Goal: Task Accomplishment & Management: Manage account settings

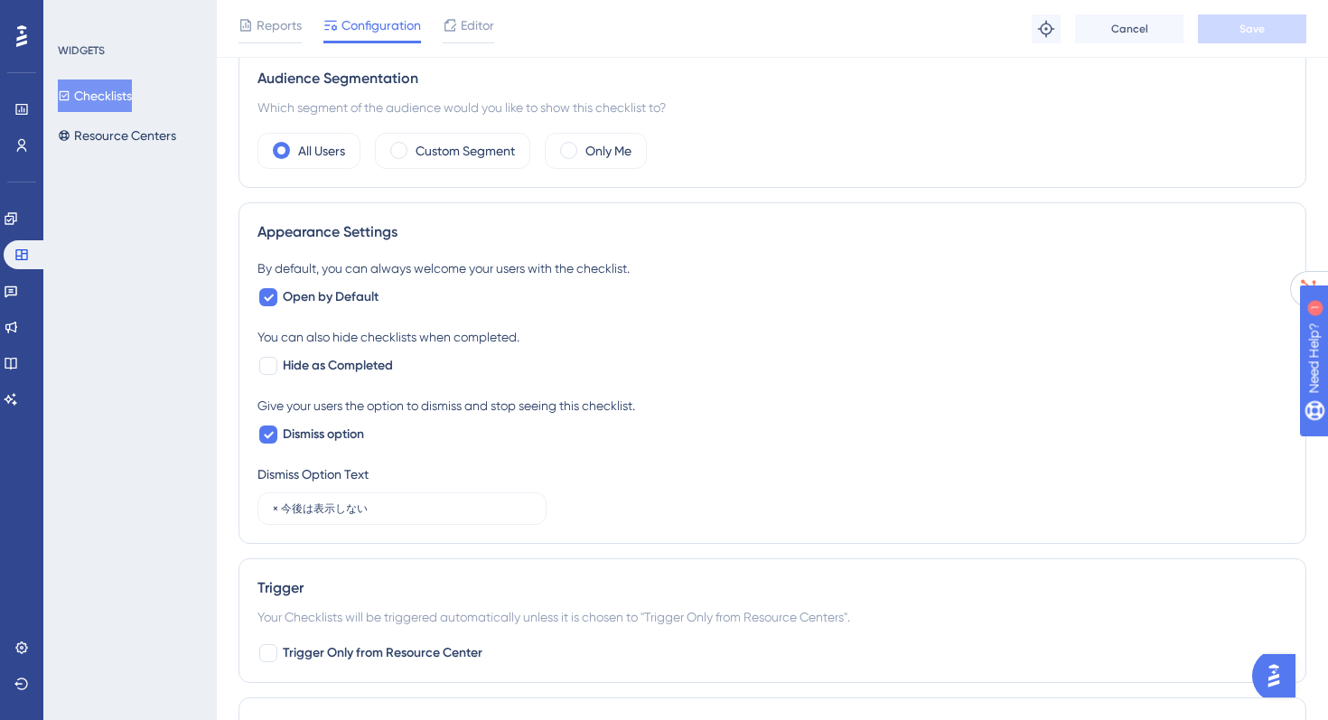
scroll to position [675, 0]
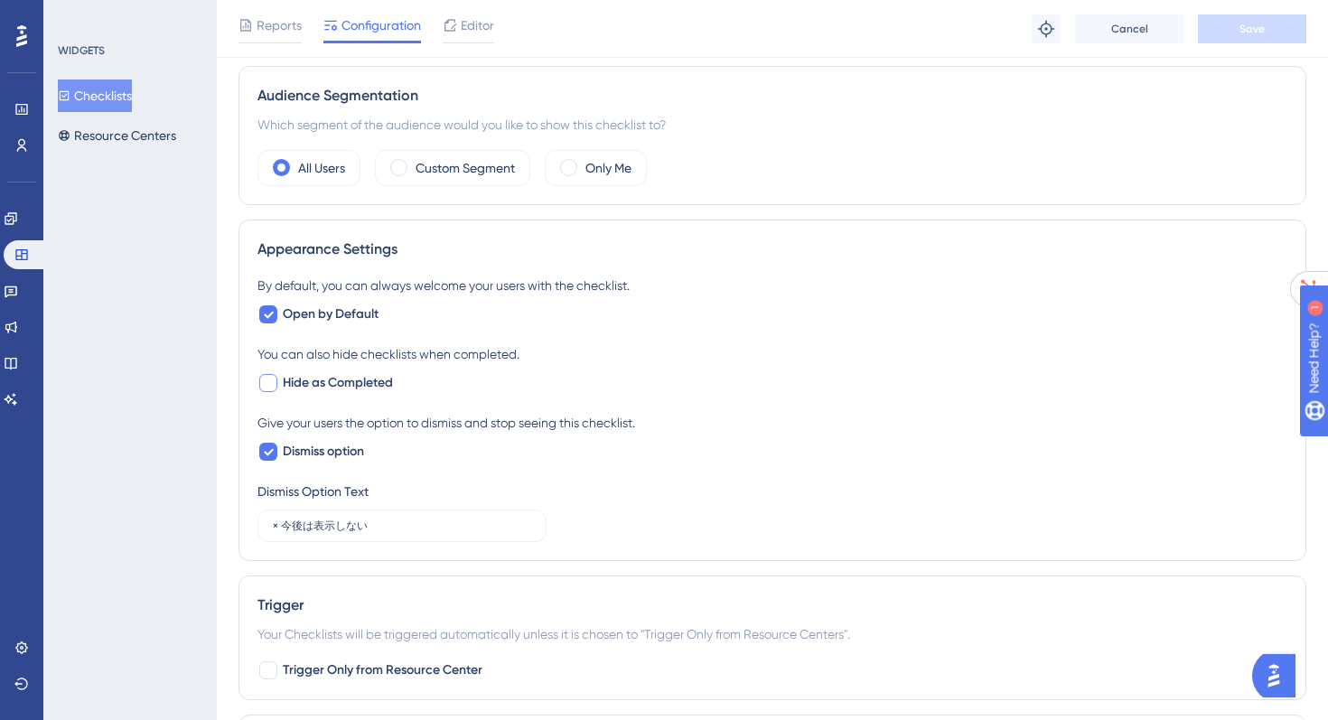
click at [278, 385] on div at bounding box center [268, 383] width 22 height 22
click at [268, 382] on icon at bounding box center [268, 383] width 11 height 14
click at [269, 385] on div at bounding box center [268, 383] width 18 height 18
checkbox input "true"
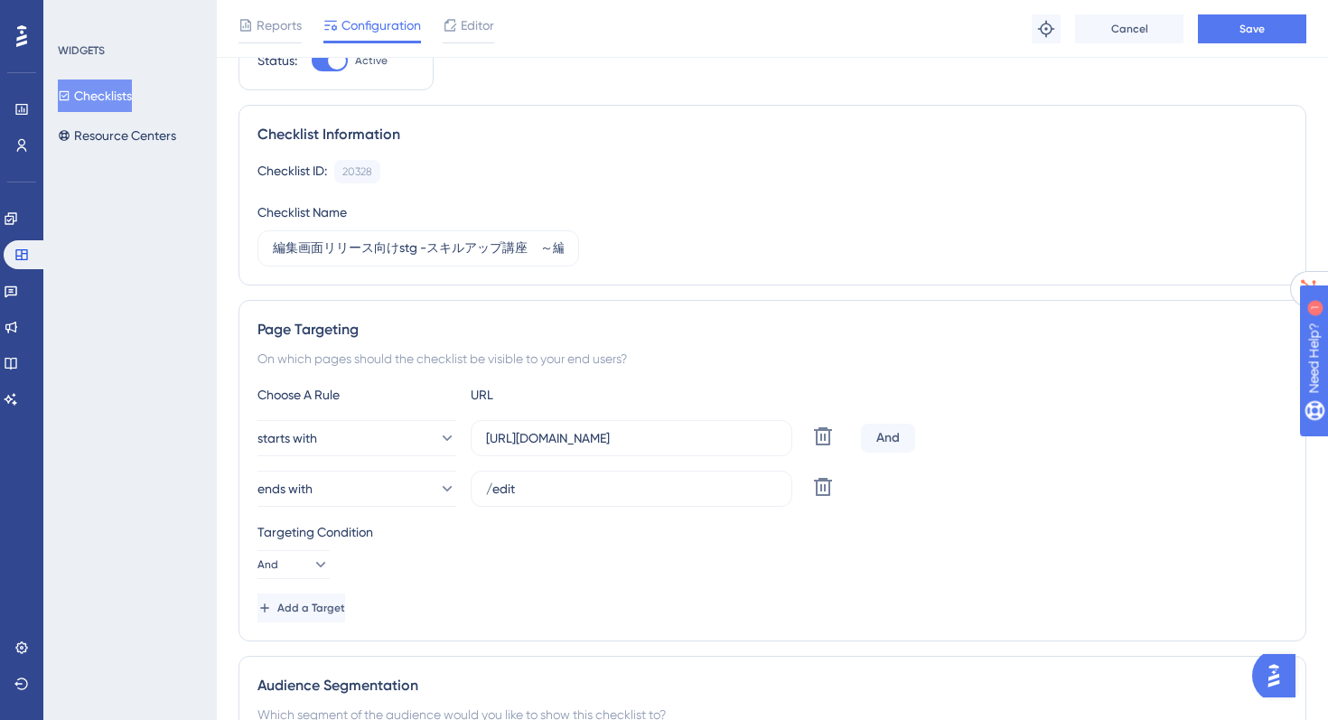
scroll to position [0, 0]
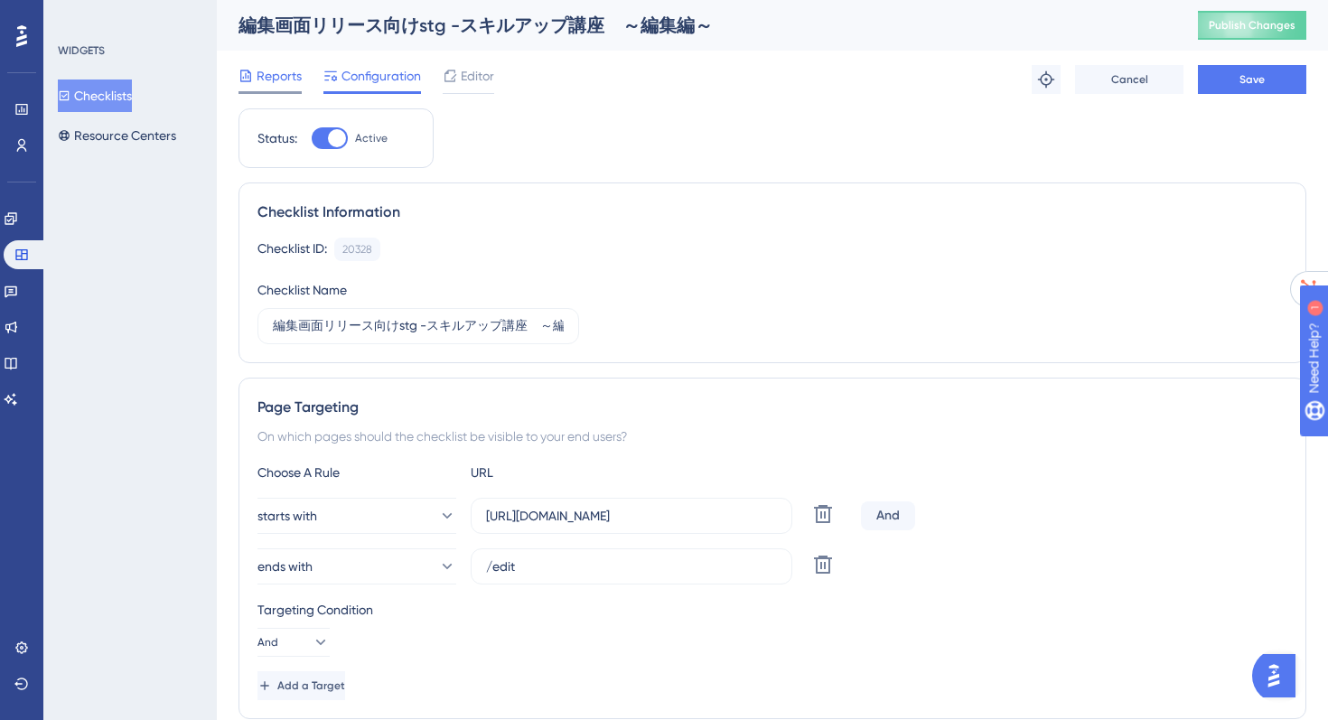
click at [276, 75] on span "Reports" at bounding box center [279, 76] width 45 height 22
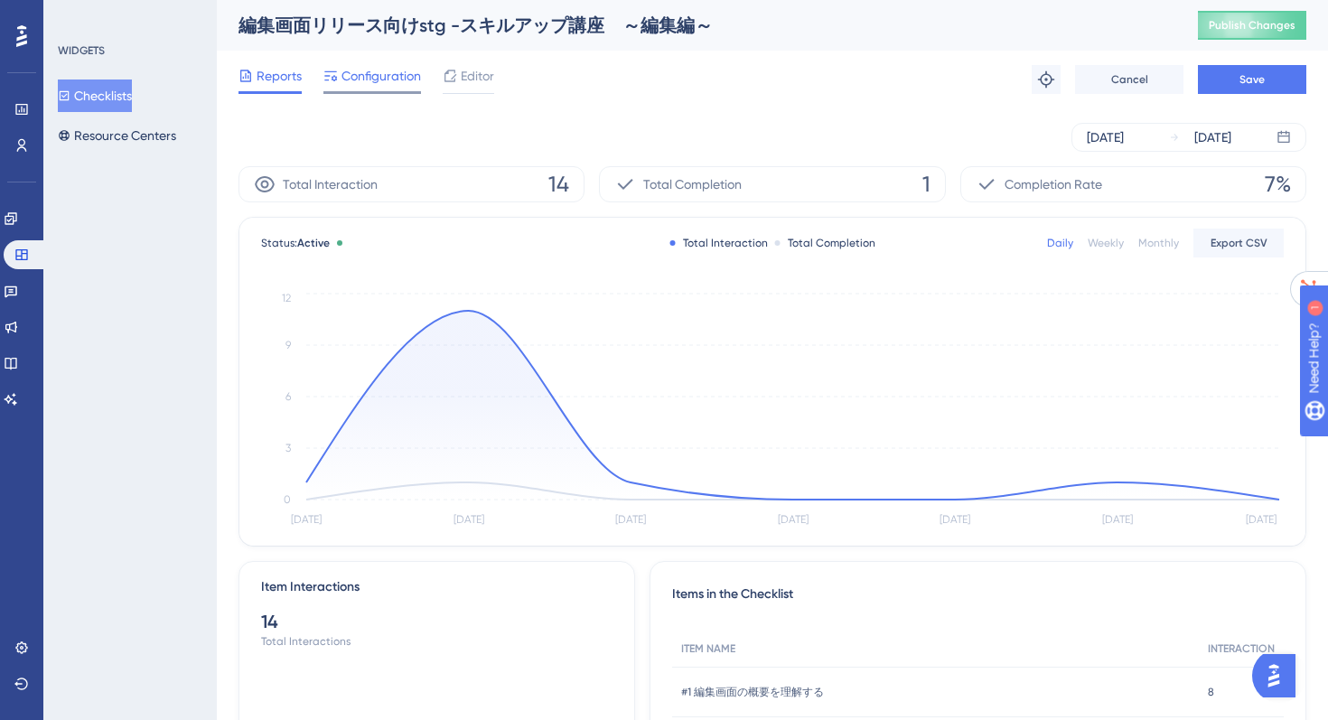
click at [351, 78] on span "Configuration" at bounding box center [380, 76] width 79 height 22
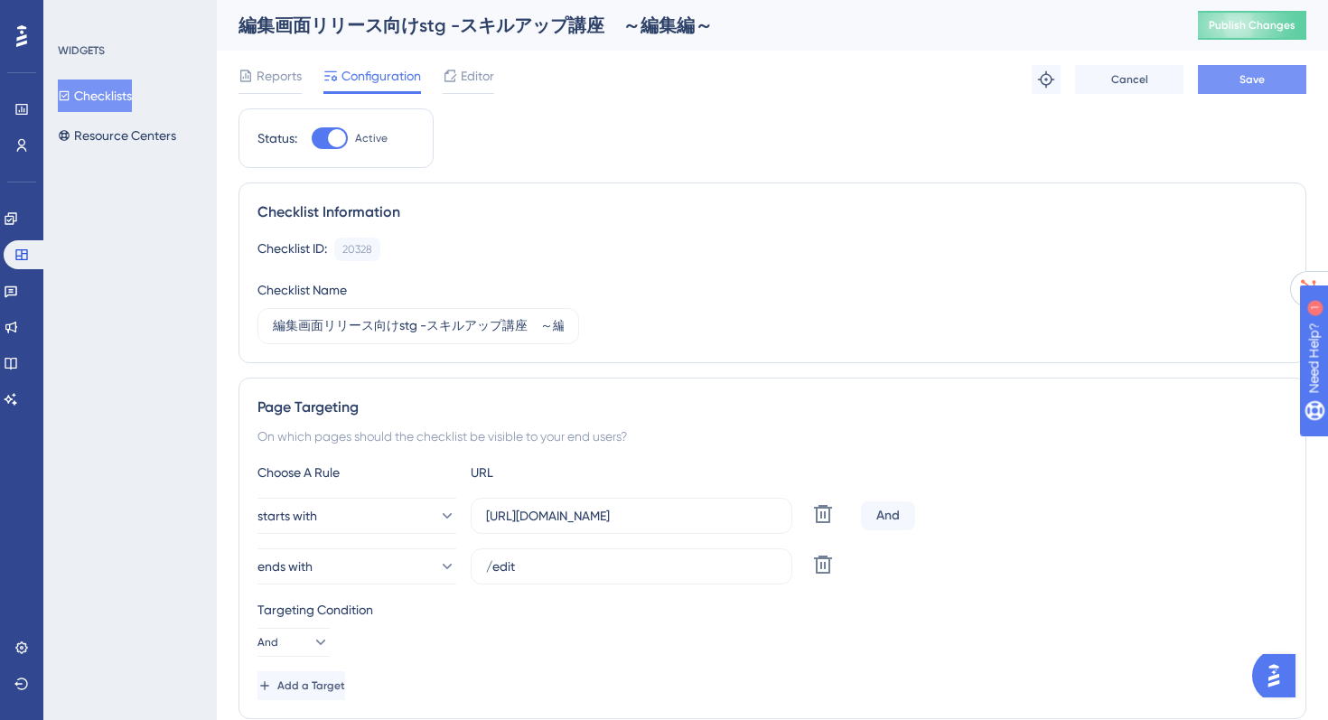
click at [1236, 85] on button "Save" at bounding box center [1252, 79] width 108 height 29
click at [29, 264] on link at bounding box center [25, 254] width 43 height 29
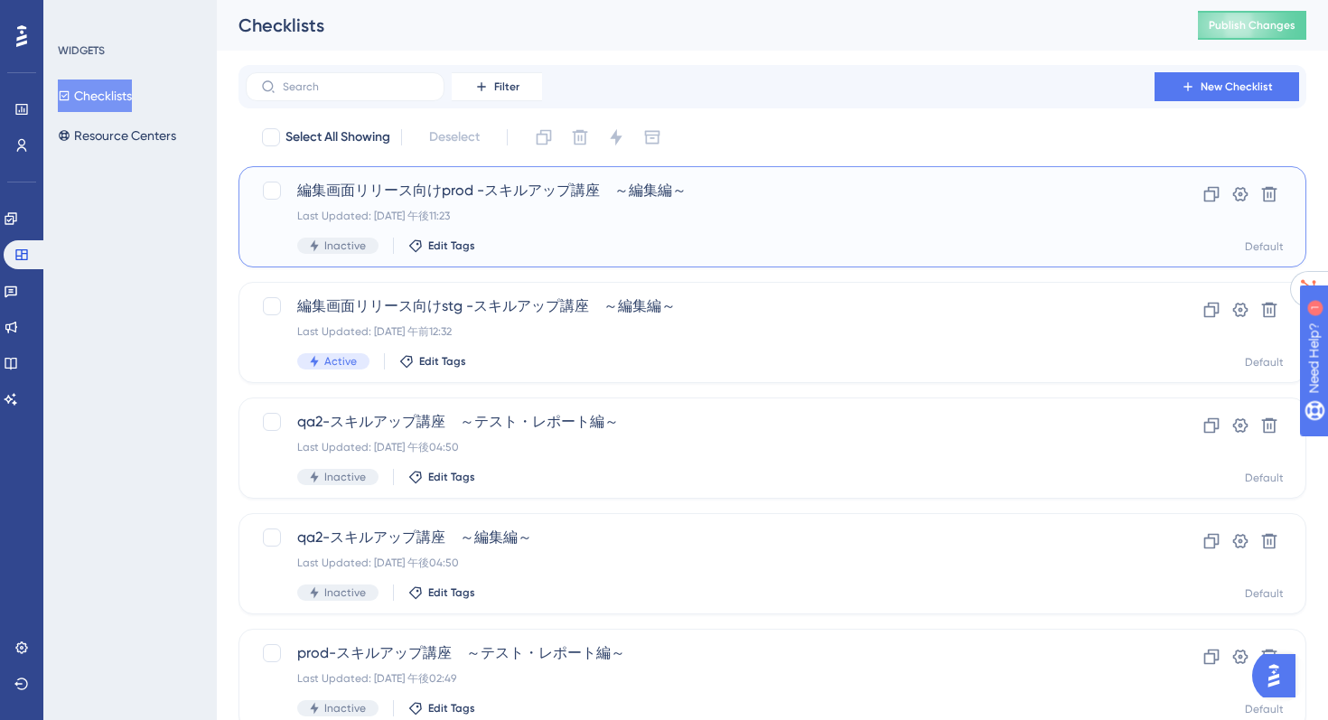
click at [344, 198] on span "編集画面リリース向けprod -スキルアップ講座　～編集編～" at bounding box center [700, 191] width 806 height 22
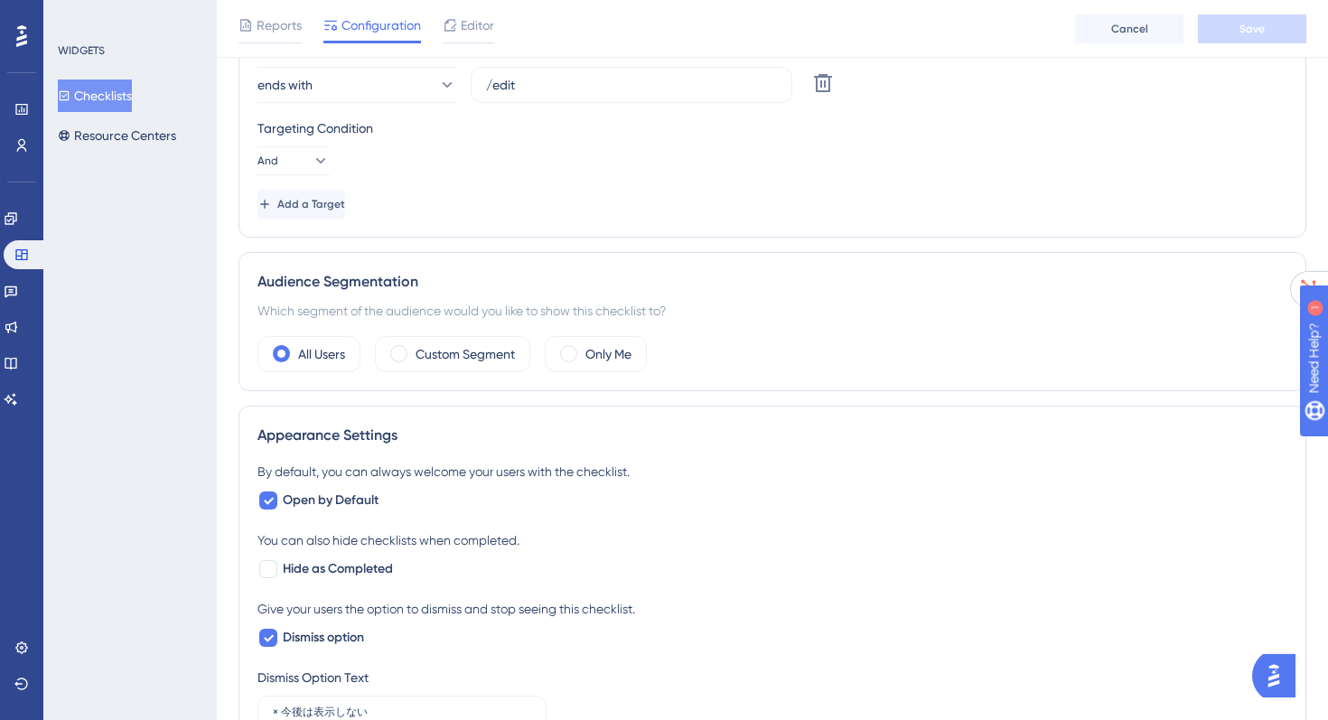
scroll to position [497, 0]
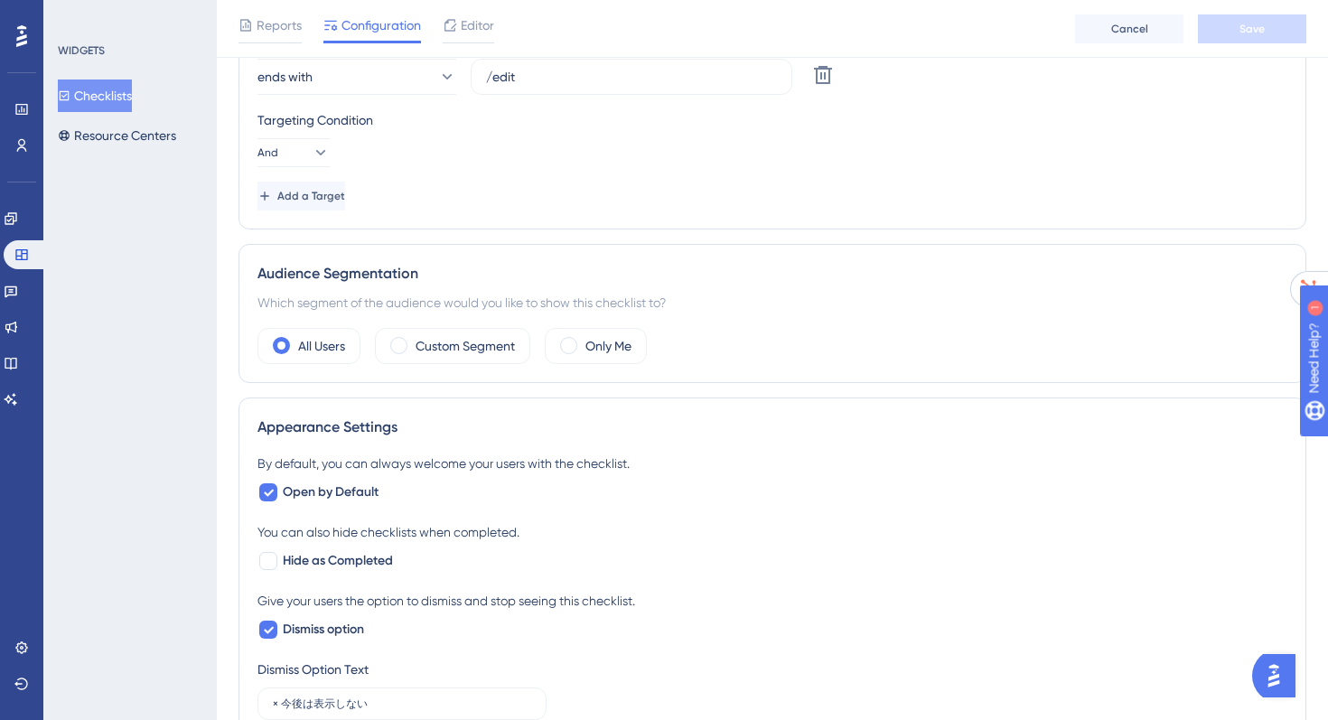
click at [289, 574] on div "By default, you can always welcome your users with the checklist. Open by Defau…" at bounding box center [772, 586] width 1030 height 267
click at [264, 567] on div at bounding box center [268, 561] width 18 height 18
checkbox input "true"
click at [1201, 33] on button "Save" at bounding box center [1252, 28] width 108 height 29
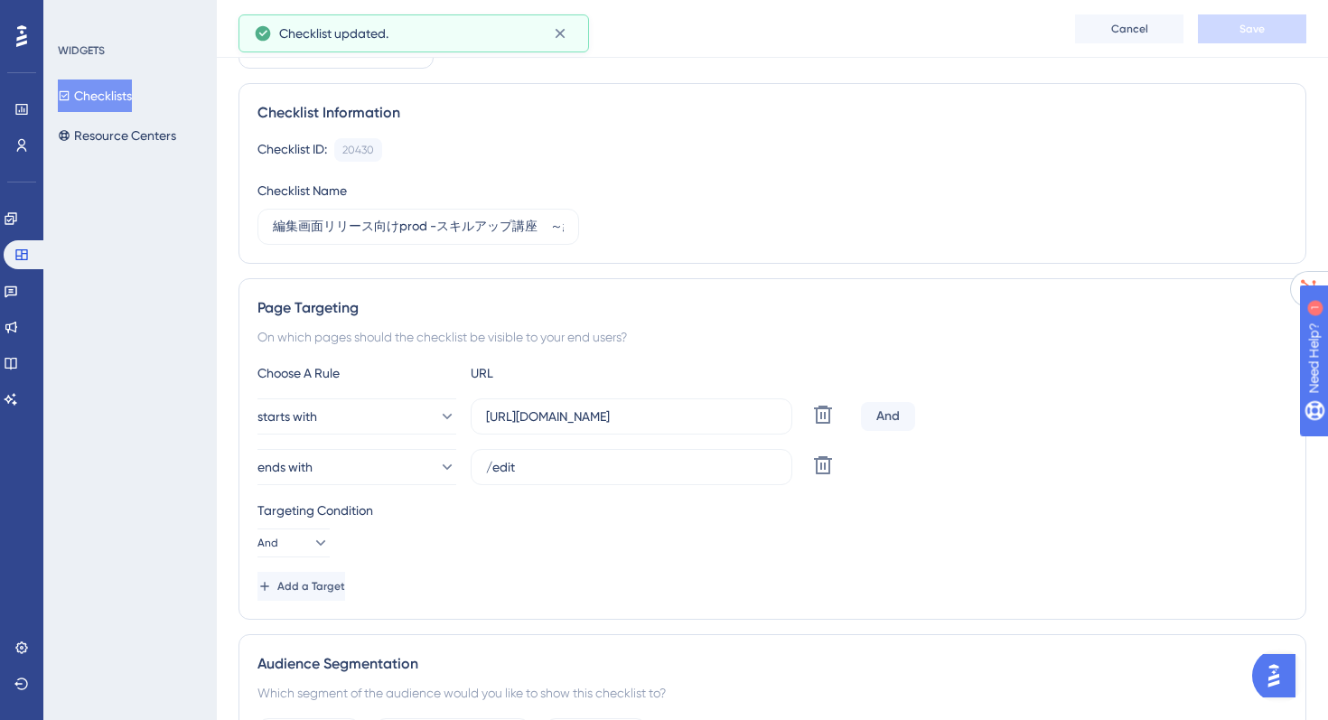
scroll to position [0, 0]
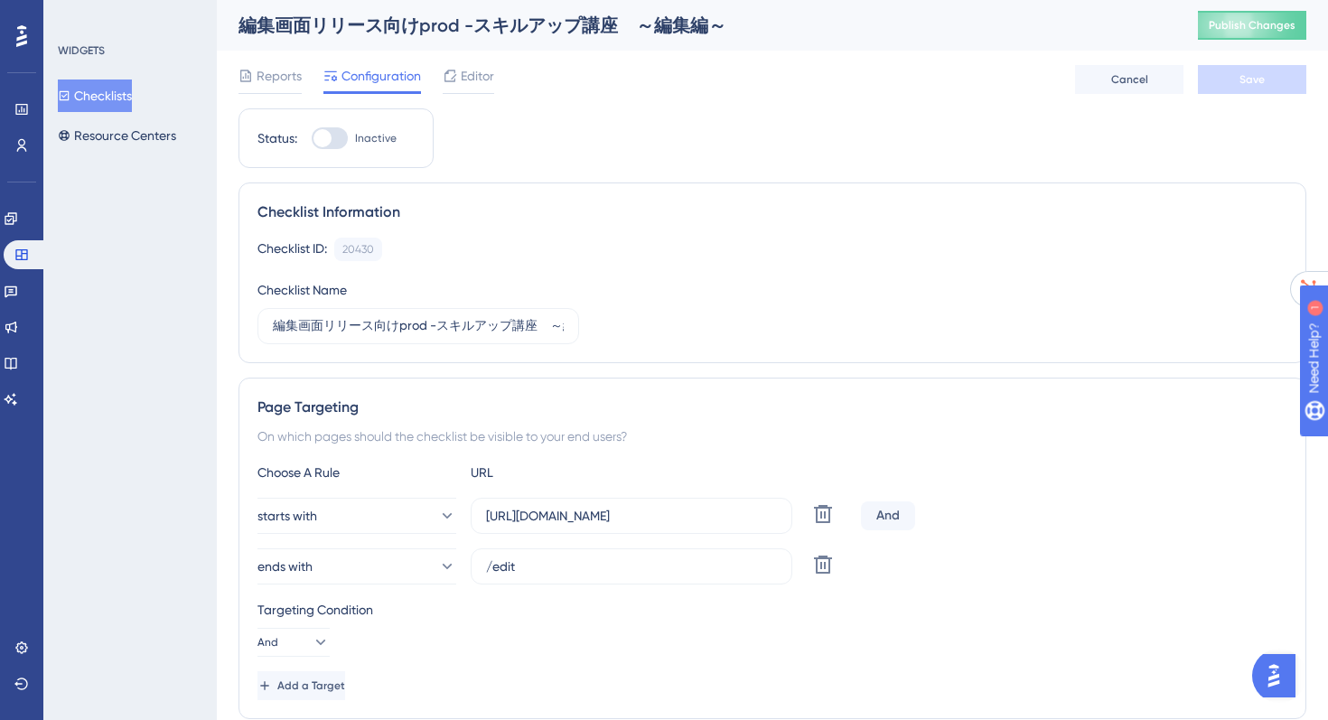
click at [324, 135] on div at bounding box center [322, 138] width 18 height 18
click at [312, 138] on input "Inactive" at bounding box center [311, 138] width 1 height 1
checkbox input "true"
click at [1236, 73] on button "Save" at bounding box center [1252, 79] width 108 height 29
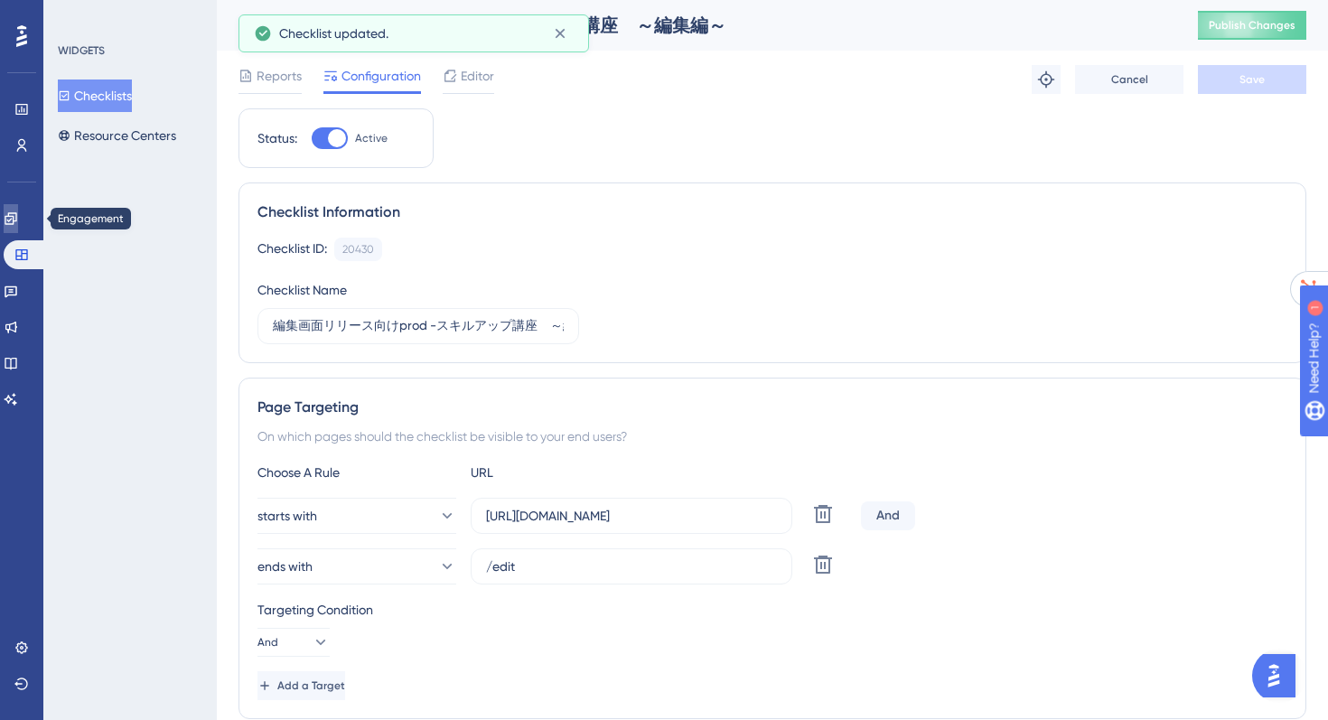
click at [14, 213] on icon at bounding box center [11, 218] width 14 height 14
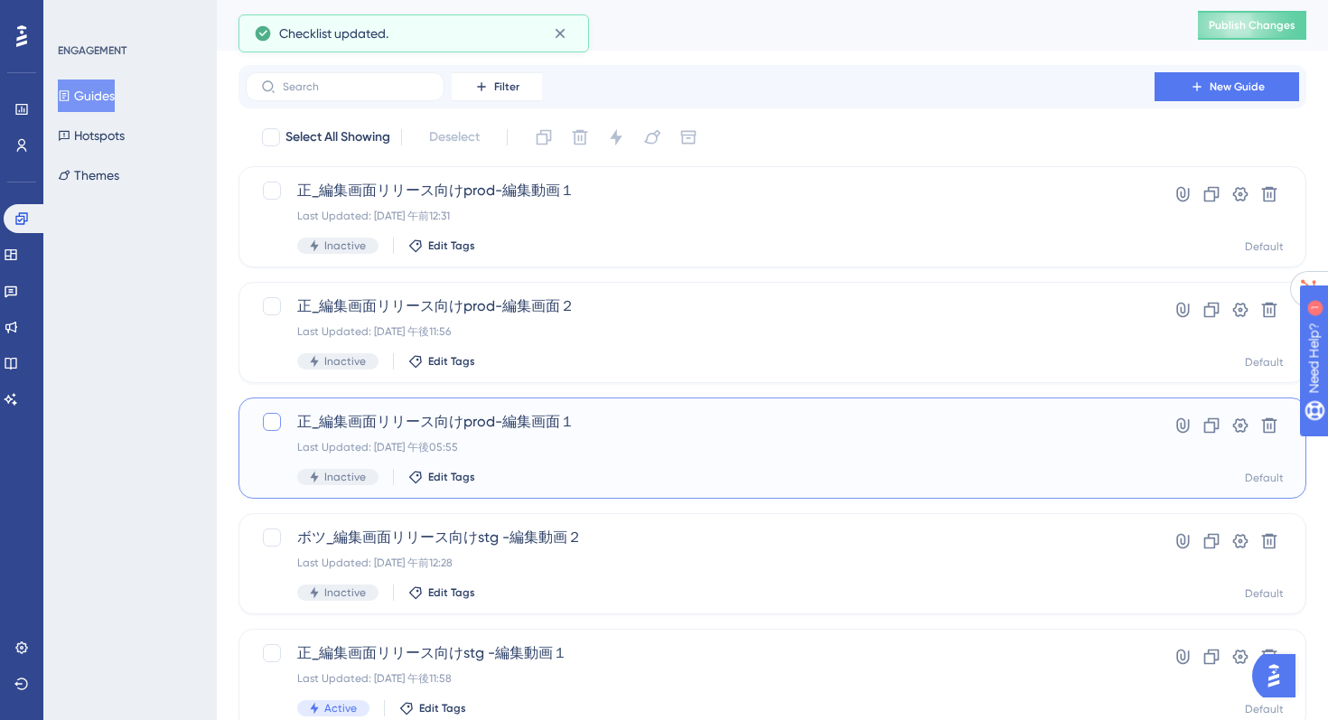
click at [277, 416] on div at bounding box center [272, 422] width 18 height 18
checkbox input "true"
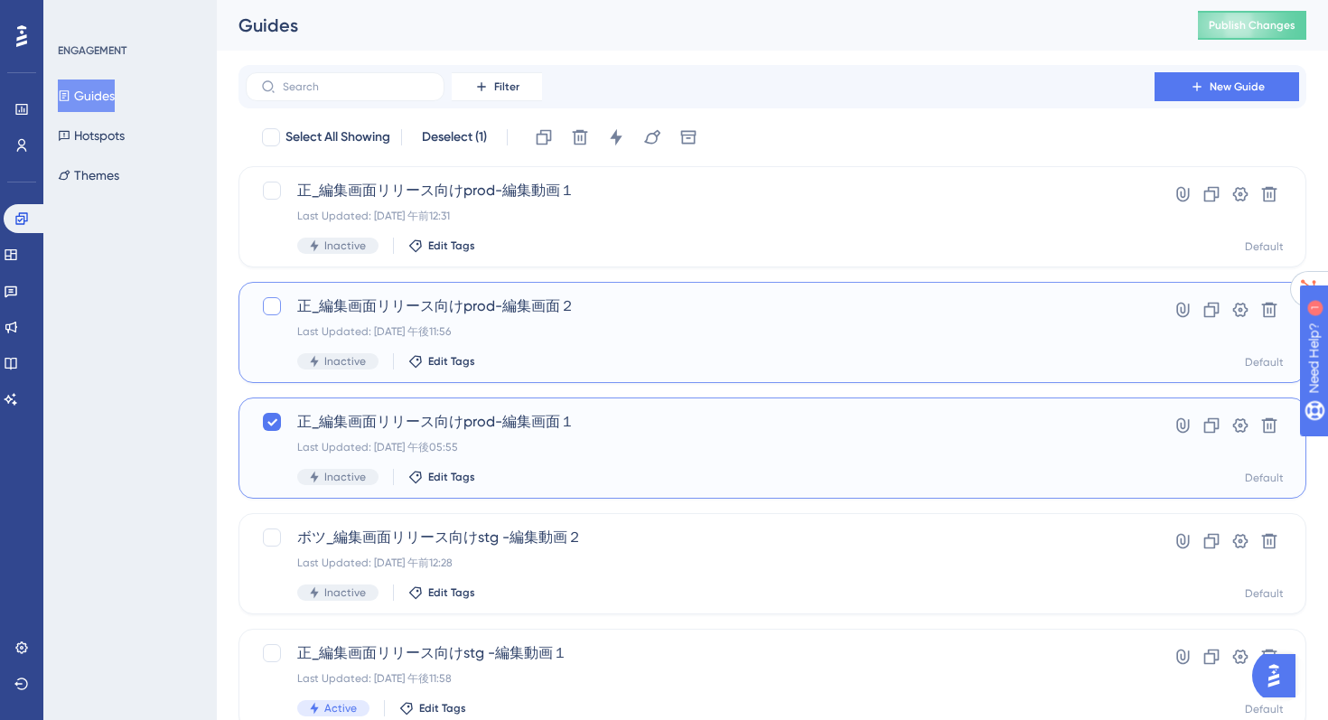
click at [269, 305] on div at bounding box center [272, 306] width 18 height 18
checkbox input "true"
click at [266, 190] on div at bounding box center [272, 191] width 18 height 18
checkbox input "true"
click at [620, 133] on icon at bounding box center [616, 137] width 18 height 18
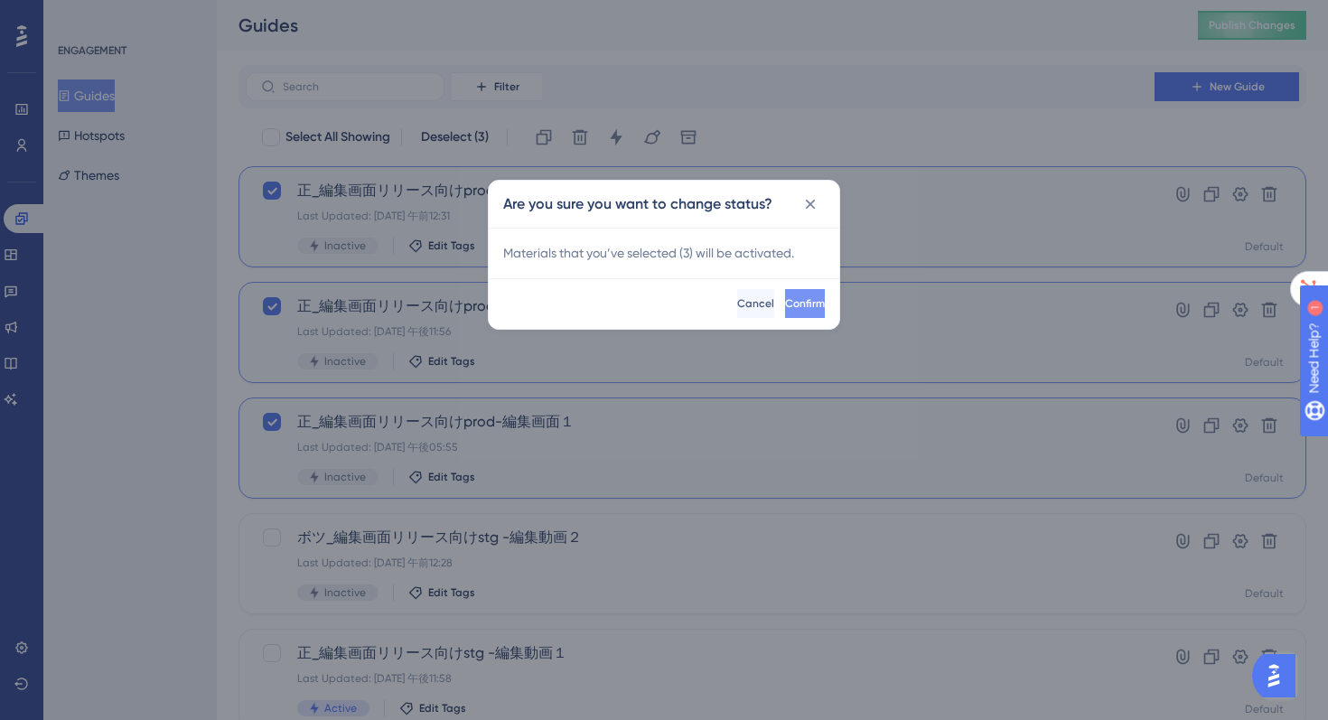
click at [785, 306] on button "Confirm" at bounding box center [805, 303] width 40 height 29
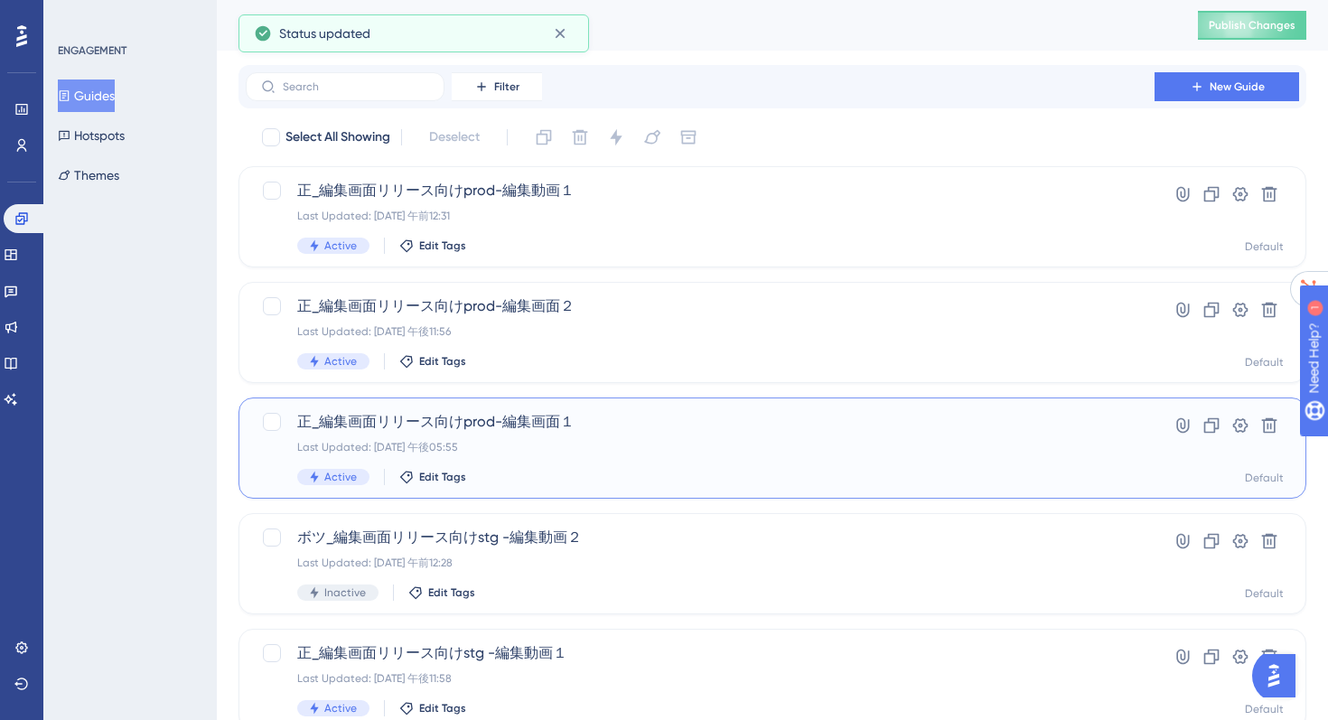
click at [649, 433] on div "正_編集画面リリース向けprod-編集画面１ Last Updated: 2025年8月22日 午後05:55 Active Edit Tags" at bounding box center [700, 448] width 806 height 74
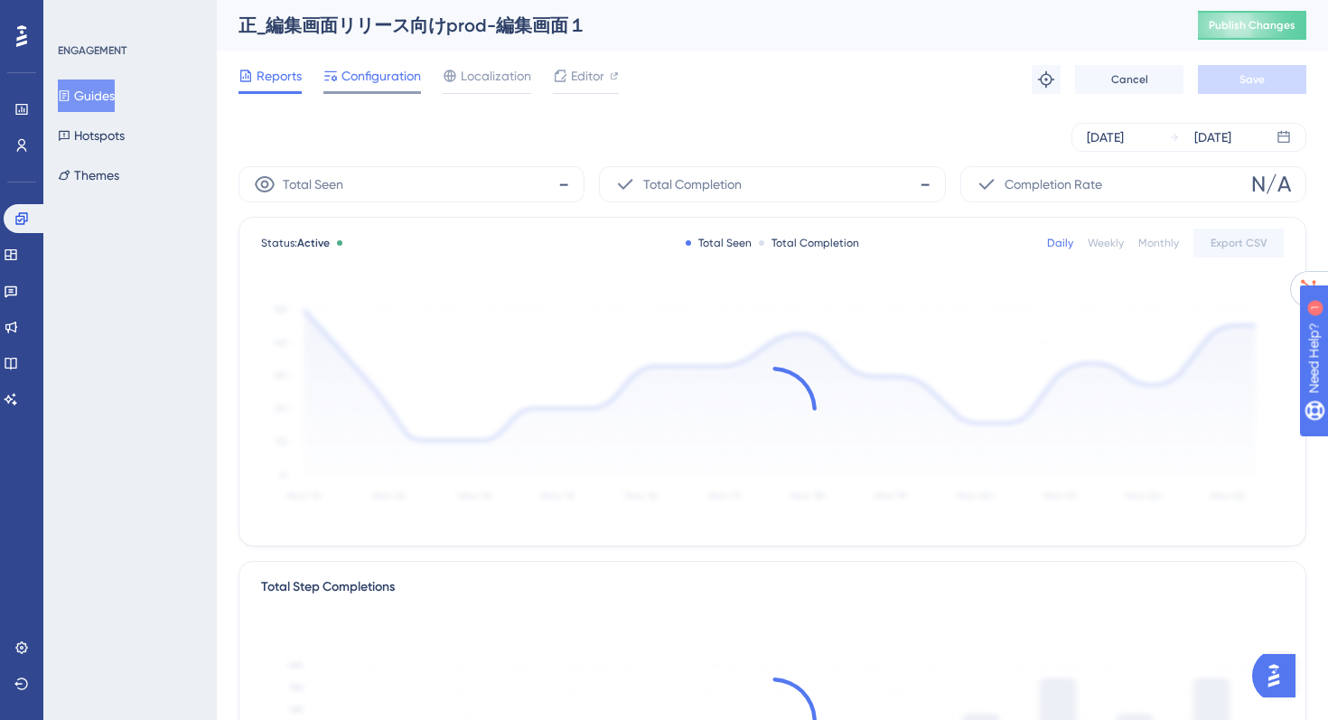
click at [356, 76] on span "Configuration" at bounding box center [380, 76] width 79 height 22
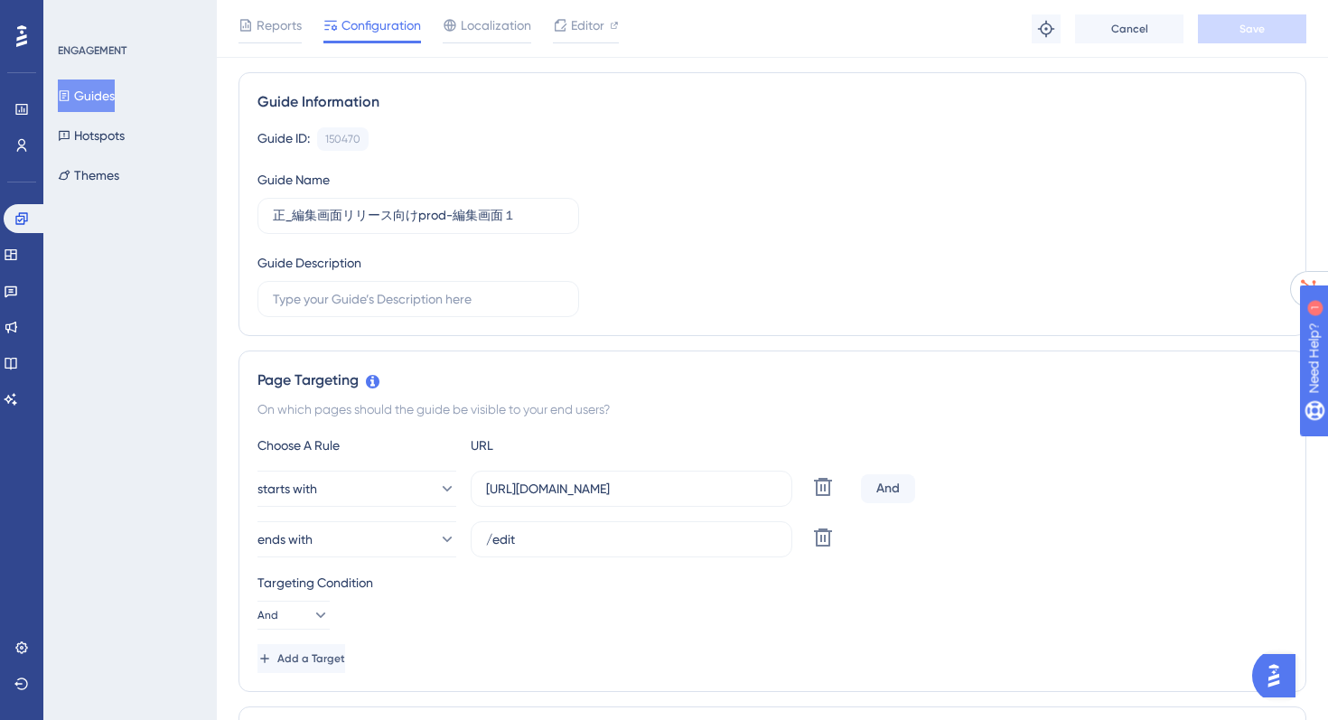
scroll to position [118, 0]
drag, startPoint x: 752, startPoint y: 488, endPoint x: 269, endPoint y: 474, distance: 483.4
click at [269, 473] on div "starts with https://app-qa1.talktape.io/manuals/ Delete" at bounding box center [555, 488] width 596 height 36
paste input ".videostep"
type input "[URL][DOMAIN_NAME]"
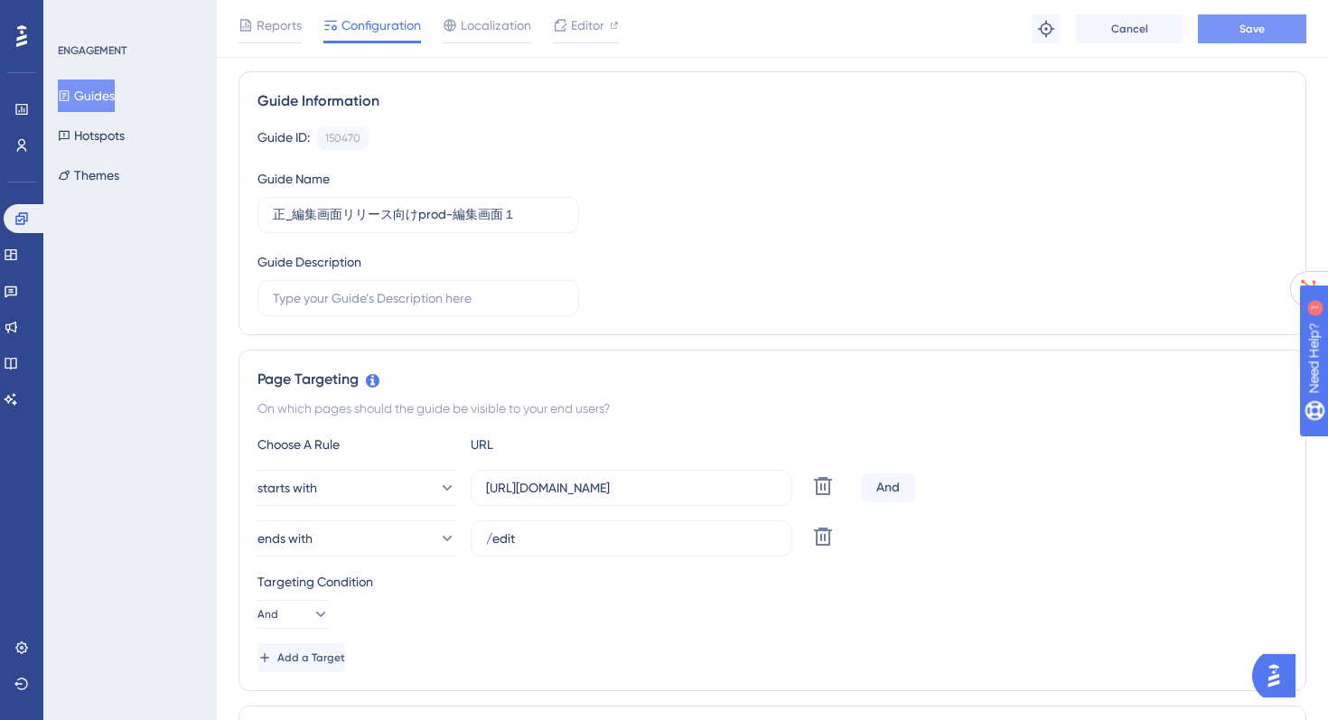
click at [1238, 33] on button "Save" at bounding box center [1252, 28] width 108 height 29
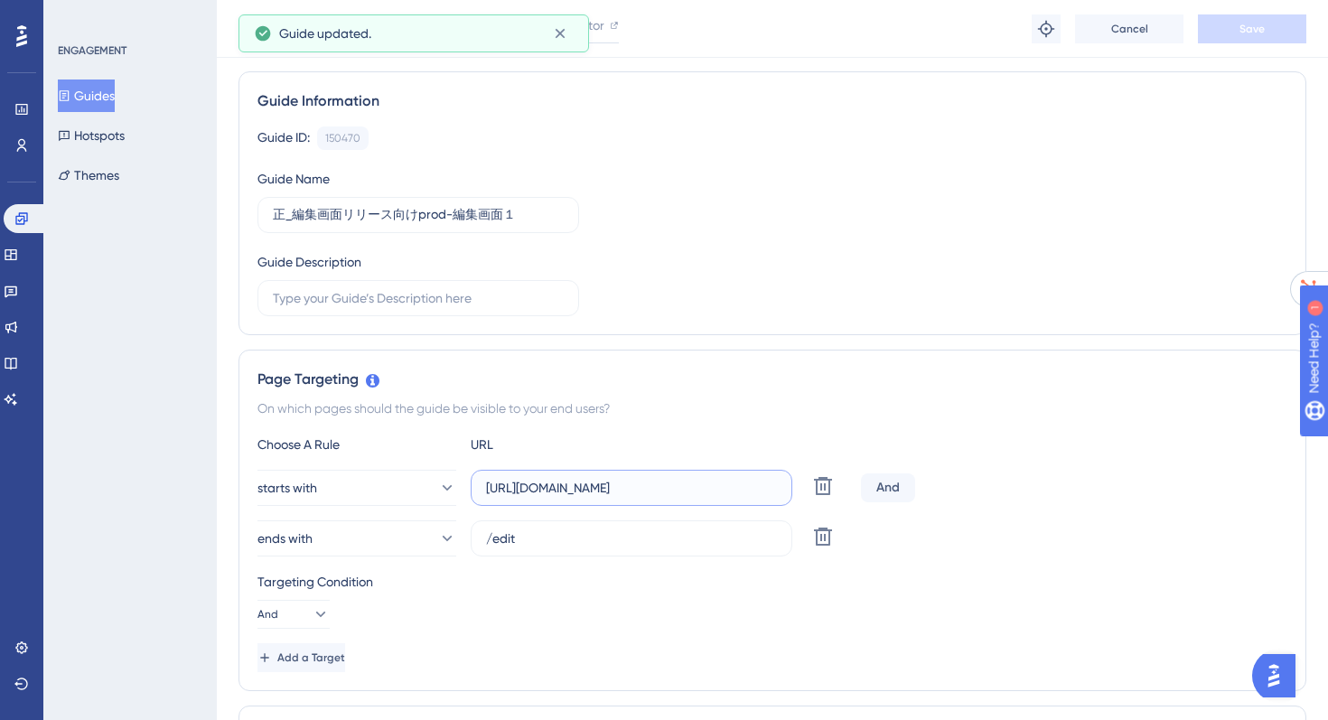
click at [529, 487] on input "[URL][DOMAIN_NAME]" at bounding box center [631, 488] width 291 height 20
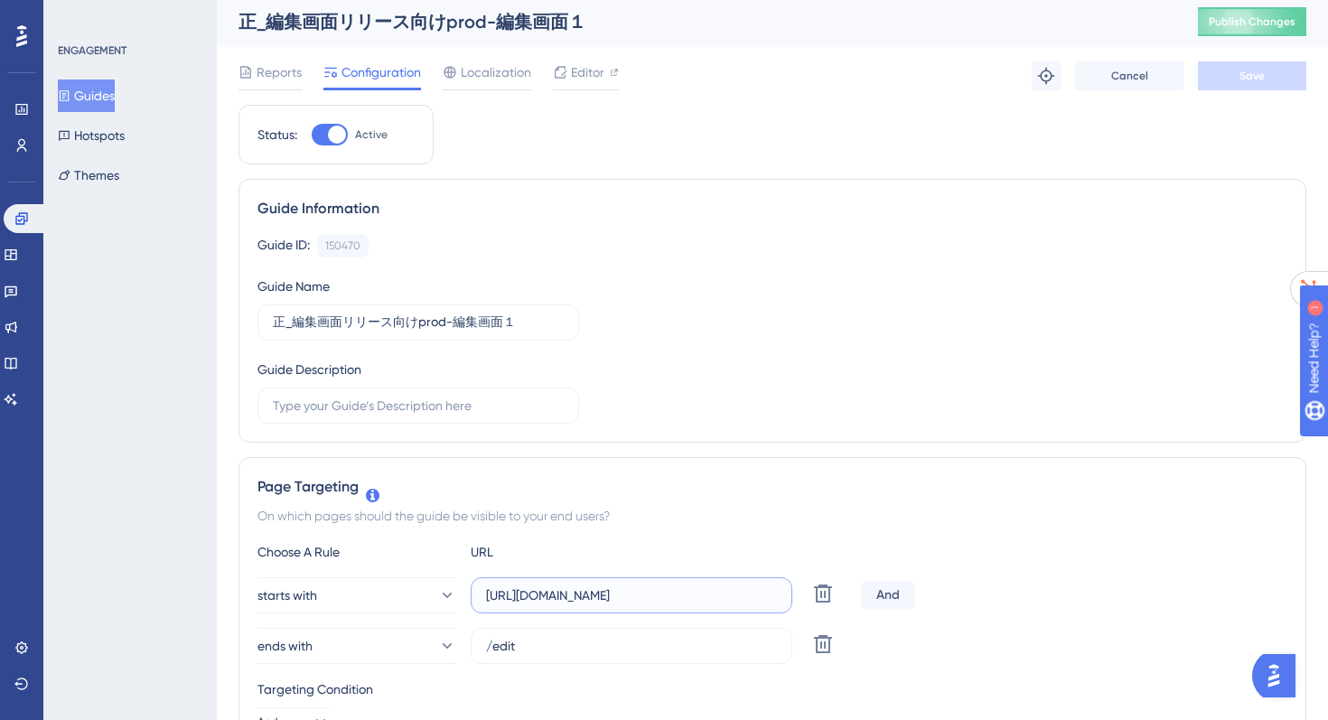
scroll to position [0, 0]
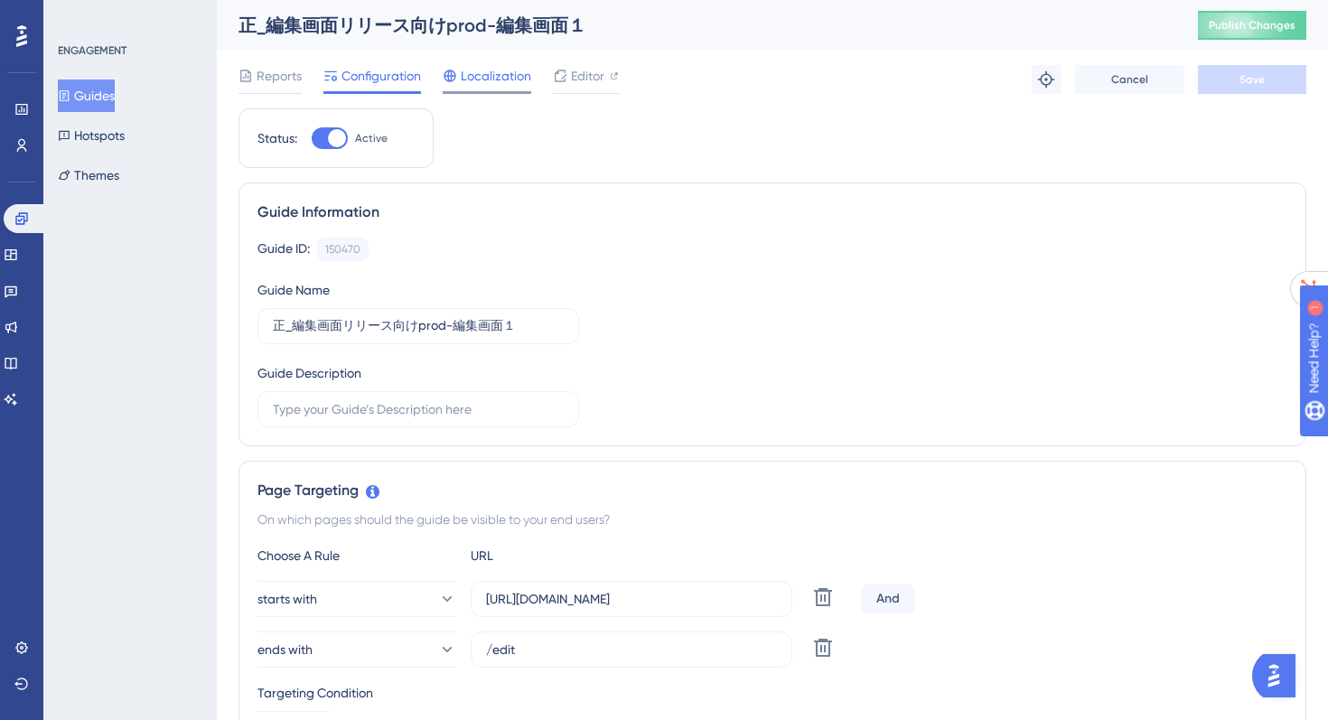
click at [486, 86] on span "Localization" at bounding box center [496, 76] width 70 height 22
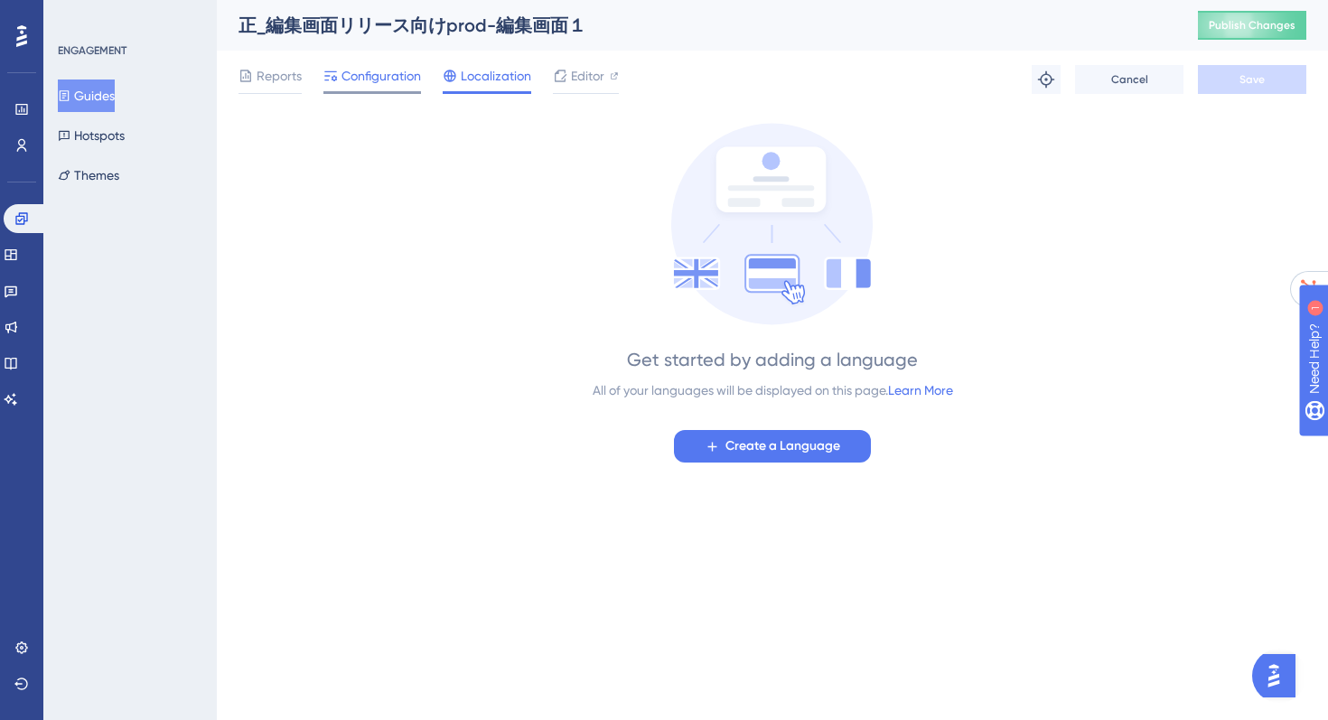
click at [385, 74] on span "Configuration" at bounding box center [380, 76] width 79 height 22
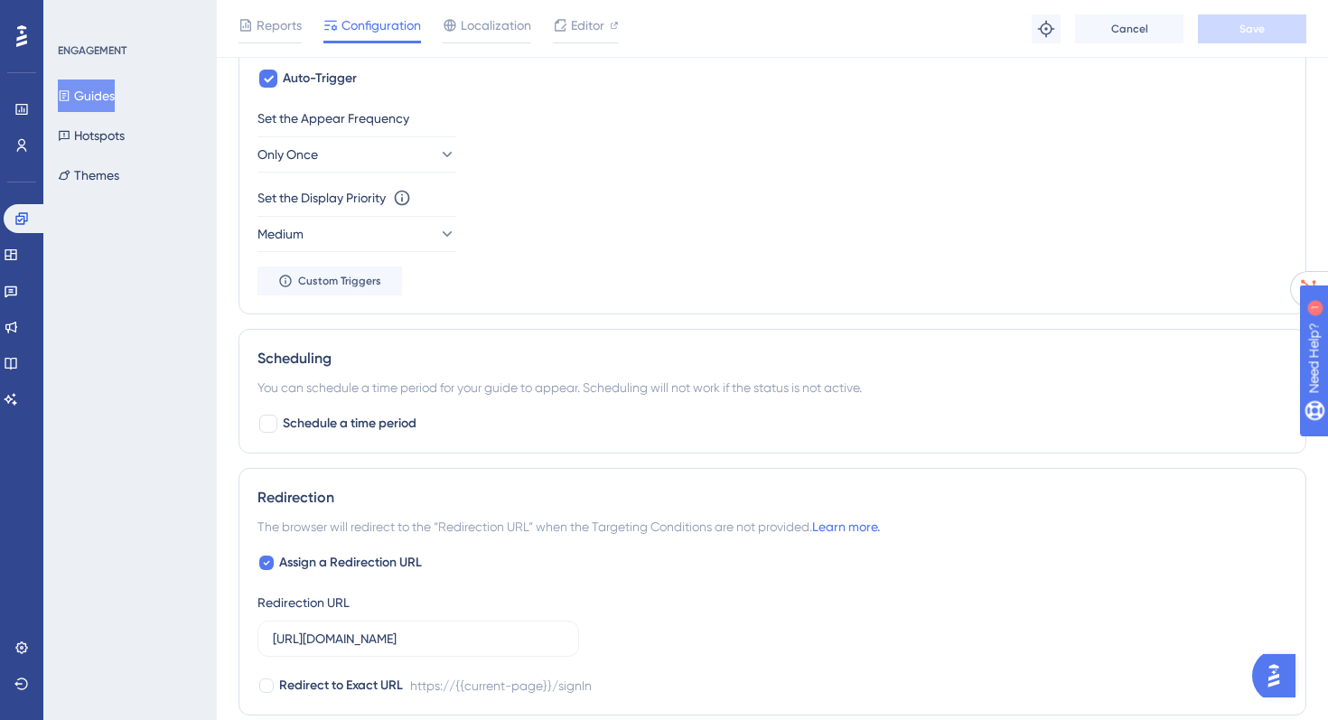
scroll to position [1327, 0]
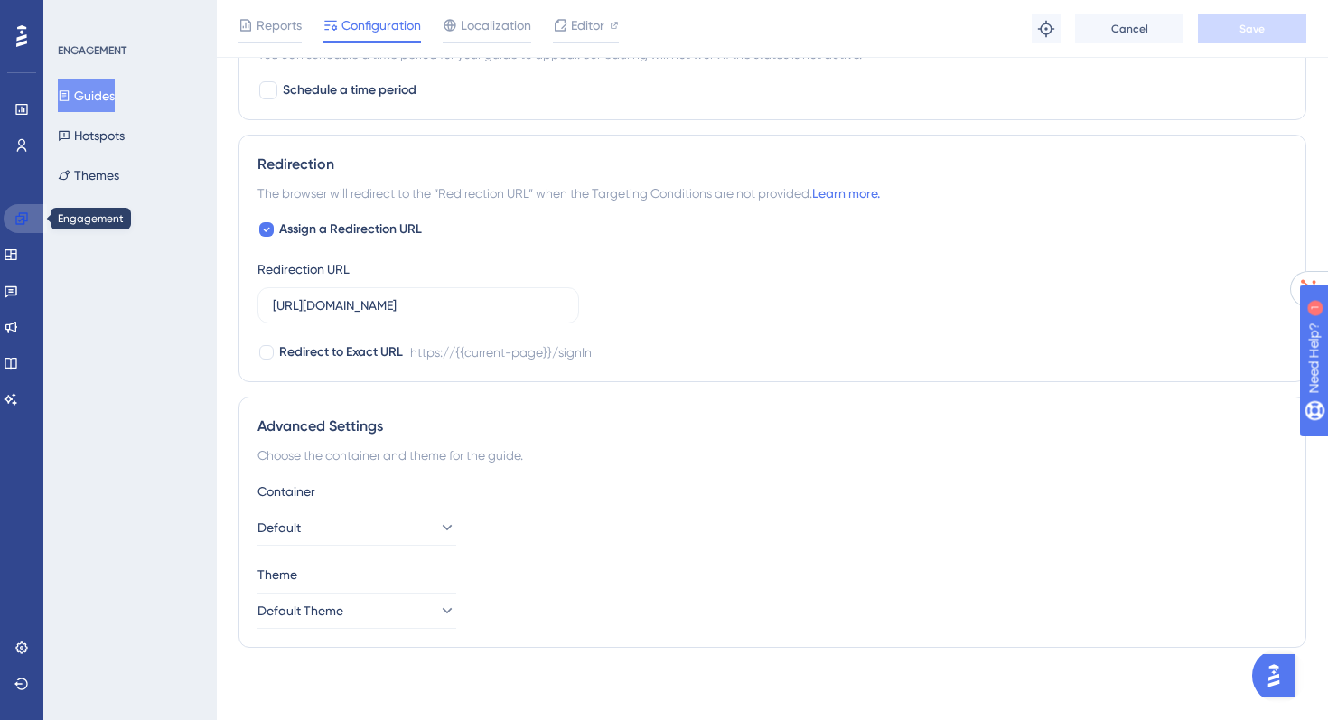
click at [26, 216] on icon at bounding box center [21, 218] width 12 height 12
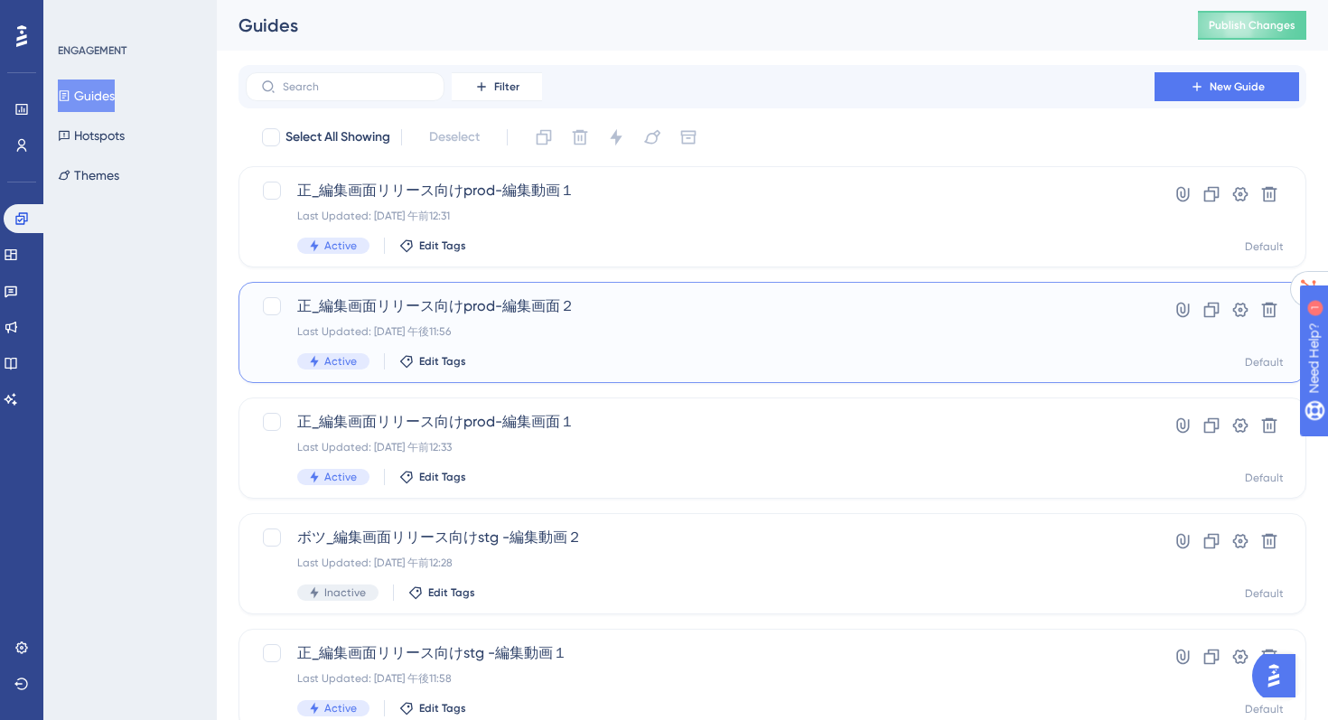
click at [419, 324] on div "Last Updated: 2025年8月22日 午後11:56" at bounding box center [700, 331] width 806 height 14
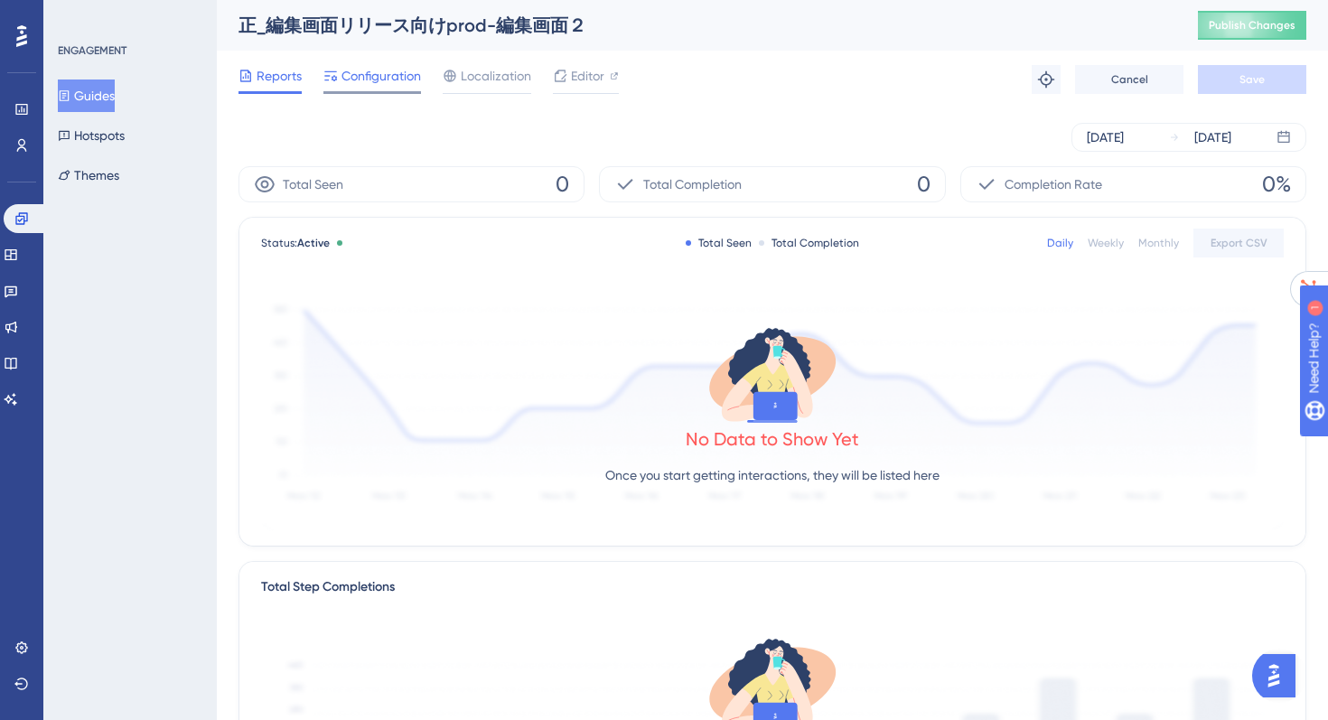
click at [352, 79] on span "Configuration" at bounding box center [380, 76] width 79 height 22
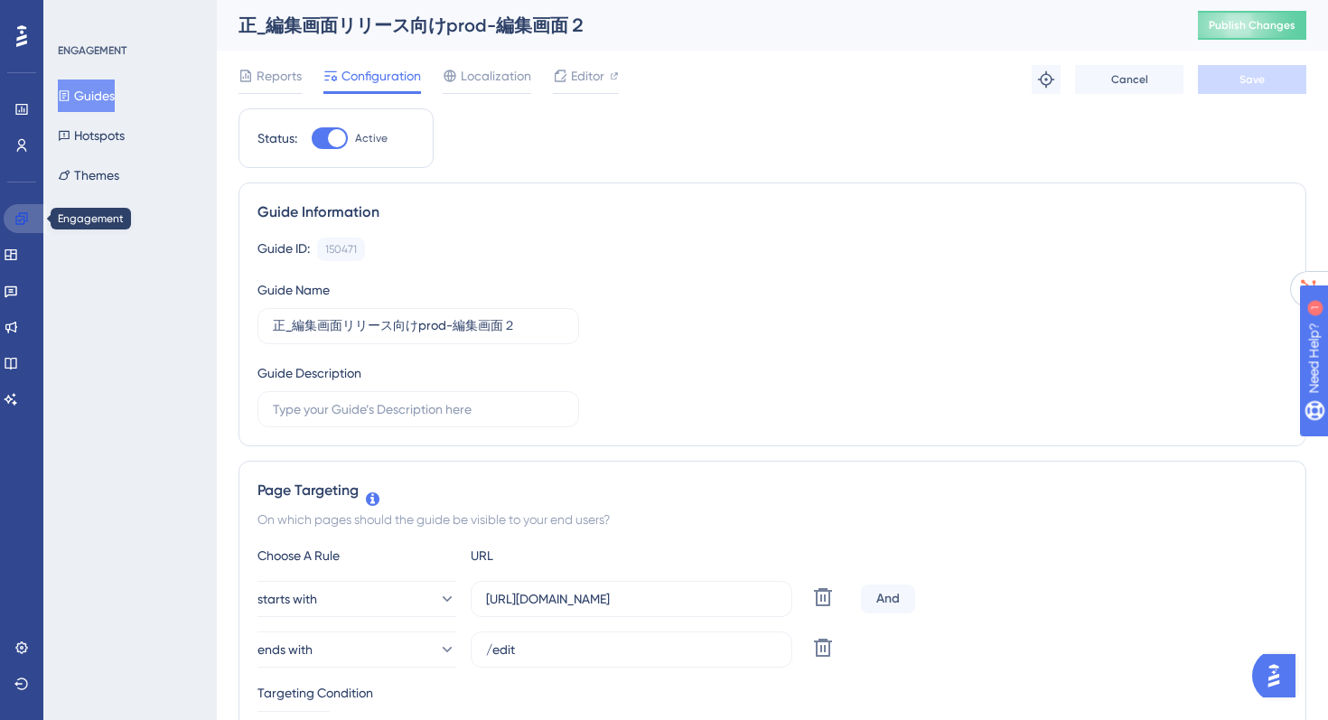
click at [14, 219] on icon at bounding box center [21, 218] width 14 height 14
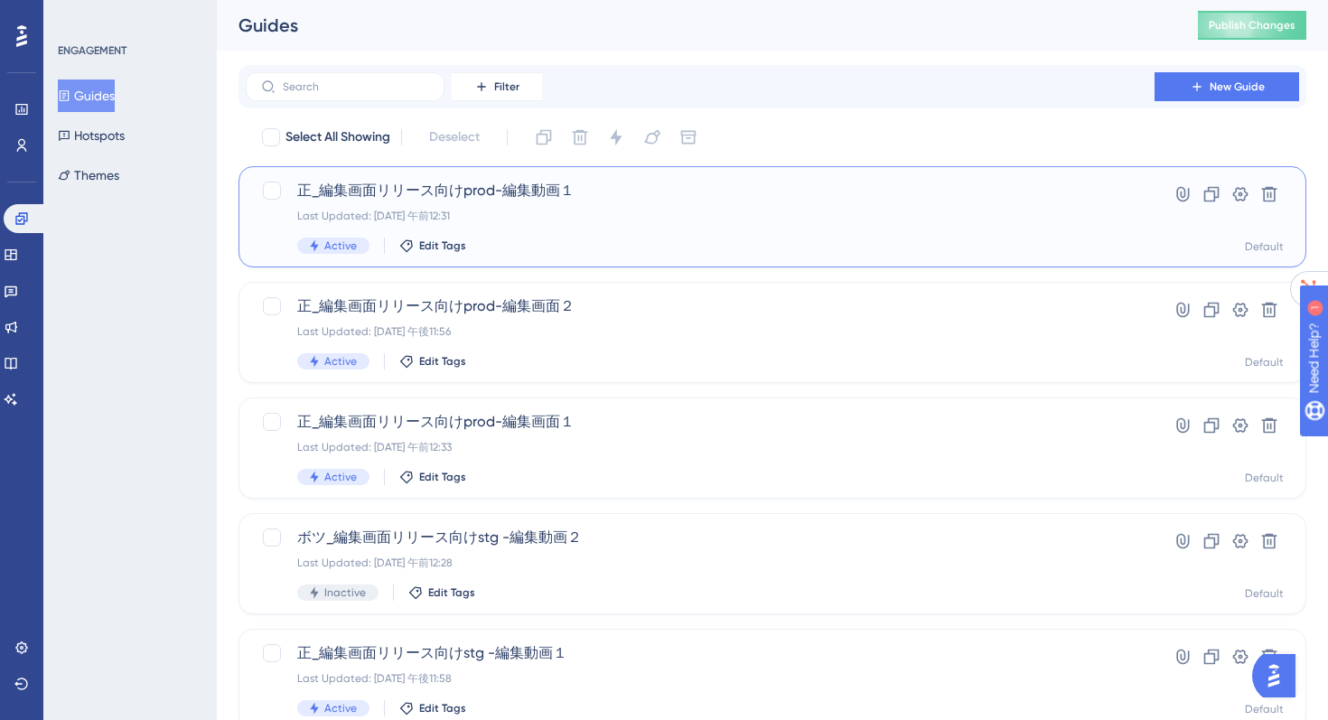
click at [509, 193] on span "正_編集画面リリース向けprod-編集動画１" at bounding box center [700, 191] width 806 height 22
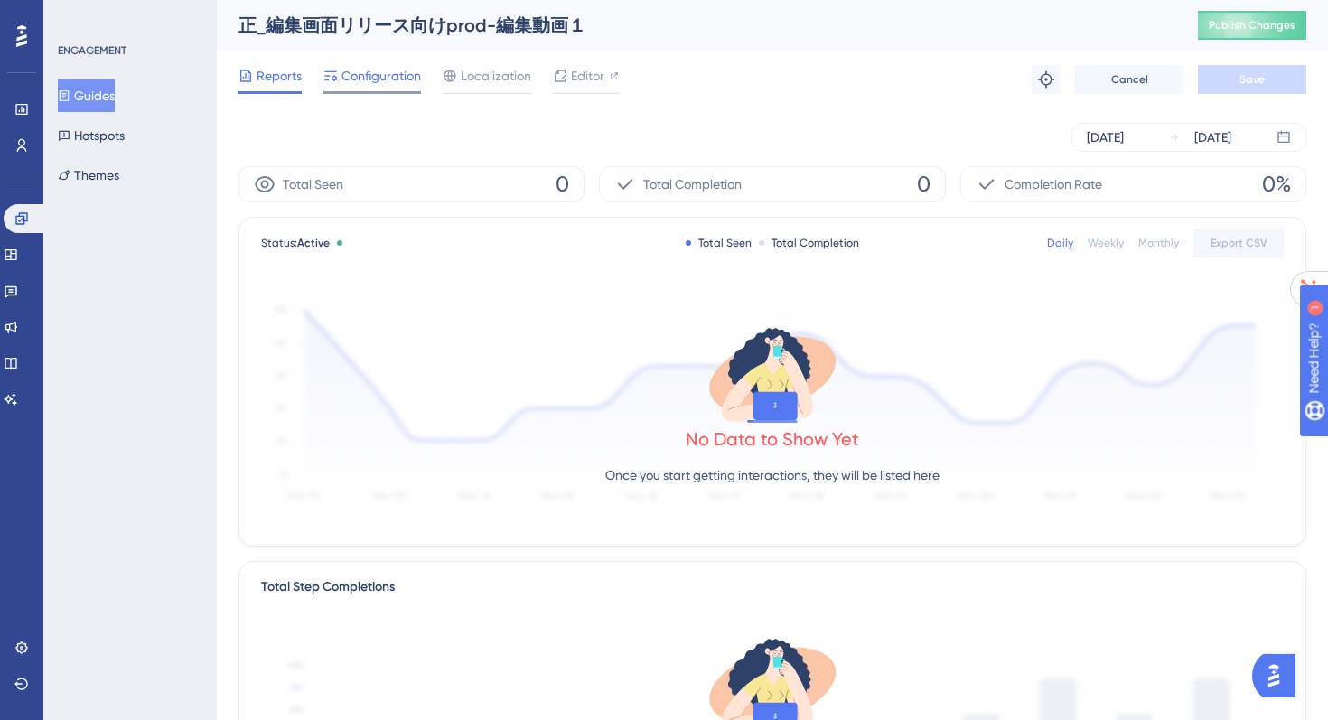
click at [377, 80] on span "Configuration" at bounding box center [380, 76] width 79 height 22
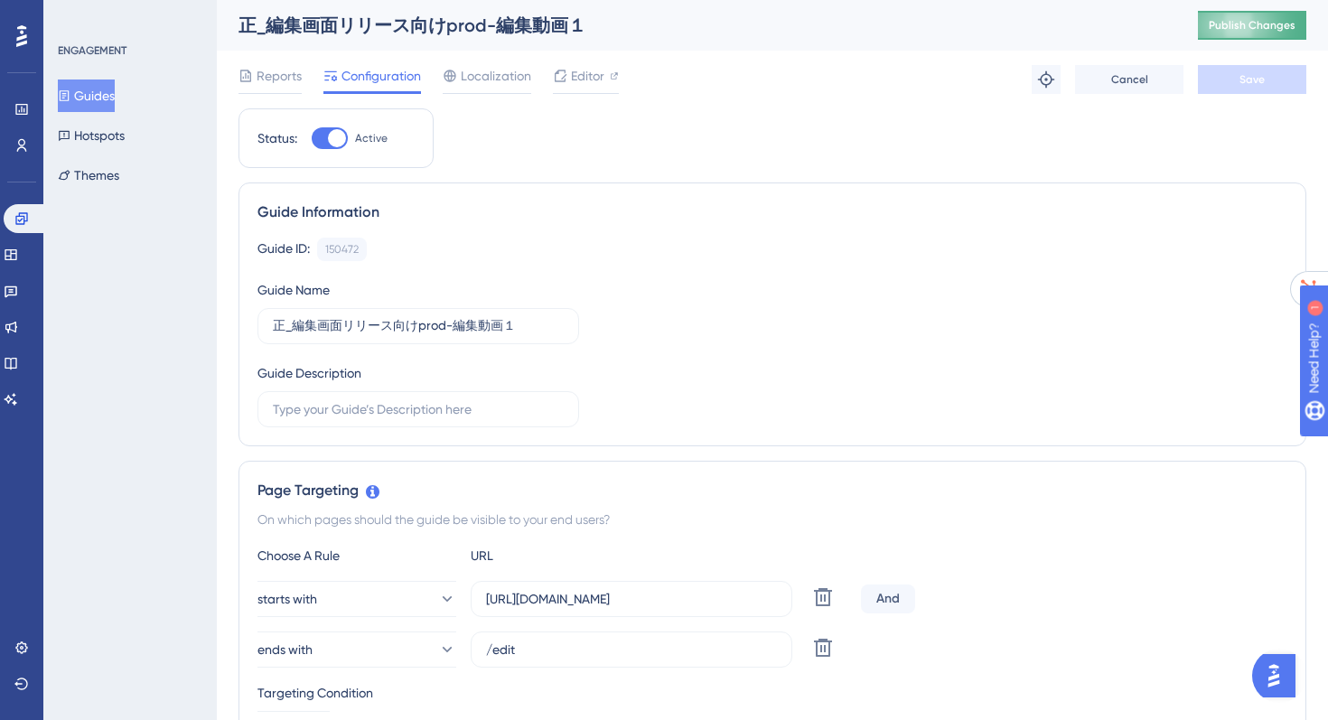
click at [1218, 25] on span "Publish Changes" at bounding box center [1251, 25] width 87 height 14
click at [14, 251] on icon at bounding box center [11, 254] width 14 height 14
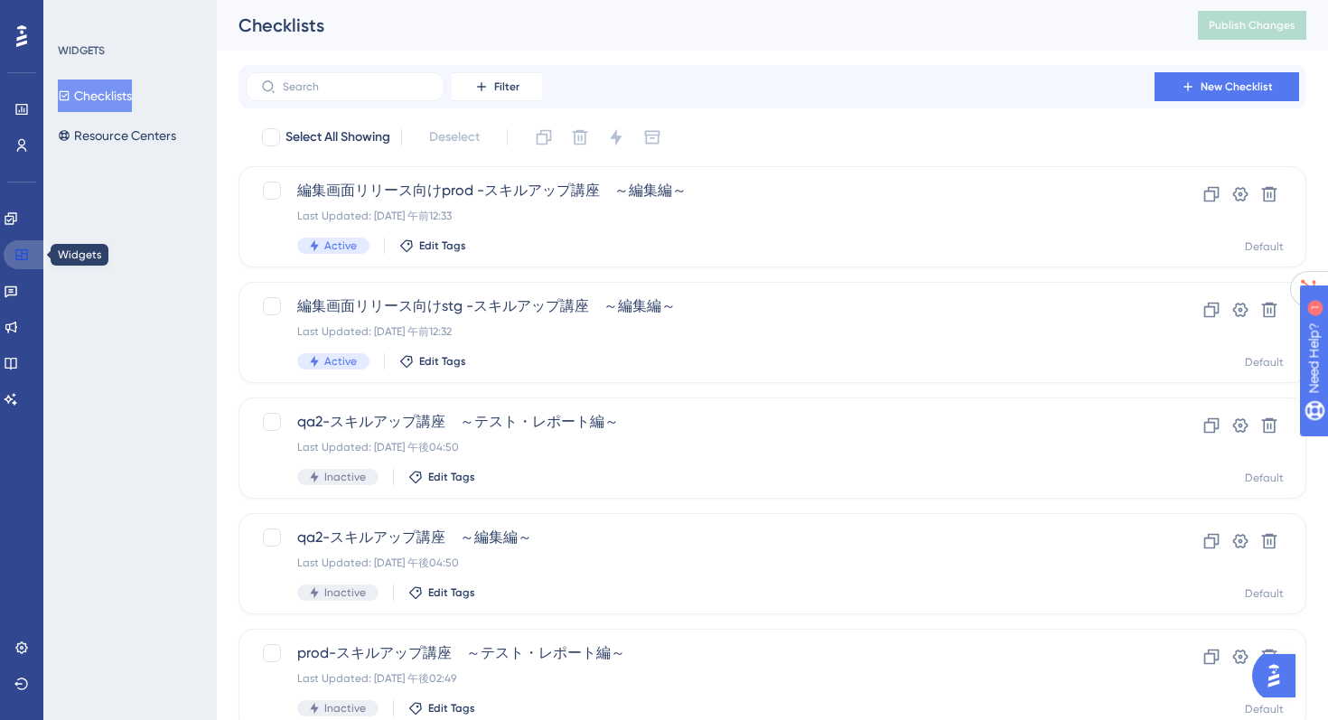
click at [29, 256] on link at bounding box center [25, 254] width 43 height 29
click at [16, 216] on icon at bounding box center [11, 218] width 12 height 12
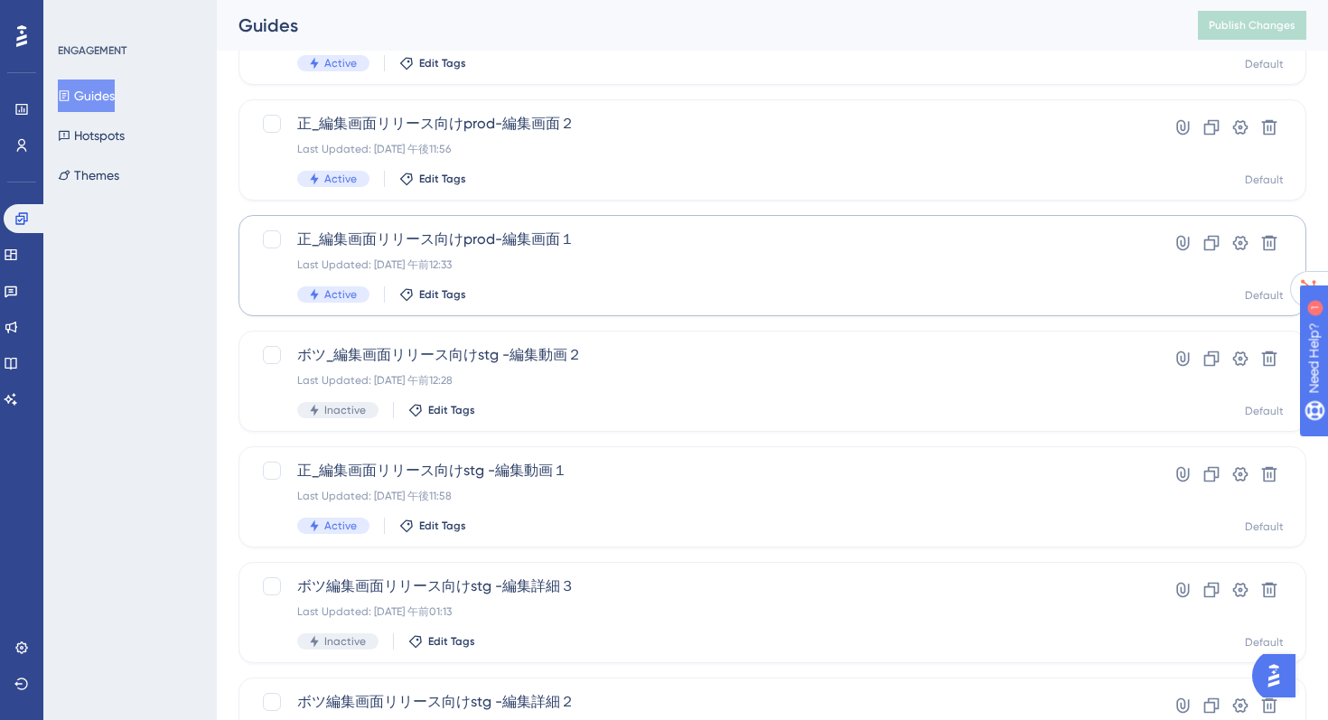
scroll to position [184, 0]
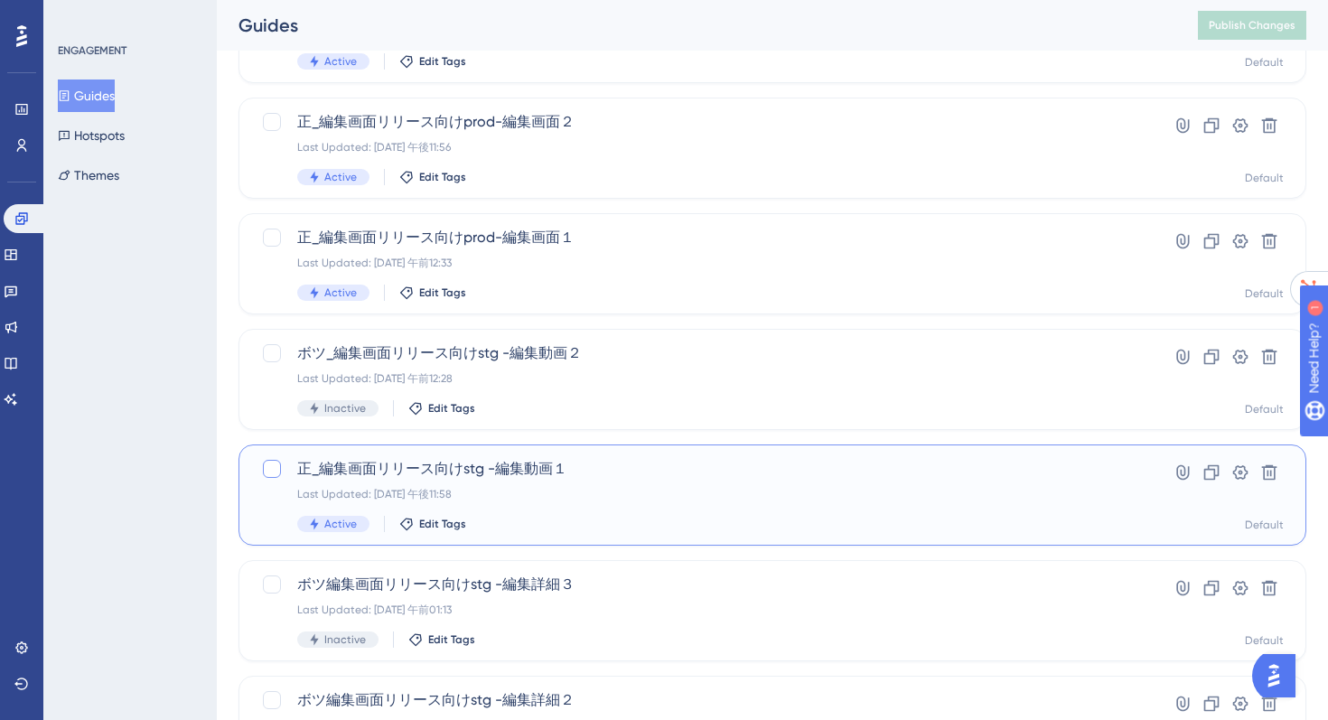
click at [263, 471] on div at bounding box center [272, 469] width 18 height 18
checkbox input "true"
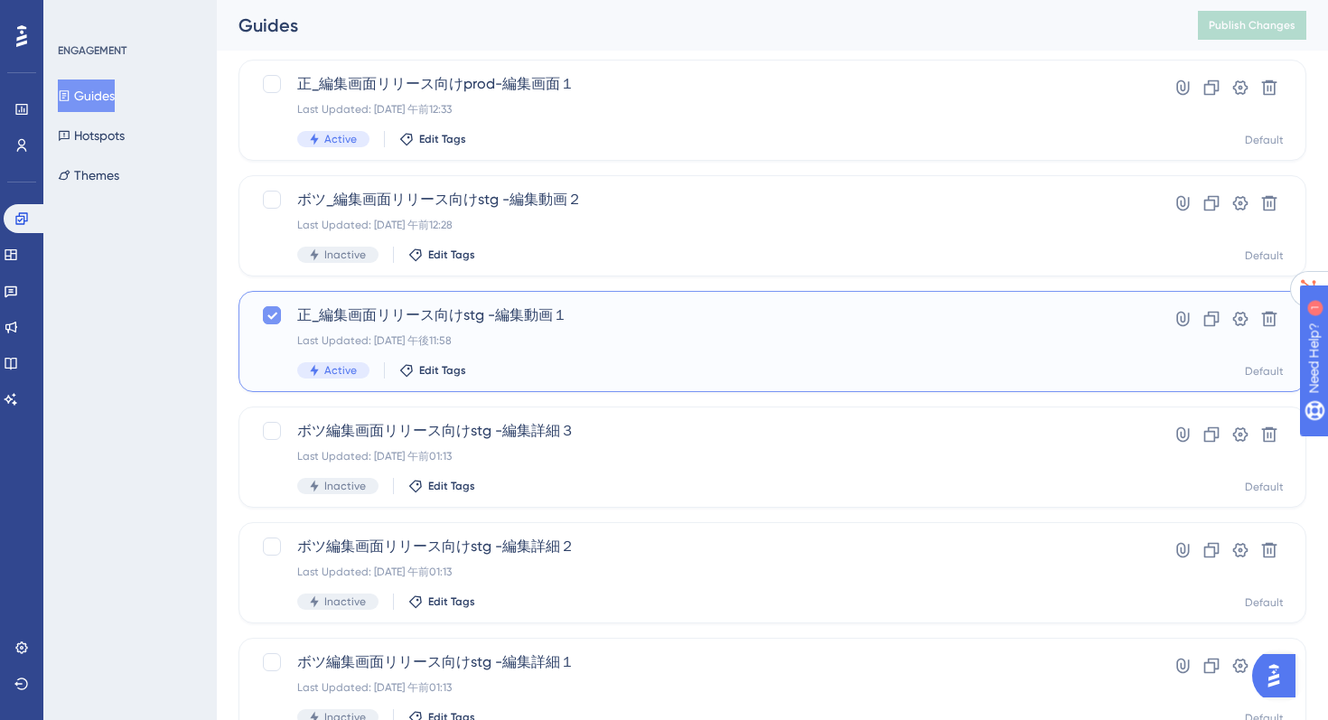
scroll to position [682, 0]
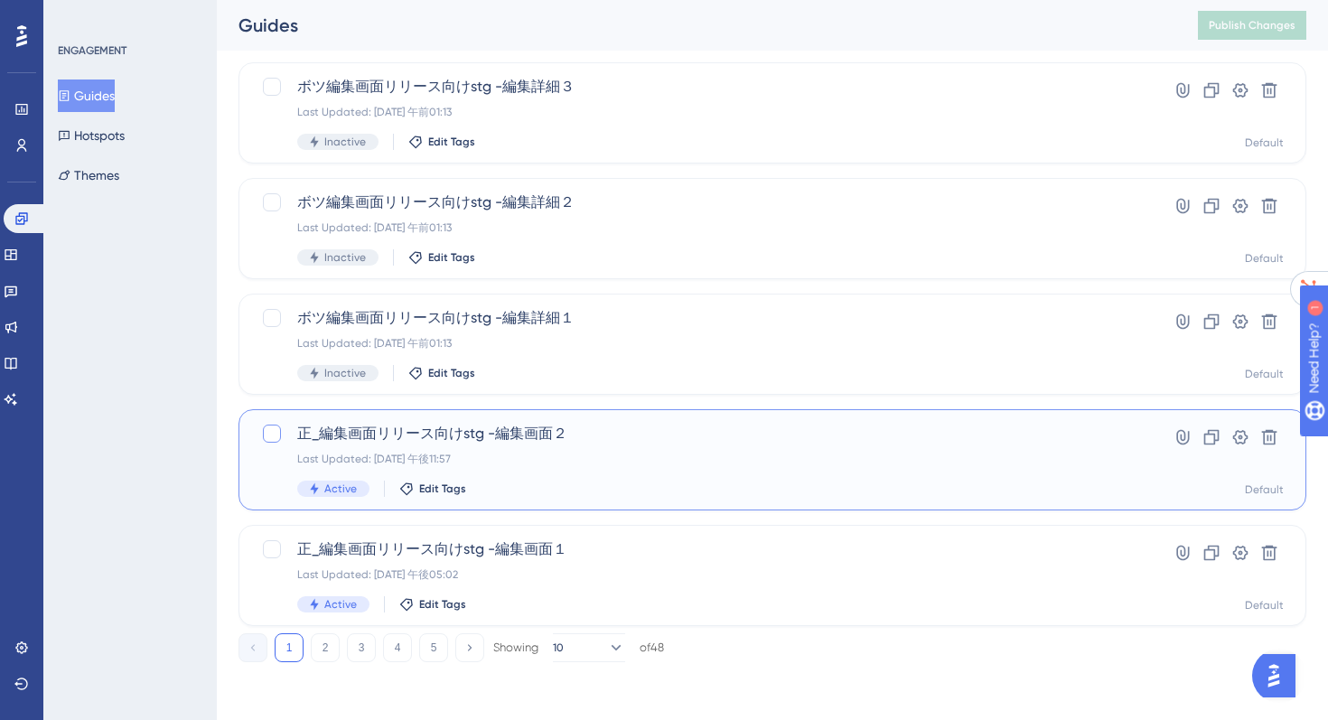
click at [266, 442] on div at bounding box center [272, 434] width 18 height 18
checkbox input "true"
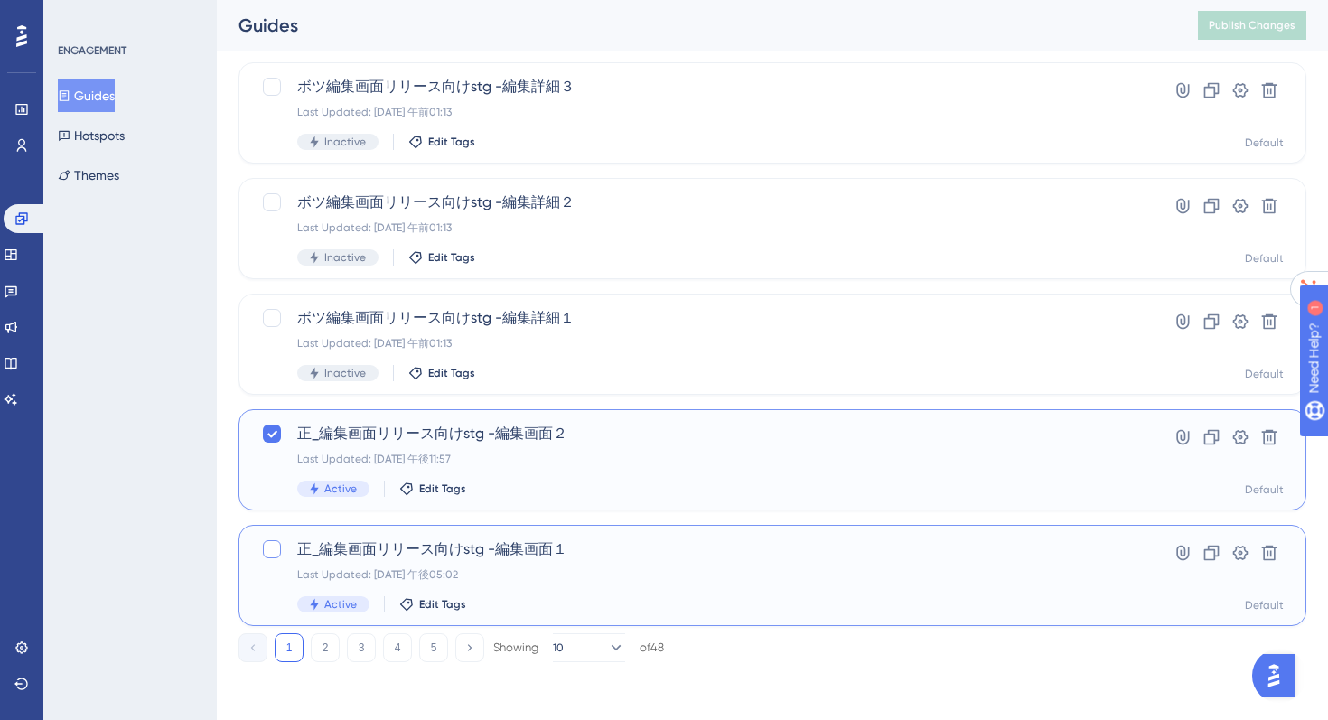
click at [275, 545] on div at bounding box center [272, 549] width 18 height 18
checkbox input "true"
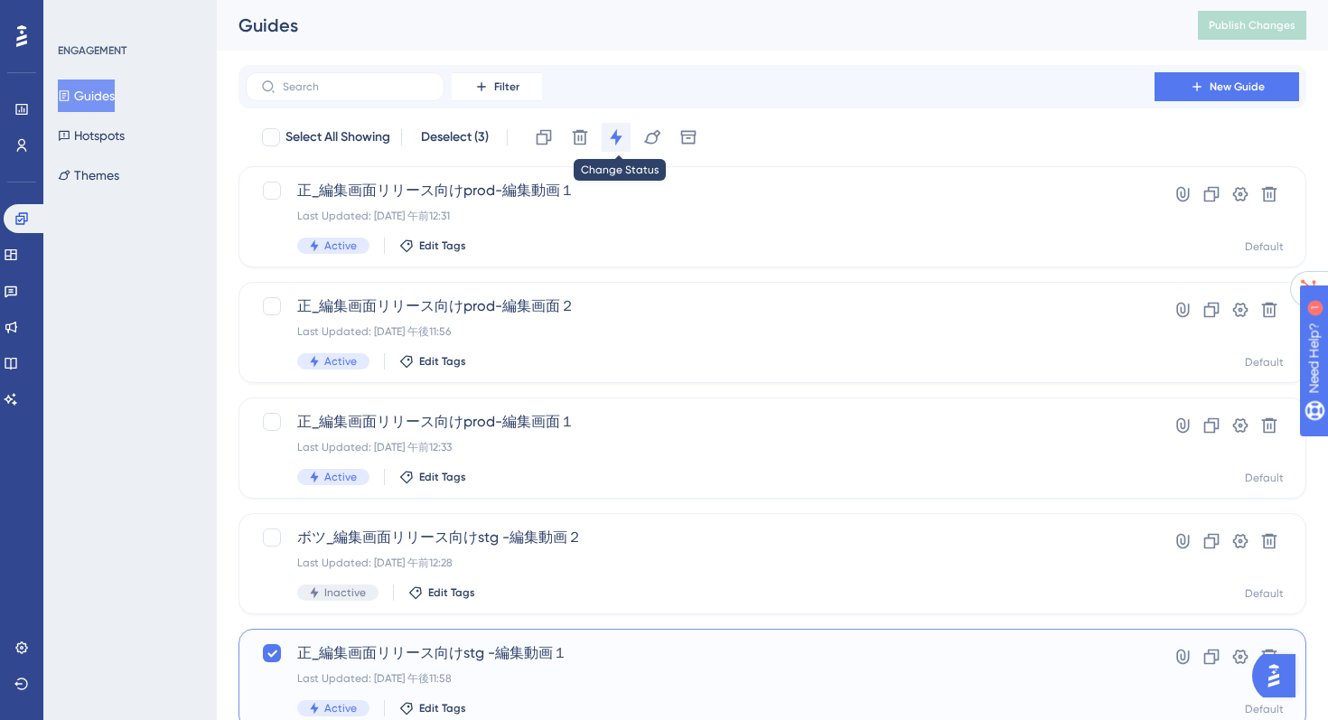
click at [613, 133] on icon at bounding box center [616, 137] width 18 height 18
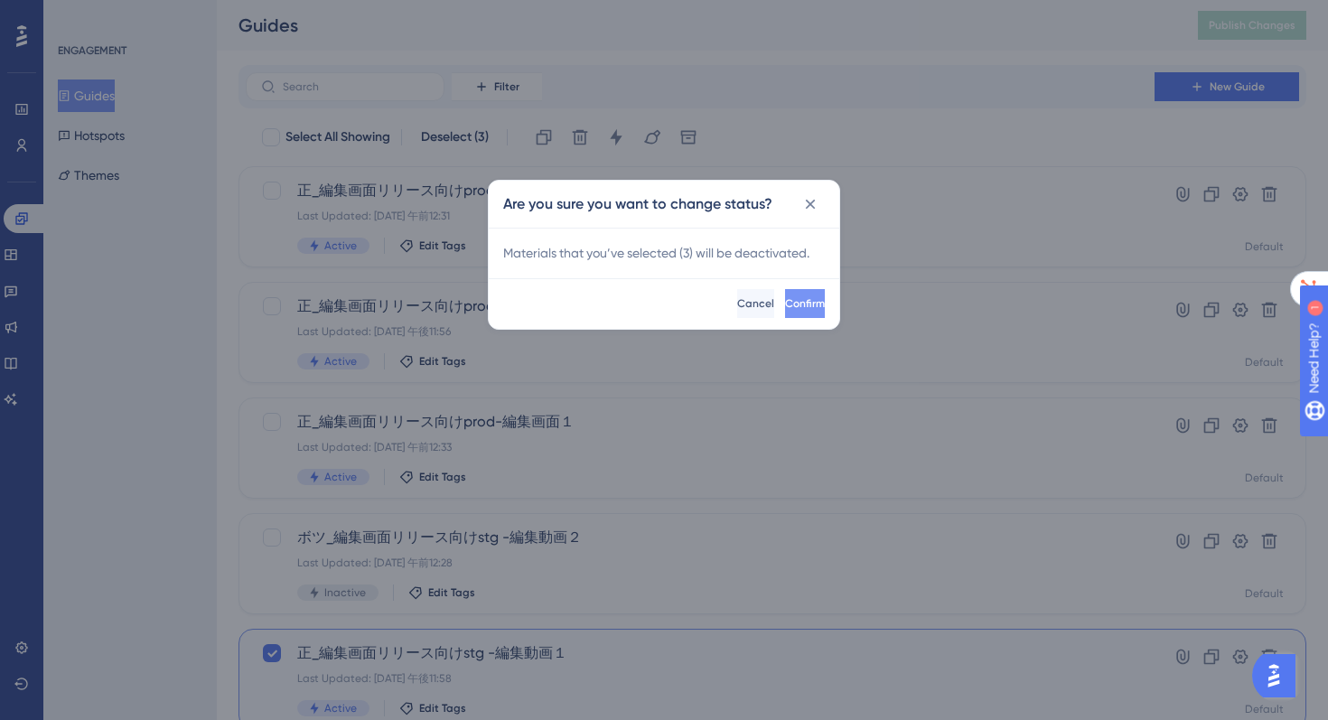
click at [785, 299] on span "Confirm" at bounding box center [805, 303] width 40 height 14
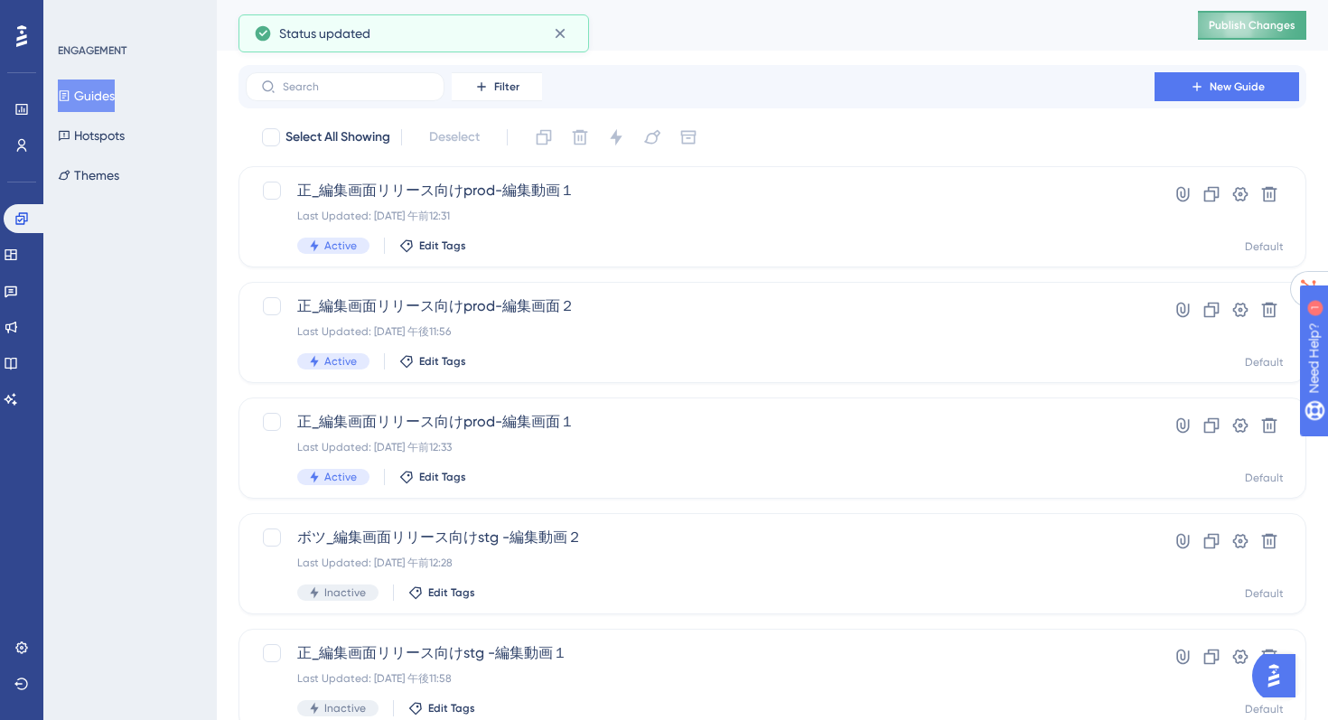
click at [1232, 20] on span "Publish Changes" at bounding box center [1251, 25] width 87 height 14
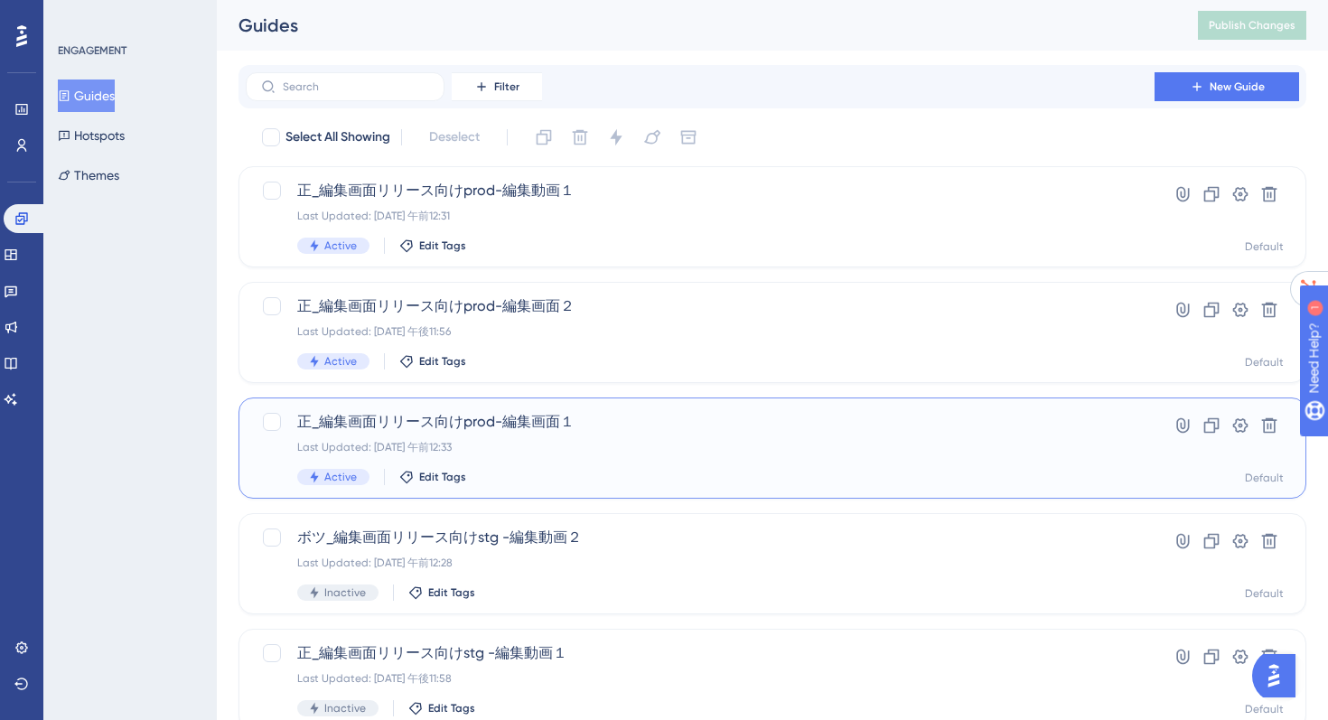
click at [470, 445] on div "Last Updated: 2025年8月23日 午前12:33" at bounding box center [700, 447] width 806 height 14
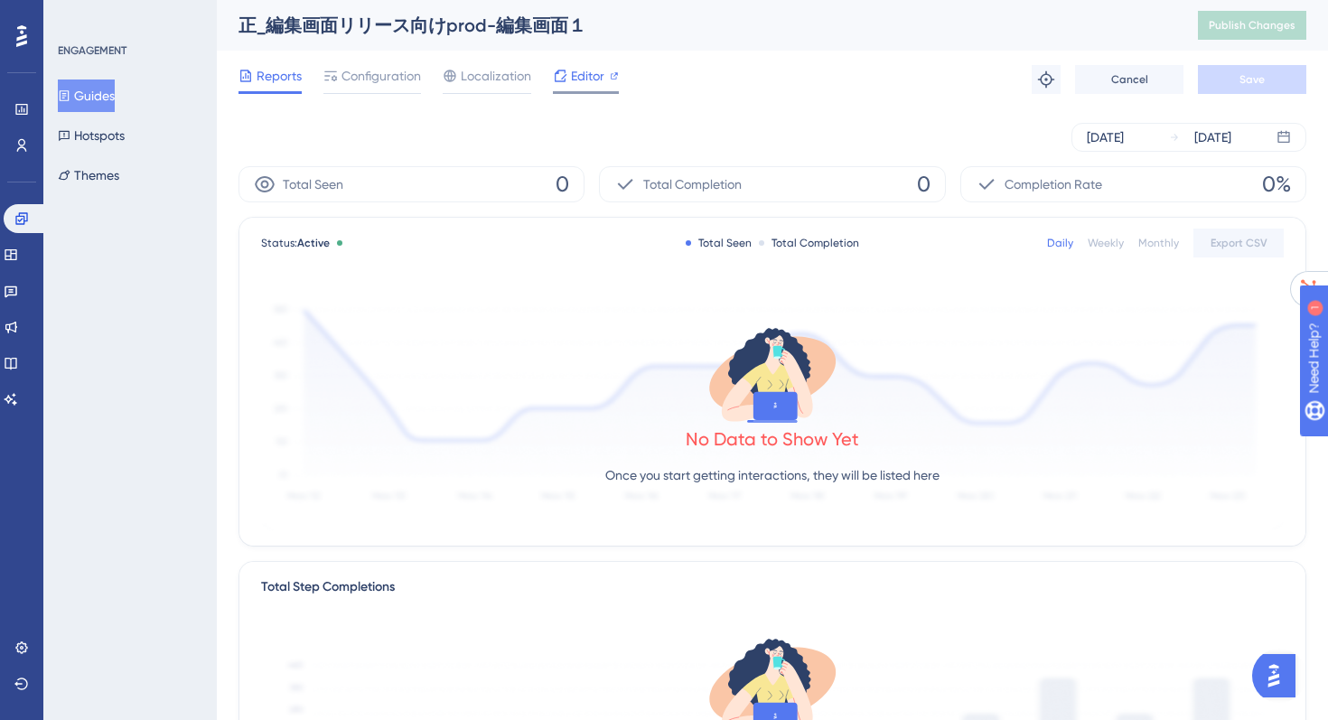
click at [582, 79] on span "Editor" at bounding box center [587, 76] width 33 height 22
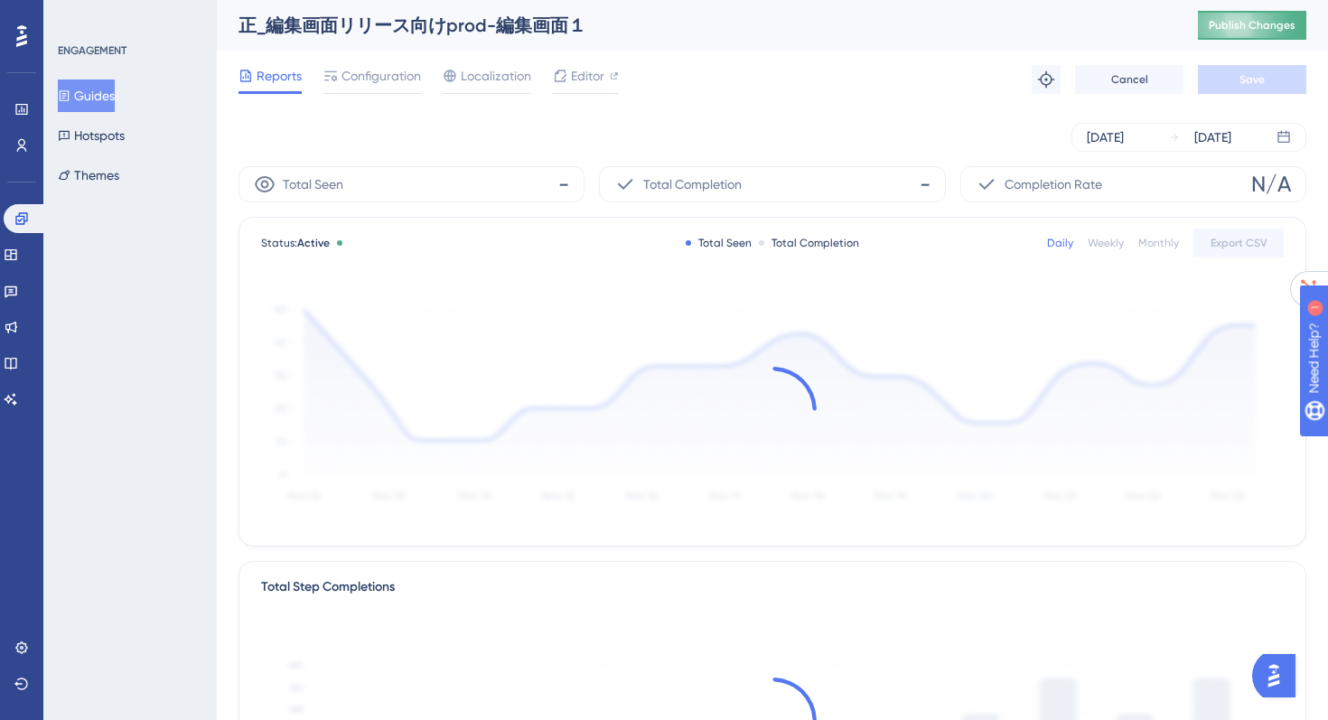
click at [1251, 28] on span "Publish Changes" at bounding box center [1251, 25] width 87 height 14
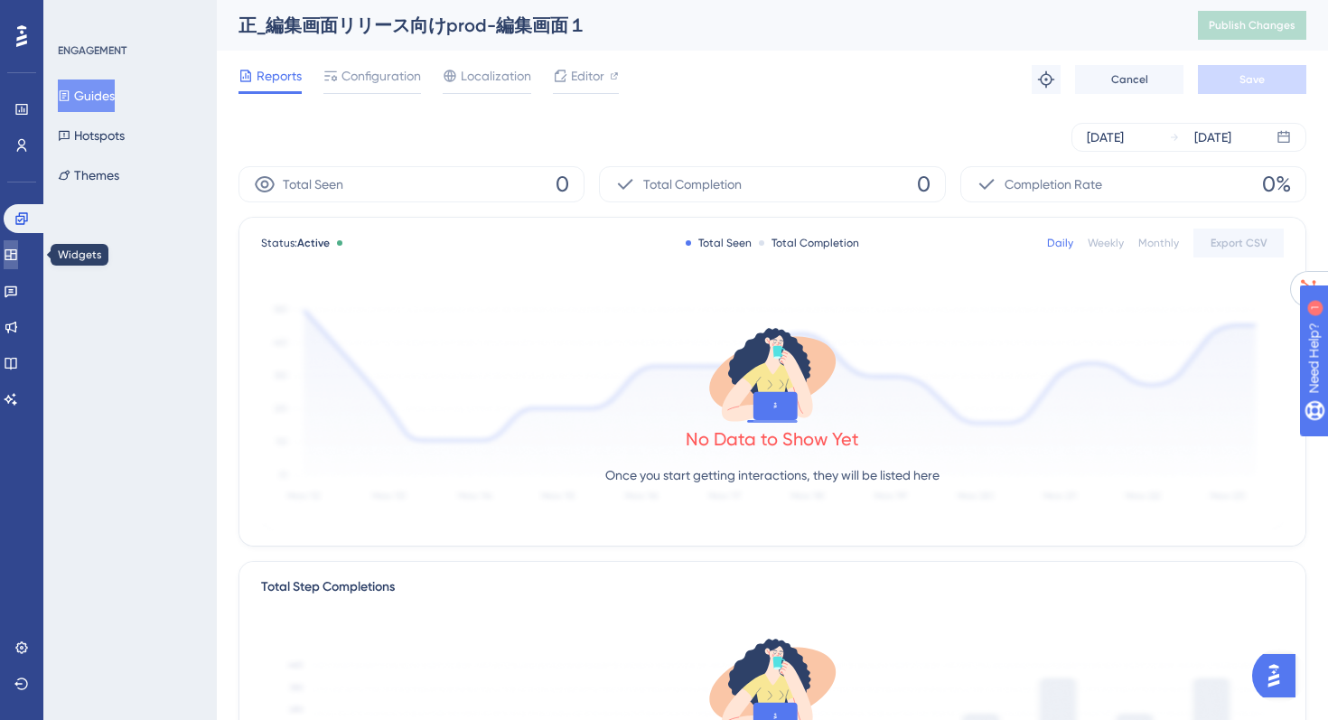
click at [18, 258] on icon at bounding box center [11, 254] width 14 height 14
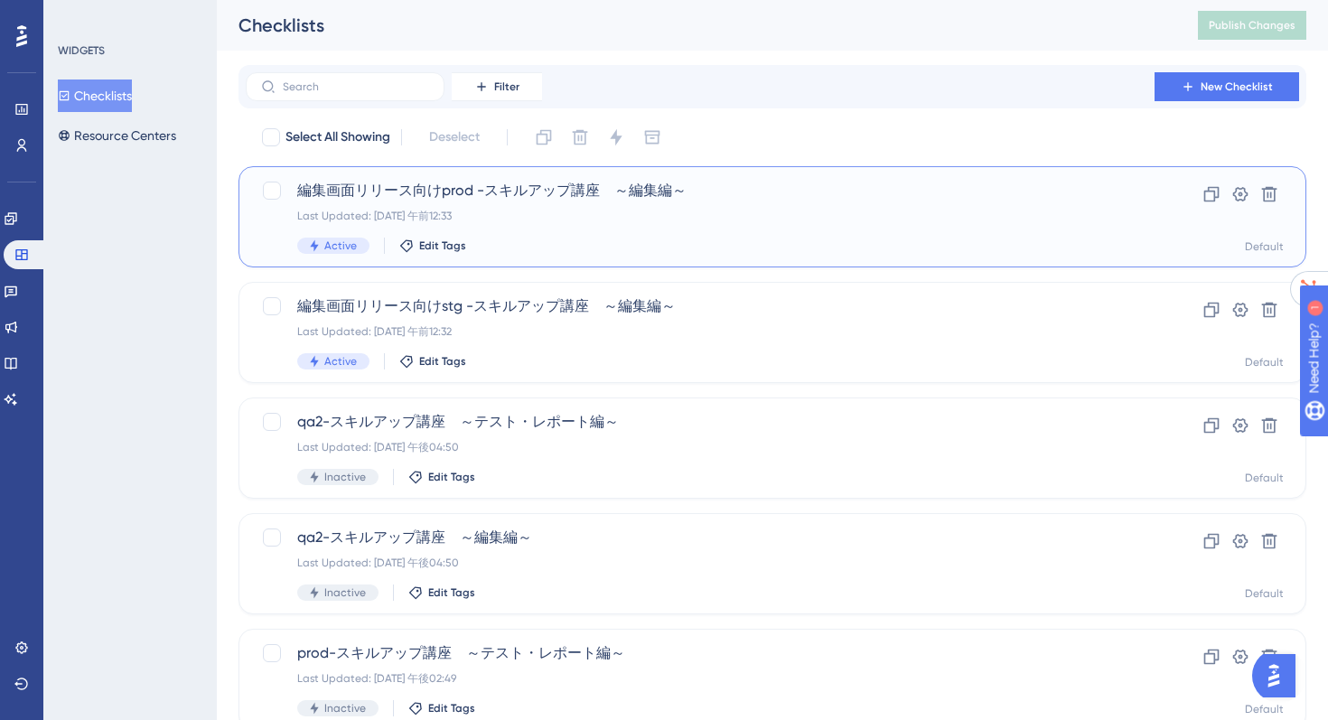
click at [554, 203] on div "編集画面リリース向けprod -スキルアップ講座　～編集編～ Last Updated: 2025年8月23日 午前12:33 Active Edit Tags" at bounding box center [700, 217] width 806 height 74
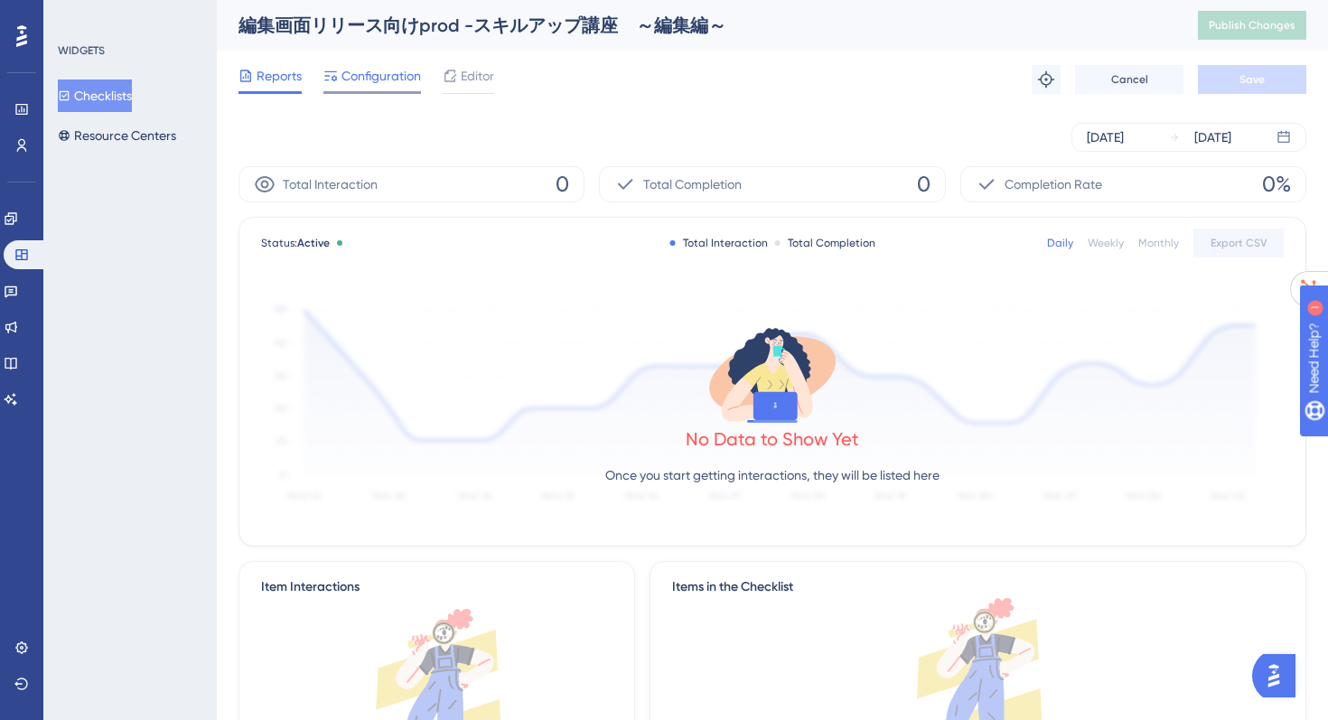
click at [346, 86] on span "Configuration" at bounding box center [380, 76] width 79 height 22
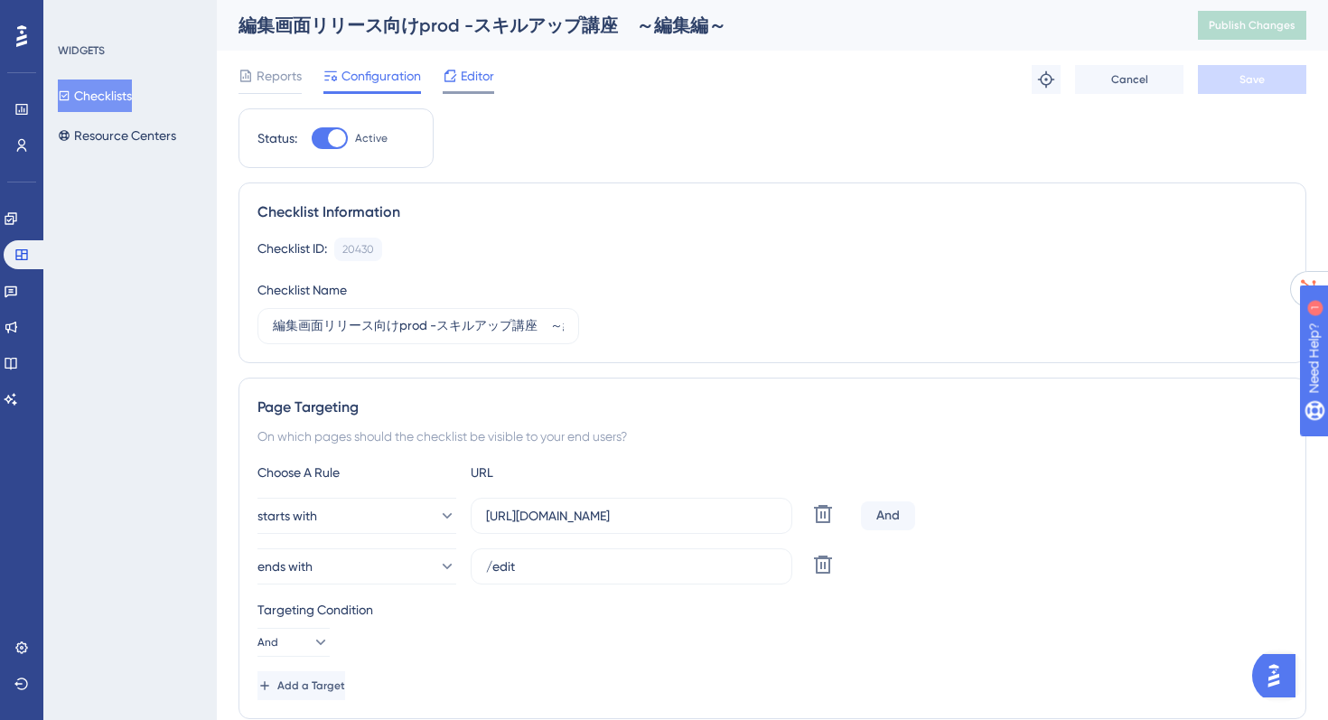
click at [456, 78] on icon at bounding box center [450, 76] width 14 height 14
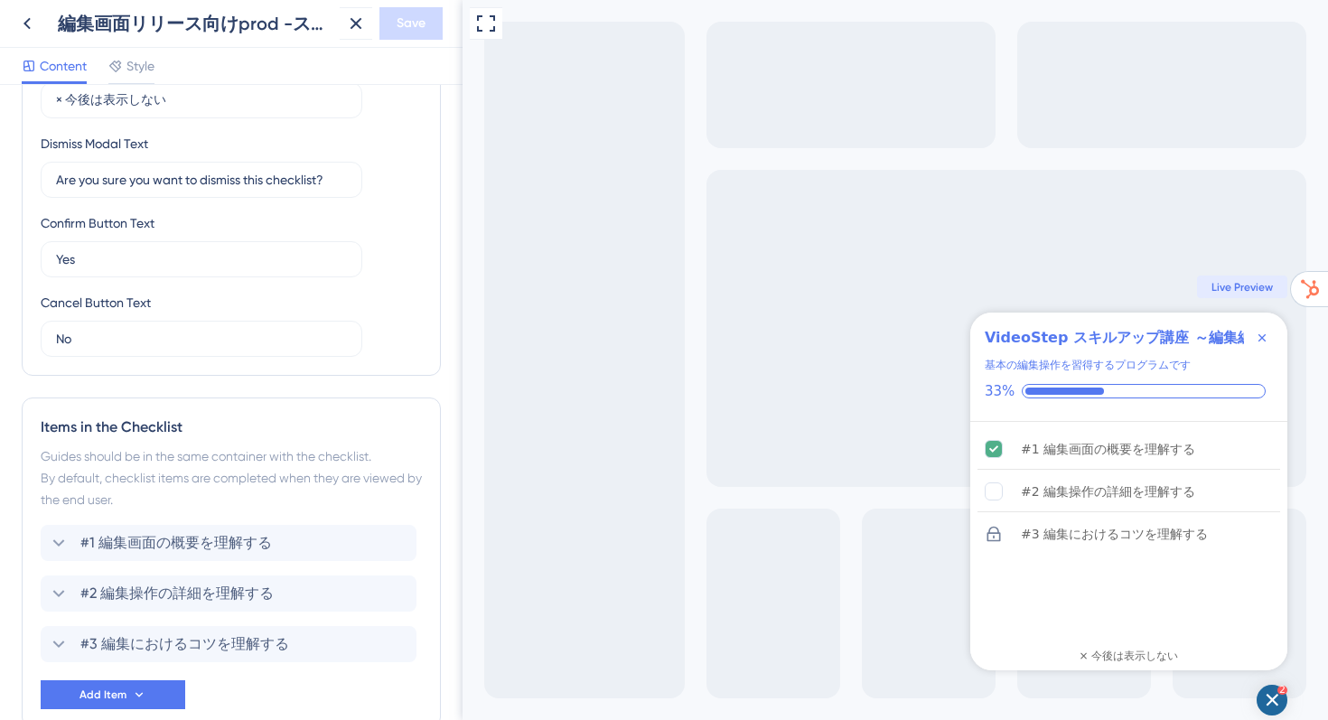
scroll to position [642, 0]
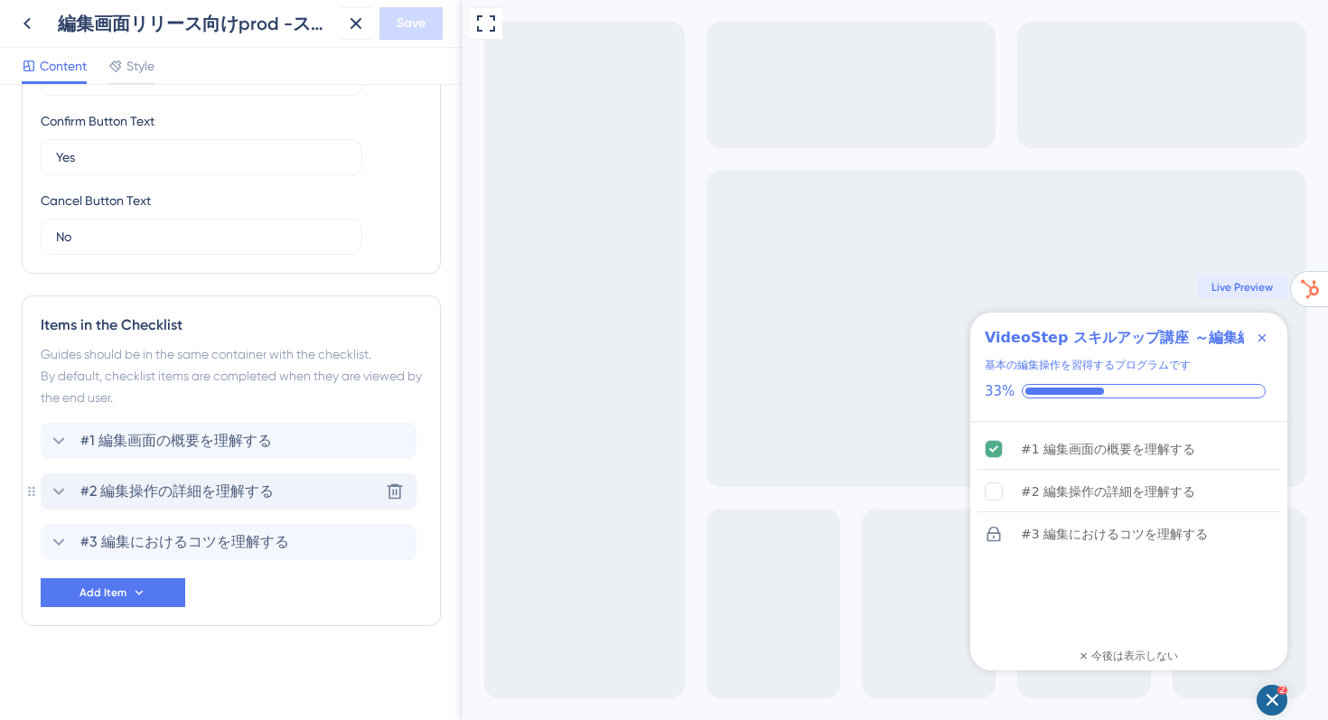
click at [230, 495] on span "#2 編集操作の詳細を理解する" at bounding box center [176, 492] width 193 height 22
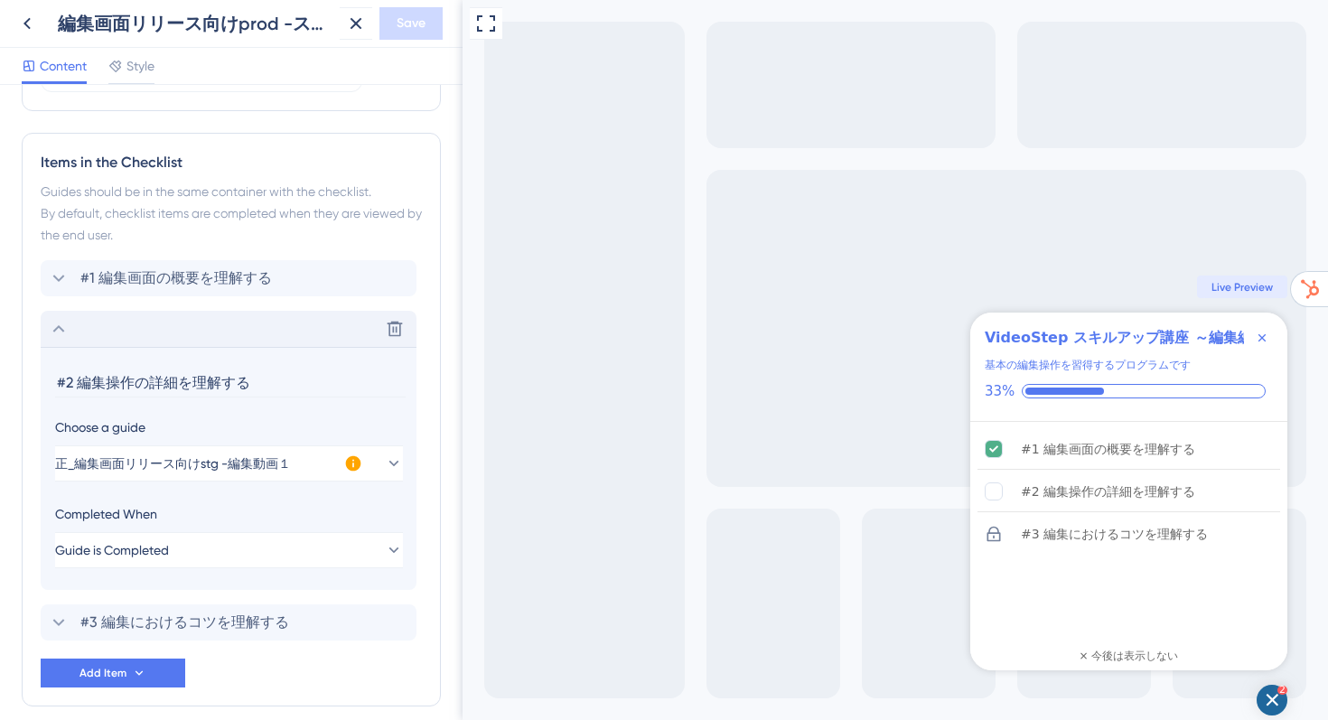
scroll to position [885, 0]
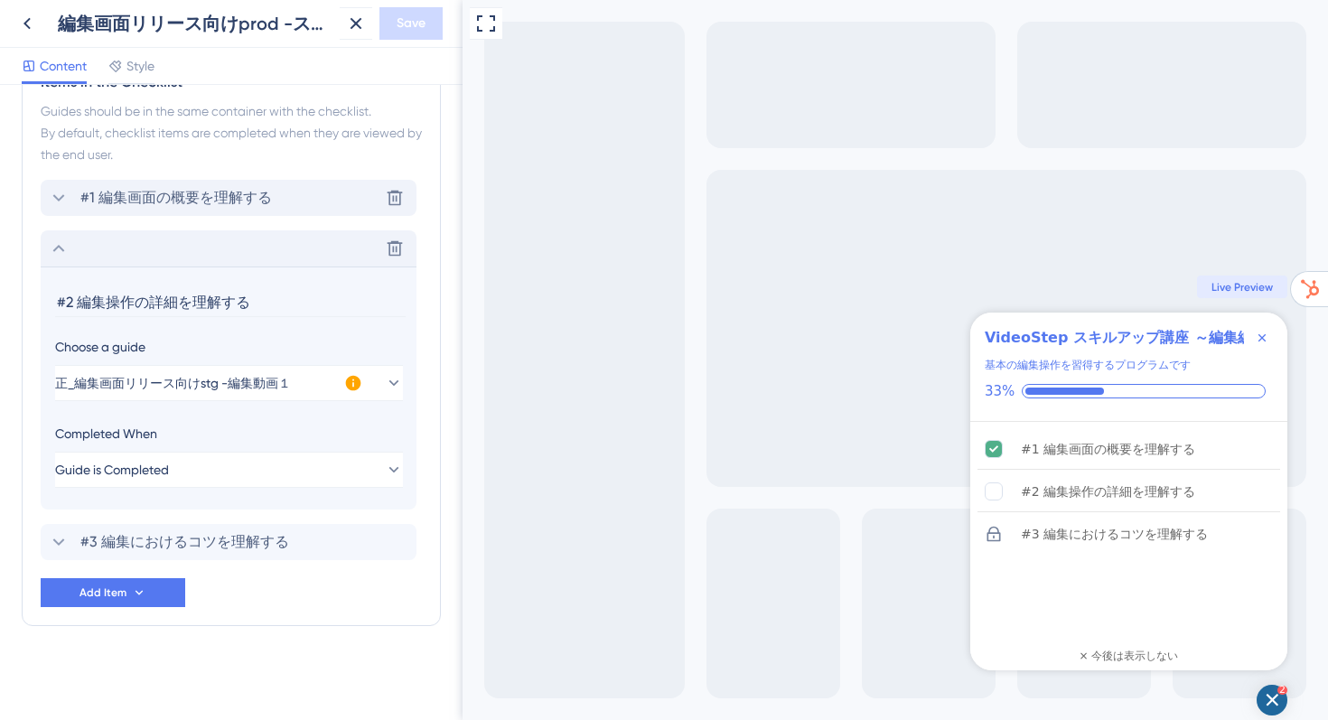
click at [230, 197] on span "#1 編集画面の概要を理解する" at bounding box center [175, 198] width 191 height 22
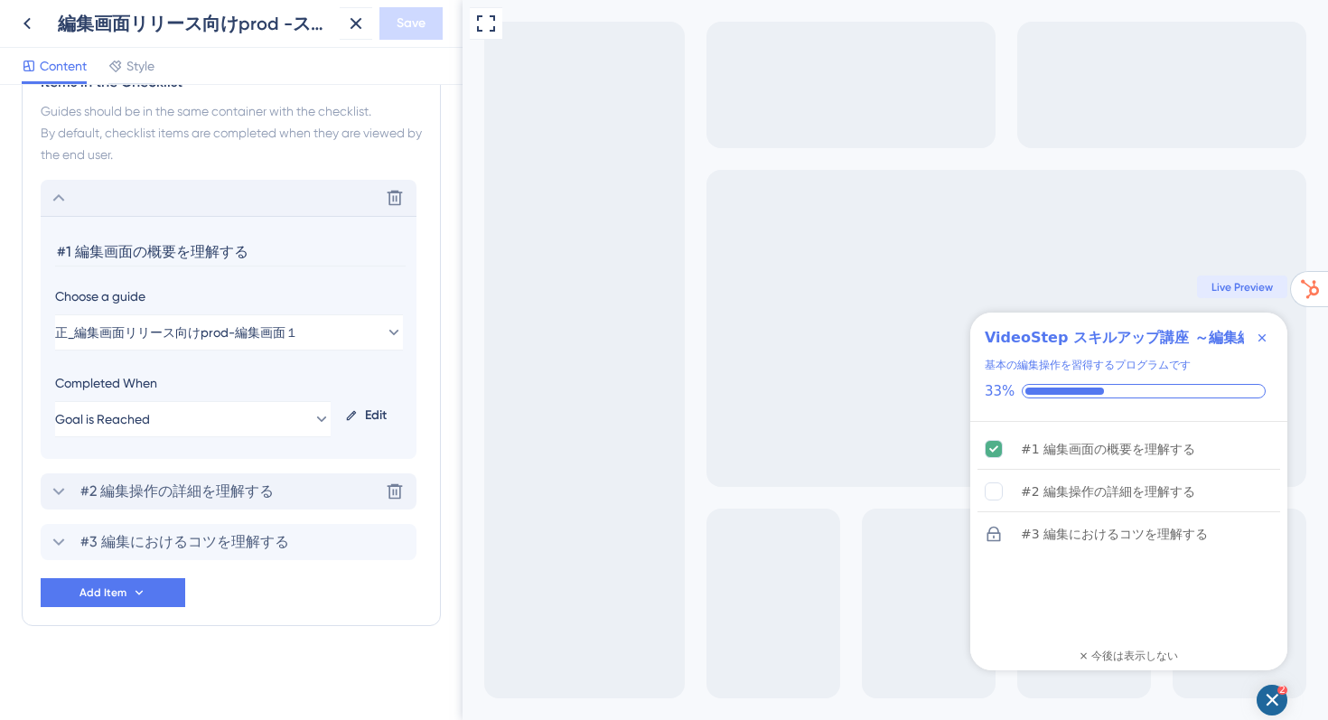
click at [212, 490] on span "#2 編集操作の詳細を理解する" at bounding box center [176, 492] width 193 height 22
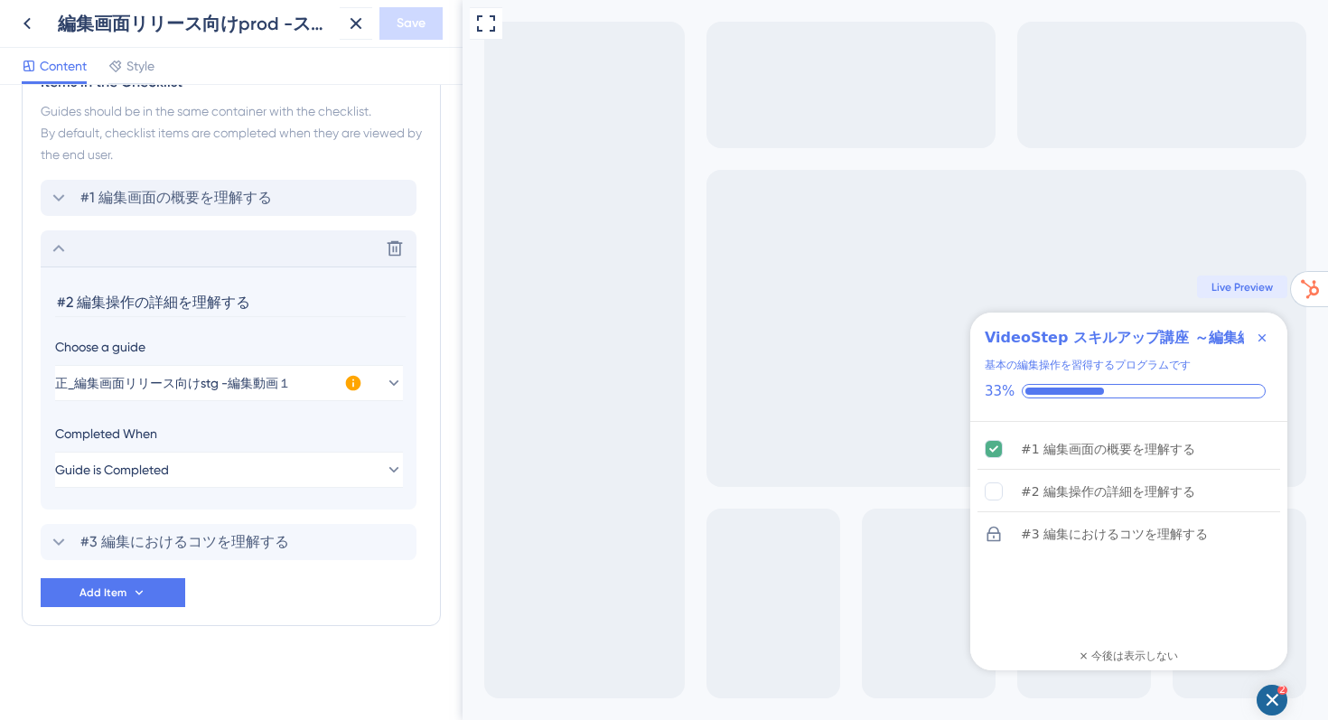
drag, startPoint x: 265, startPoint y: 304, endPoint x: 0, endPoint y: 291, distance: 265.0
click at [0, 291] on div "Checklist Header Title VideoStep スキルアップ講座 ～編集編～ Subtitle 基本の編集操作を習得するプログラムです Fu…" at bounding box center [231, 402] width 462 height 635
click at [216, 384] on span "正_編集画面リリース向けstg -編集動画１" at bounding box center [174, 383] width 236 height 22
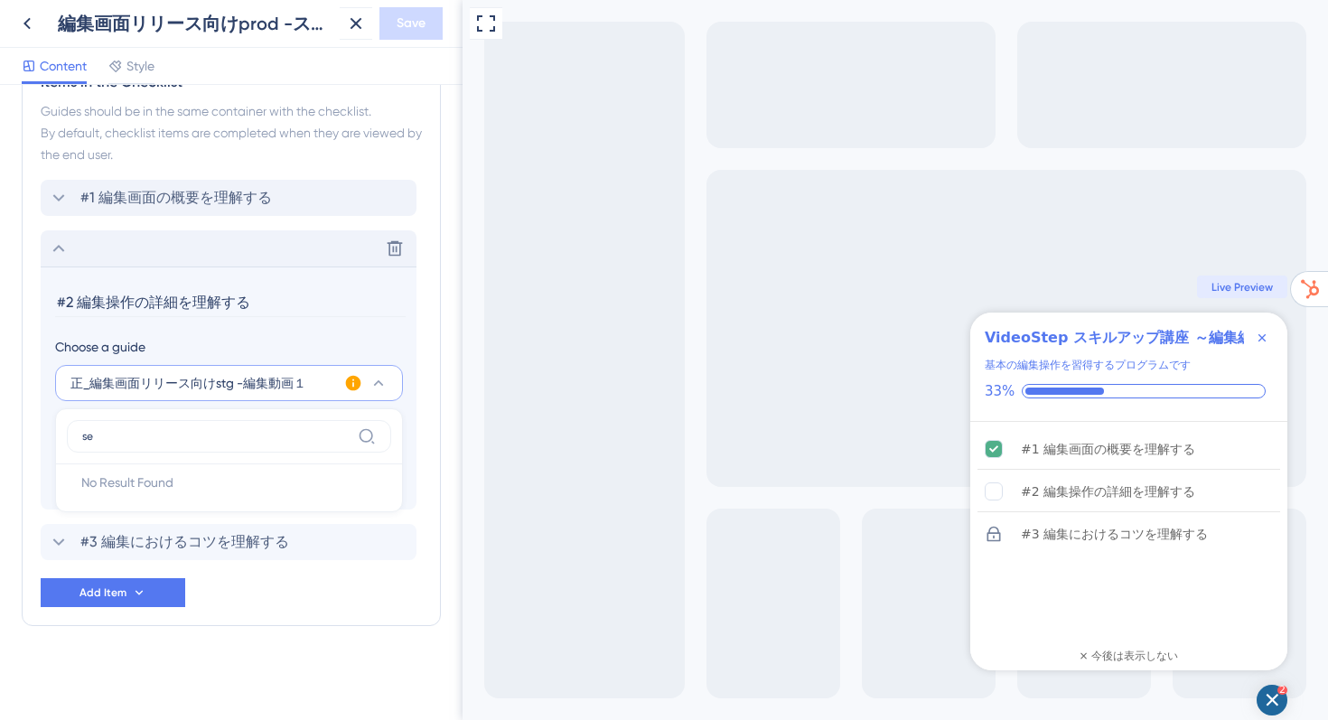
type input "s"
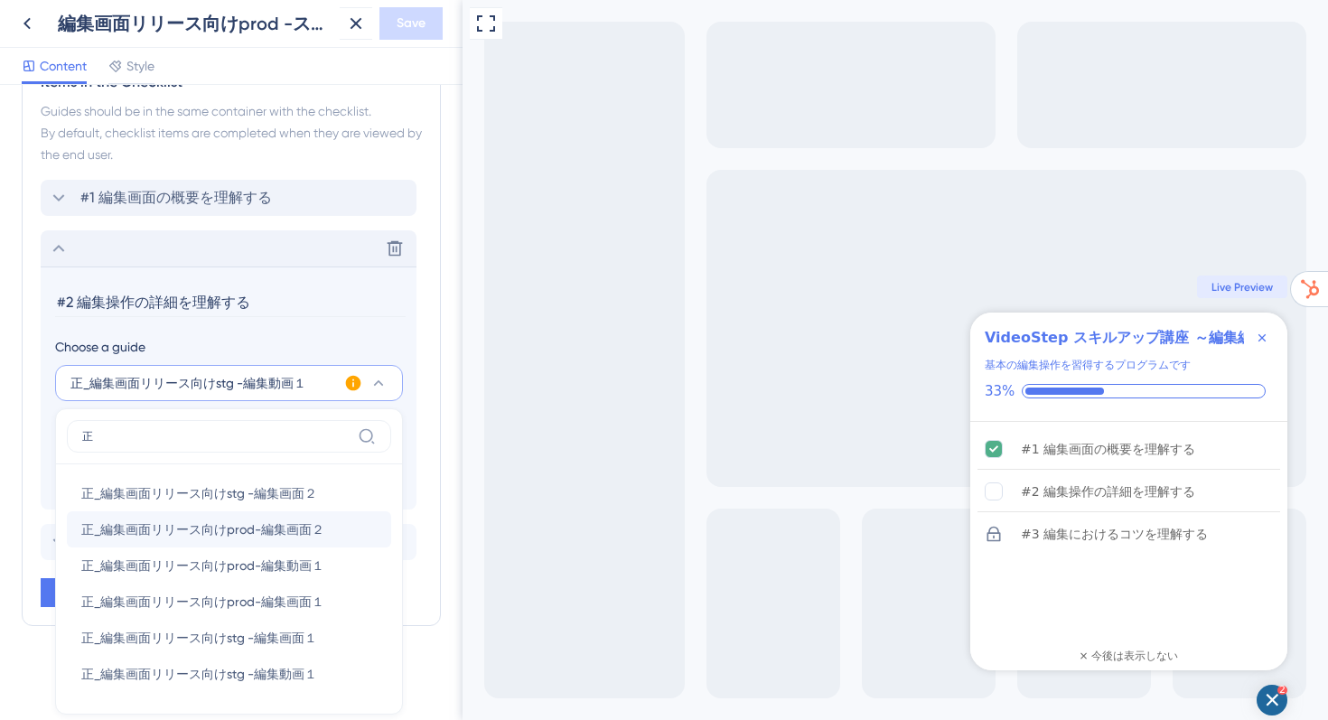
type input "正"
click at [126, 533] on span "正_編集画面リリース向けprod-編集画面２" at bounding box center [202, 529] width 243 height 22
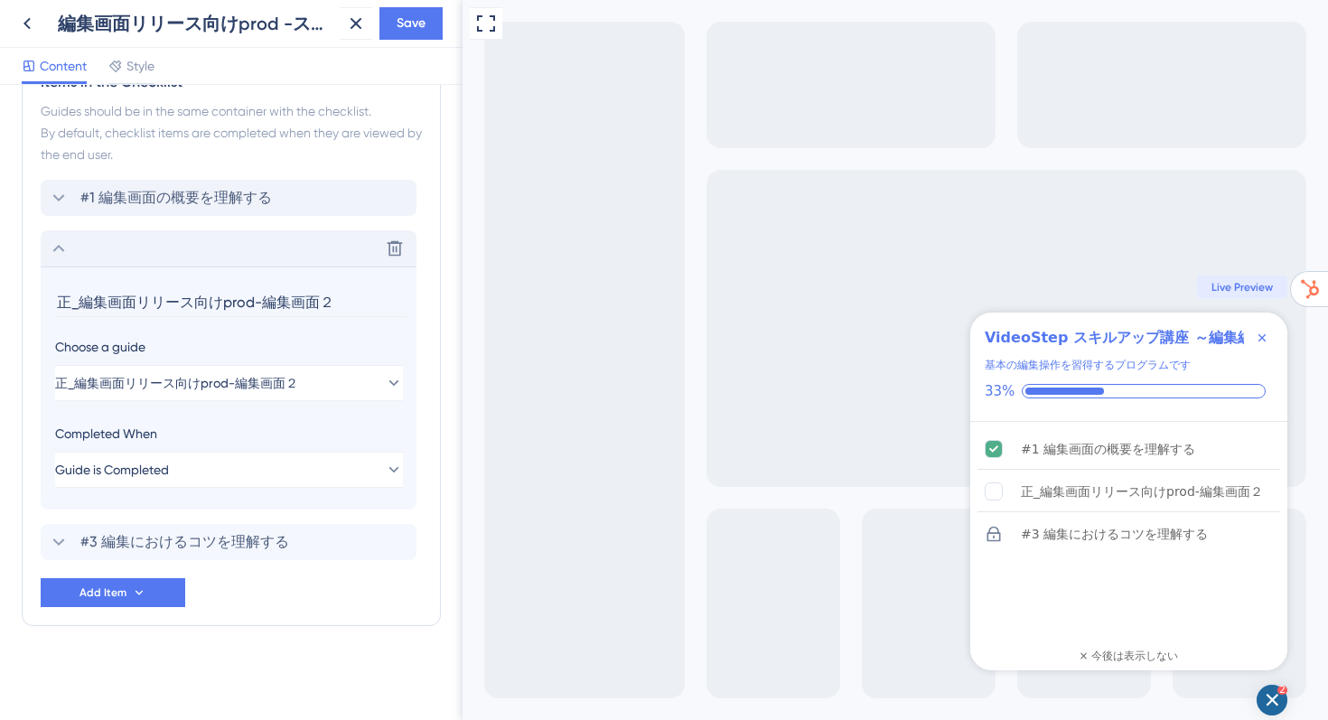
drag, startPoint x: 344, startPoint y: 300, endPoint x: 44, endPoint y: 305, distance: 299.9
click at [44, 305] on section "正_編集画面リリース向けprod-編集画面２ Choose a guide 正_編集画面リリース向けprod-編集画面２ Completed When Gui…" at bounding box center [229, 387] width 376 height 243
paste input "#2 編集操作の詳細を理解する"
type input "#2 編集操作の詳細を理解する"
click at [420, 29] on span "Save" at bounding box center [411, 24] width 29 height 22
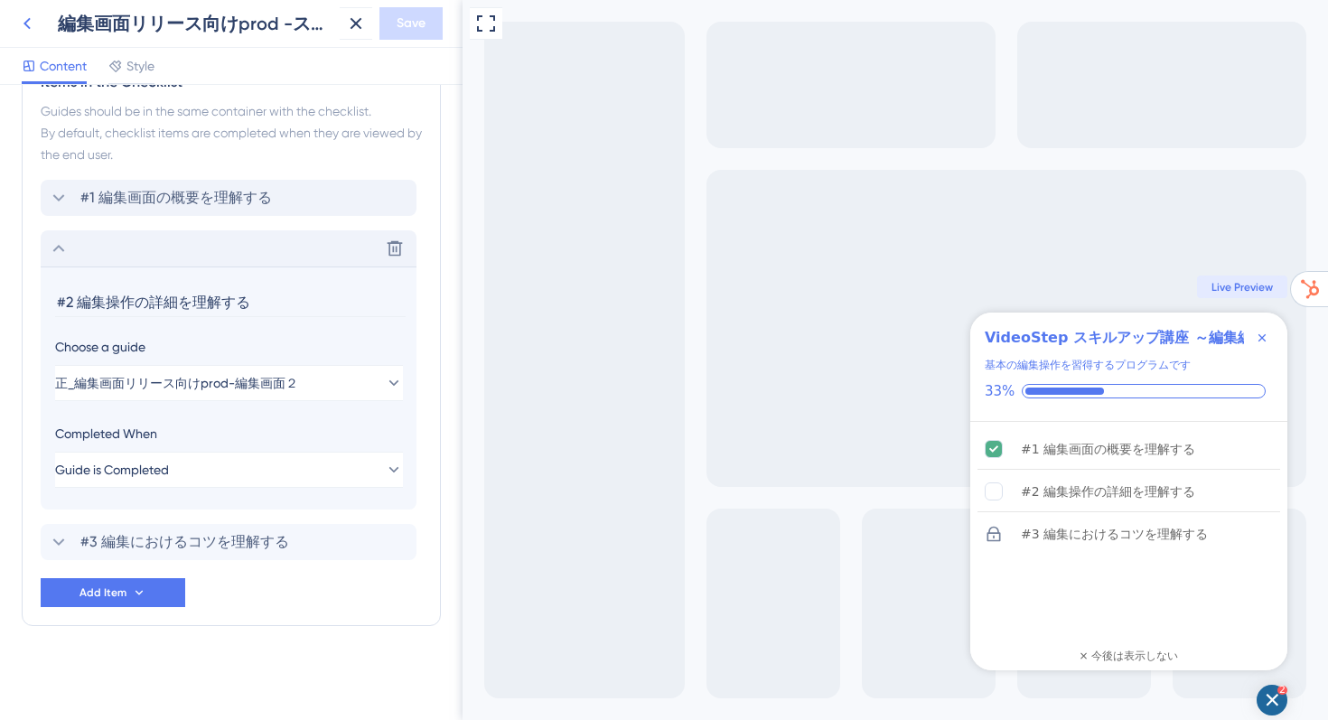
click at [30, 22] on icon at bounding box center [27, 24] width 22 height 22
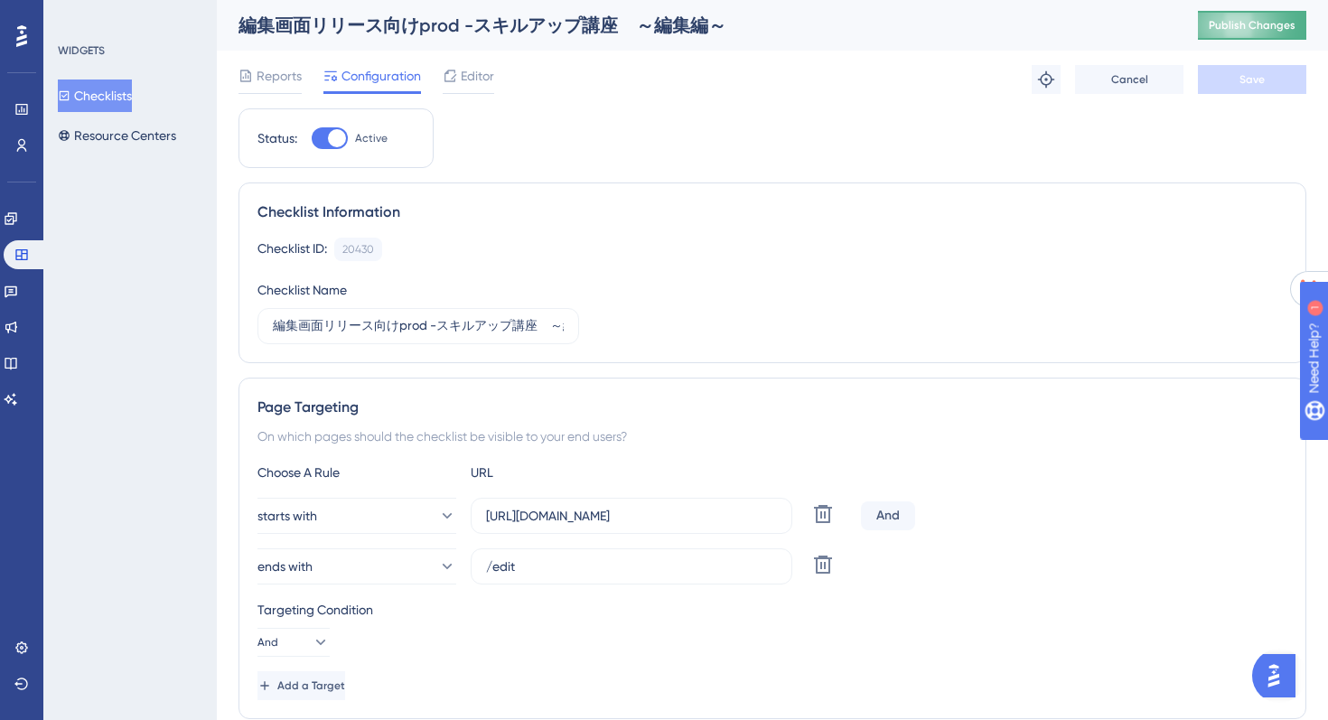
click at [1230, 14] on button "Publish Changes" at bounding box center [1252, 25] width 108 height 29
click at [16, 219] on icon at bounding box center [11, 218] width 12 height 12
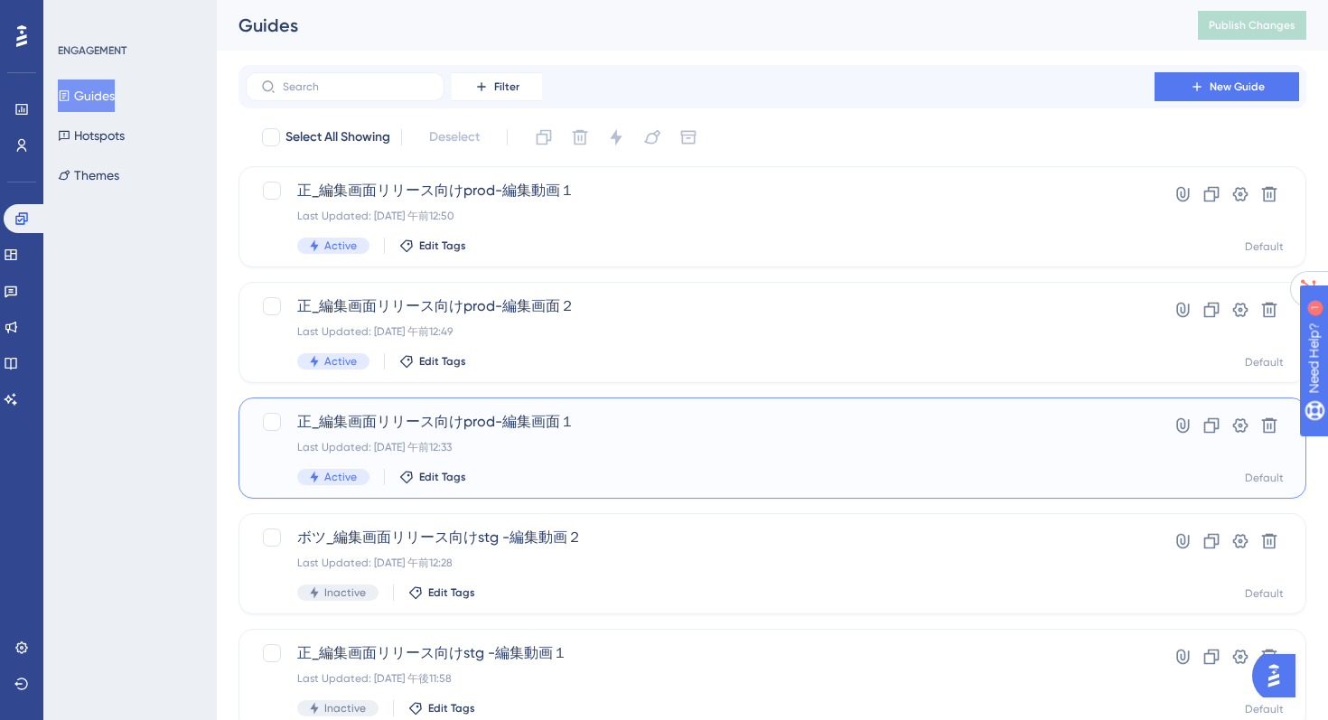
click at [532, 449] on div "Last Updated: 2025年8月23日 午前12:33" at bounding box center [700, 447] width 806 height 14
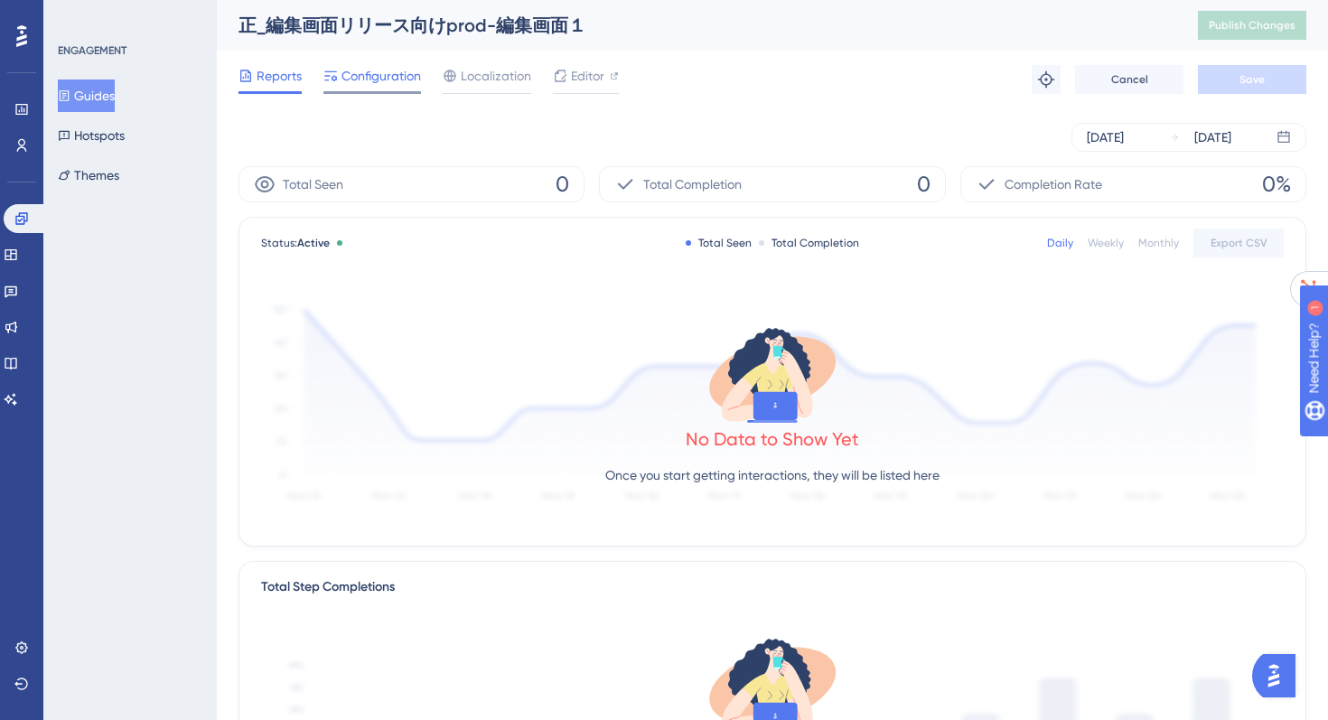
click at [366, 79] on span "Configuration" at bounding box center [380, 76] width 79 height 22
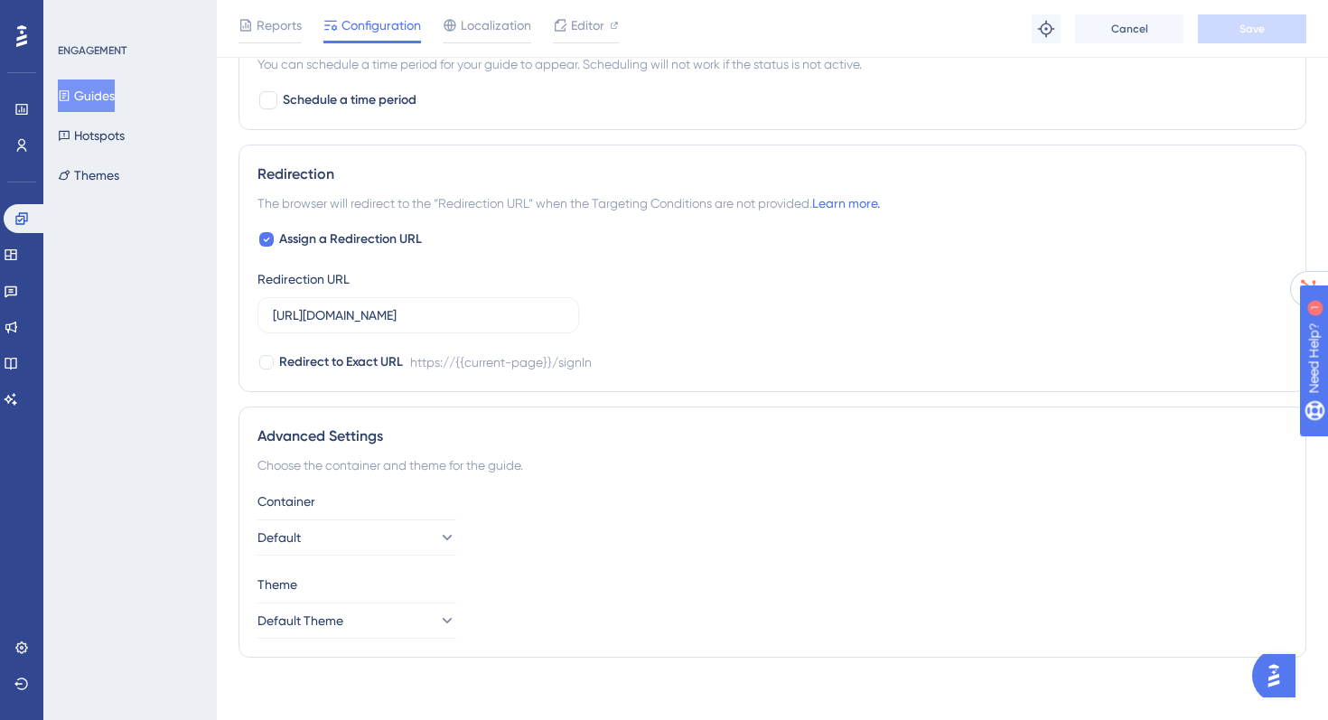
scroll to position [1327, 0]
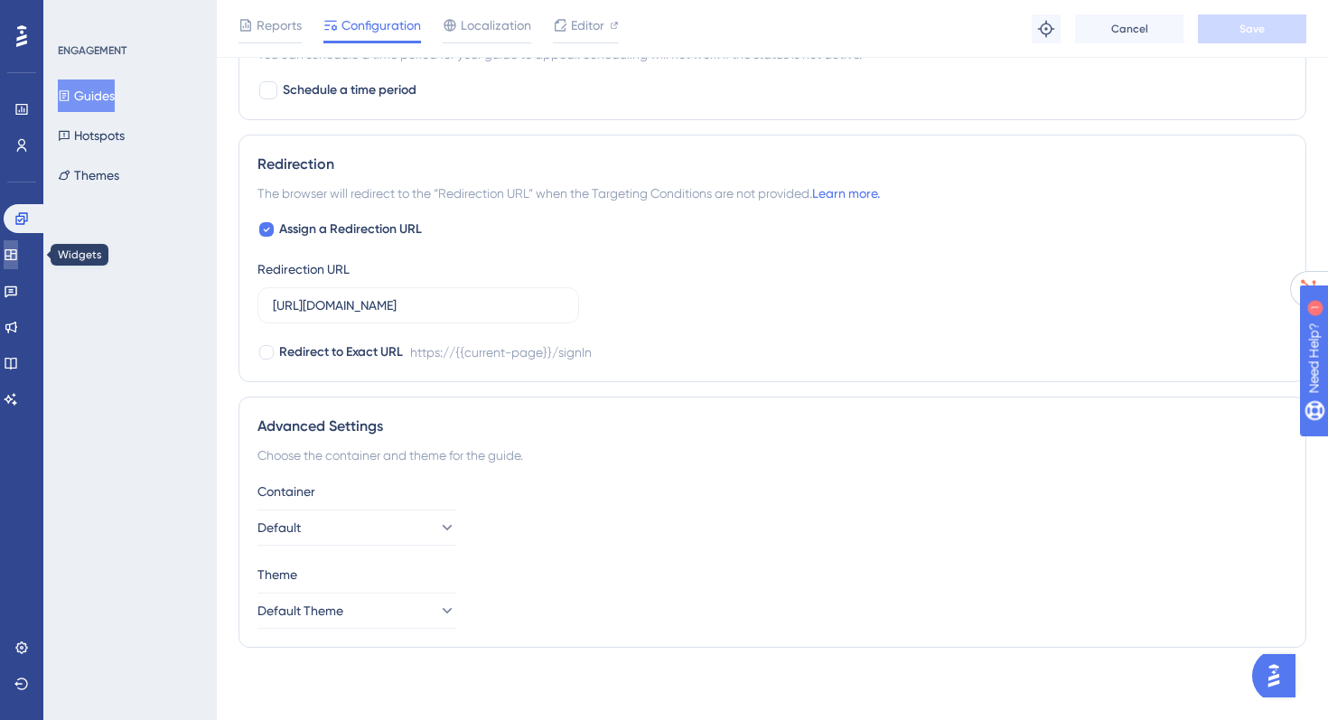
click at [18, 247] on icon at bounding box center [11, 254] width 14 height 14
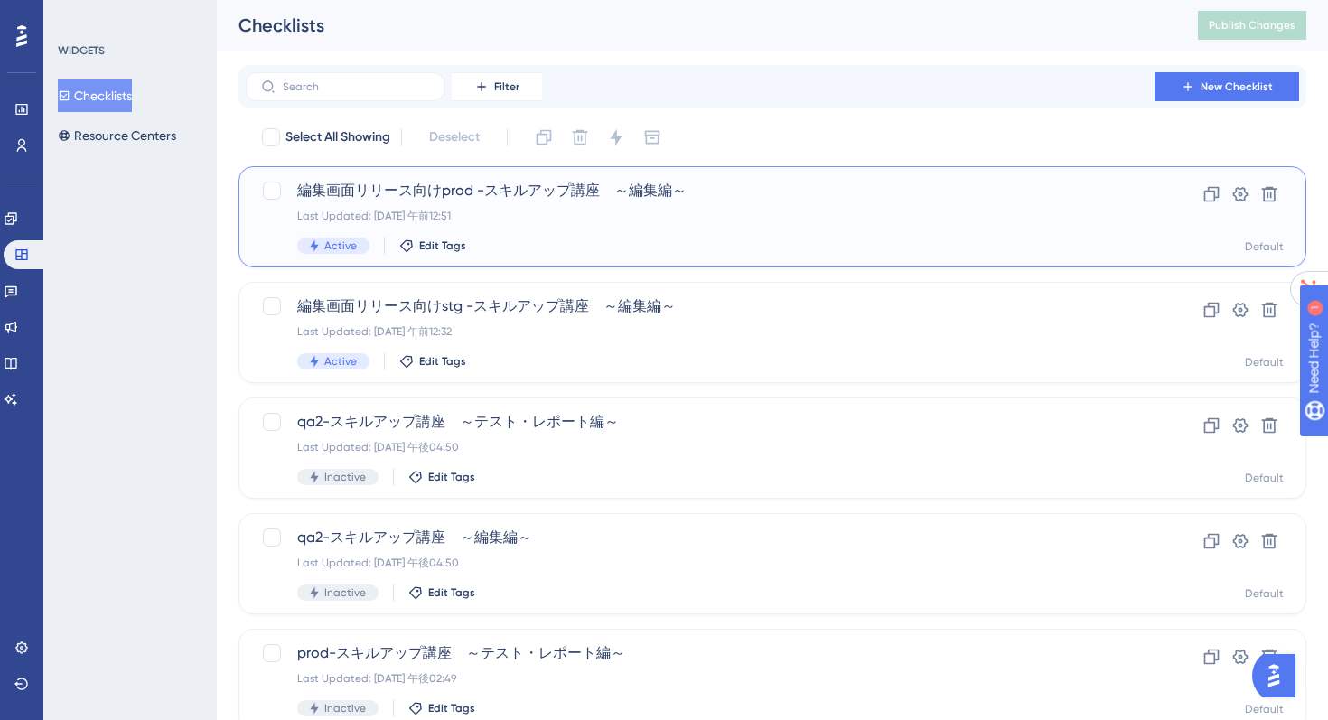
click at [555, 213] on div "Last Updated: 2025年8月23日 午前12:51" at bounding box center [700, 216] width 806 height 14
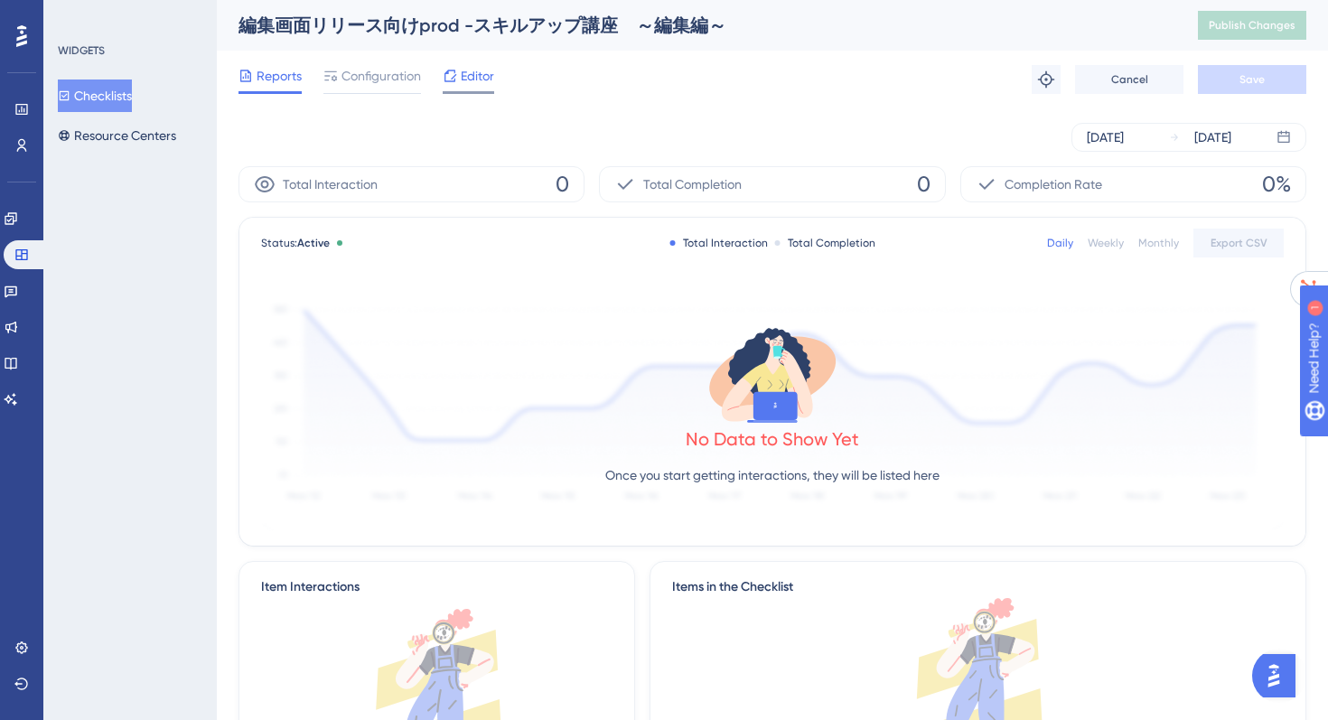
click at [458, 74] on div "Editor" at bounding box center [468, 76] width 51 height 22
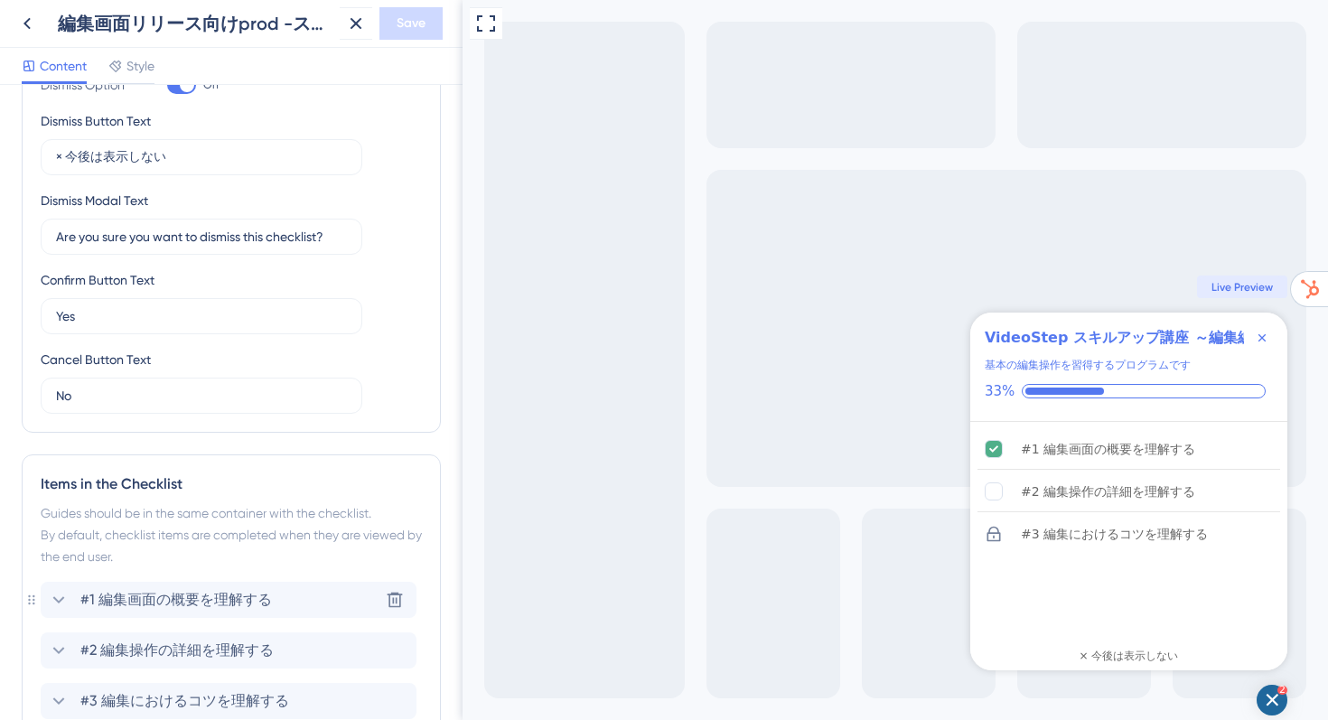
scroll to position [642, 0]
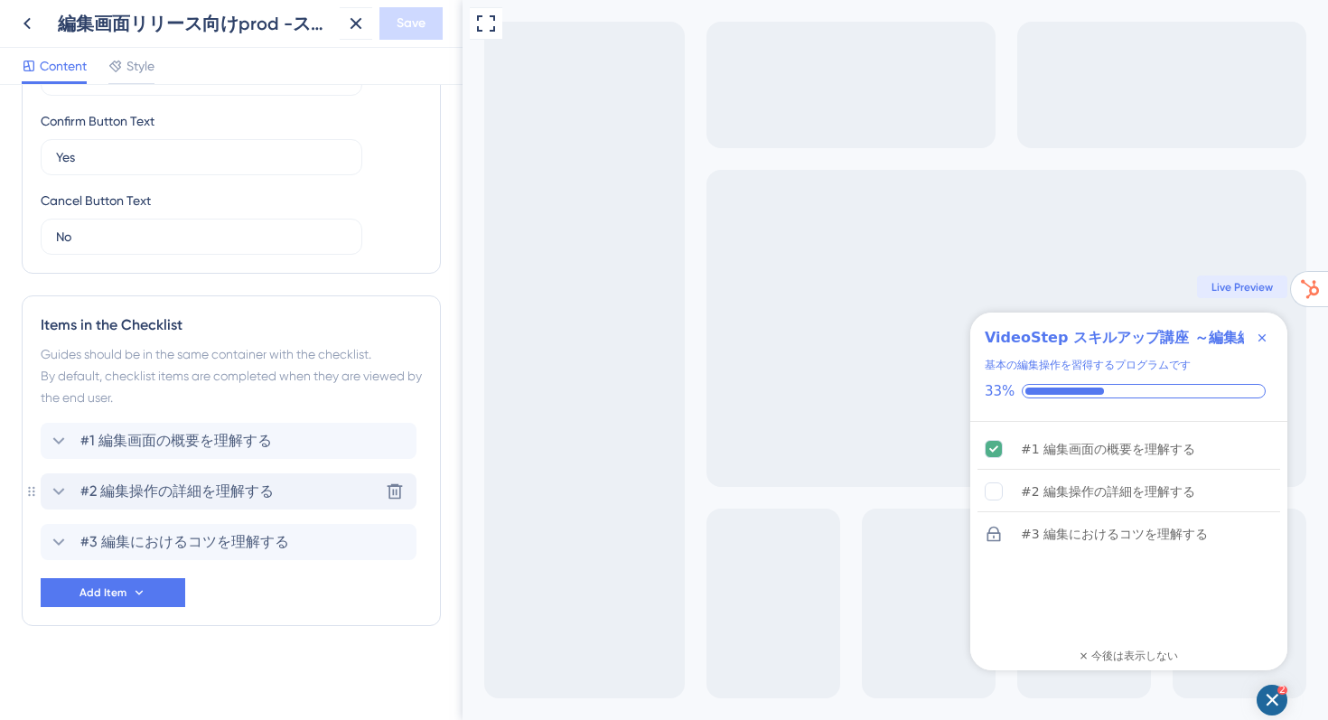
click at [241, 476] on div "#2 編集操作の詳細を理解する Delete" at bounding box center [229, 491] width 376 height 36
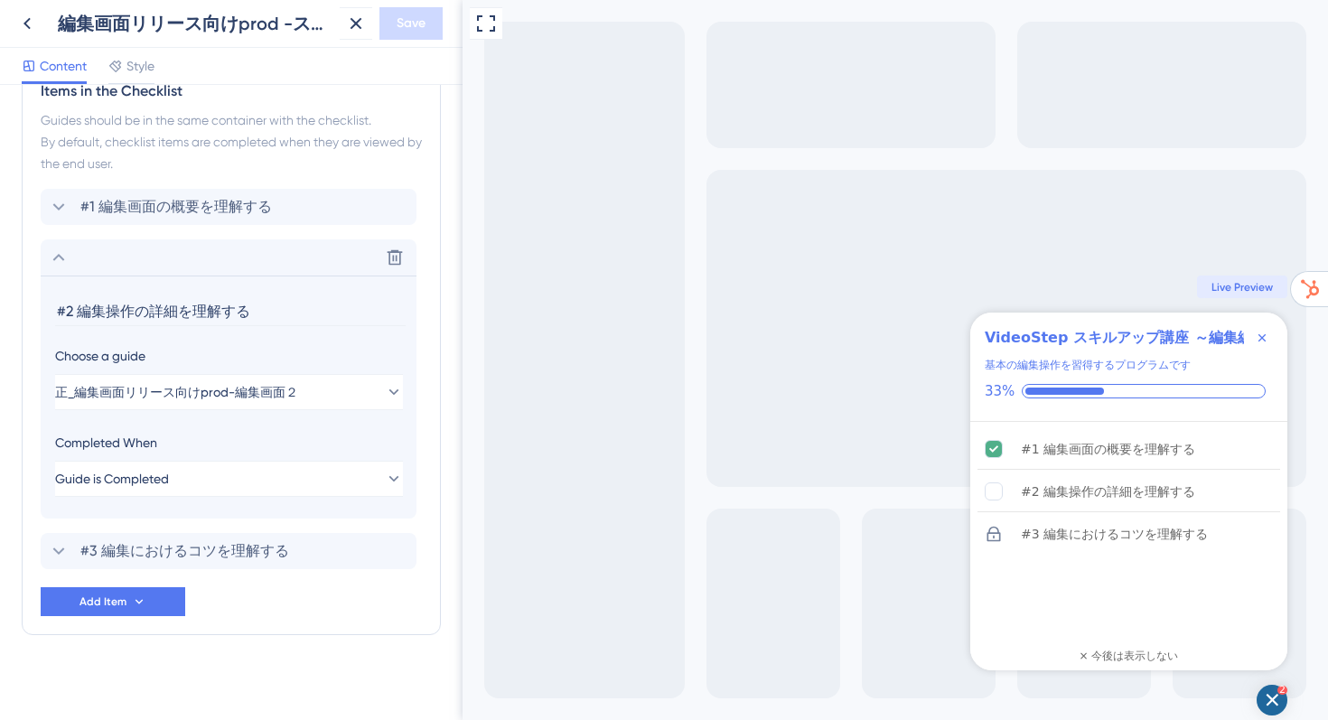
scroll to position [885, 0]
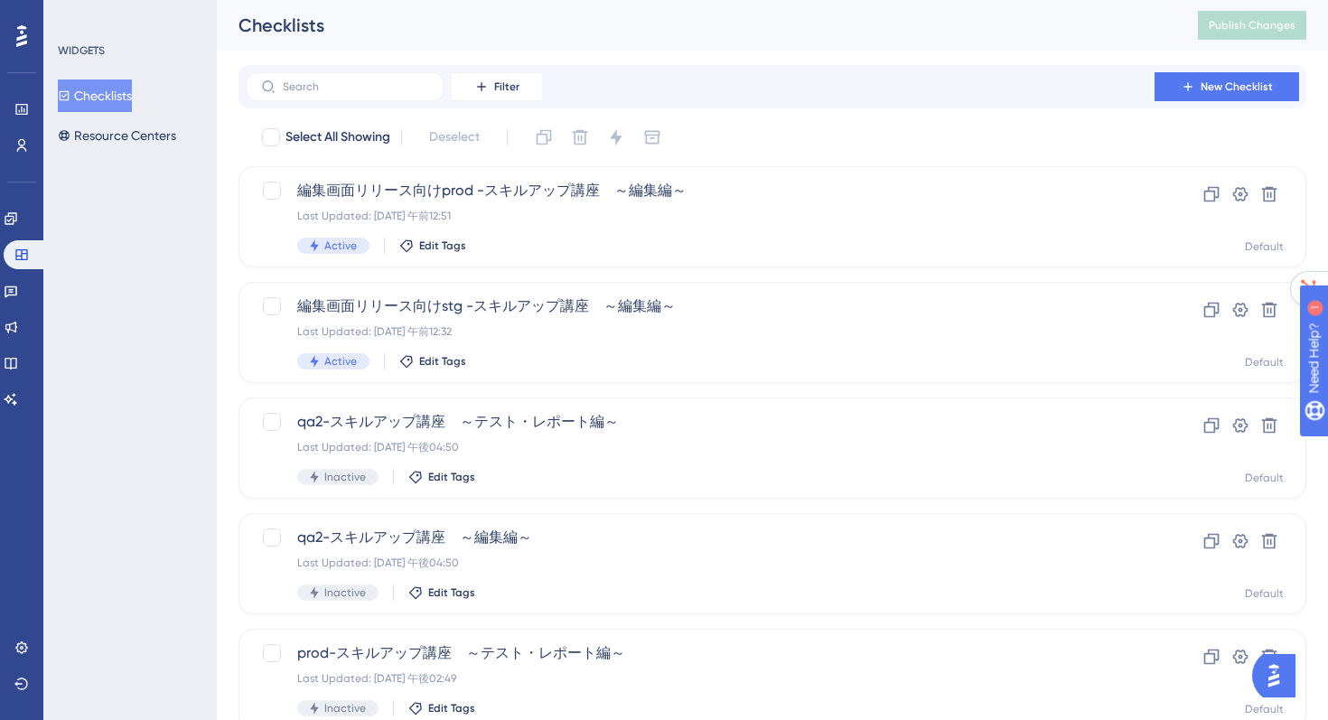
click at [5, 202] on div "Engagement Widgets Feedback Product Updates Knowledge Base AI Assistant" at bounding box center [22, 287] width 36 height 254
click at [18, 219] on icon at bounding box center [11, 218] width 14 height 14
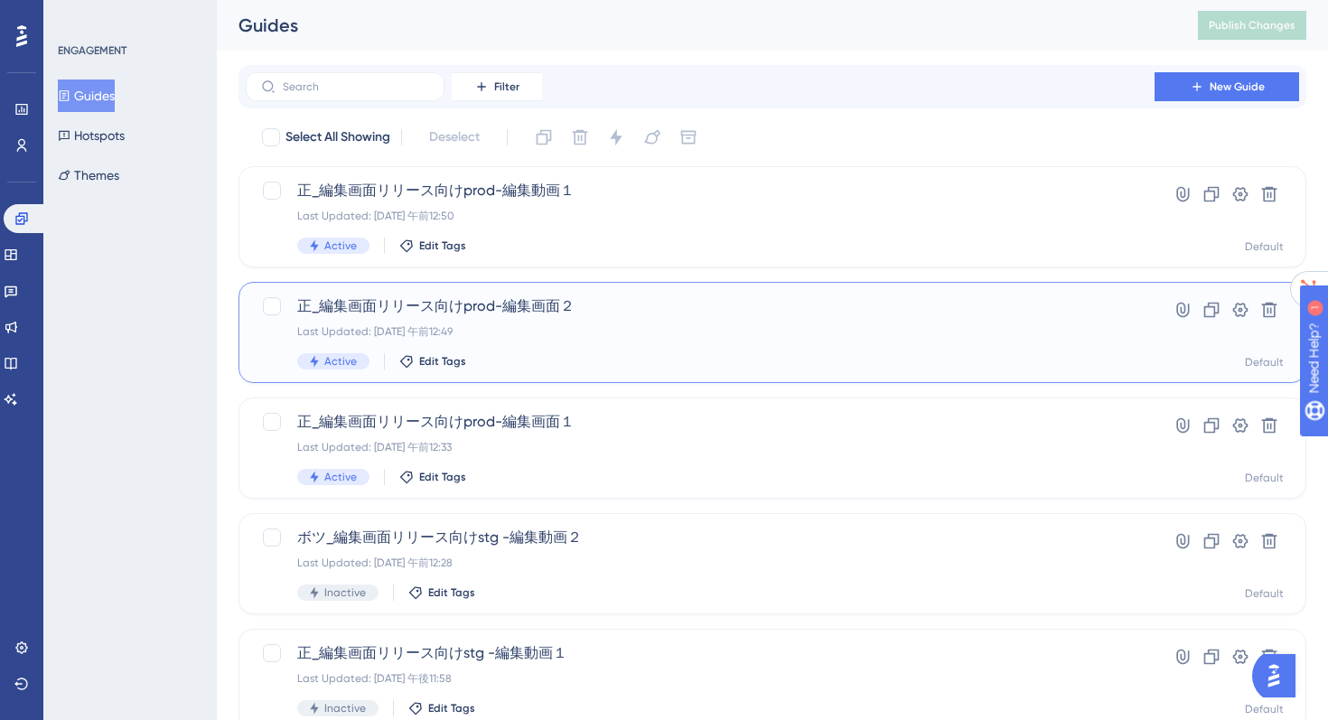
click at [409, 308] on span "正_編集画面リリース向けprod-編集画面２" at bounding box center [700, 306] width 806 height 22
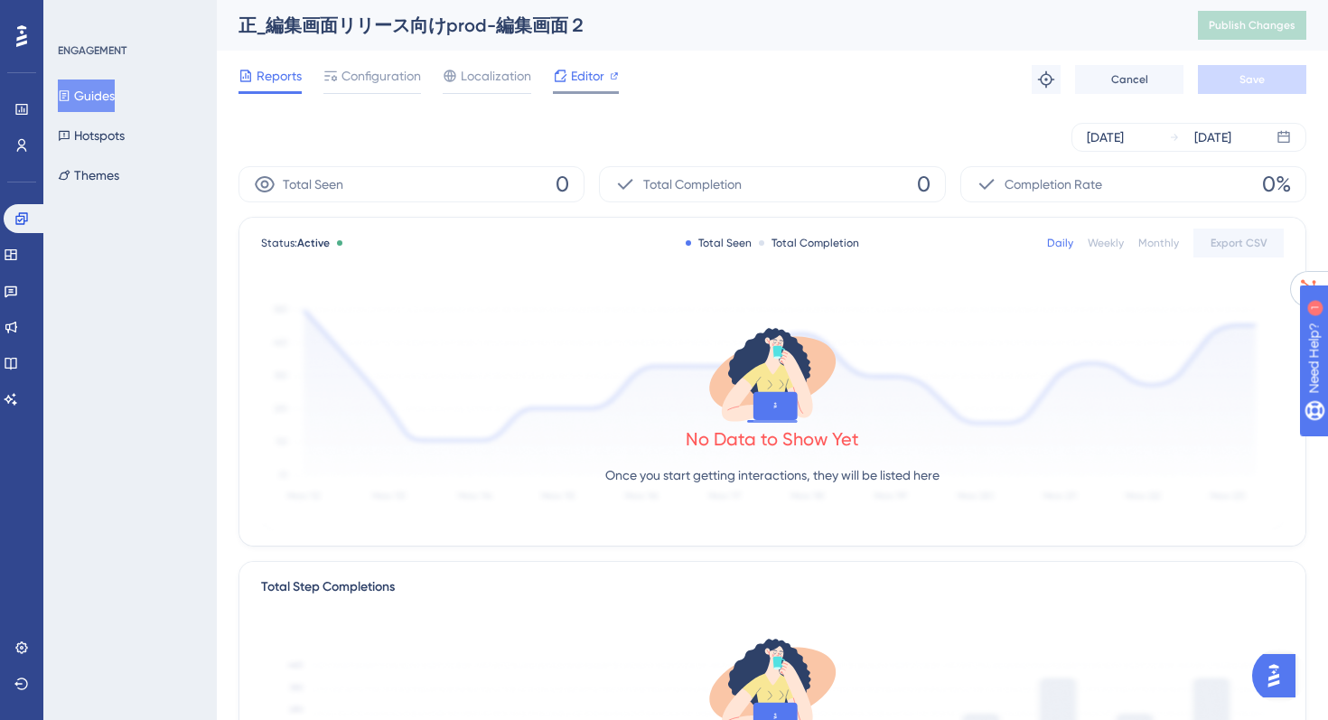
click at [581, 71] on span "Editor" at bounding box center [587, 76] width 33 height 22
click at [95, 101] on button "Guides" at bounding box center [86, 95] width 57 height 33
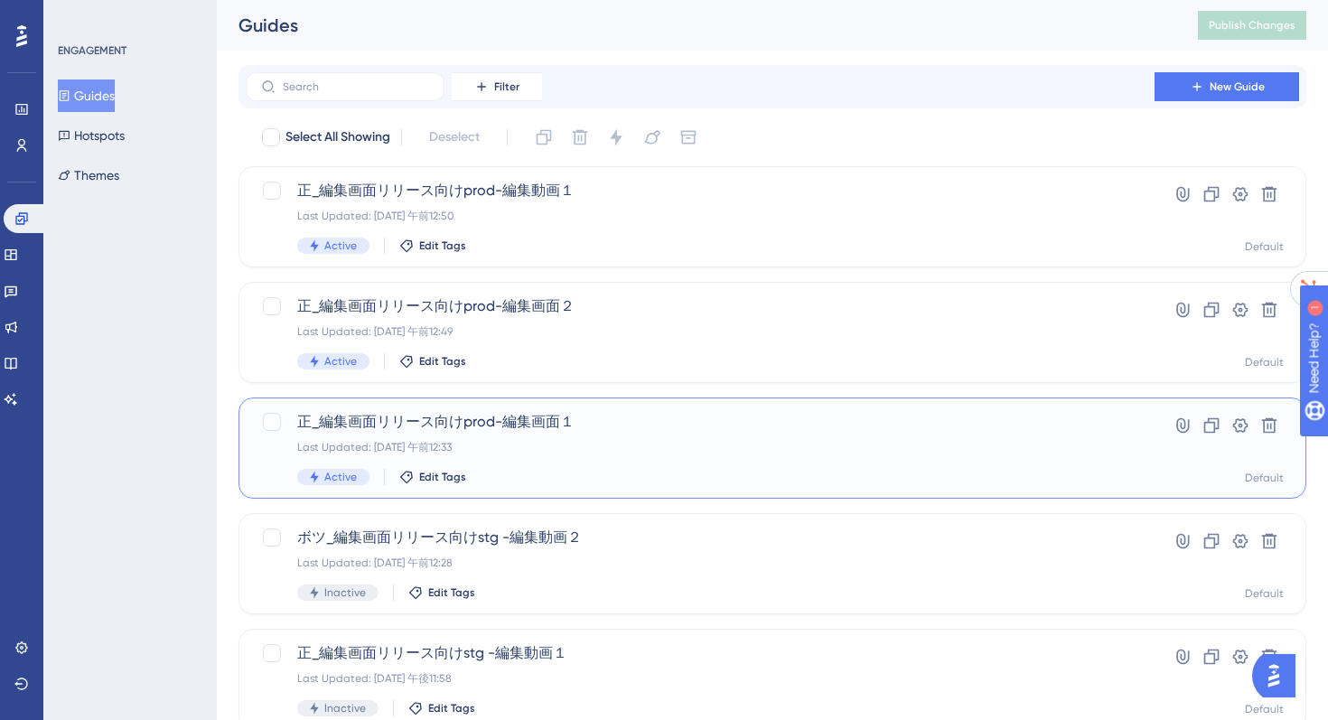
click at [415, 416] on span "正_編集画面リリース向けprod-編集画面１" at bounding box center [700, 422] width 806 height 22
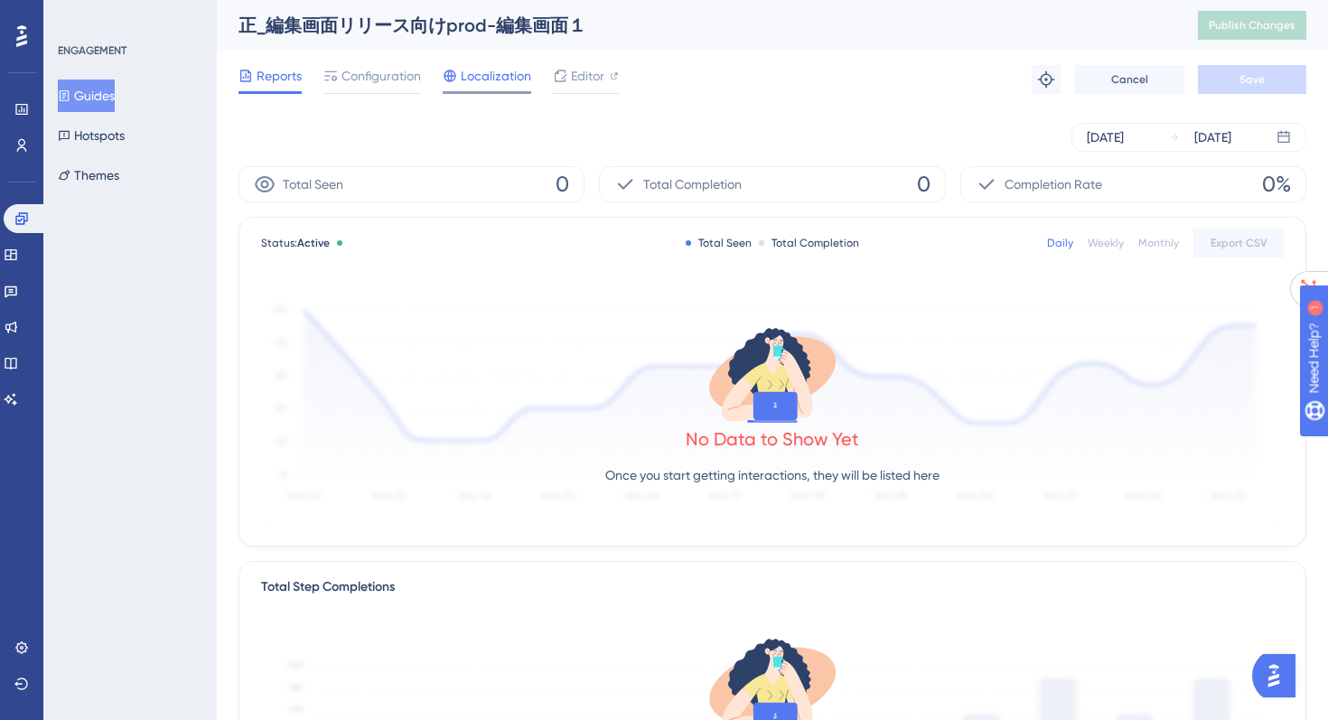
click at [485, 87] on div "Localization" at bounding box center [487, 79] width 89 height 29
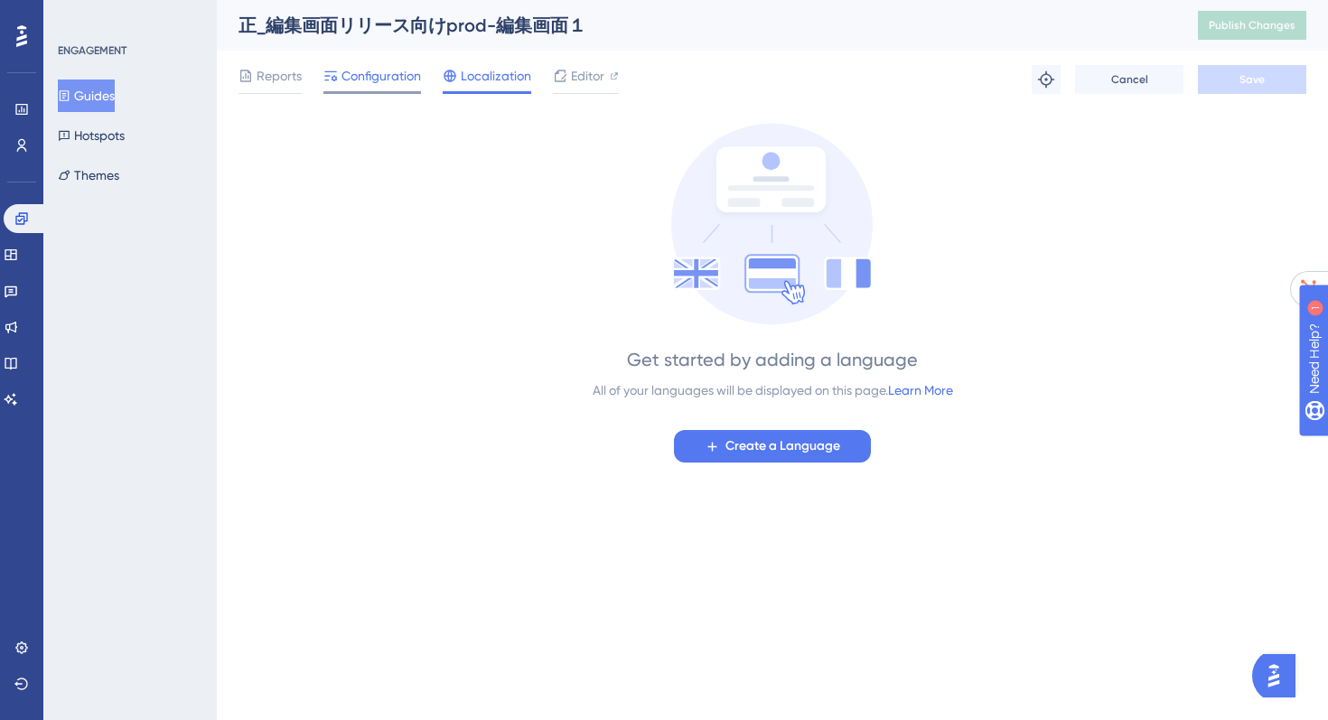
click at [386, 81] on span "Configuration" at bounding box center [380, 76] width 79 height 22
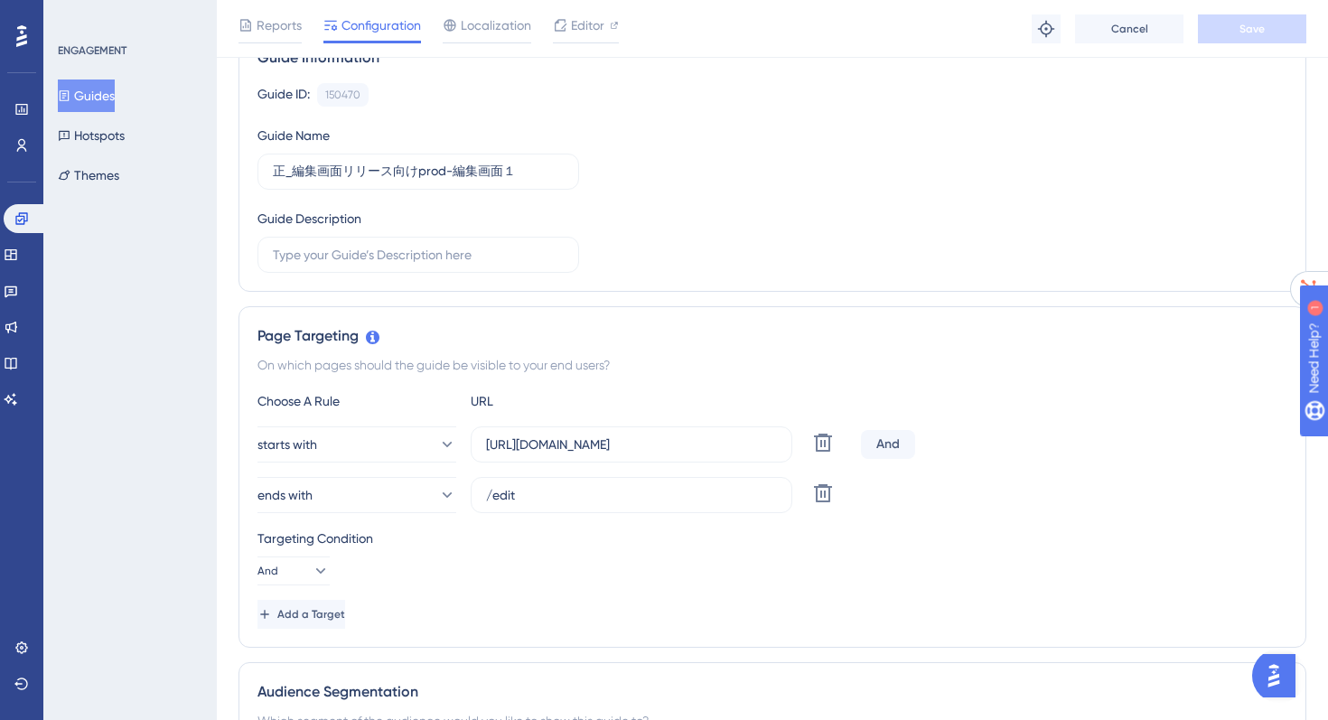
scroll to position [165, 0]
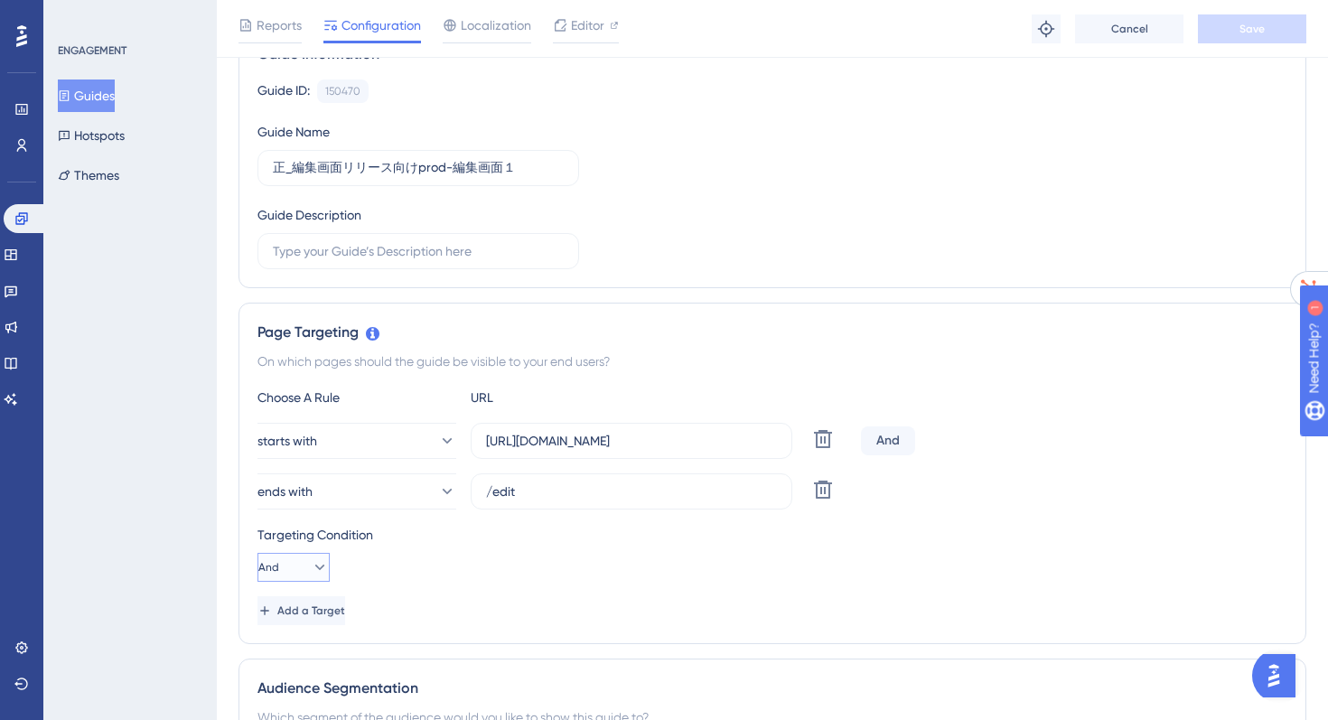
click at [311, 571] on icon at bounding box center [320, 567] width 18 height 18
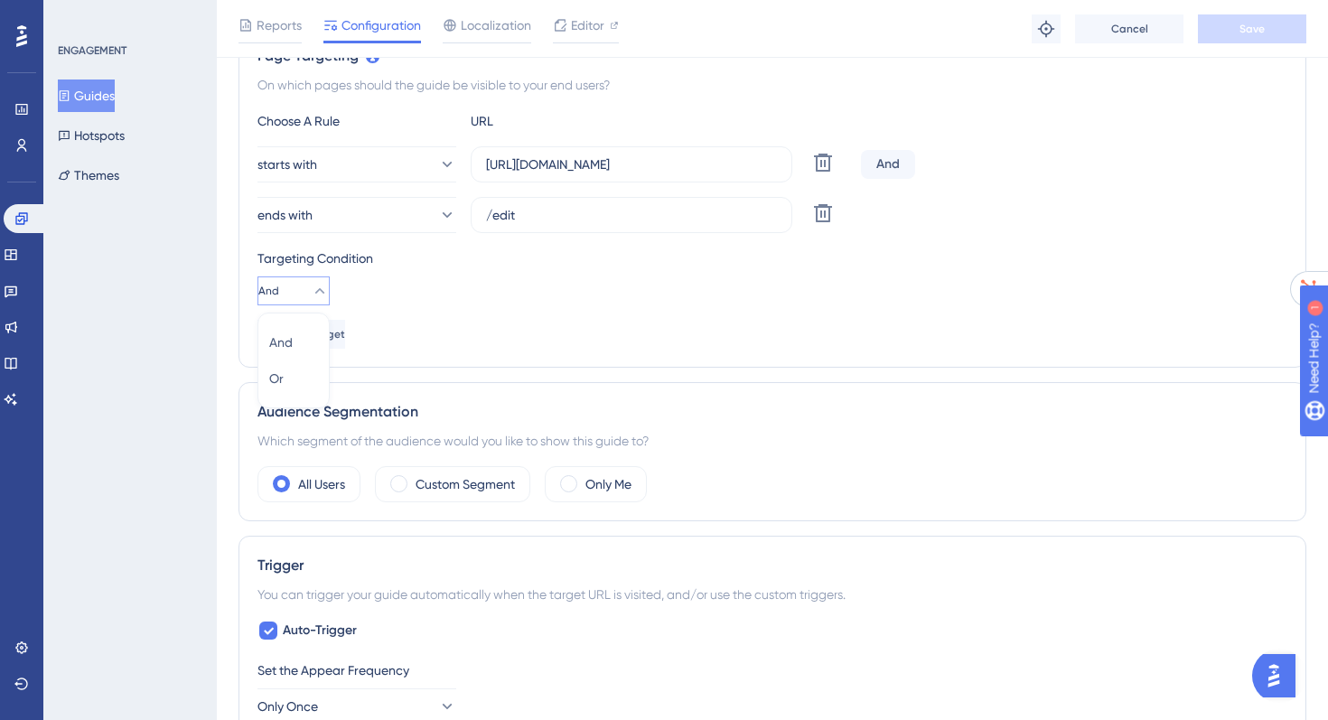
click at [420, 286] on div "Targeting Condition And And And Or Or" at bounding box center [772, 276] width 1030 height 58
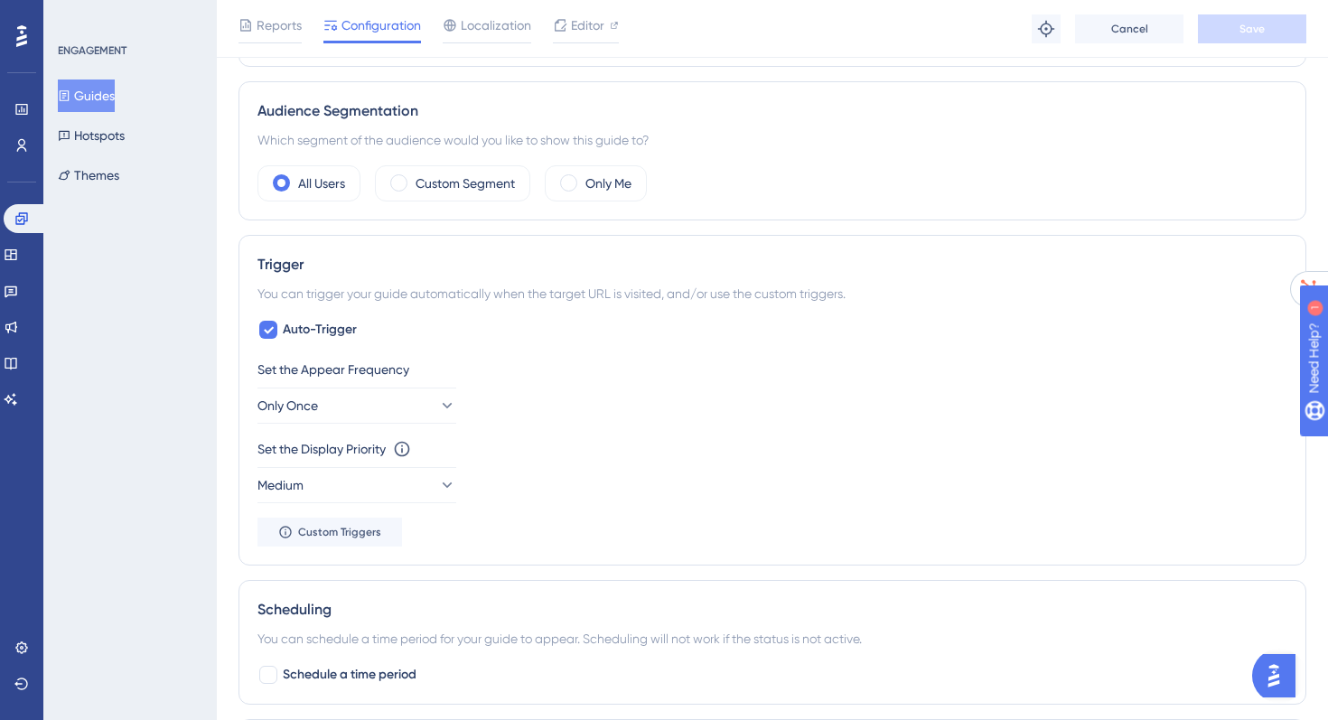
scroll to position [770, 0]
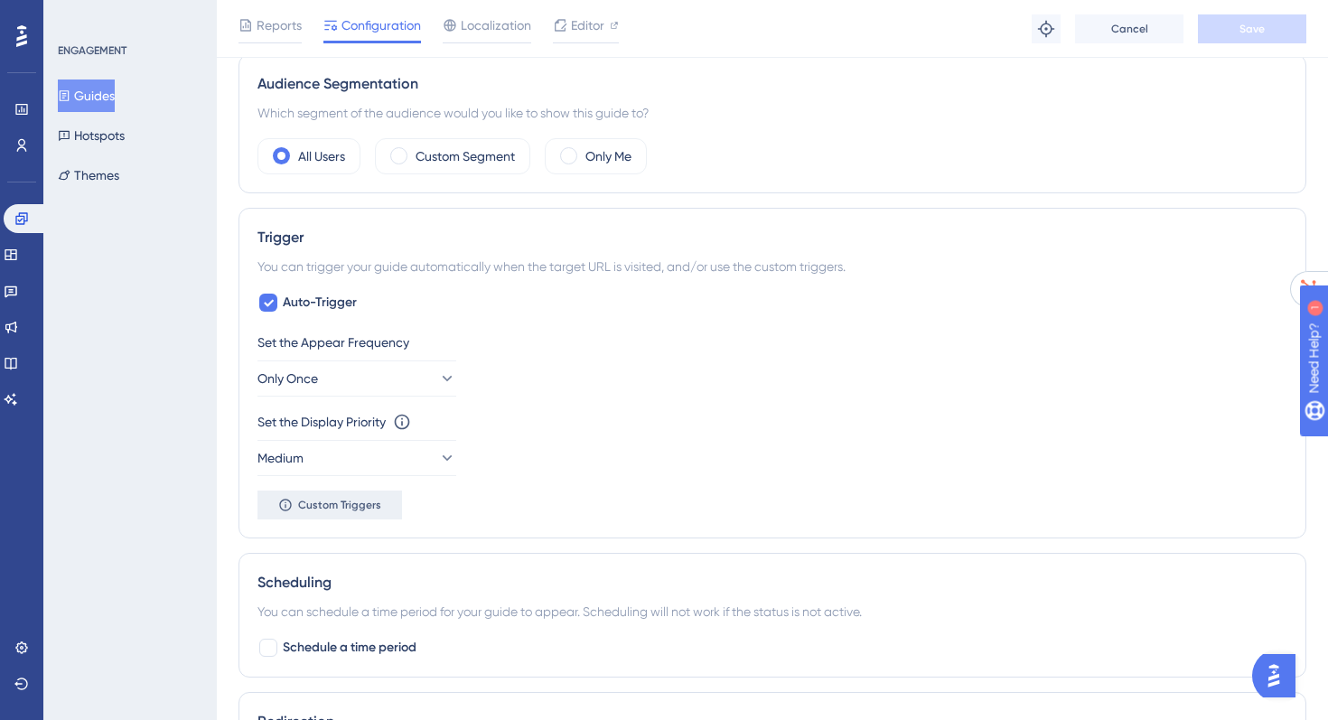
click at [375, 509] on span "Custom Triggers" at bounding box center [339, 505] width 83 height 14
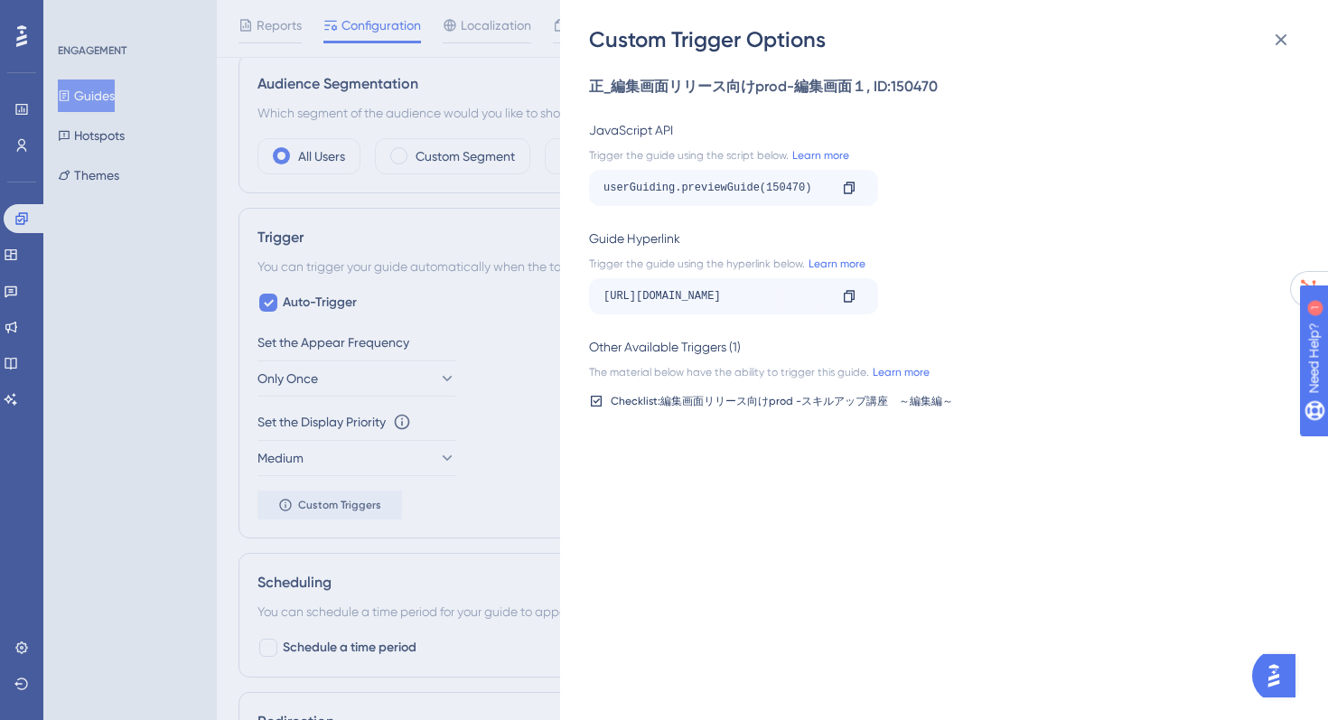
click at [595, 400] on icon at bounding box center [596, 401] width 14 height 14
click at [662, 346] on div "Other Available Triggers (1)" at bounding box center [938, 347] width 699 height 22
click at [440, 327] on div "Custom Trigger Options 正_編集画面リリース向けprod-編集画面１ , ID: 150470 JavaScript API Trigg…" at bounding box center [664, 360] width 1328 height 720
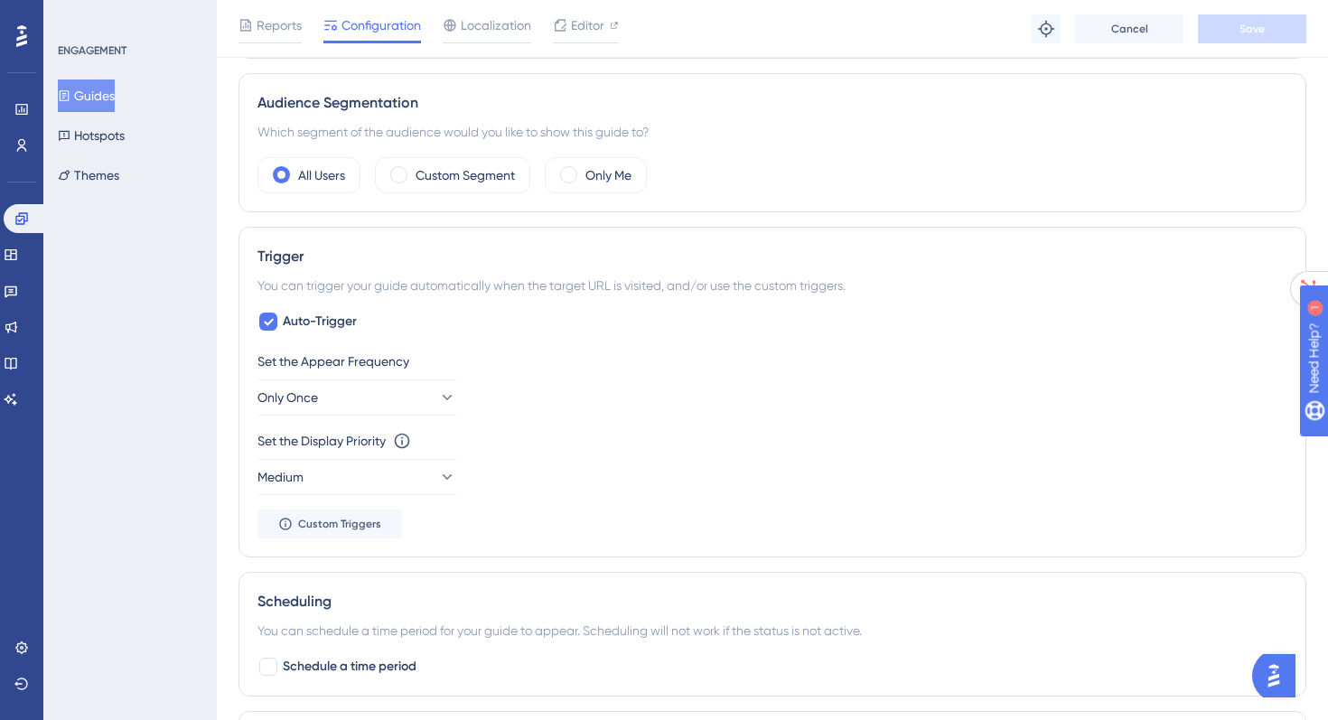
scroll to position [764, 0]
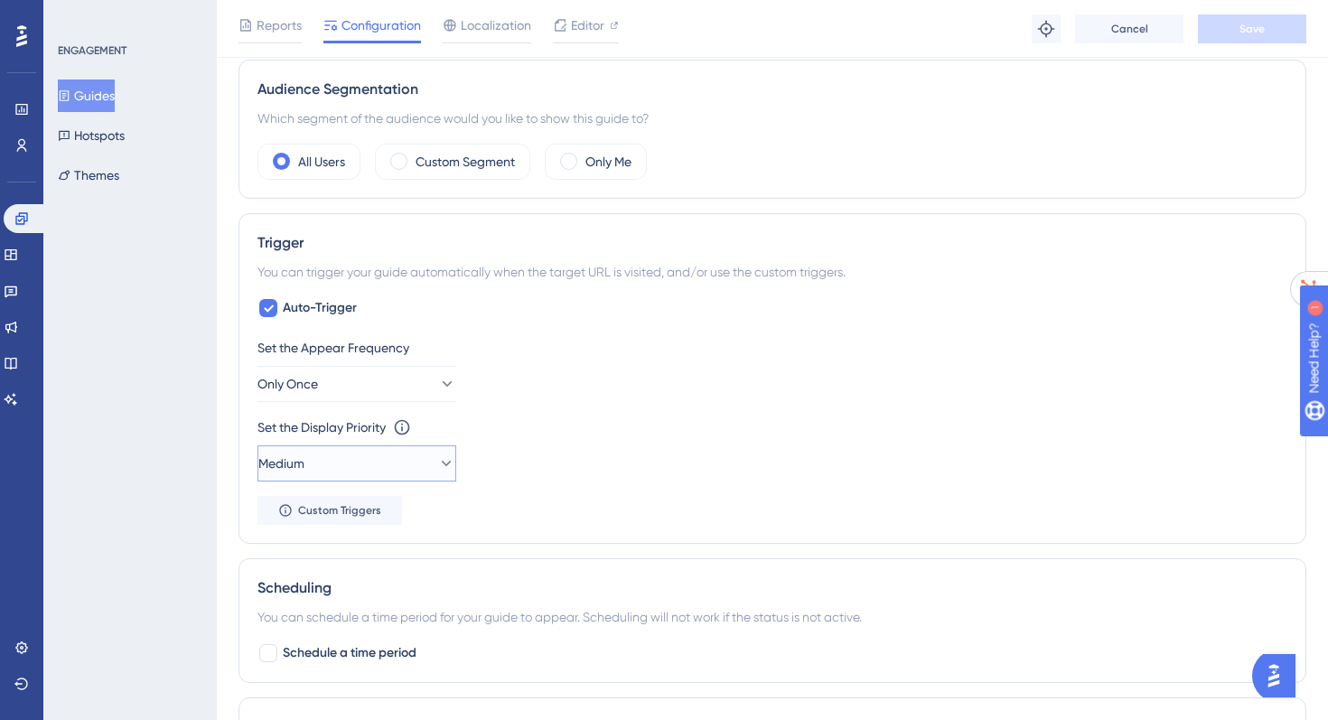
click at [406, 471] on button "Medium" at bounding box center [356, 463] width 199 height 36
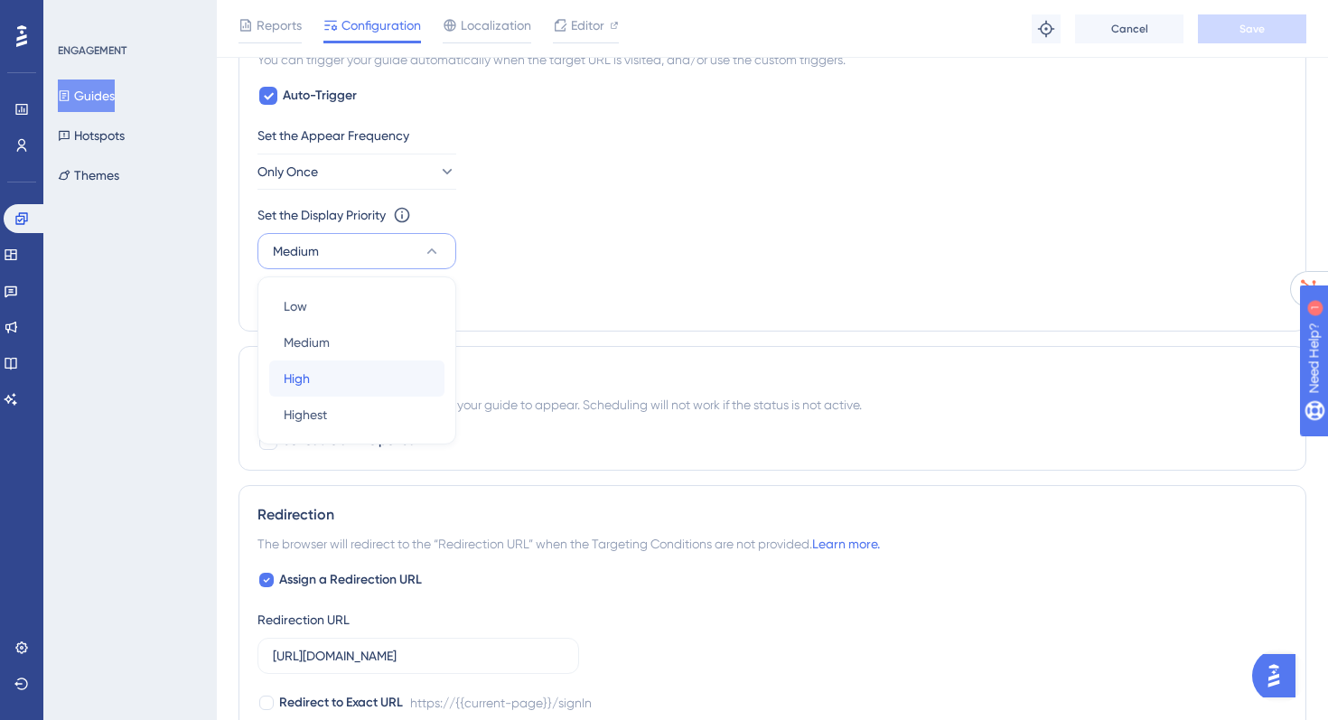
click at [304, 376] on span "High" at bounding box center [297, 379] width 26 height 22
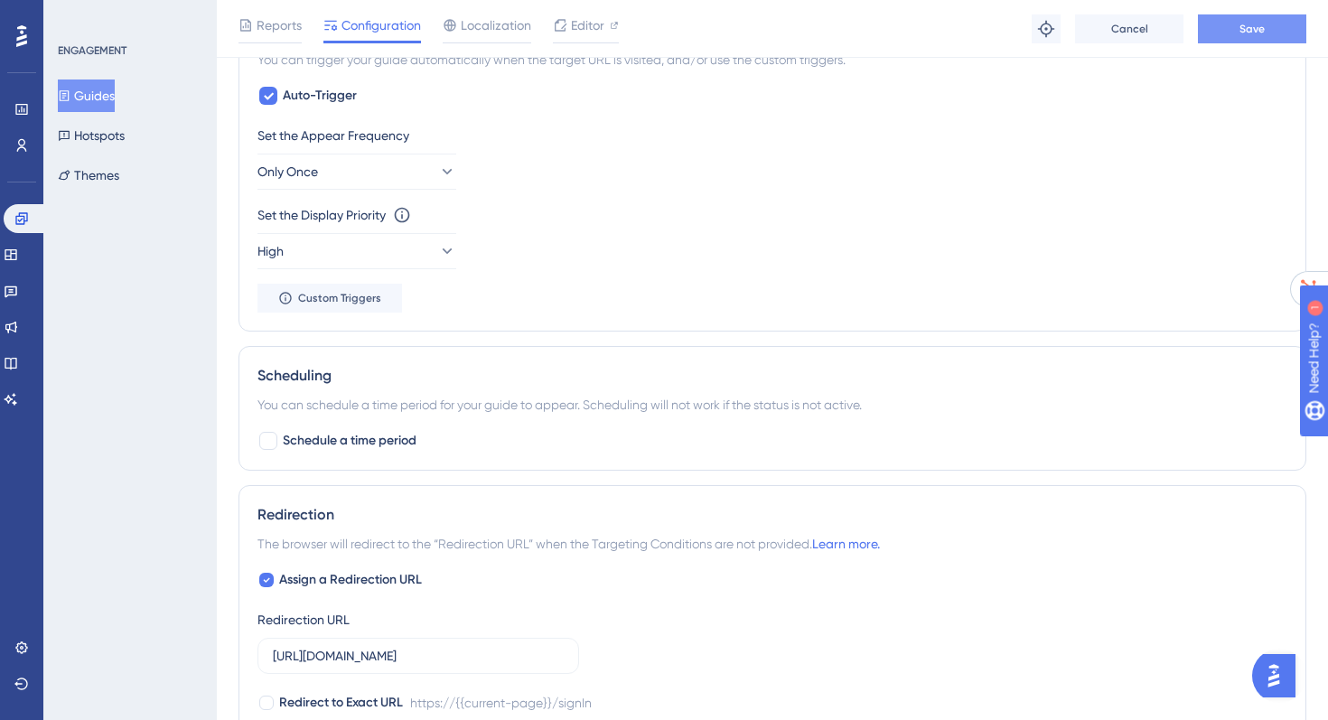
click at [1264, 18] on button "Save" at bounding box center [1252, 28] width 108 height 29
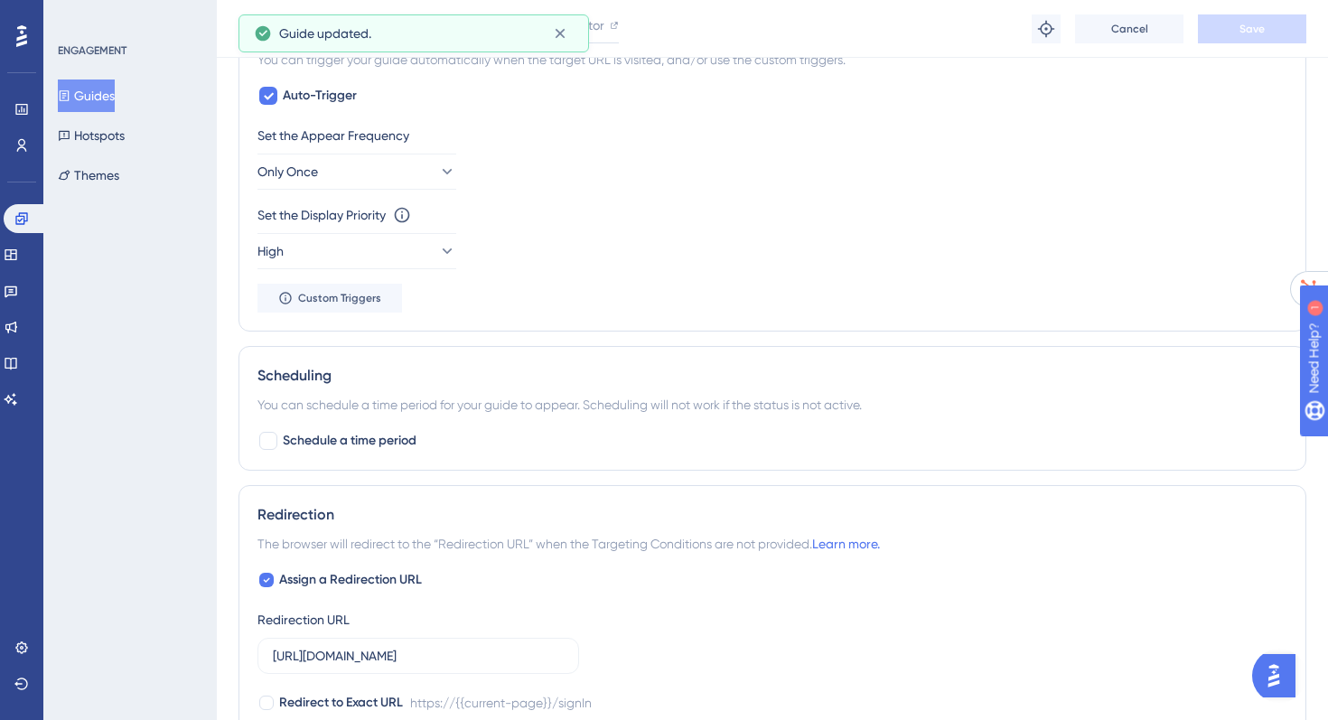
scroll to position [0, 0]
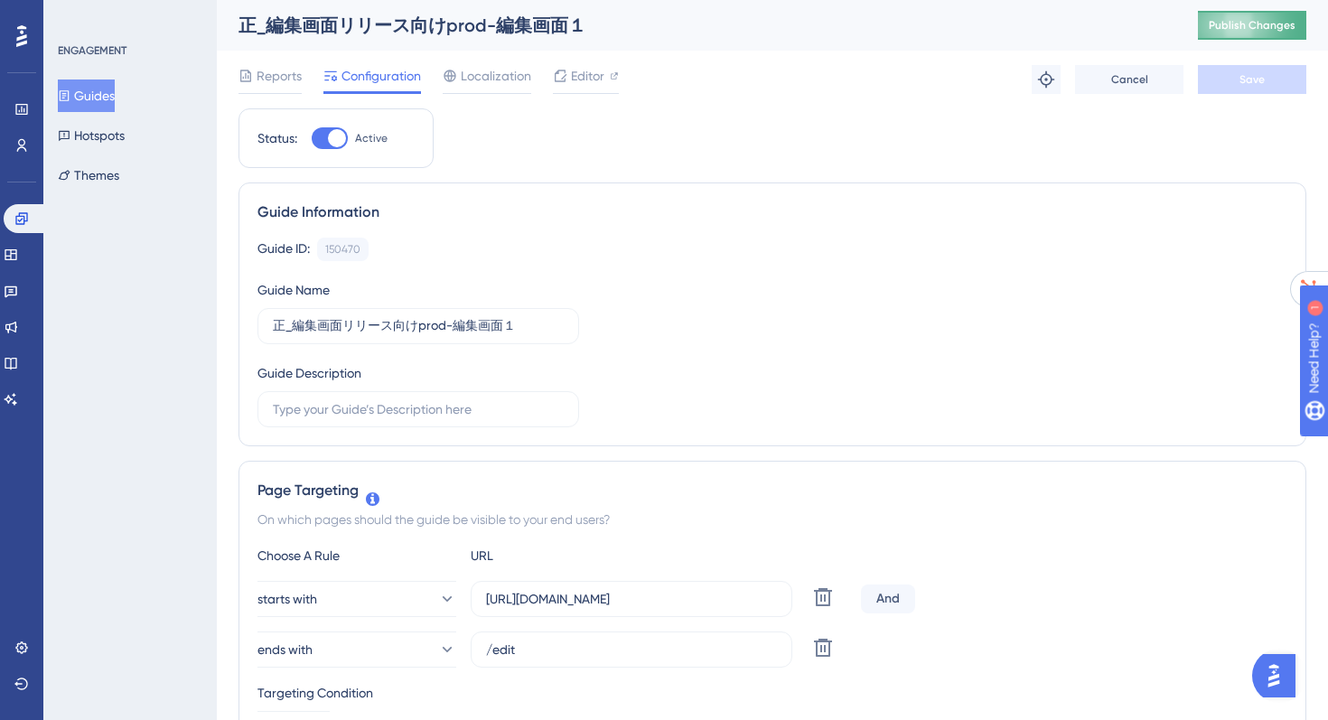
click at [1262, 18] on span "Publish Changes" at bounding box center [1251, 25] width 87 height 14
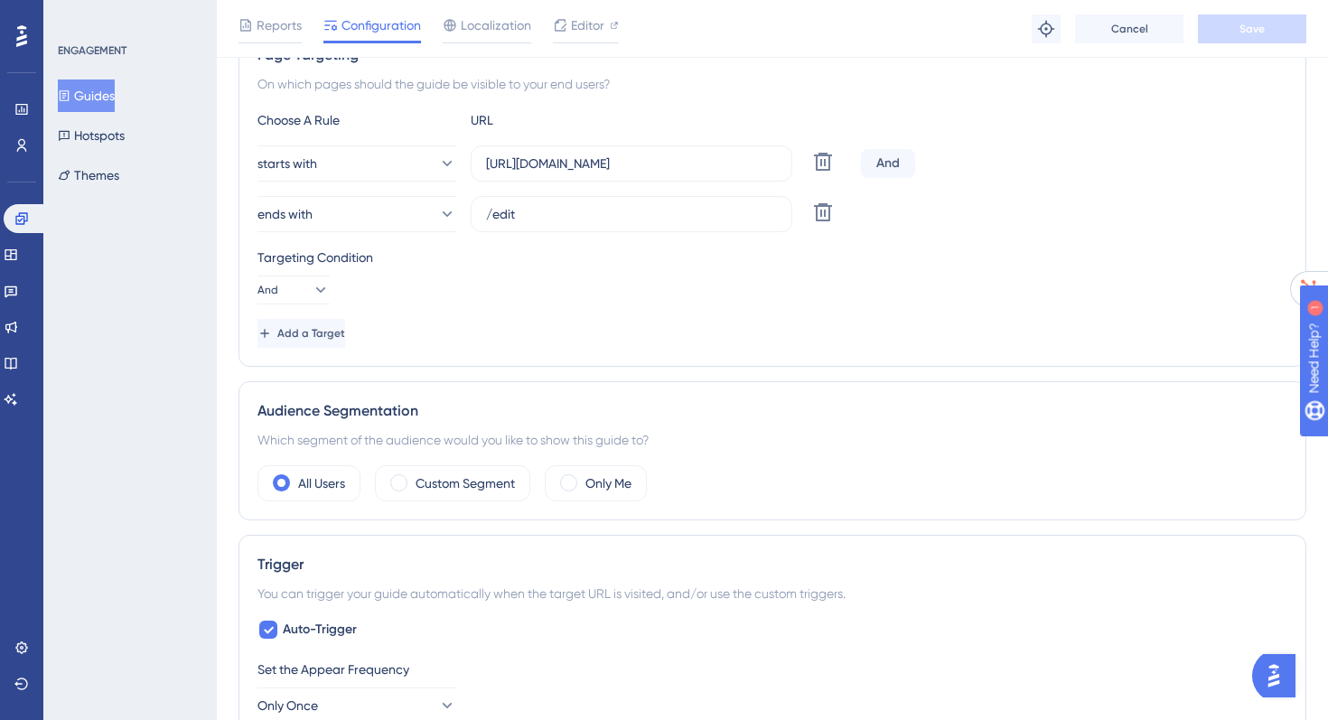
scroll to position [644, 0]
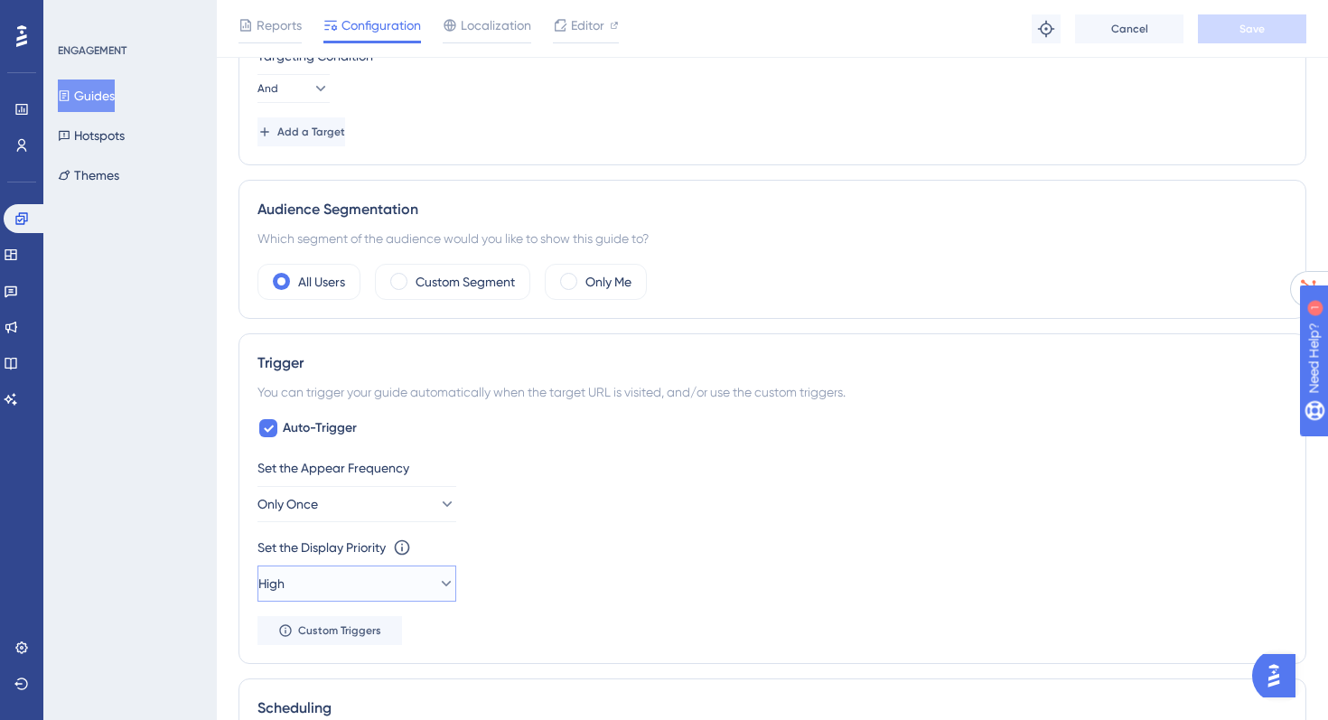
click at [285, 579] on span "High" at bounding box center [271, 584] width 26 height 22
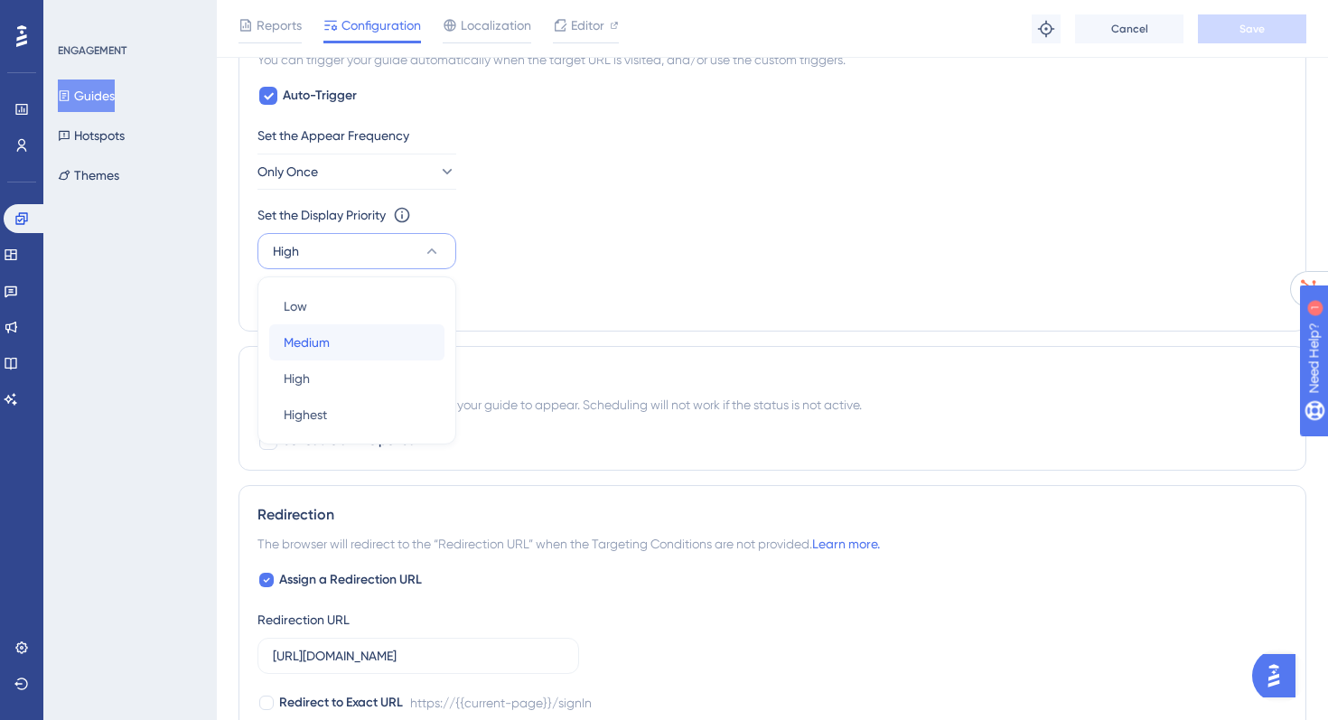
click at [303, 326] on div "Medium Medium" at bounding box center [357, 342] width 146 height 36
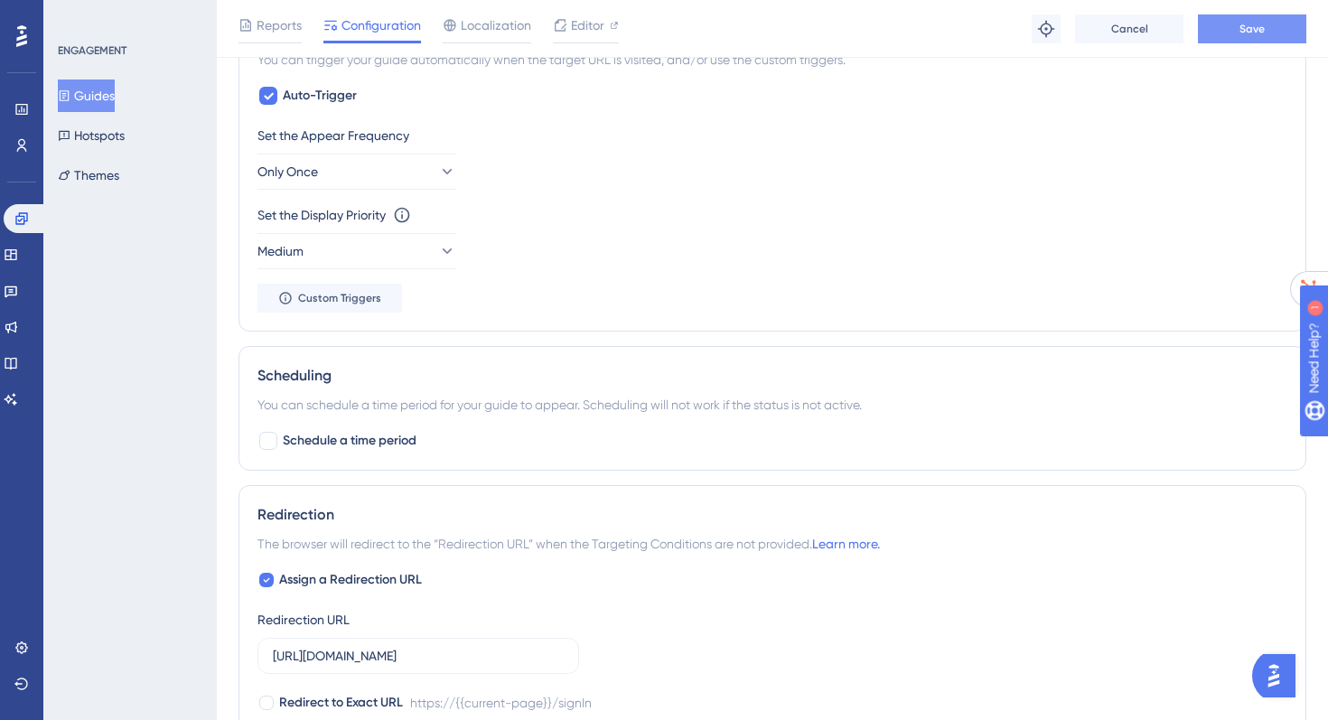
click at [1273, 30] on button "Save" at bounding box center [1252, 28] width 108 height 29
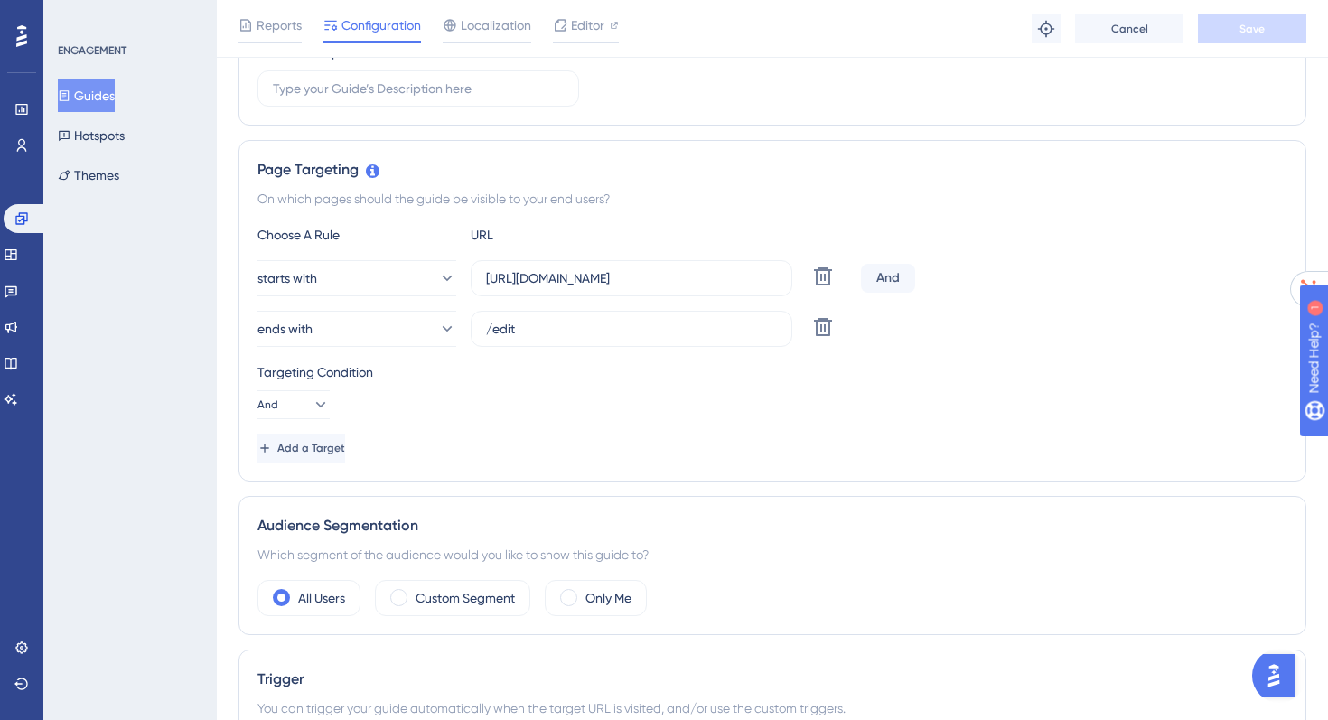
scroll to position [0, 0]
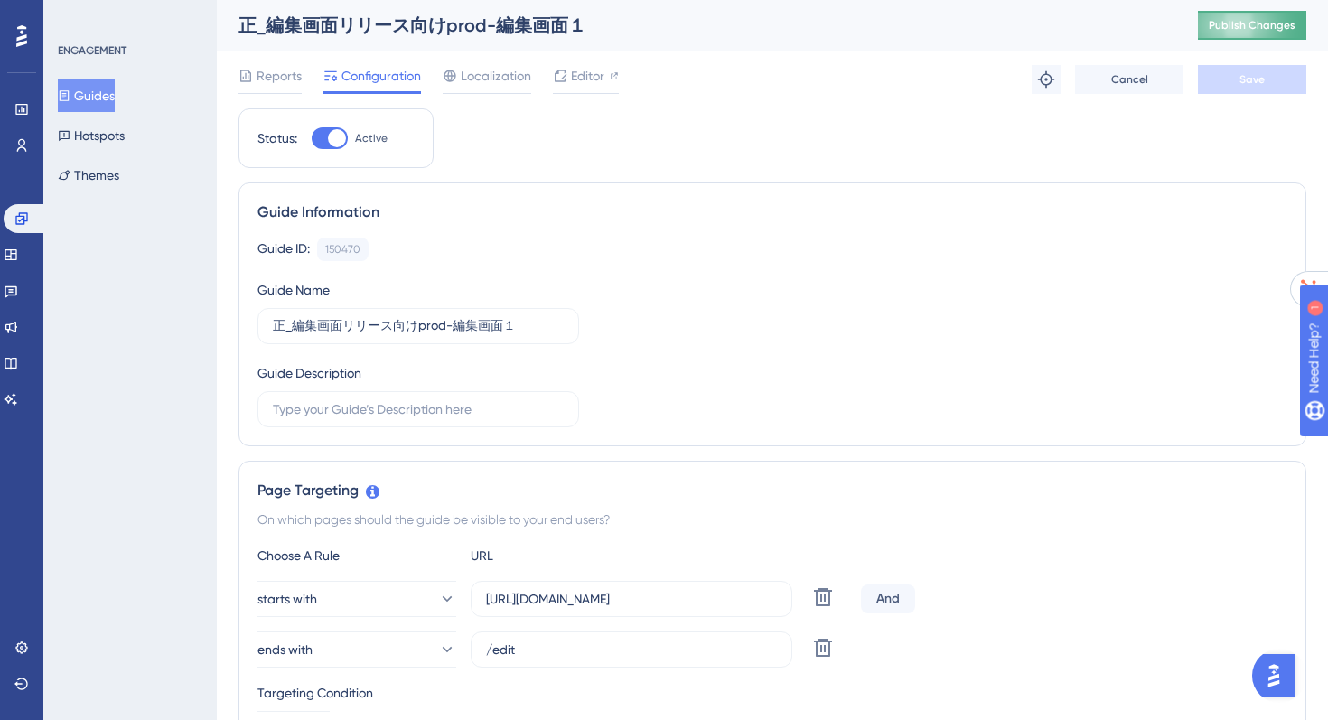
click at [1244, 24] on span "Publish Changes" at bounding box center [1251, 25] width 87 height 14
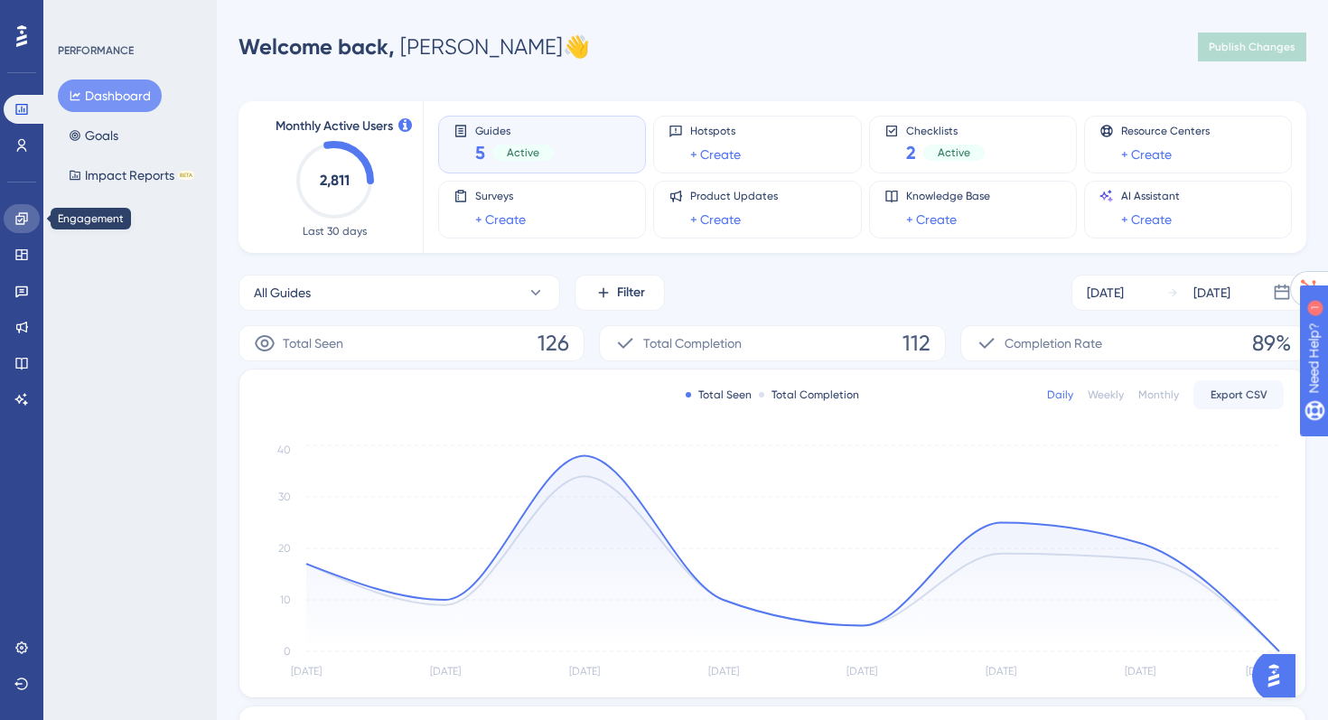
click at [26, 218] on icon at bounding box center [21, 218] width 12 height 12
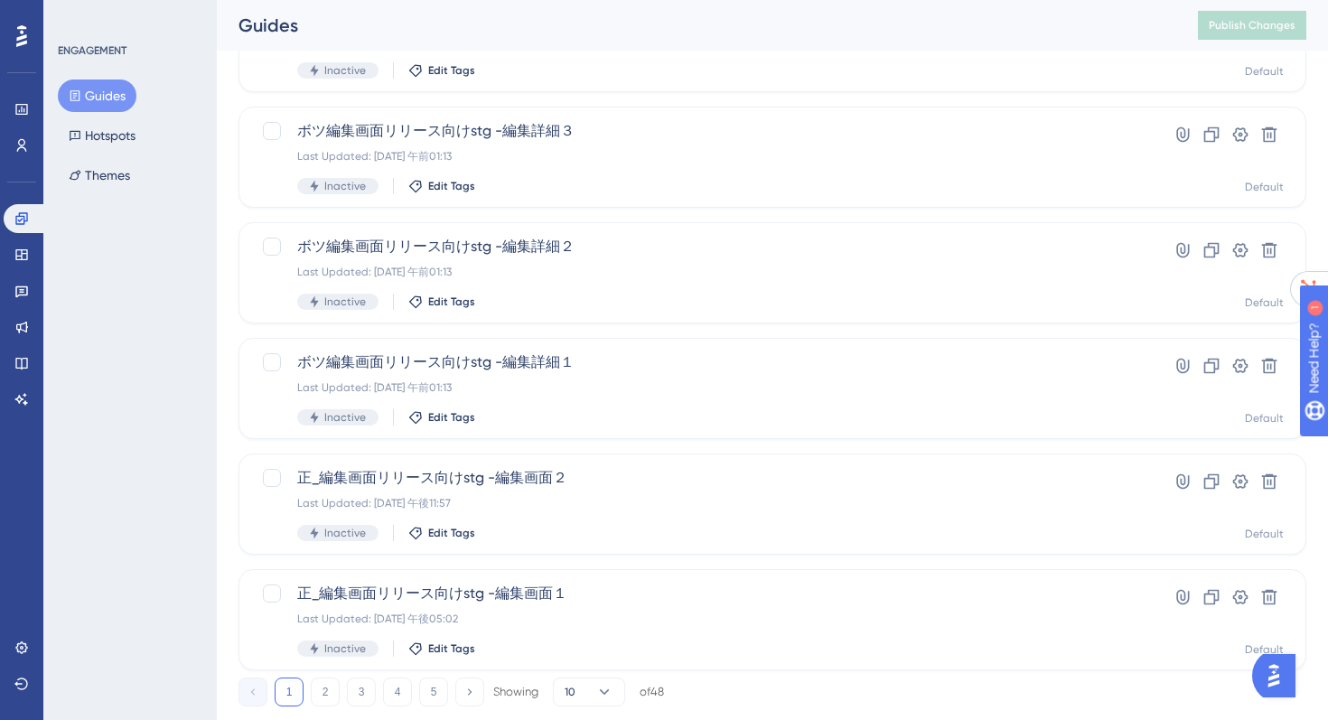
scroll to position [682, 0]
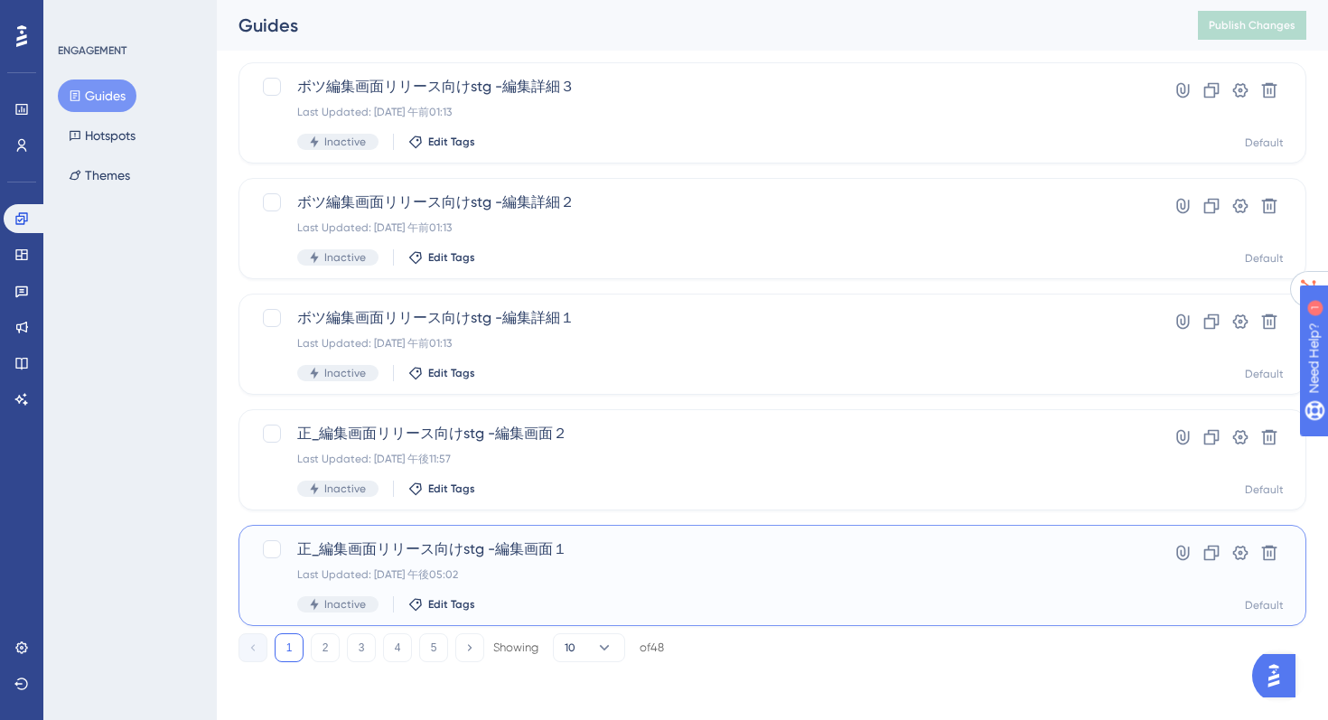
click at [562, 557] on span "正_編集画面リリース向けstg -編集画面１" at bounding box center [700, 549] width 806 height 22
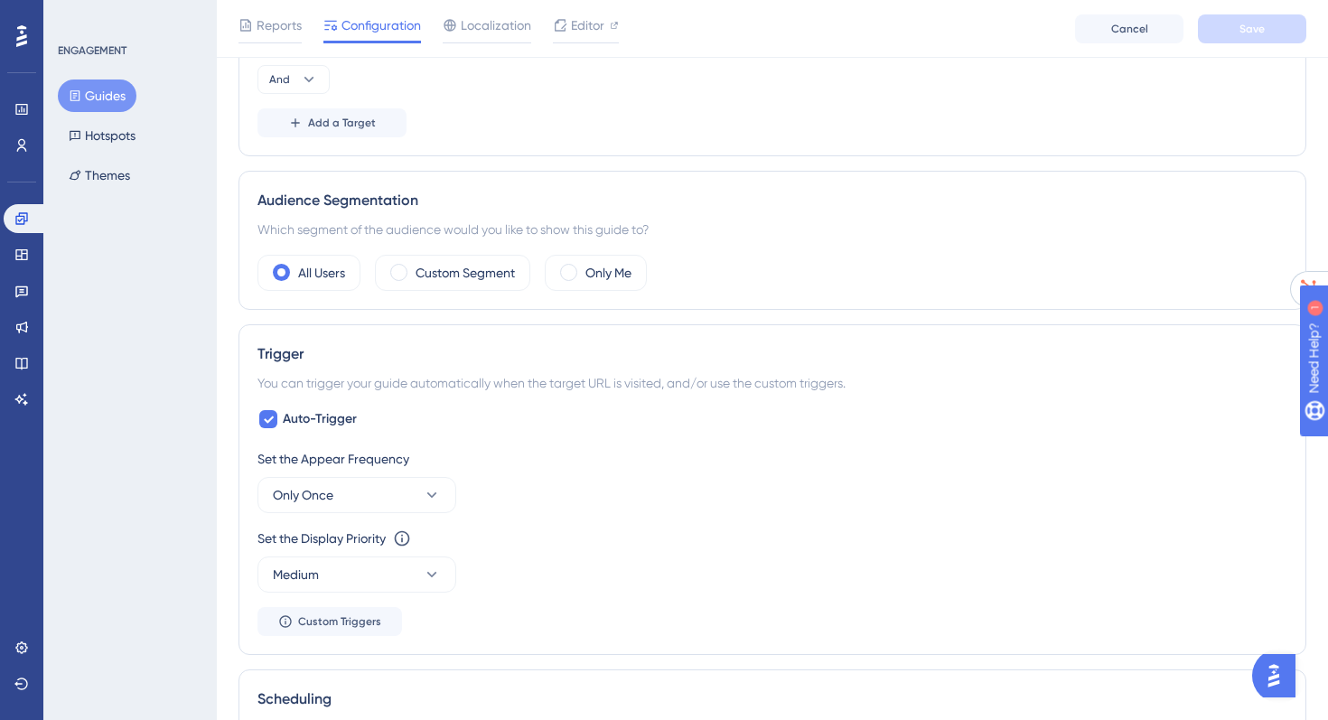
scroll to position [655, 0]
click at [417, 573] on button "Medium" at bounding box center [356, 573] width 199 height 36
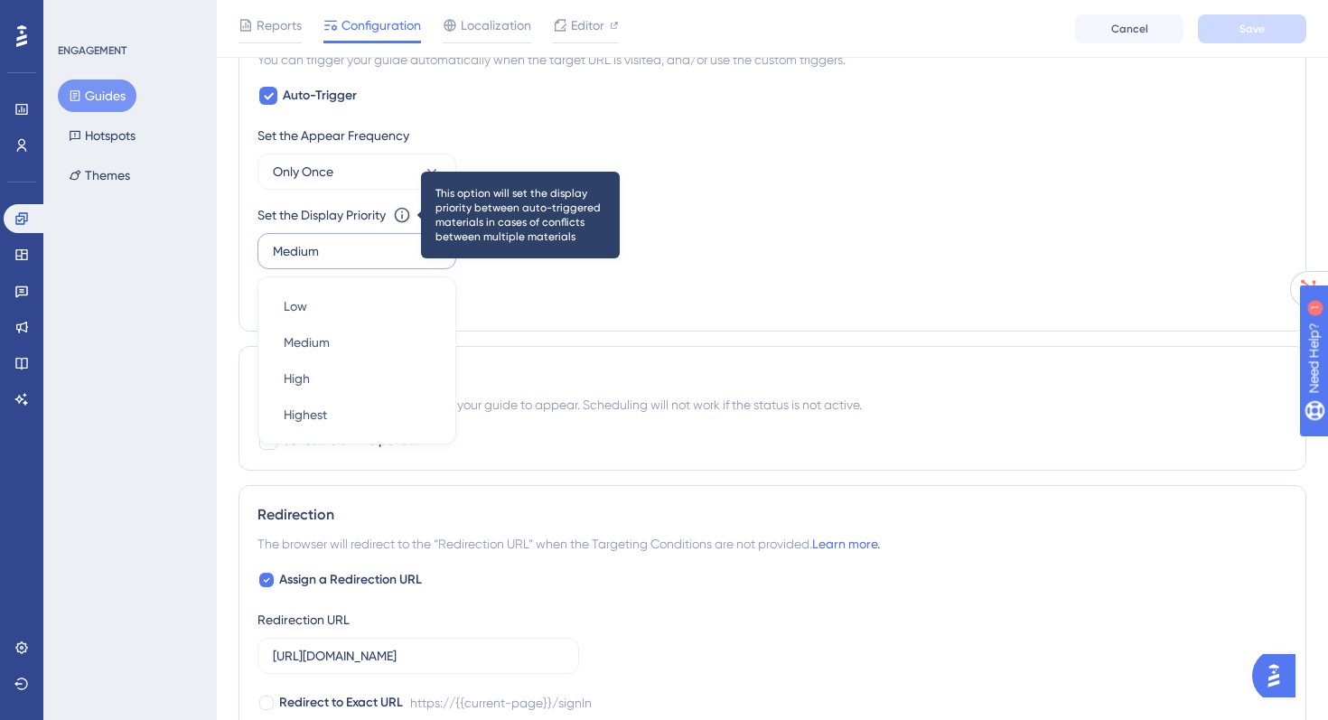
click at [408, 215] on icon at bounding box center [402, 215] width 18 height 18
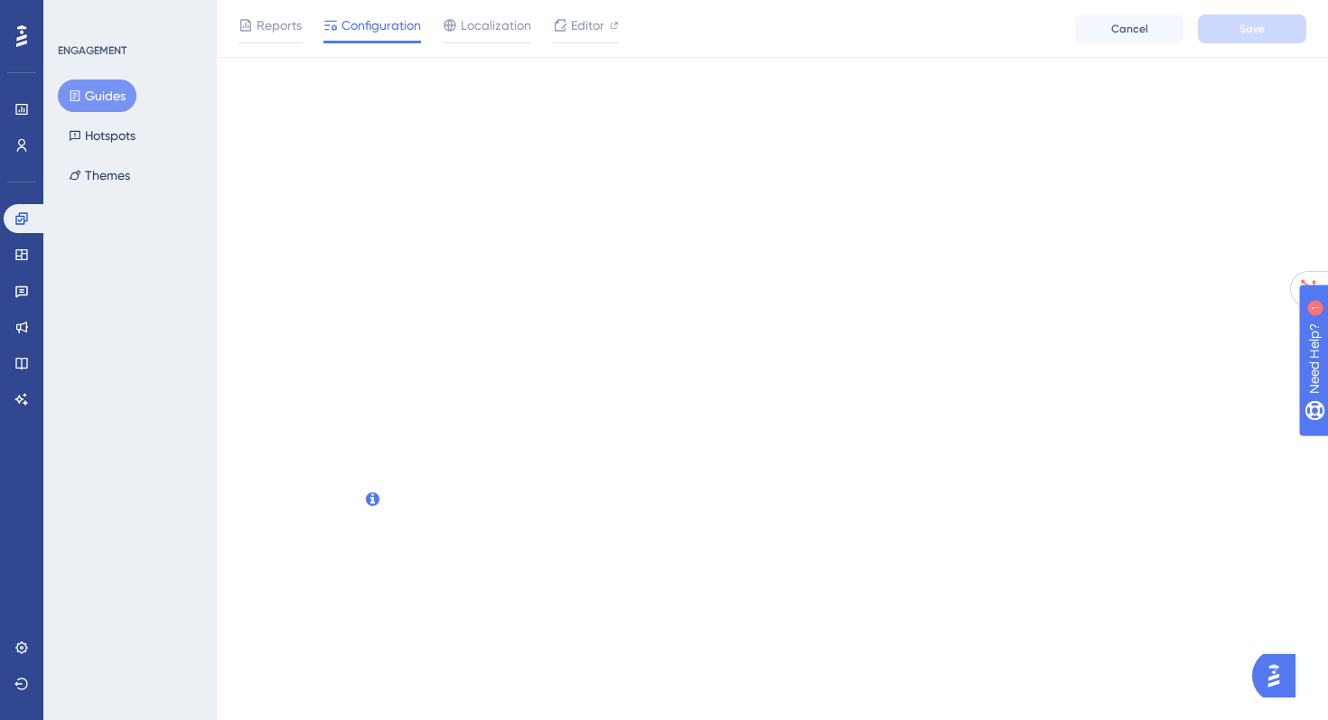
scroll to position [0, 0]
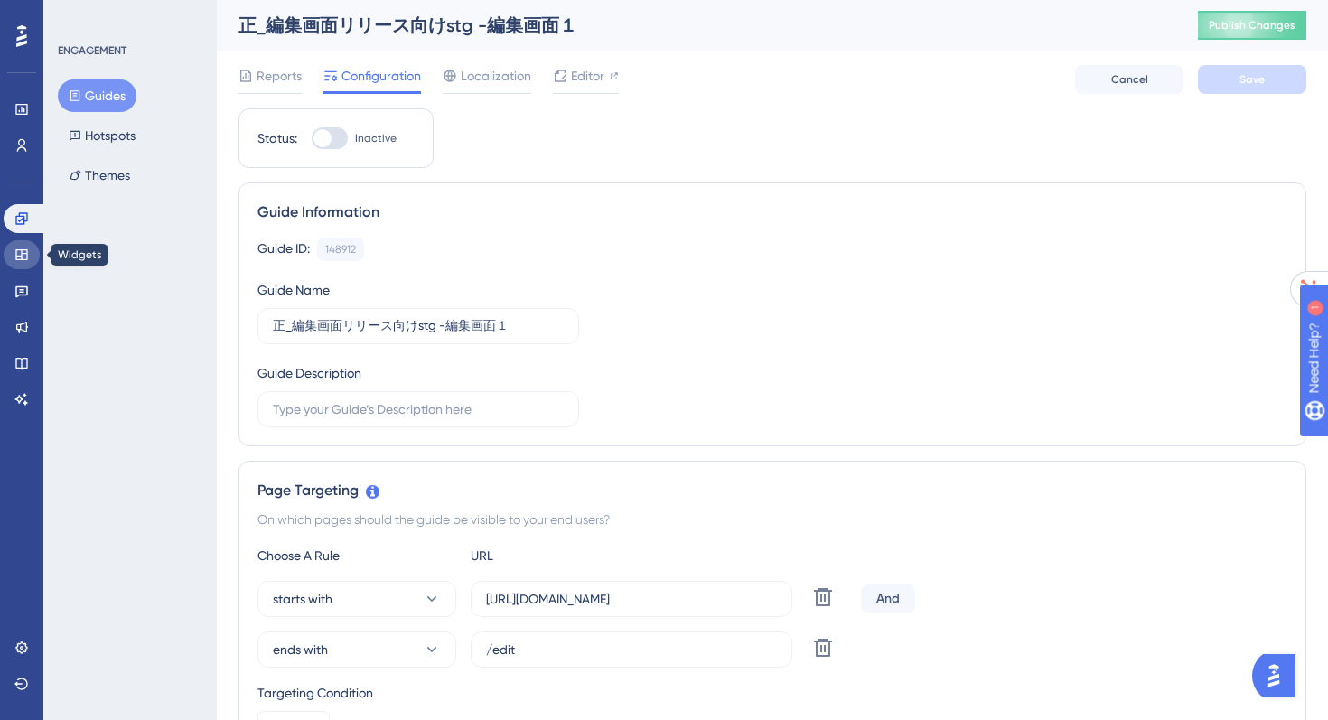
click at [9, 261] on link at bounding box center [22, 254] width 36 height 29
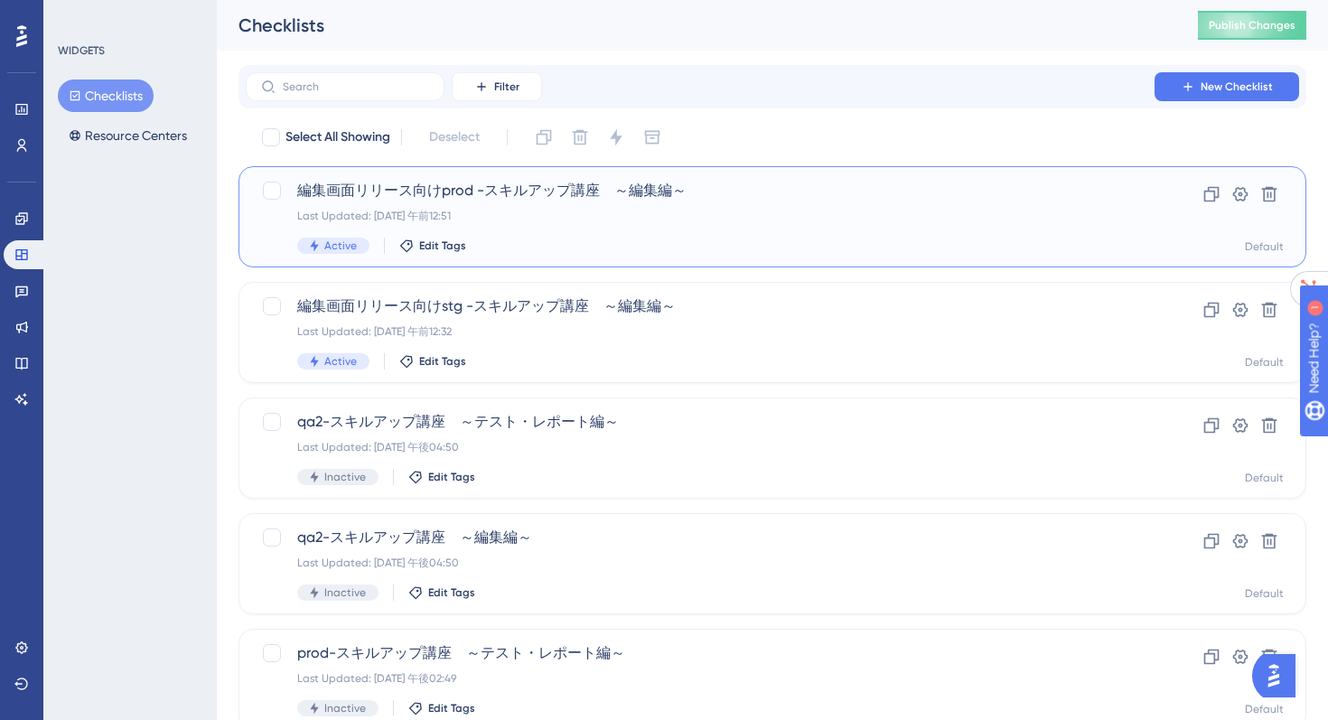
click at [554, 192] on span "編集画面リリース向けprod -スキルアップ講座　～編集編～" at bounding box center [700, 191] width 806 height 22
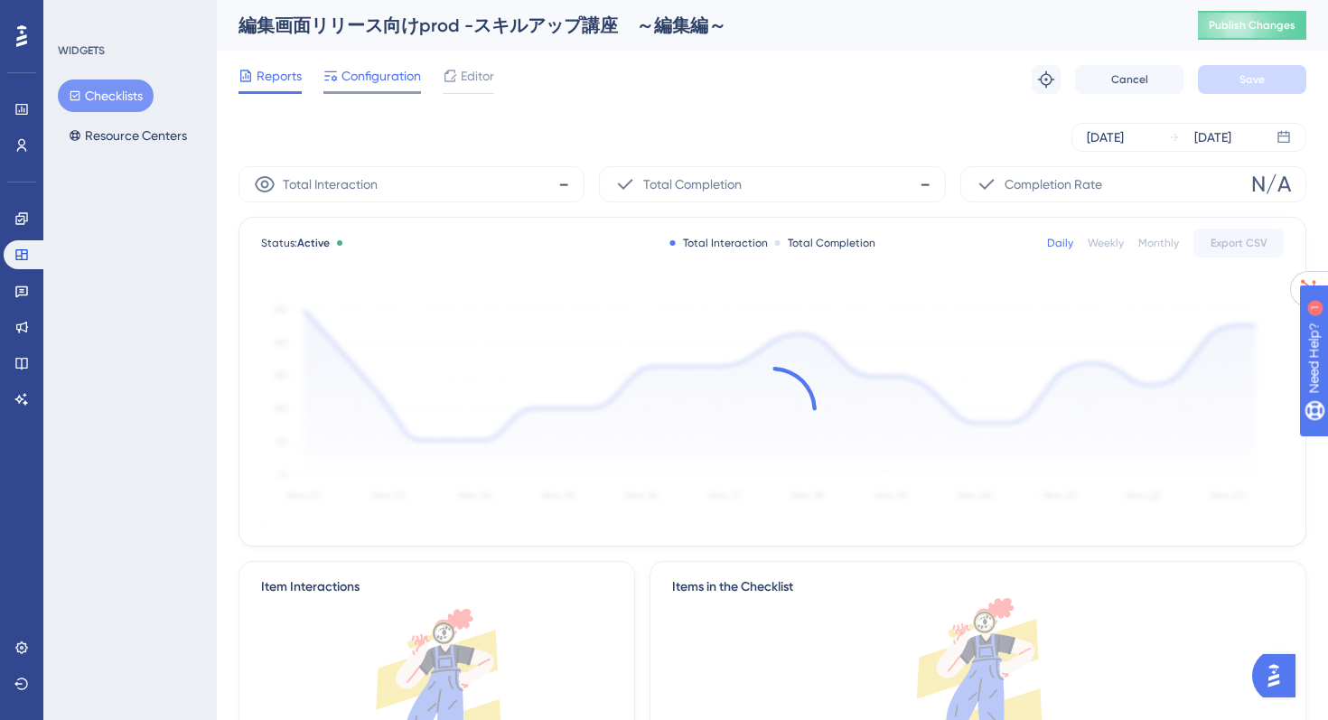
click at [370, 66] on span "Configuration" at bounding box center [380, 76] width 79 height 22
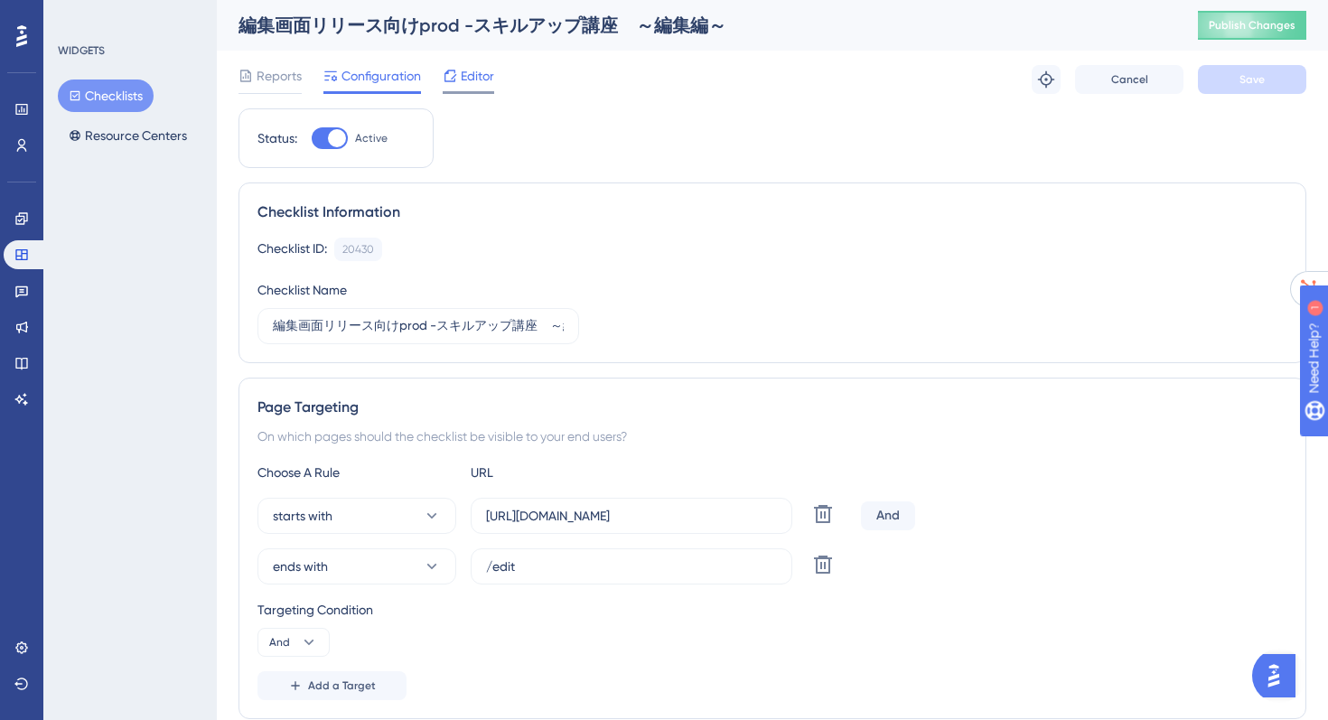
click at [462, 83] on span "Editor" at bounding box center [477, 76] width 33 height 22
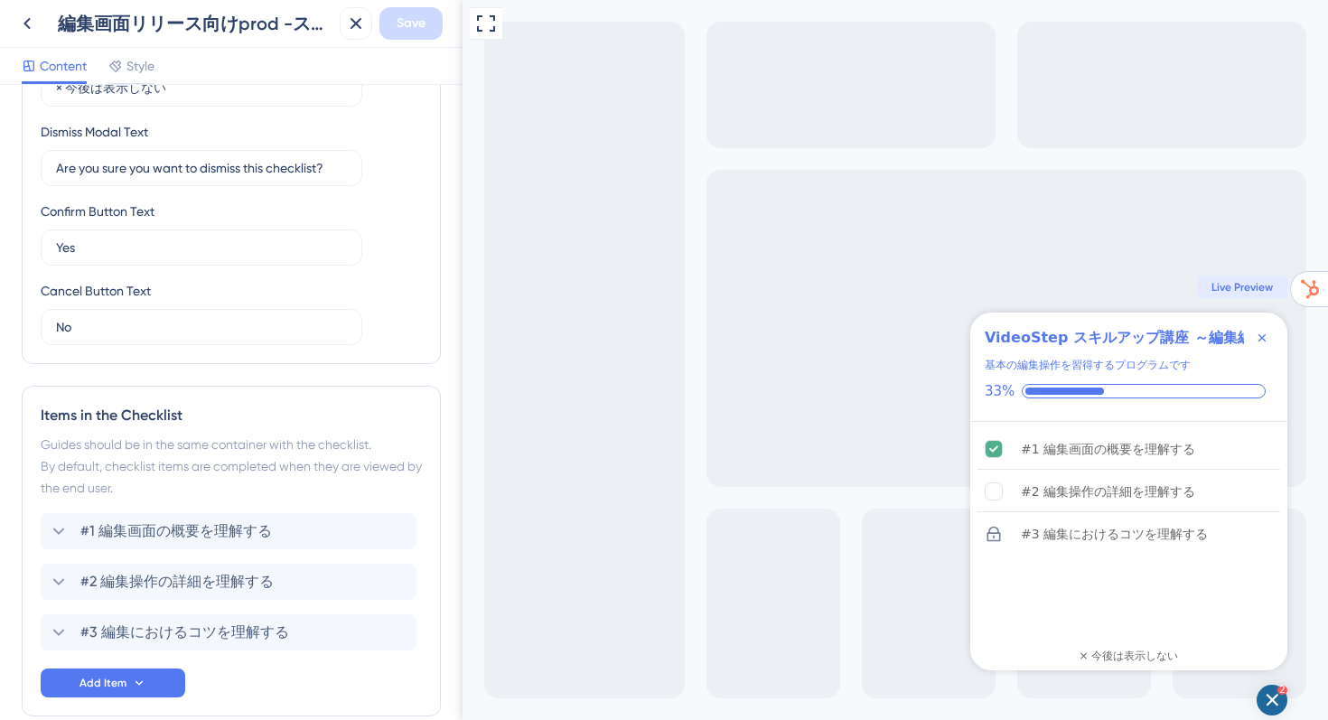
scroll to position [642, 0]
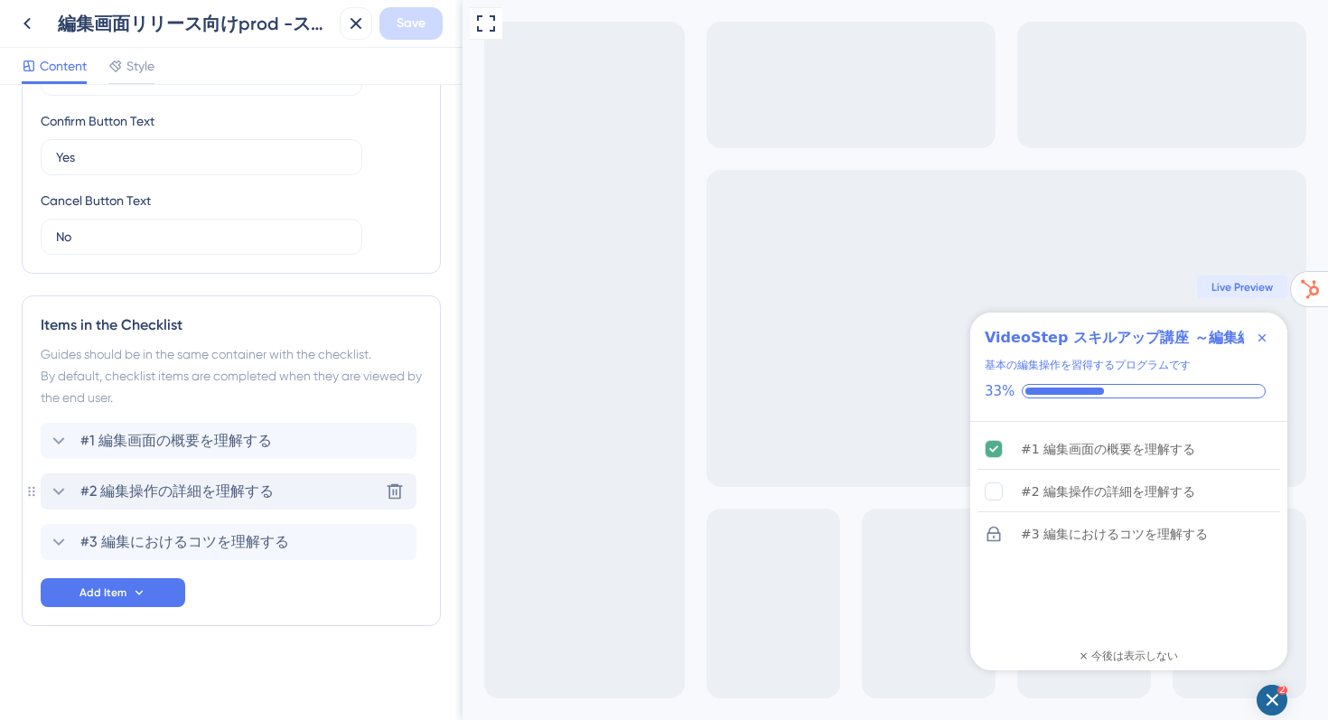
click at [212, 497] on span "#2 編集操作の詳細を理解する" at bounding box center [176, 492] width 193 height 22
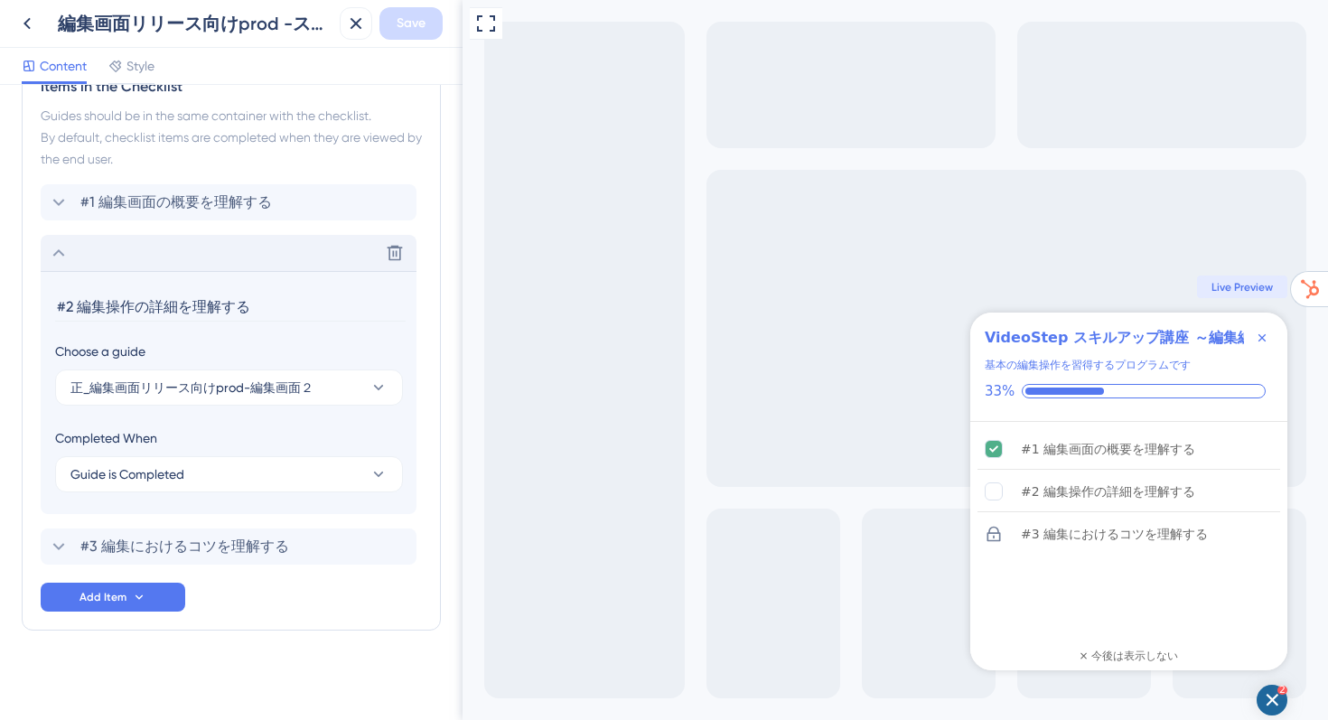
scroll to position [885, 0]
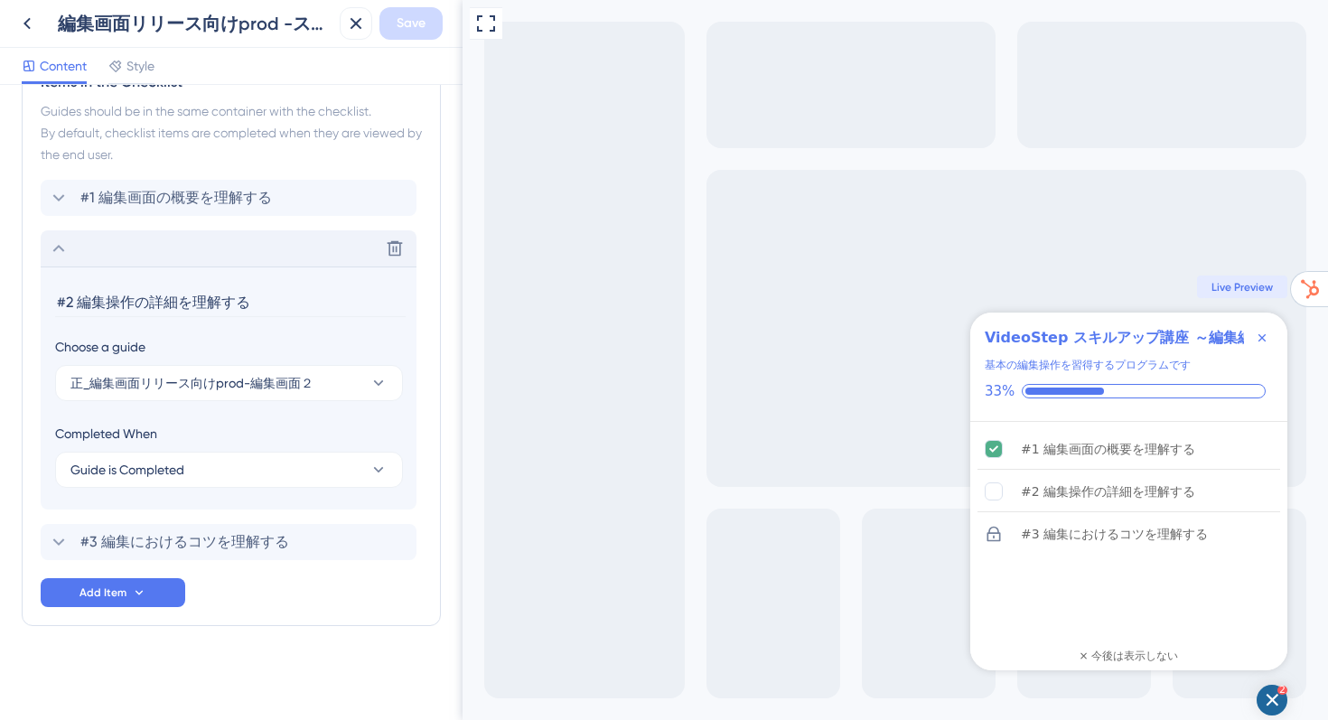
drag, startPoint x: 265, startPoint y: 303, endPoint x: 27, endPoint y: 294, distance: 237.7
click at [26, 293] on div "Items in the Checklist Guides should be in the same container with the checklis…" at bounding box center [231, 339] width 419 height 574
click at [251, 388] on span "正_編集画面リリース向けprod-編集画面２" at bounding box center [191, 383] width 243 height 22
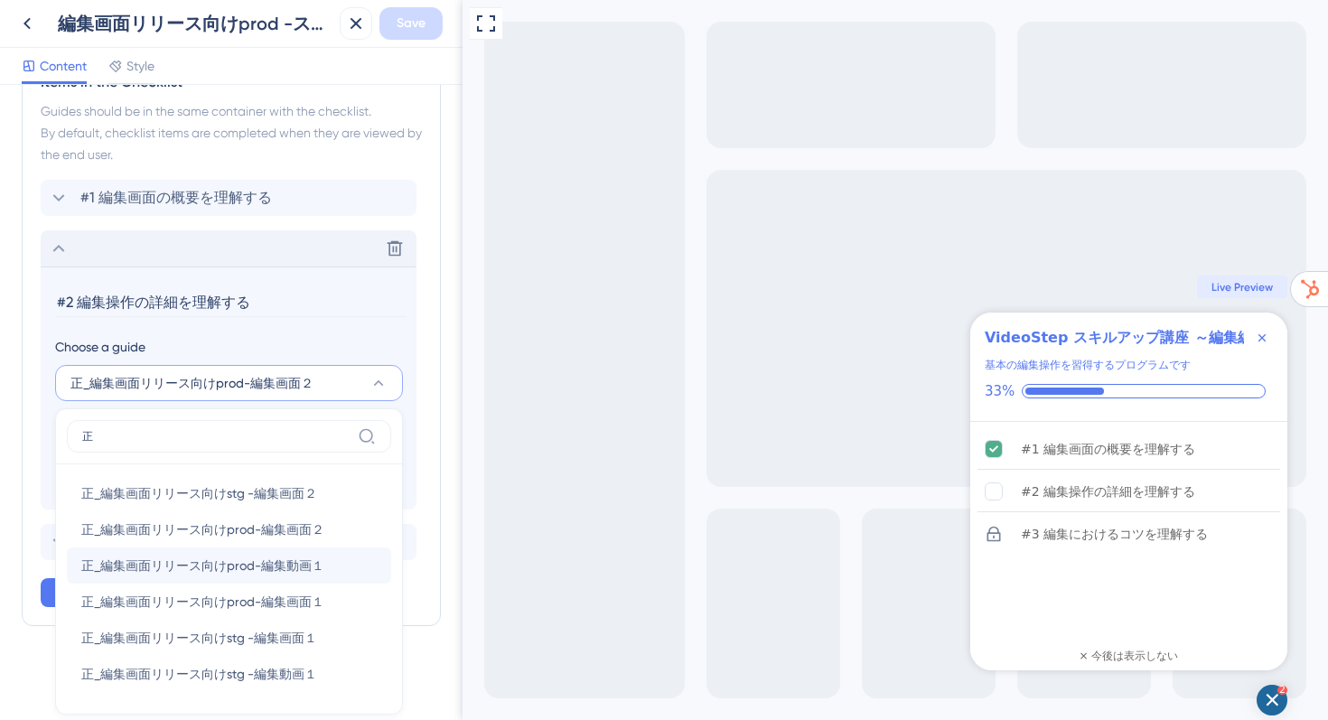
type input "正"
click at [282, 574] on span "正_編集画面リリース向けprod-編集動画１" at bounding box center [202, 566] width 243 height 22
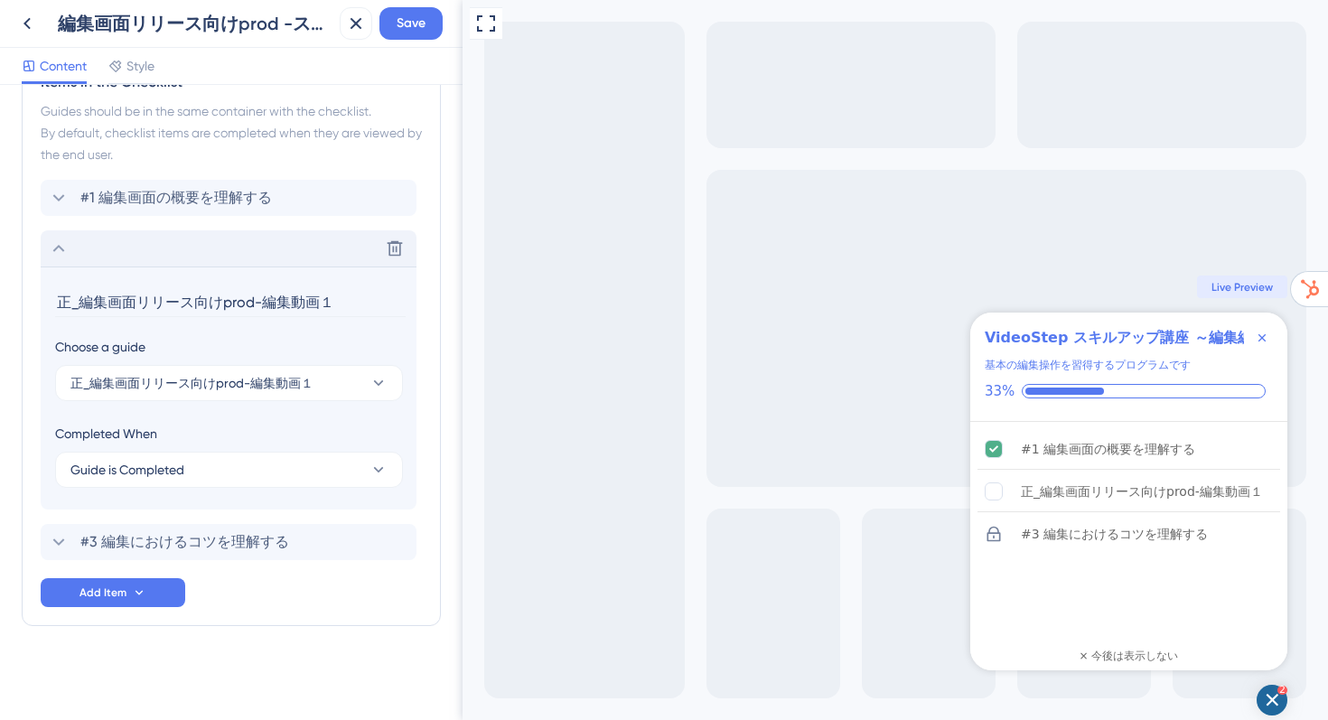
drag, startPoint x: 323, startPoint y: 298, endPoint x: 15, endPoint y: 299, distance: 308.0
click at [15, 299] on div "Checklist Header Title VideoStep スキルアップ講座 ～編集編～ Subtitle 基本の編集操作を習得するプログラムです Fu…" at bounding box center [231, 402] width 462 height 635
paste input "#2 編集操作の詳細を理解する"
type input "#2 編集操作の詳細を理解する"
click at [398, 29] on span "Save" at bounding box center [411, 24] width 29 height 22
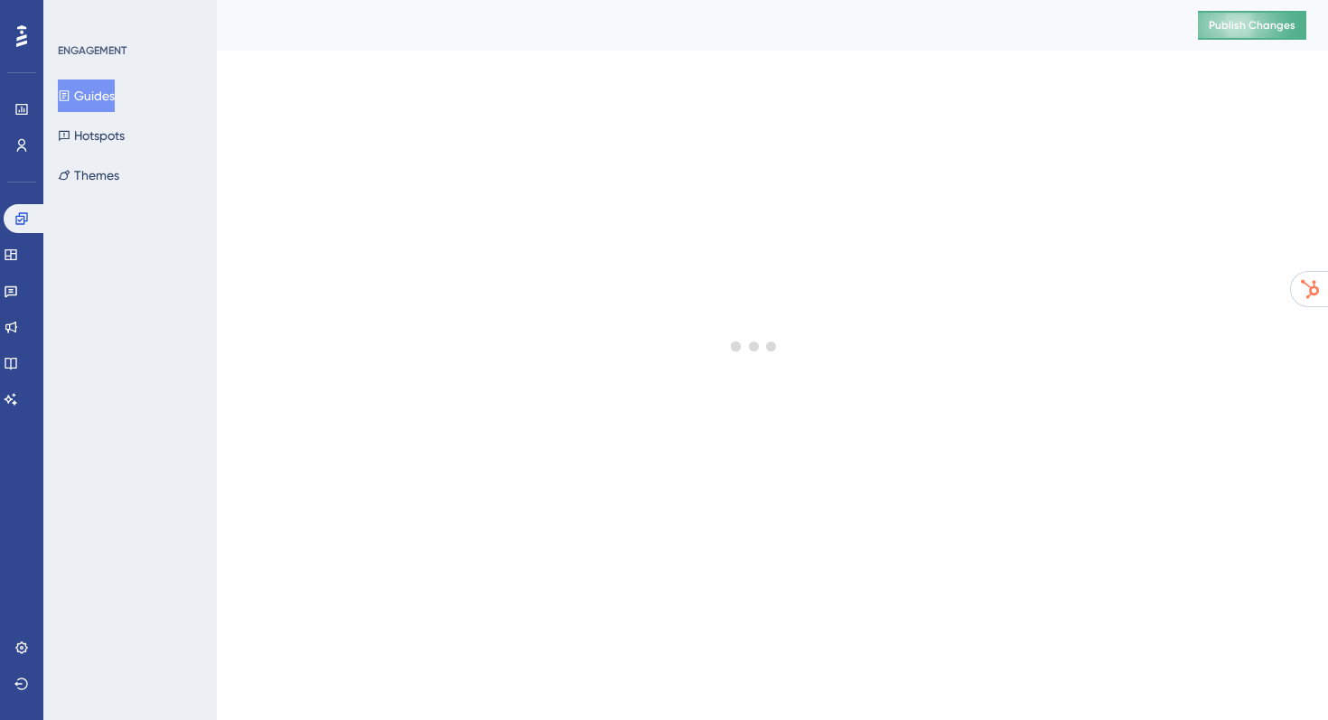
click at [1218, 32] on span "Publish Changes" at bounding box center [1251, 25] width 87 height 14
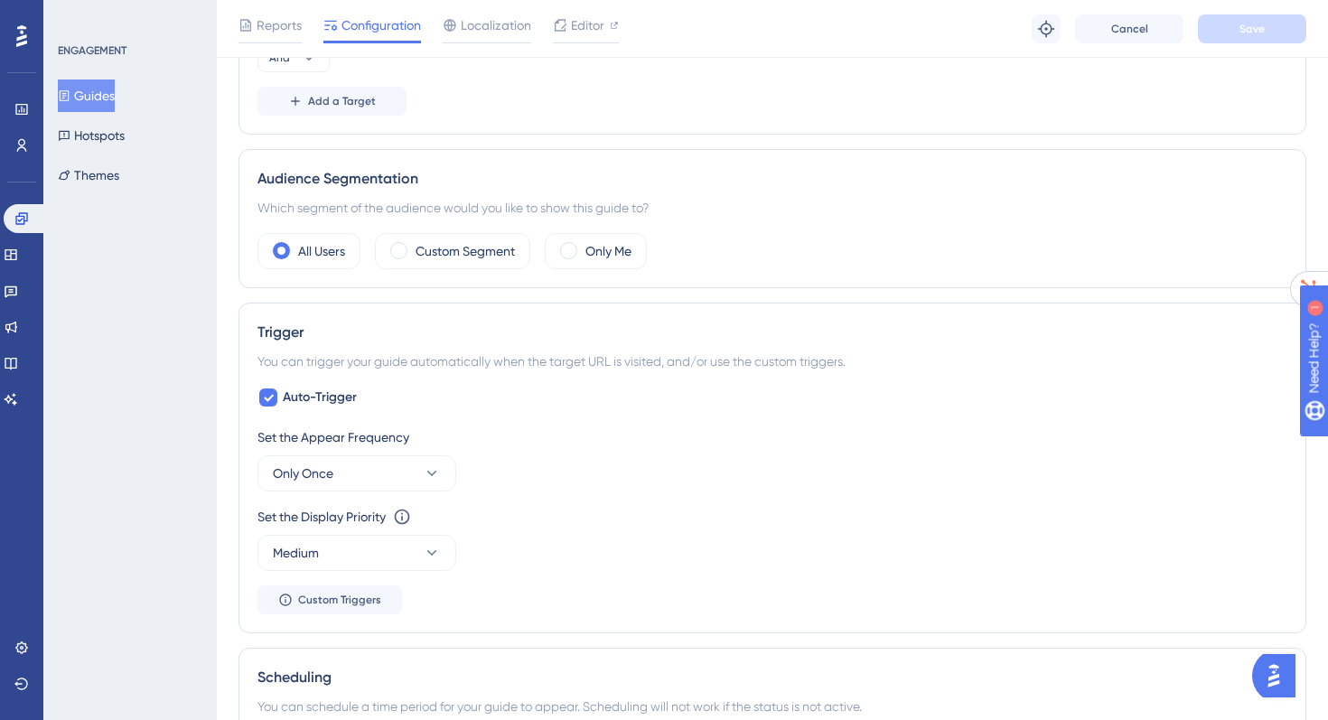
scroll to position [680, 0]
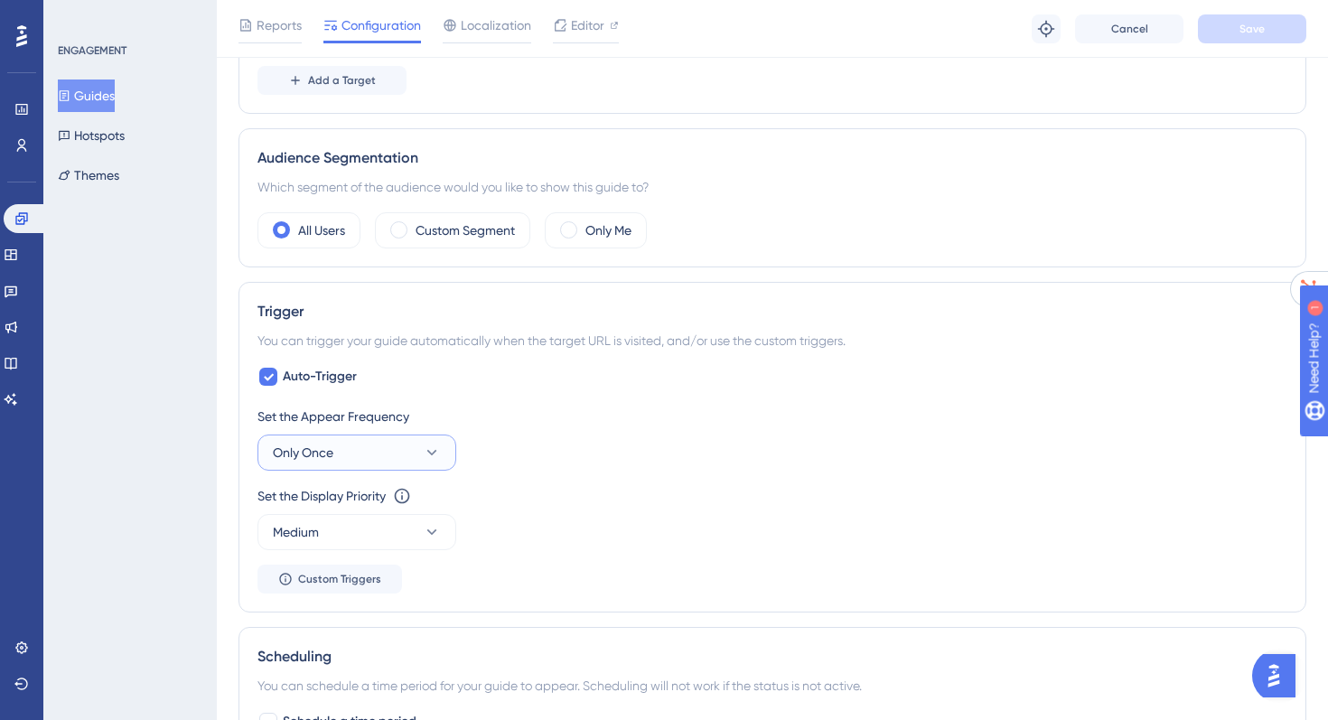
click at [334, 457] on button "Only Once" at bounding box center [356, 452] width 199 height 36
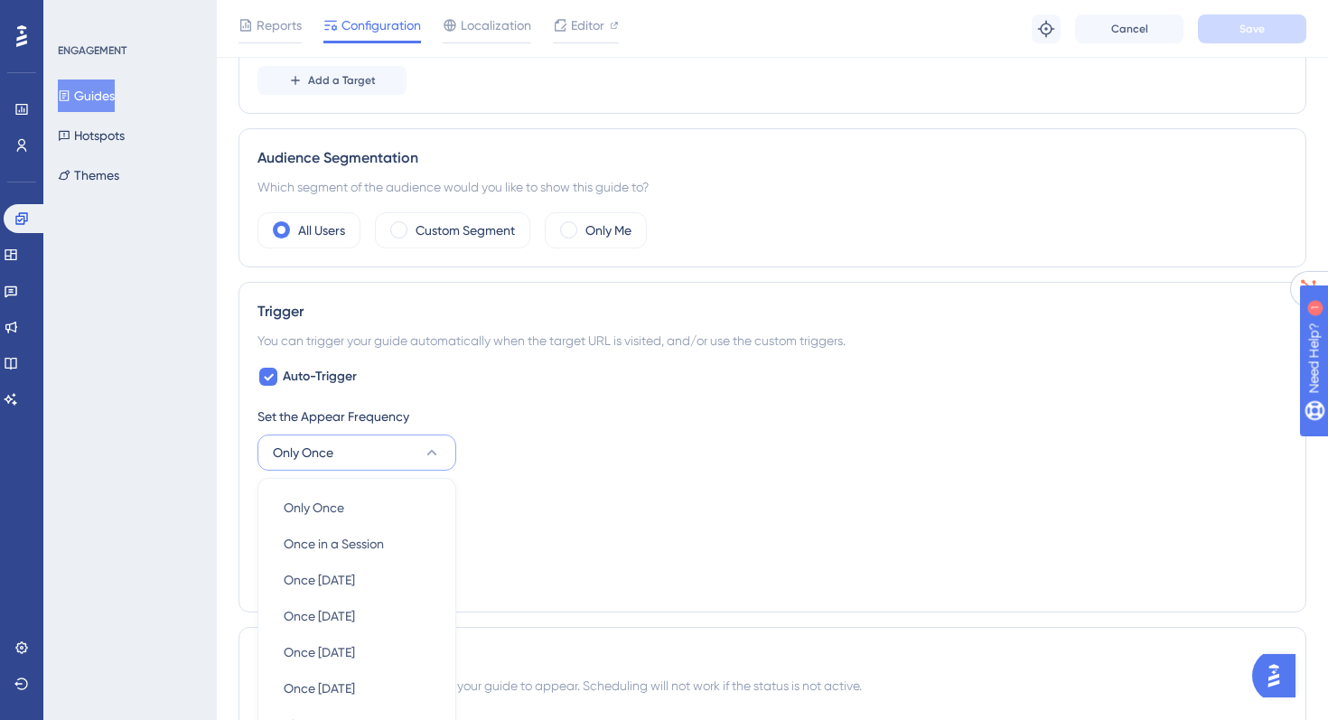
scroll to position [949, 0]
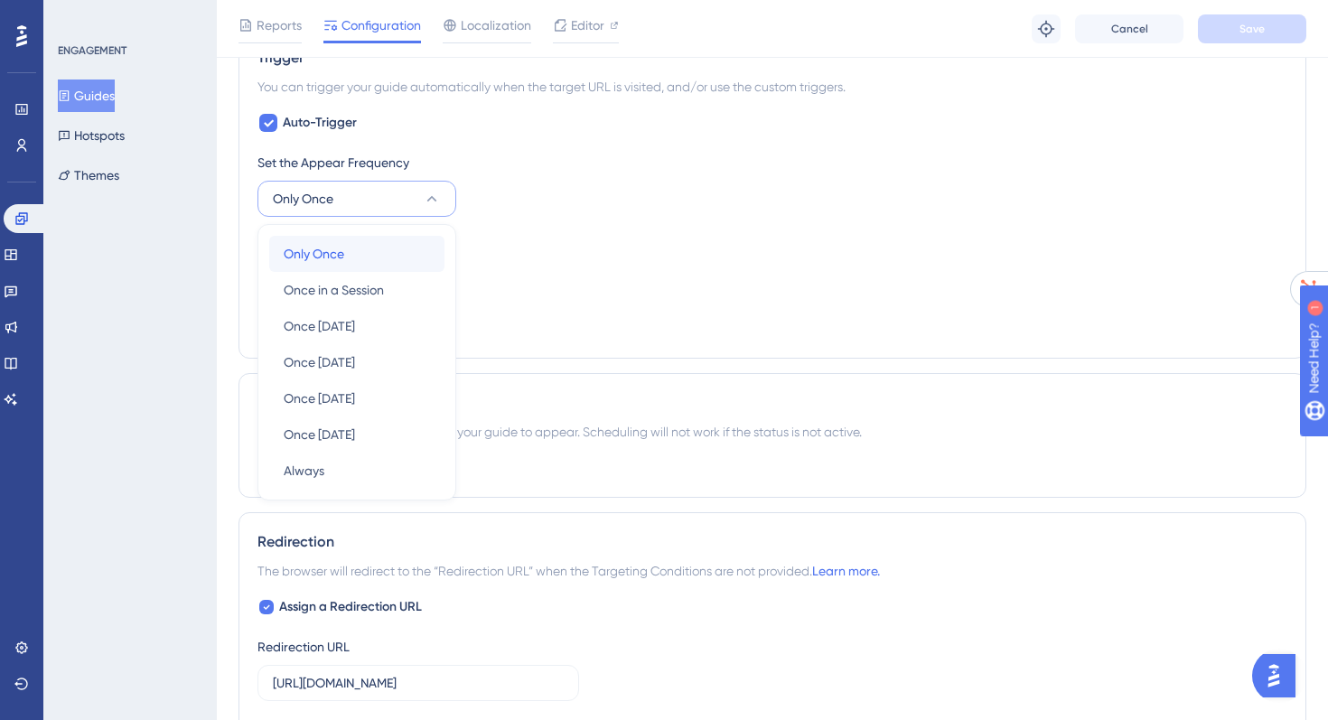
click at [328, 252] on span "Only Once" at bounding box center [314, 254] width 61 height 22
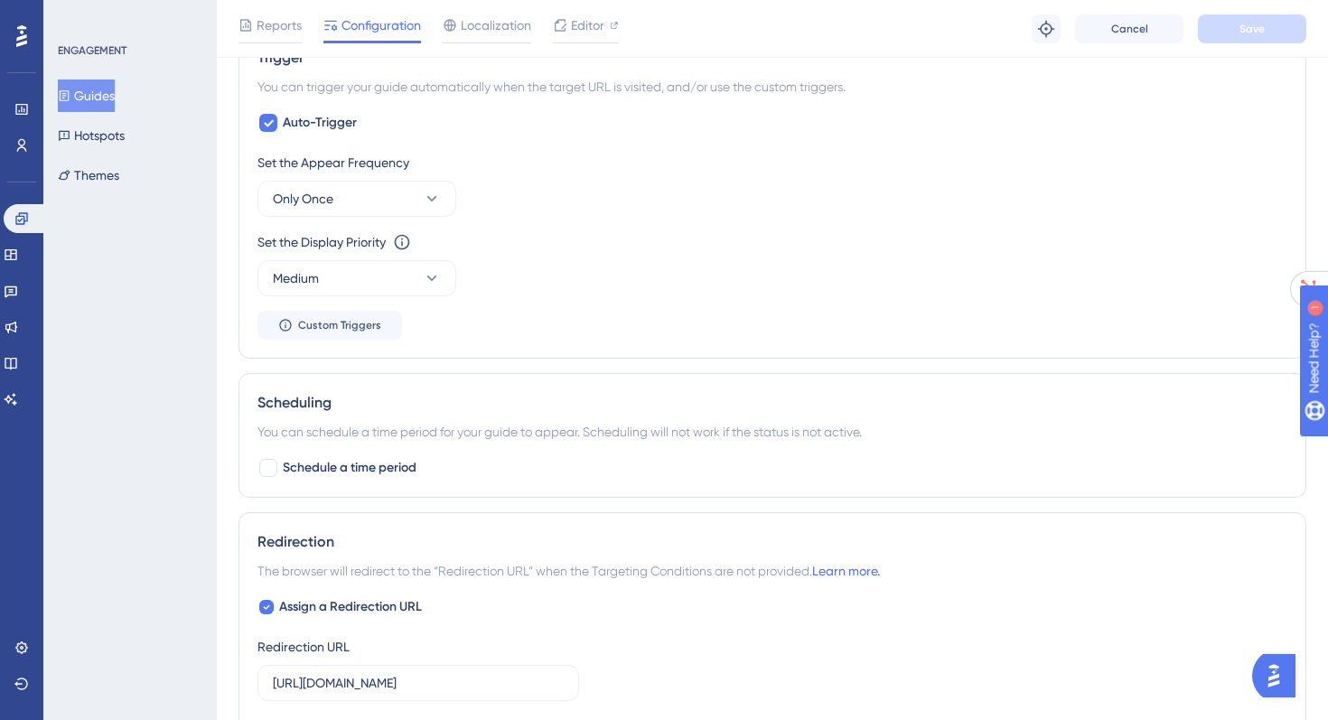
click at [109, 89] on button "Guides" at bounding box center [86, 95] width 57 height 33
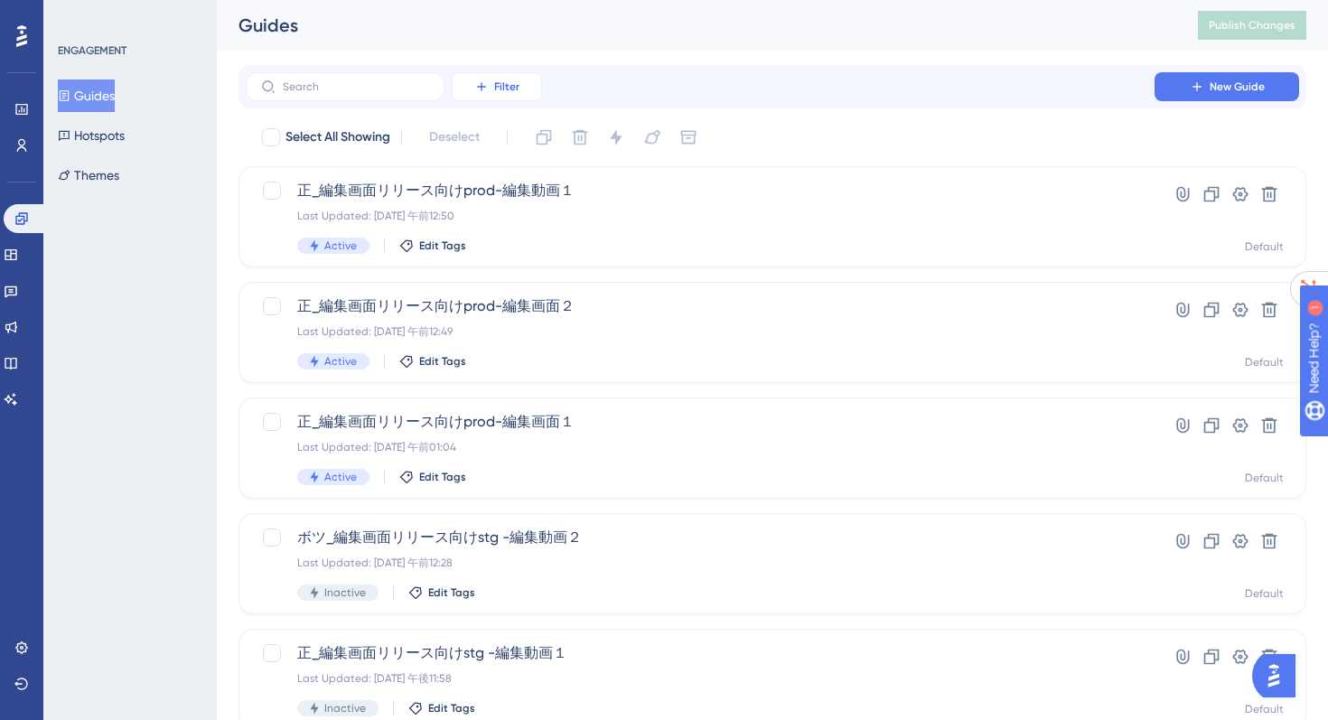
click at [475, 86] on icon at bounding box center [481, 86] width 14 height 14
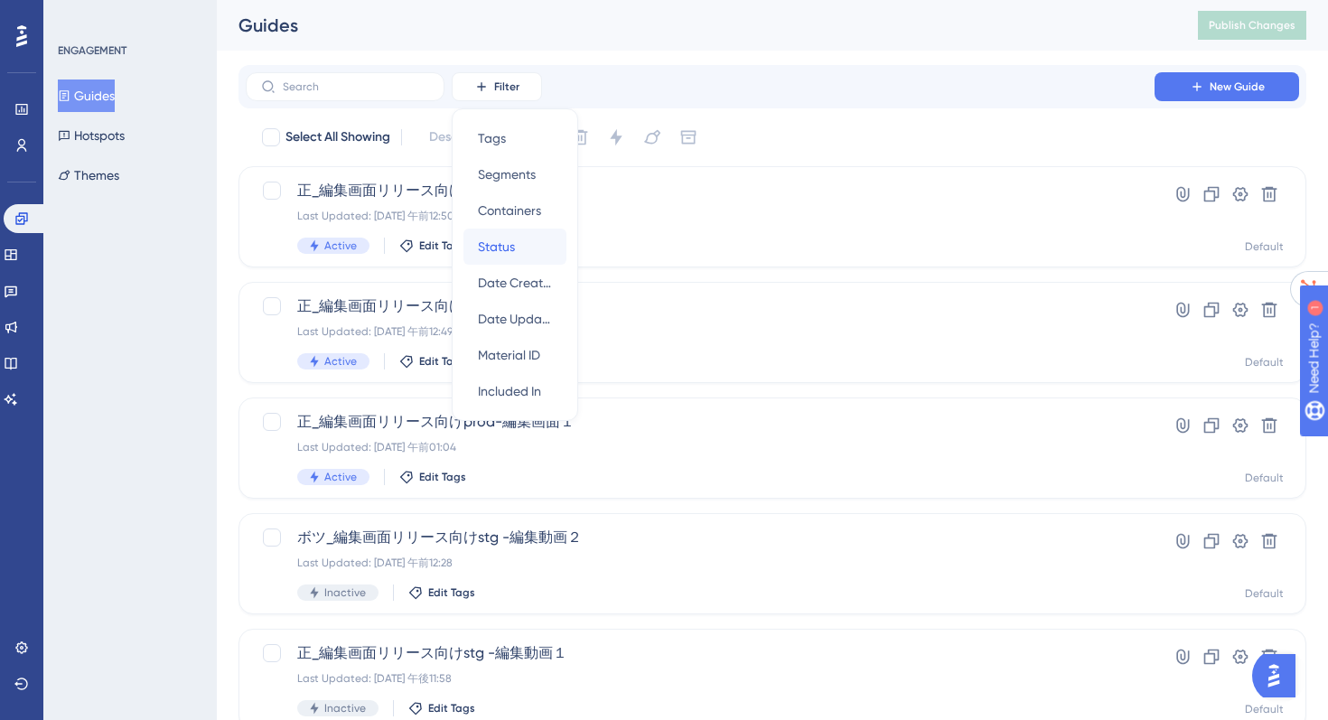
click at [499, 247] on span "Status" at bounding box center [496, 247] width 37 height 22
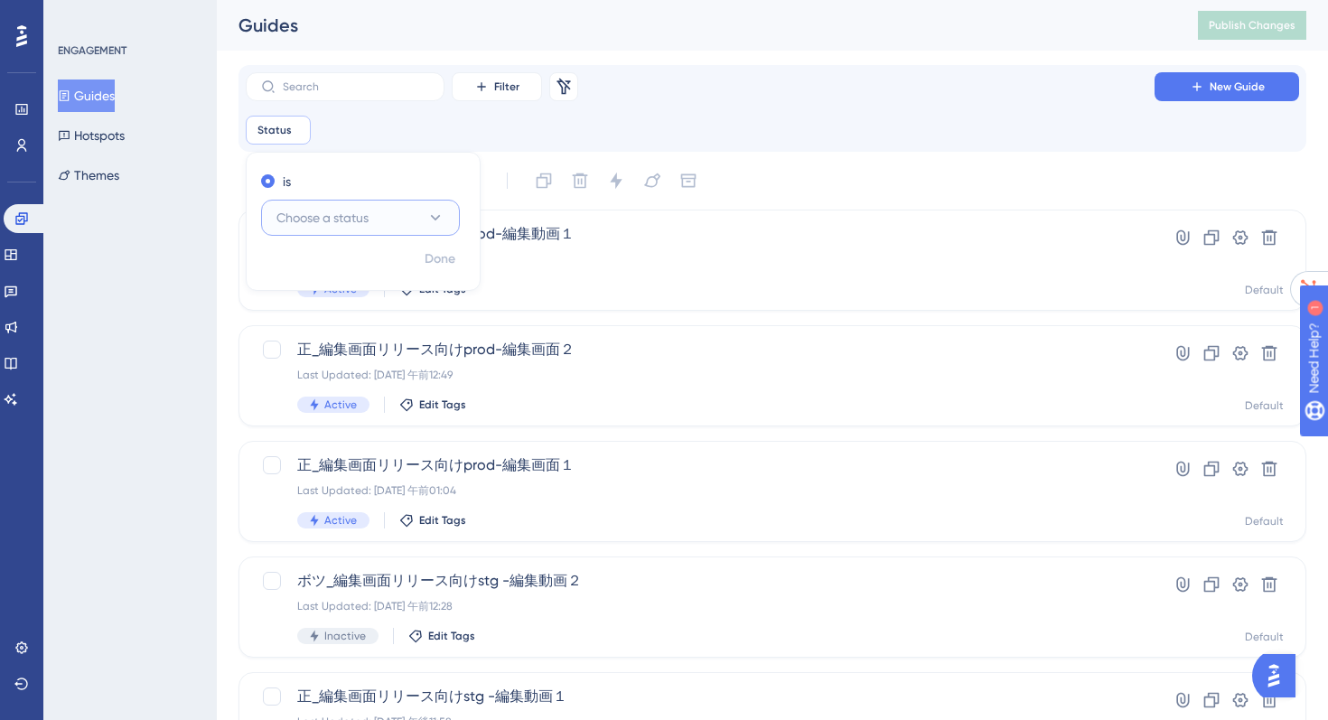
click at [338, 206] on button "Choose a status" at bounding box center [360, 218] width 199 height 36
click at [320, 315] on span "Inactive" at bounding box center [310, 309] width 46 height 22
click at [304, 215] on span "Inactive" at bounding box center [299, 218] width 46 height 22
click at [319, 279] on span "Active" at bounding box center [305, 273] width 36 height 22
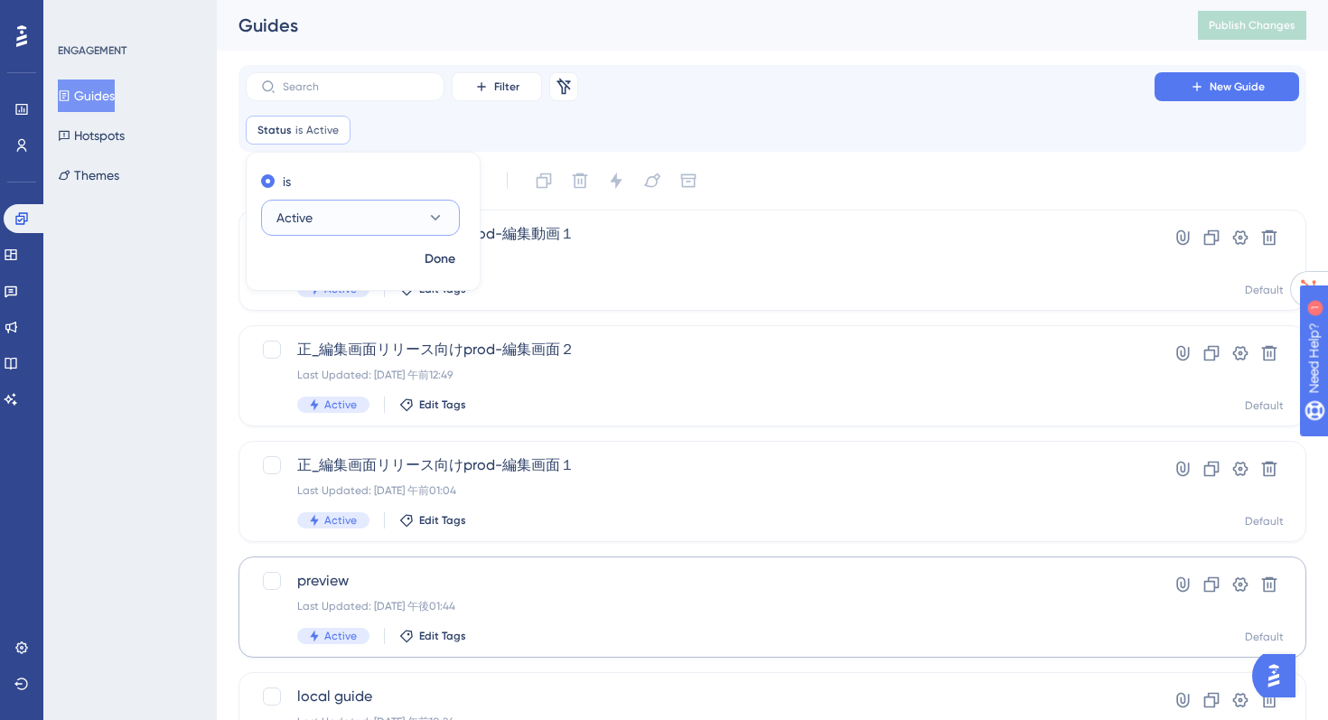
scroll to position [9, 0]
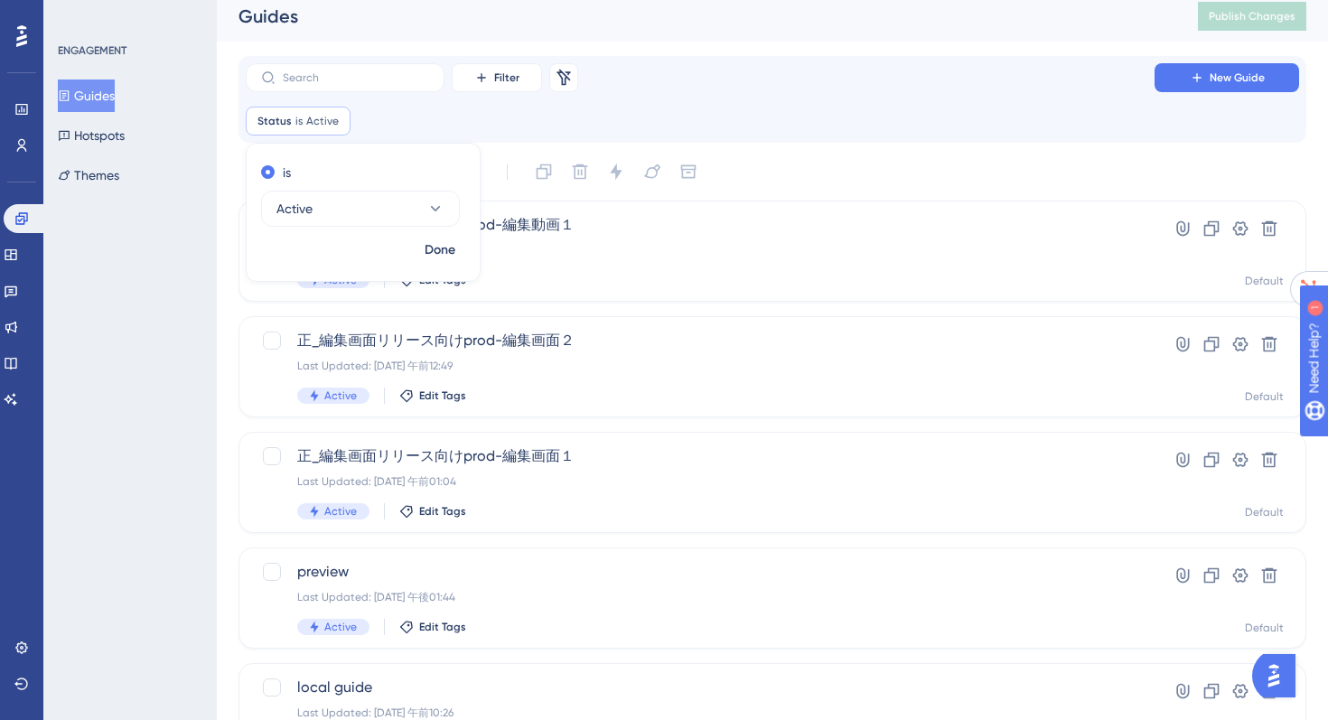
click at [137, 455] on div "ENGAGEMENT Guides Hotspots Themes" at bounding box center [129, 360] width 173 height 720
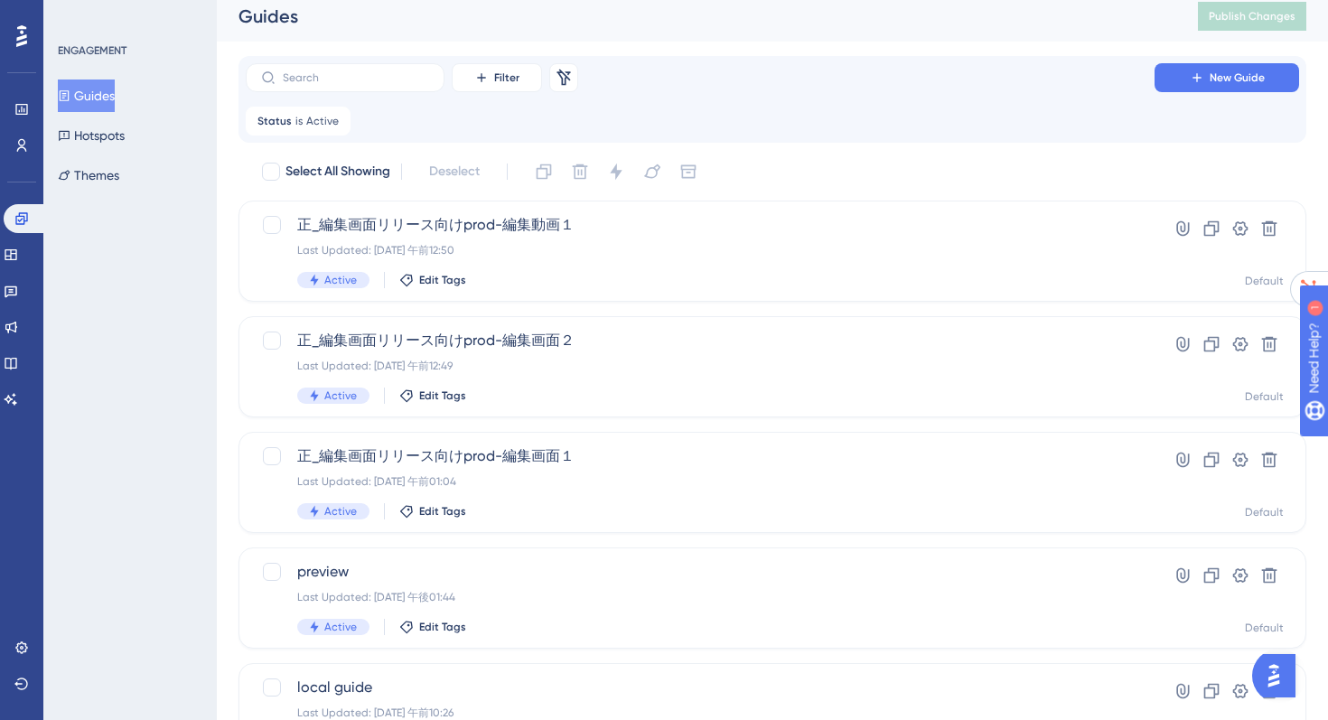
scroll to position [111, 0]
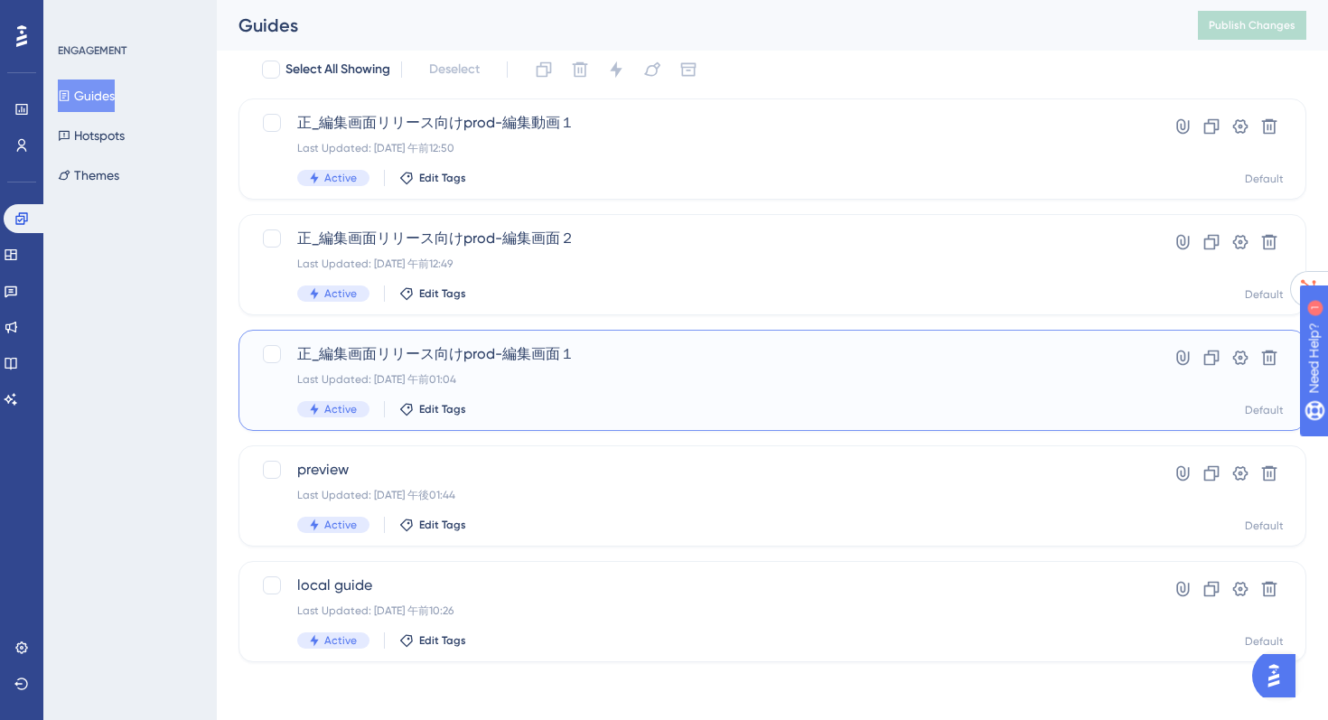
click at [490, 360] on span "正_編集画面リリース向けprod-編集画面１" at bounding box center [700, 354] width 806 height 22
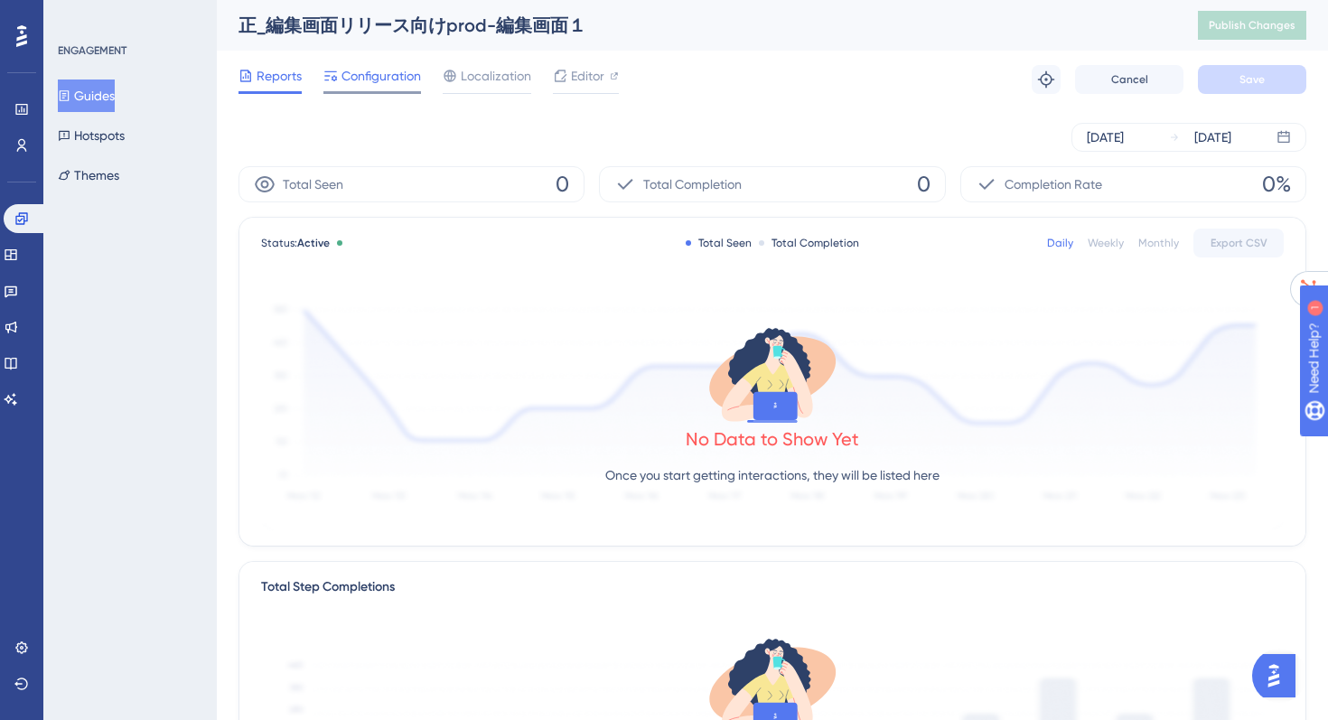
click at [384, 84] on span "Configuration" at bounding box center [380, 76] width 79 height 22
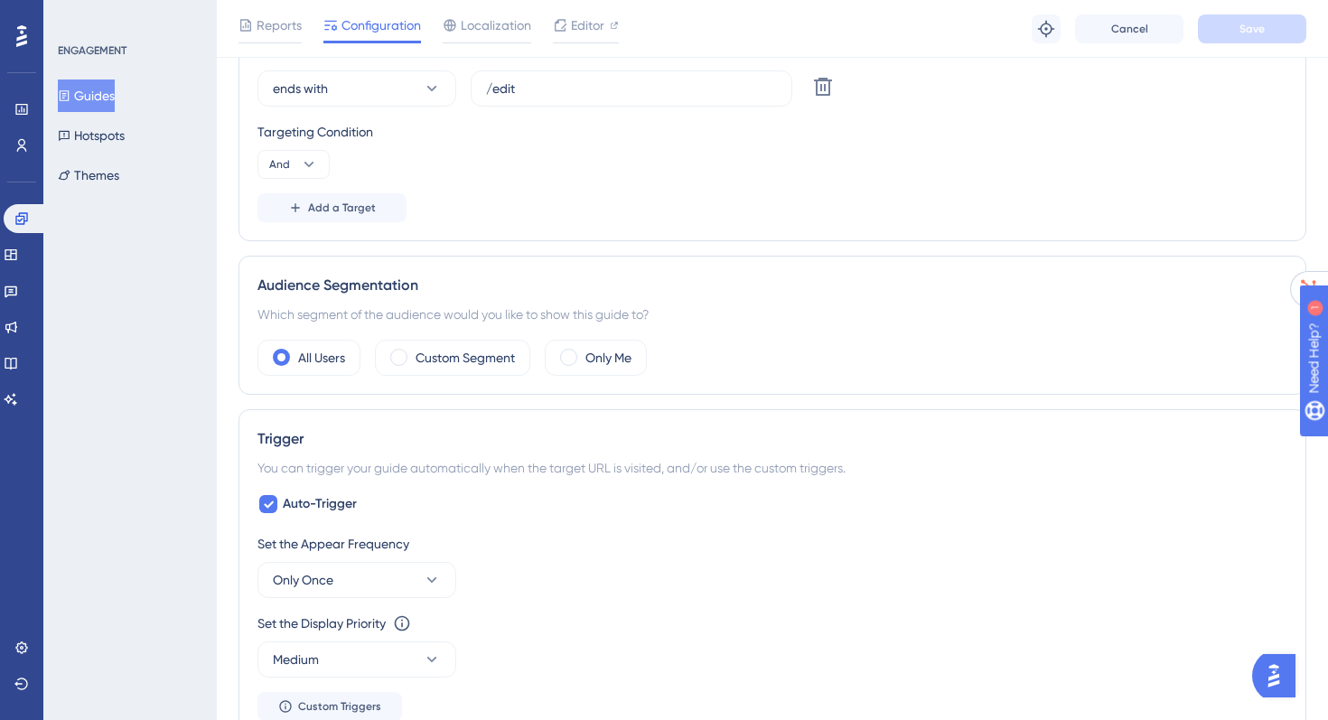
scroll to position [570, 0]
click at [406, 355] on span at bounding box center [398, 355] width 17 height 17
click at [413, 350] on input "radio" at bounding box center [413, 350] width 0 height 0
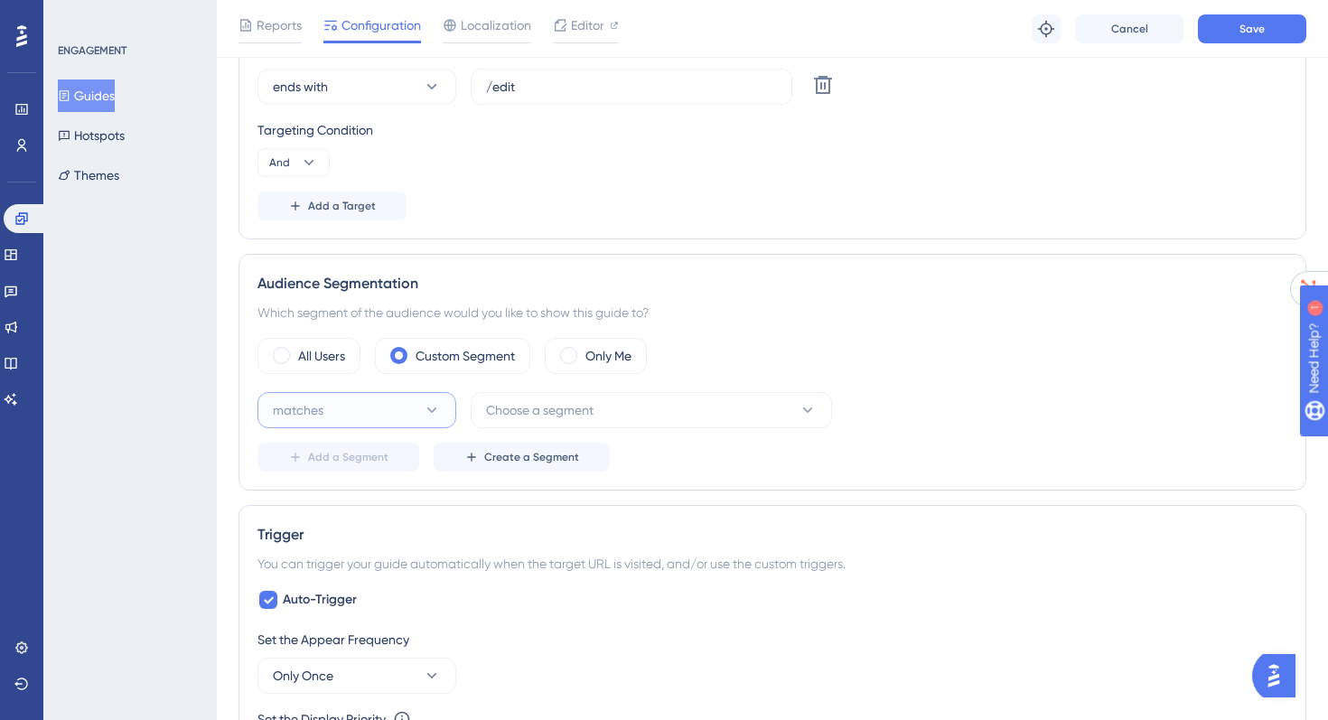
click at [389, 412] on button "matches" at bounding box center [356, 410] width 199 height 36
click at [378, 465] on div "matches matches" at bounding box center [357, 465] width 146 height 36
click at [503, 411] on span "Choose a segment" at bounding box center [539, 410] width 107 height 22
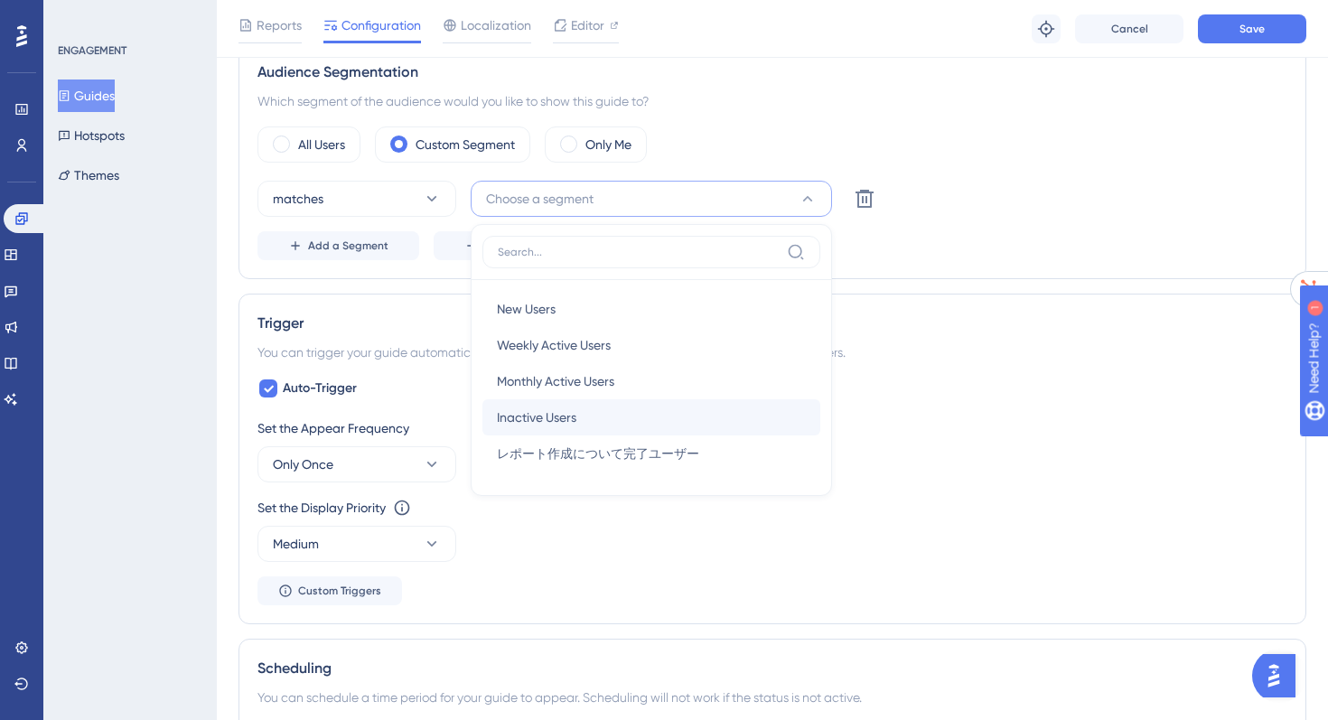
scroll to position [34, 0]
click at [279, 139] on span at bounding box center [281, 143] width 17 height 17
click at [295, 138] on input "radio" at bounding box center [295, 138] width 0 height 0
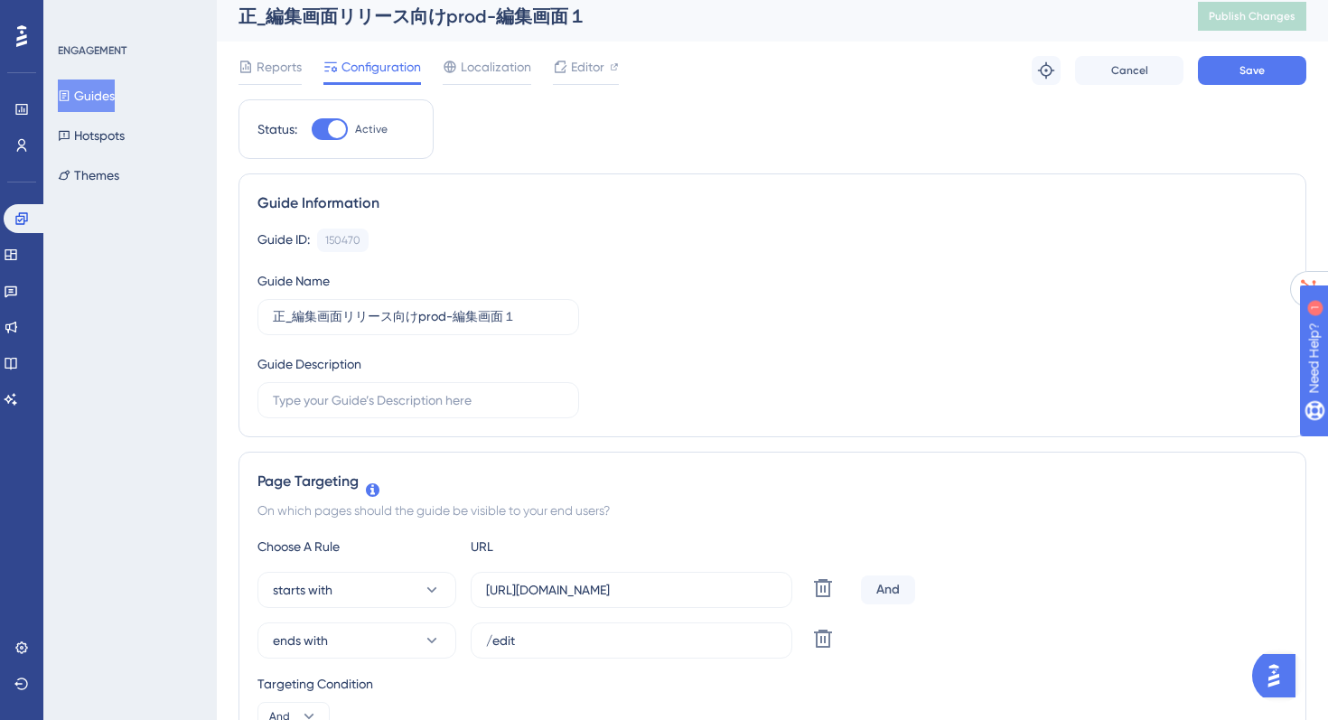
scroll to position [0, 0]
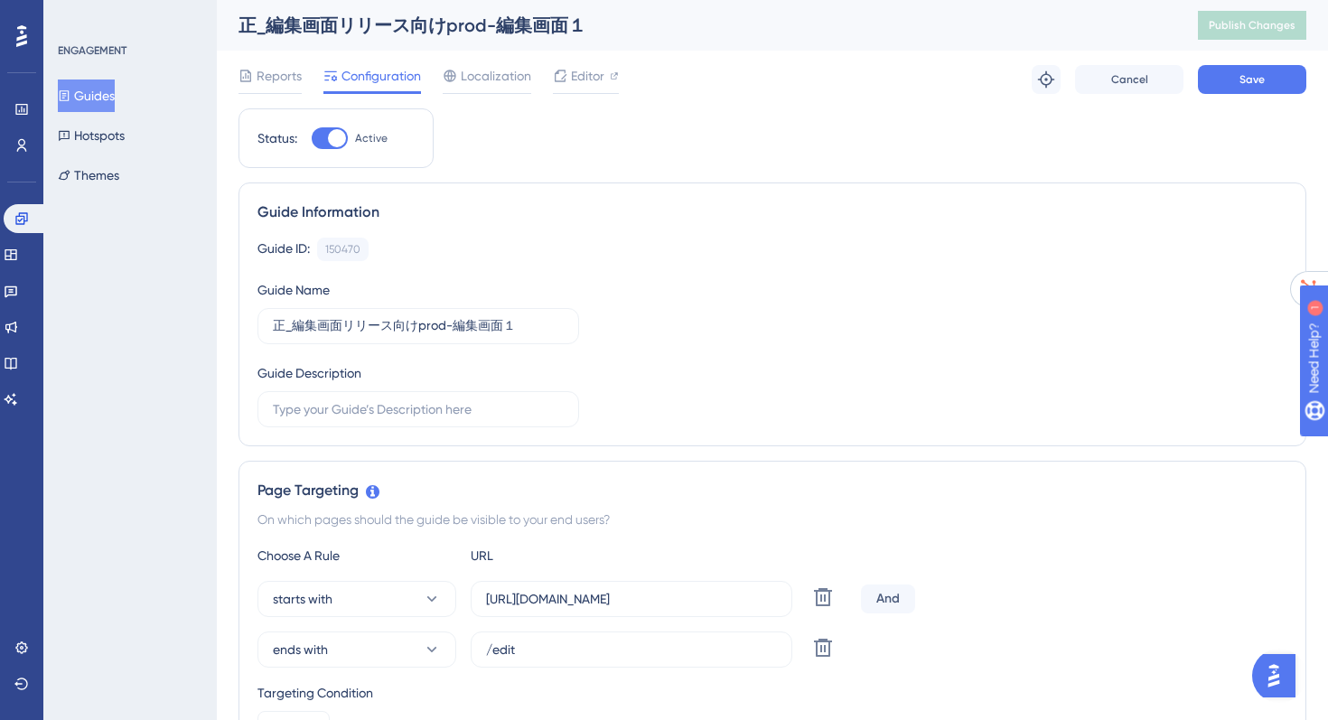
click at [101, 102] on button "Guides" at bounding box center [86, 95] width 57 height 33
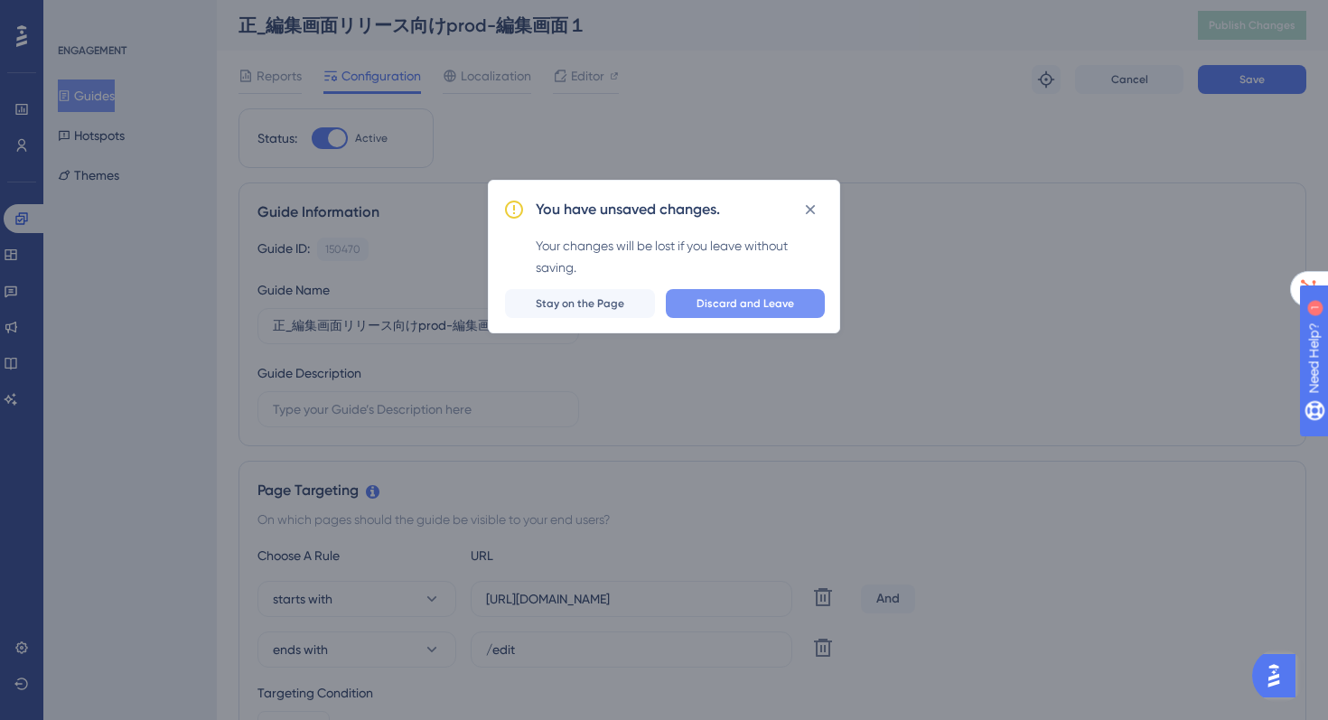
click at [721, 298] on span "Discard and Leave" at bounding box center [745, 303] width 98 height 14
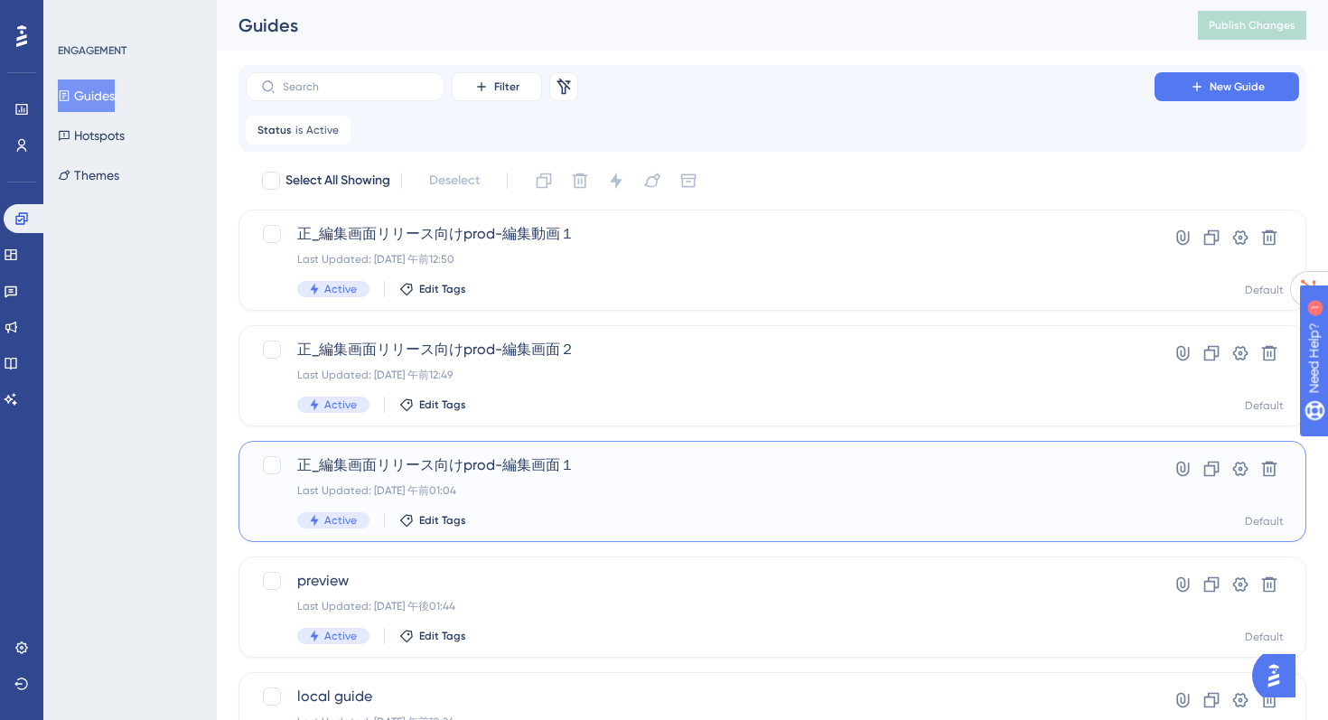
click at [555, 511] on div "正_編集画面リリース向けprod-編集画面１ Last Updated: 2025年8月23日 午前01:04 Active Edit Tags" at bounding box center [700, 491] width 806 height 74
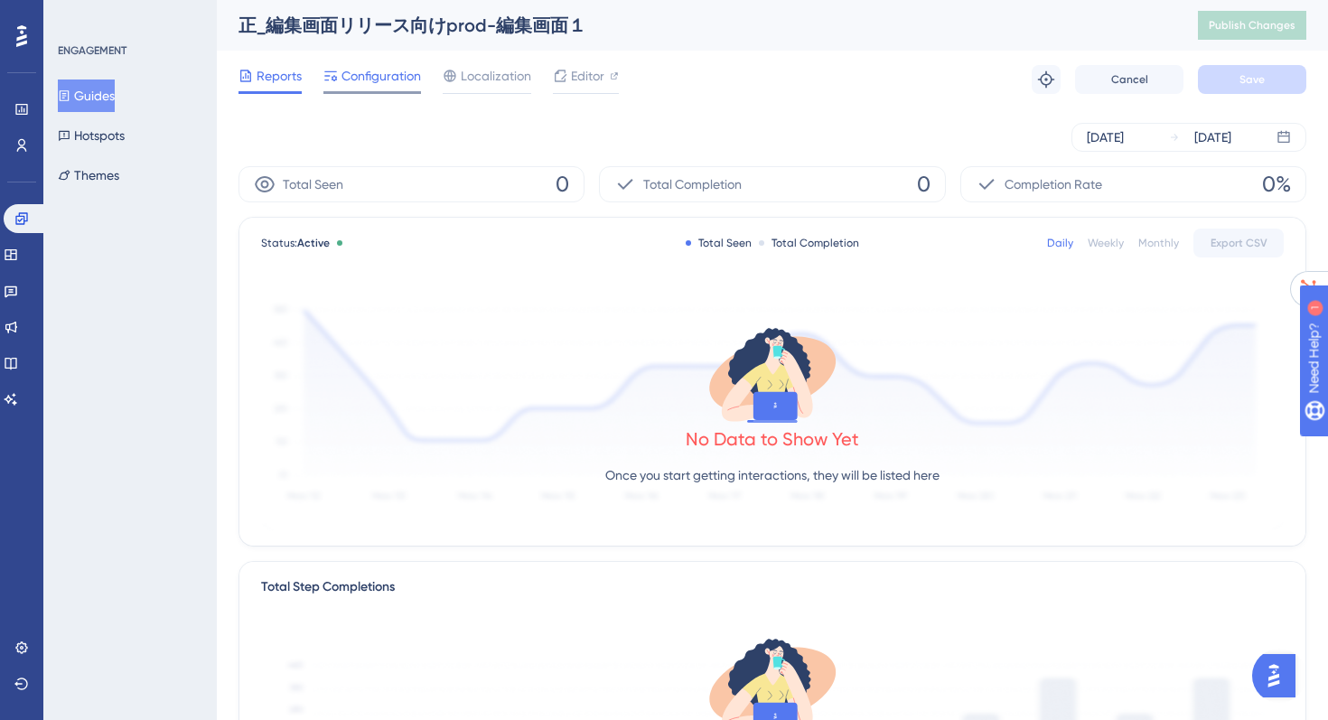
click at [403, 82] on span "Configuration" at bounding box center [380, 76] width 79 height 22
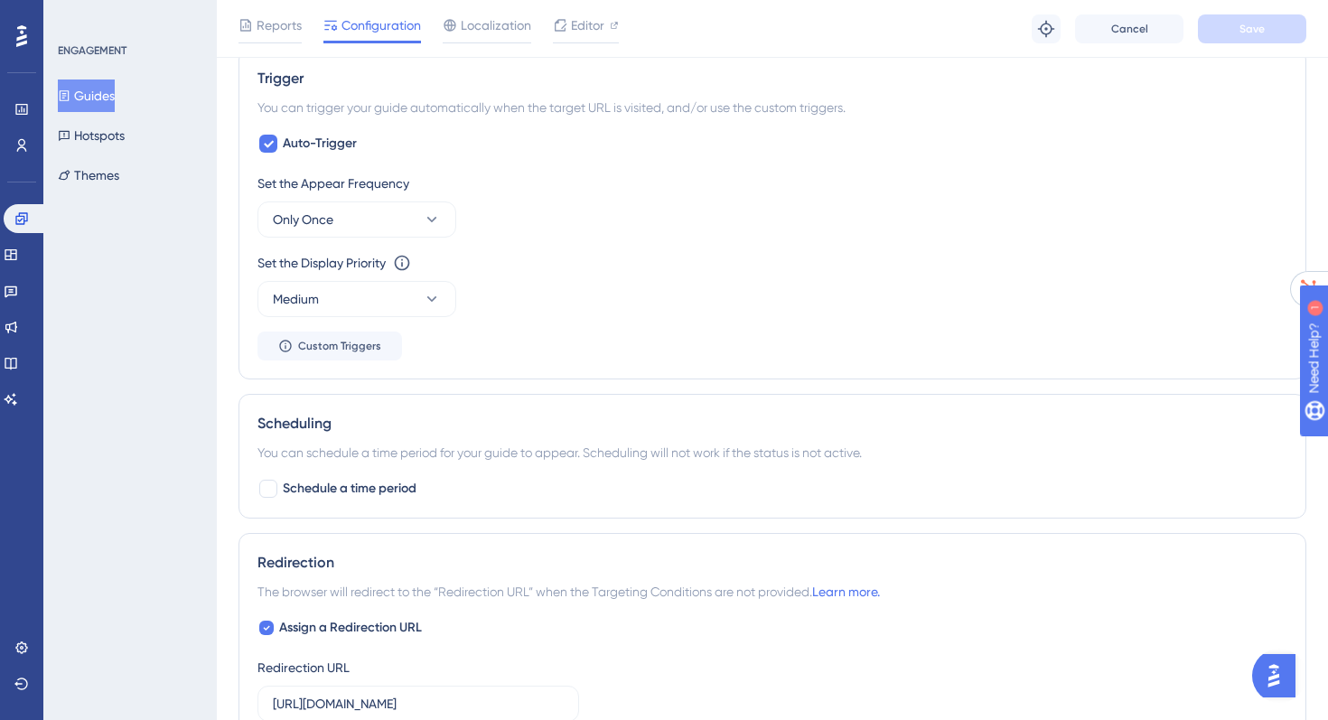
scroll to position [931, 0]
click at [323, 477] on span "Schedule a time period" at bounding box center [350, 486] width 134 height 22
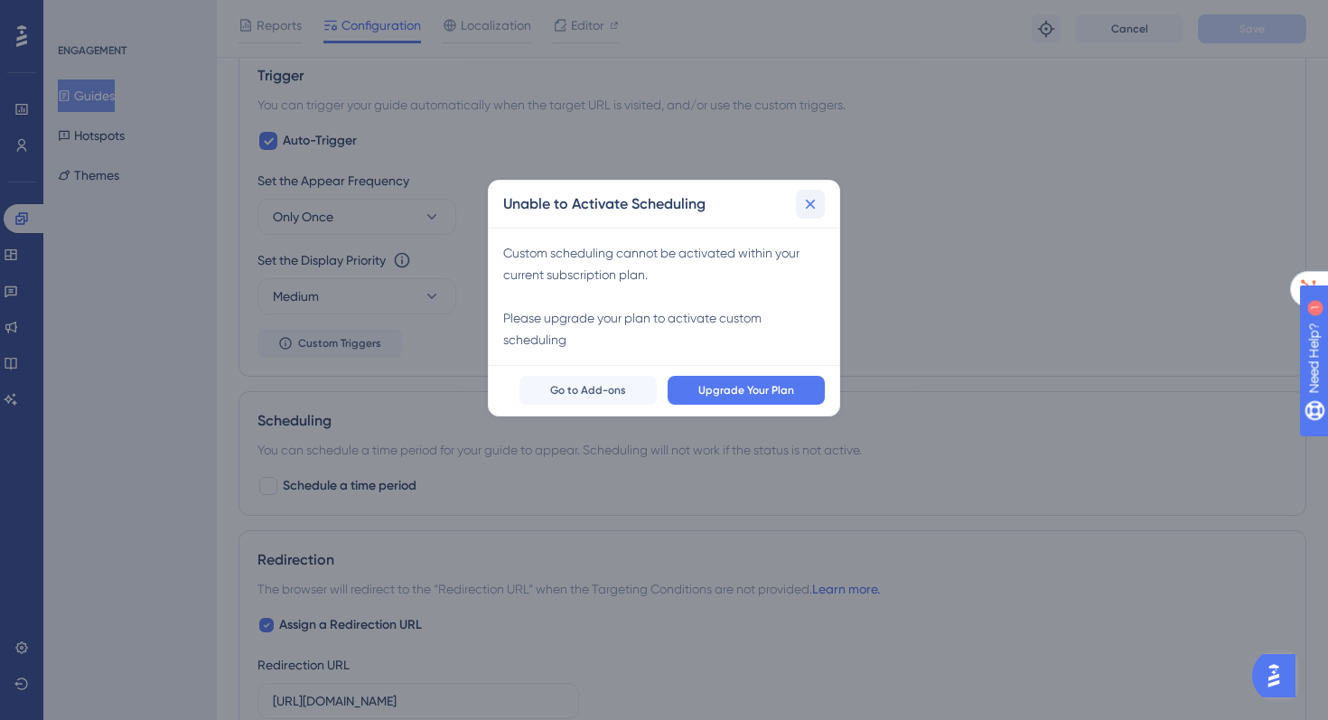
click at [821, 203] on button at bounding box center [810, 204] width 29 height 29
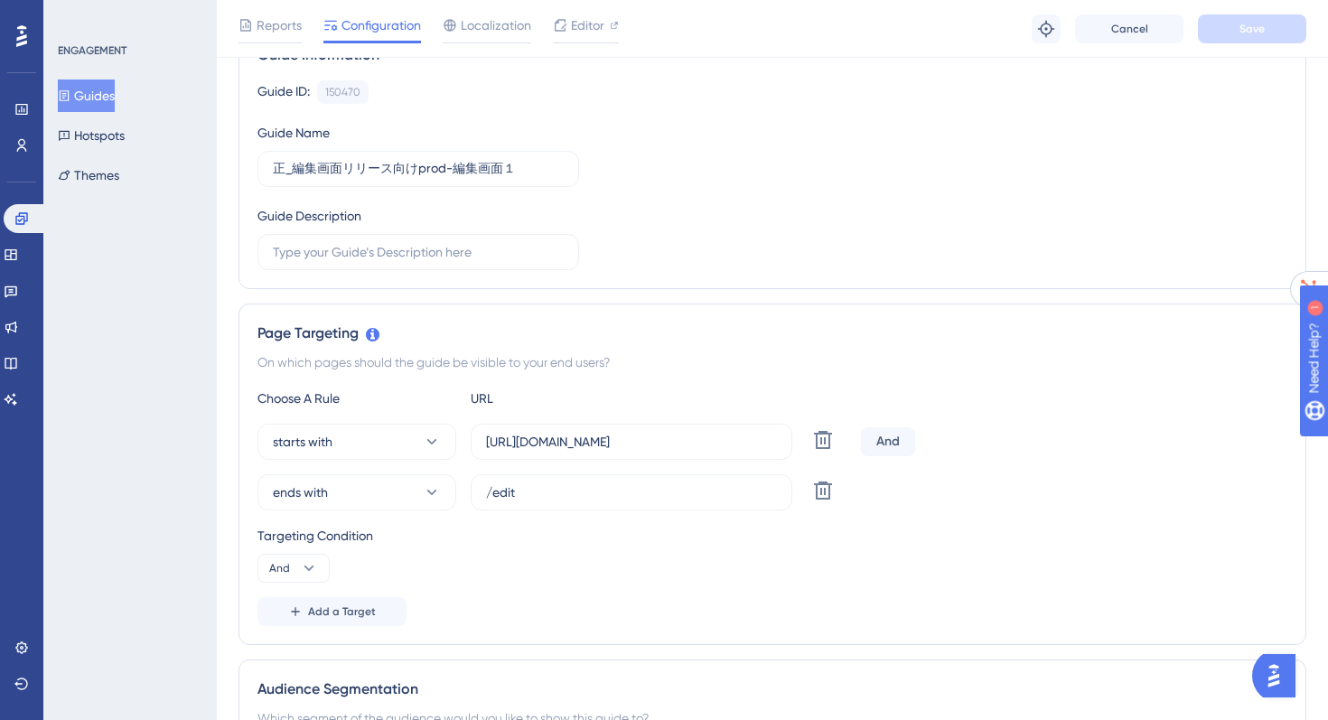
scroll to position [0, 0]
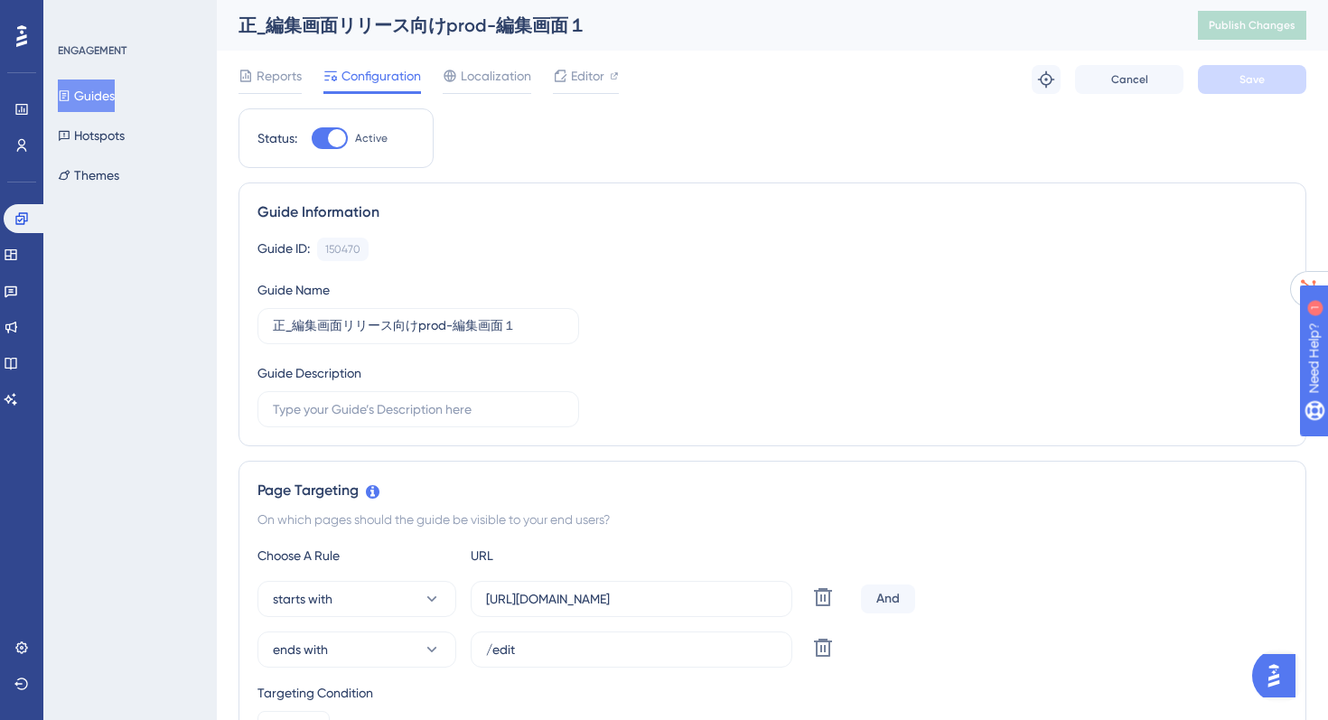
click at [115, 103] on button "Guides" at bounding box center [86, 95] width 57 height 33
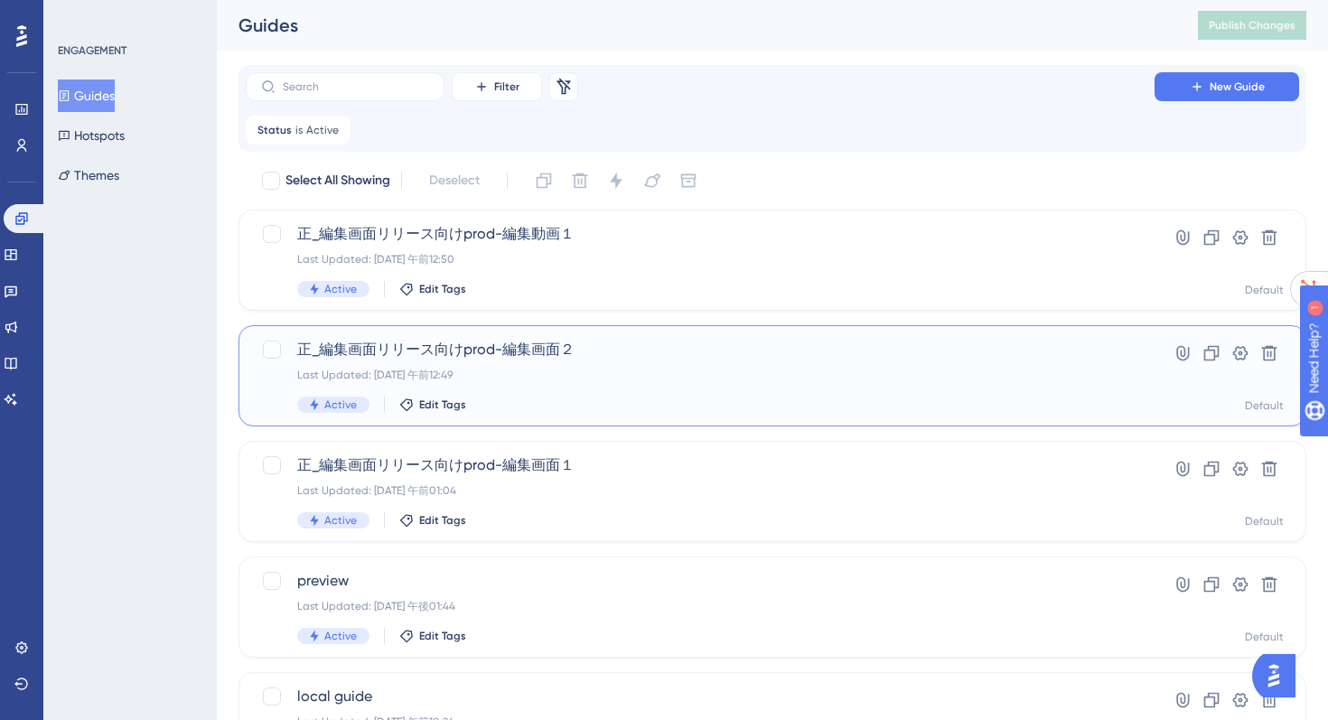
click at [456, 372] on div "Last Updated: 2025年8月23日 午前12:49" at bounding box center [700, 375] width 806 height 14
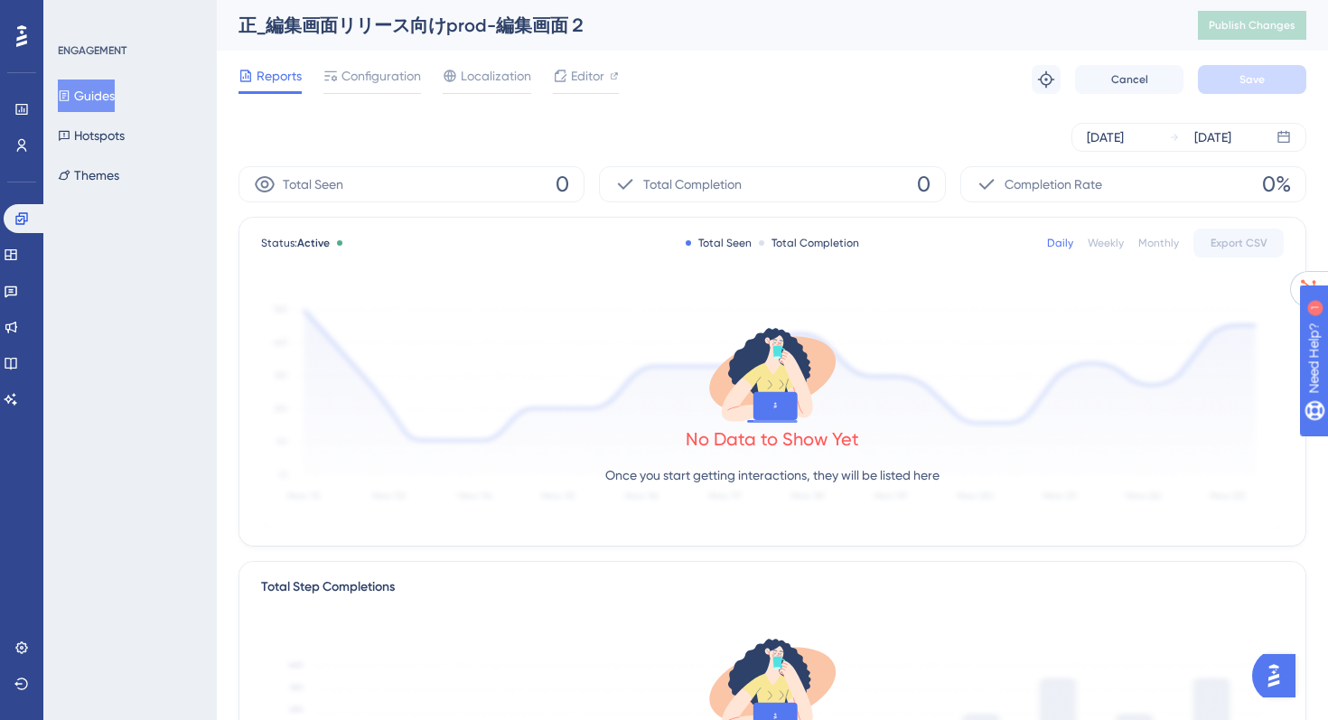
scroll to position [2, 0]
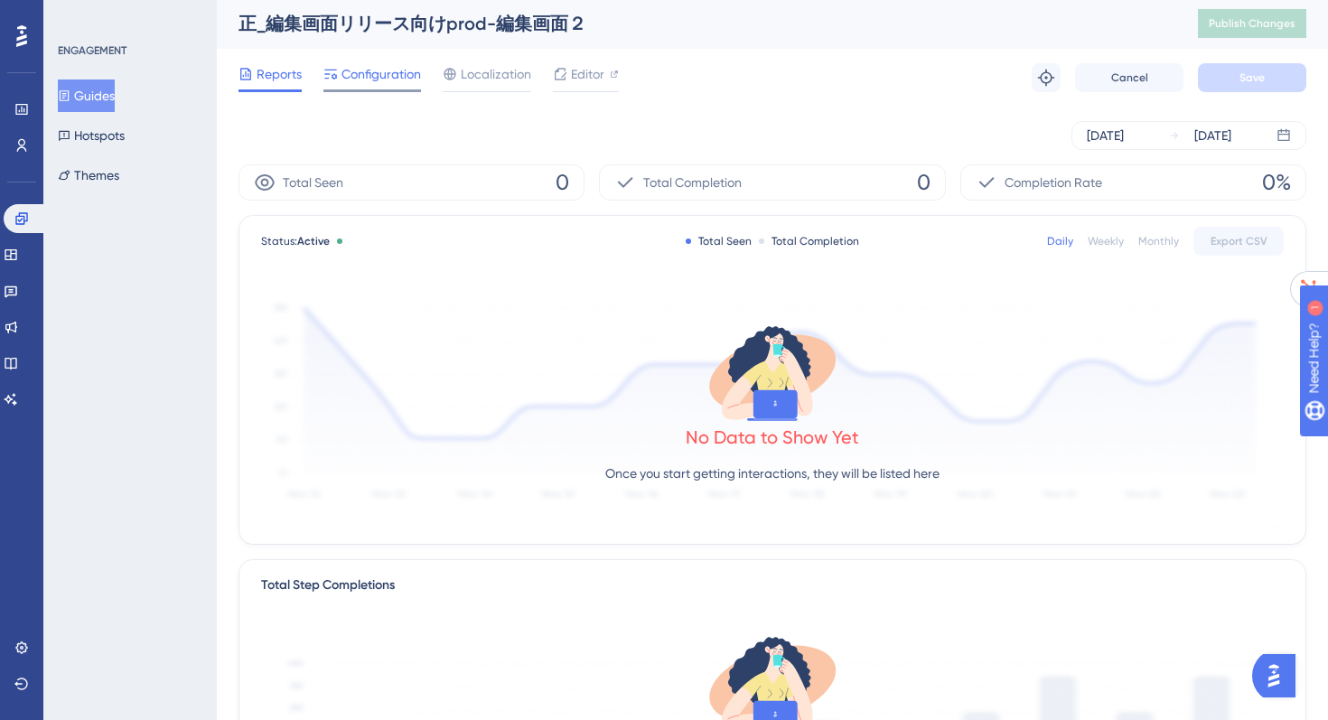
click at [382, 76] on span "Configuration" at bounding box center [380, 74] width 79 height 22
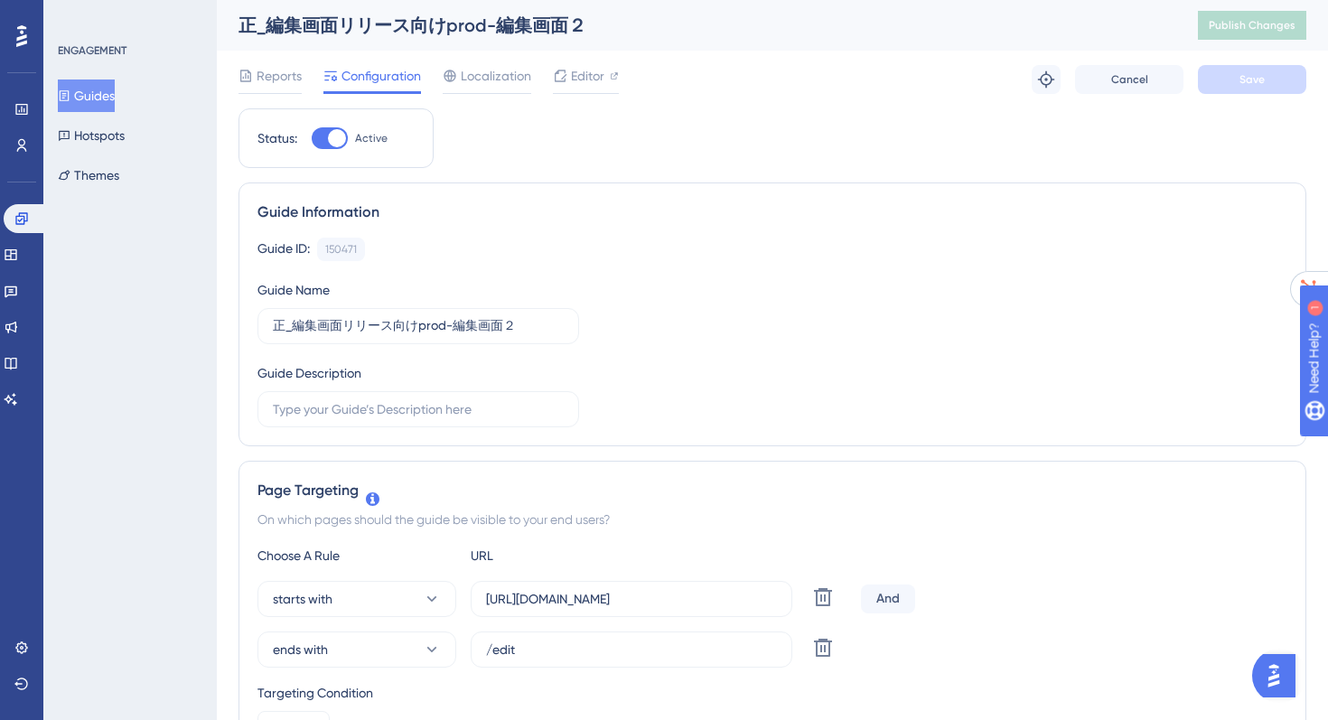
click at [100, 85] on button "Guides" at bounding box center [86, 95] width 57 height 33
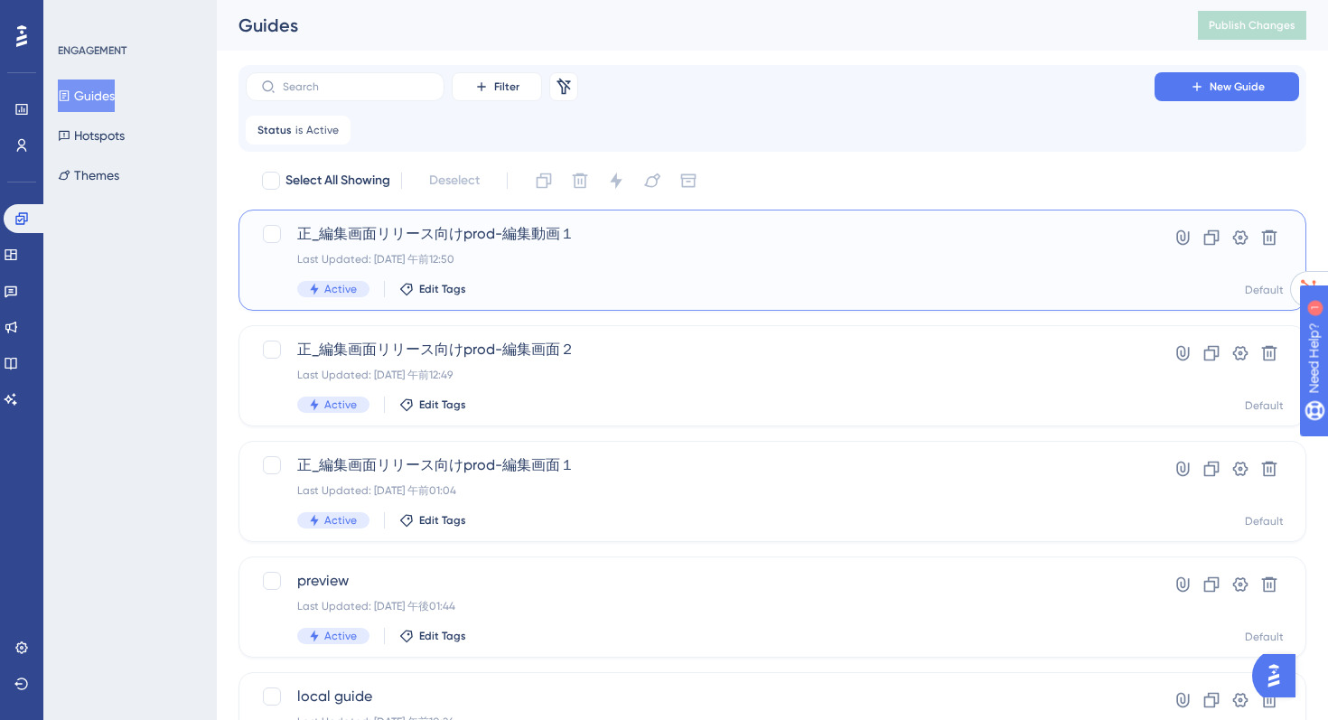
click at [441, 232] on span "正_編集画面リリース向けprod-編集動画１" at bounding box center [700, 234] width 806 height 22
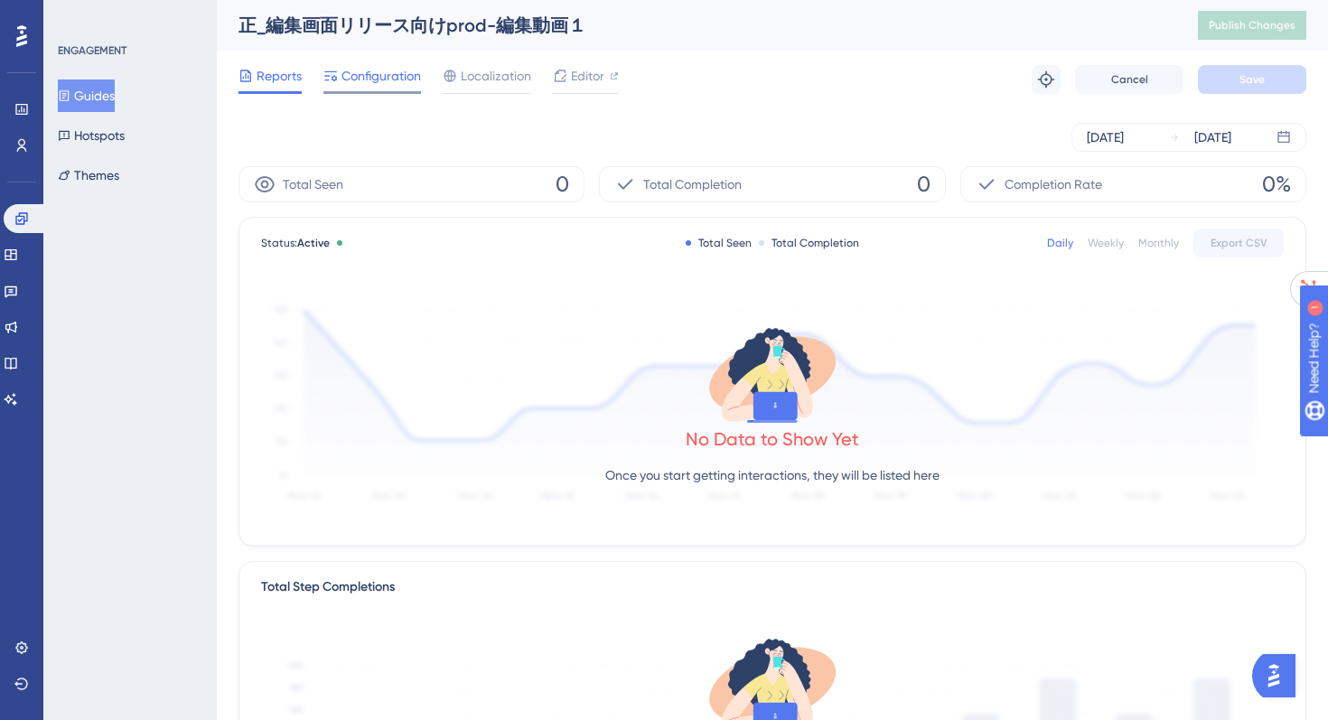
click at [381, 70] on span "Configuration" at bounding box center [380, 76] width 79 height 22
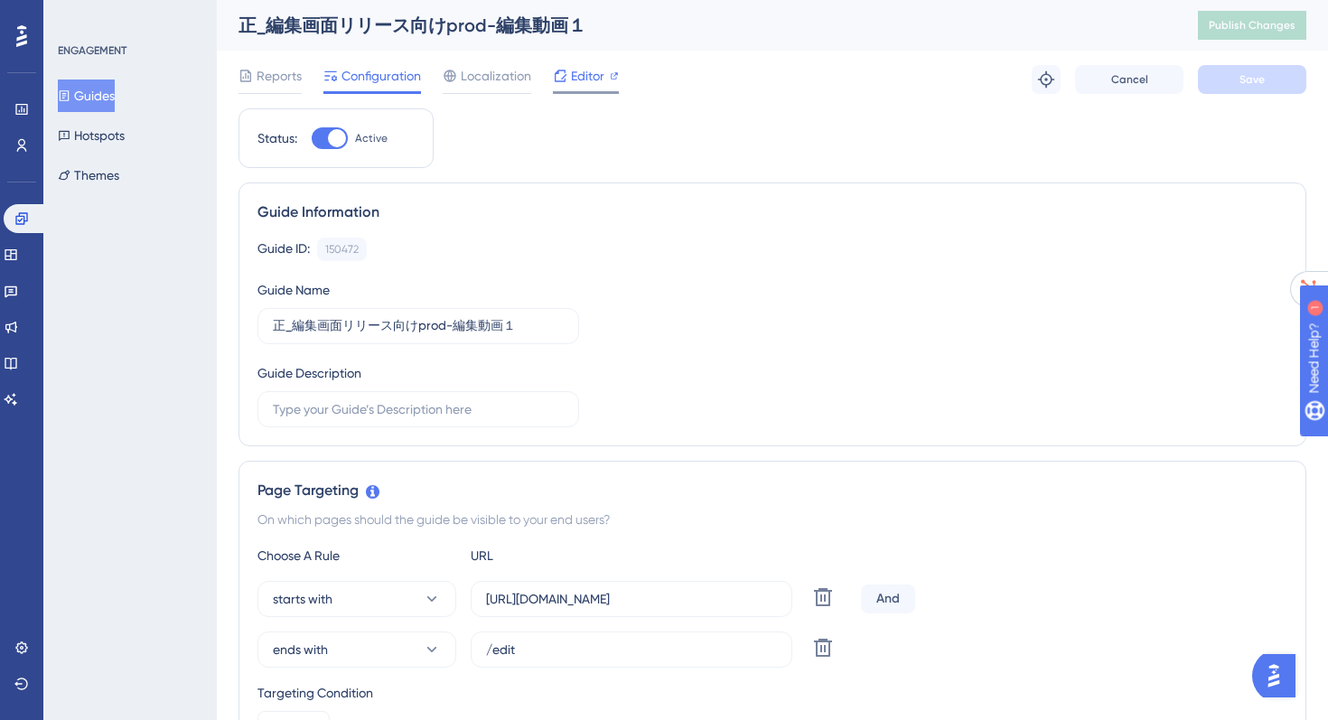
click at [582, 75] on span "Editor" at bounding box center [587, 76] width 33 height 22
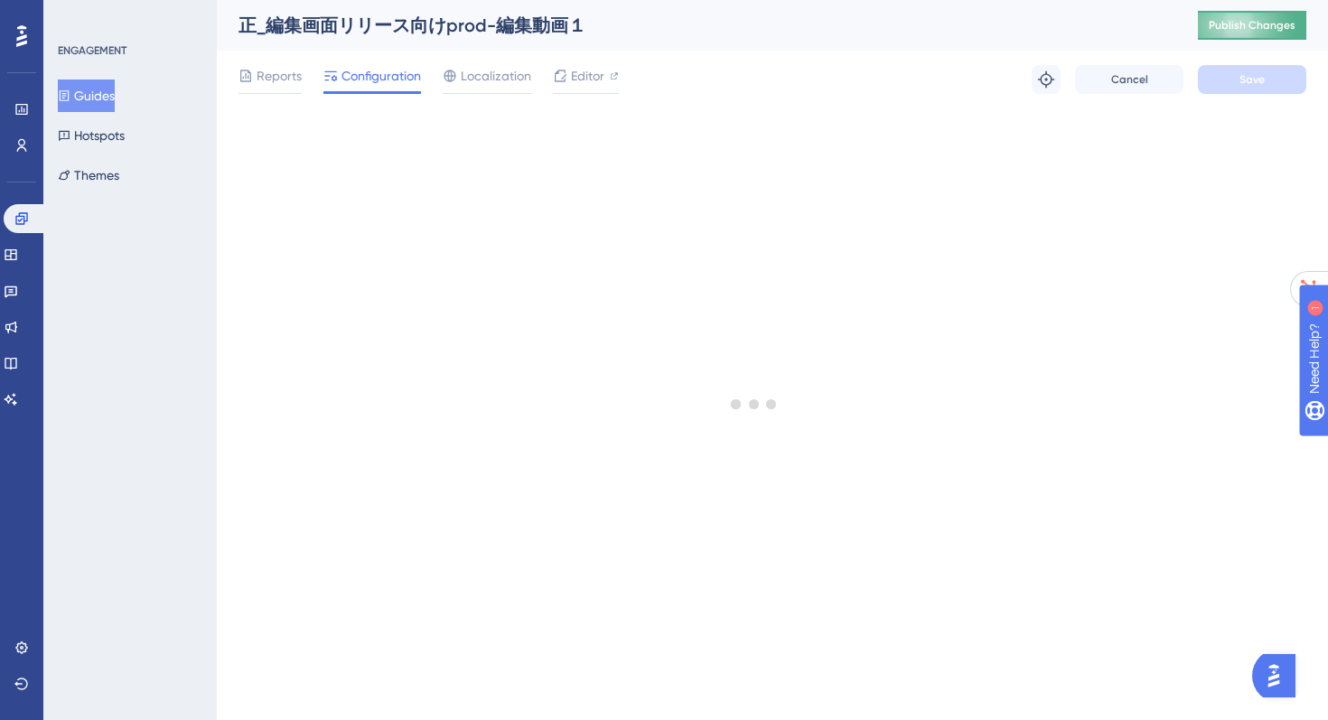
click at [1241, 18] on span "Publish Changes" at bounding box center [1251, 25] width 87 height 14
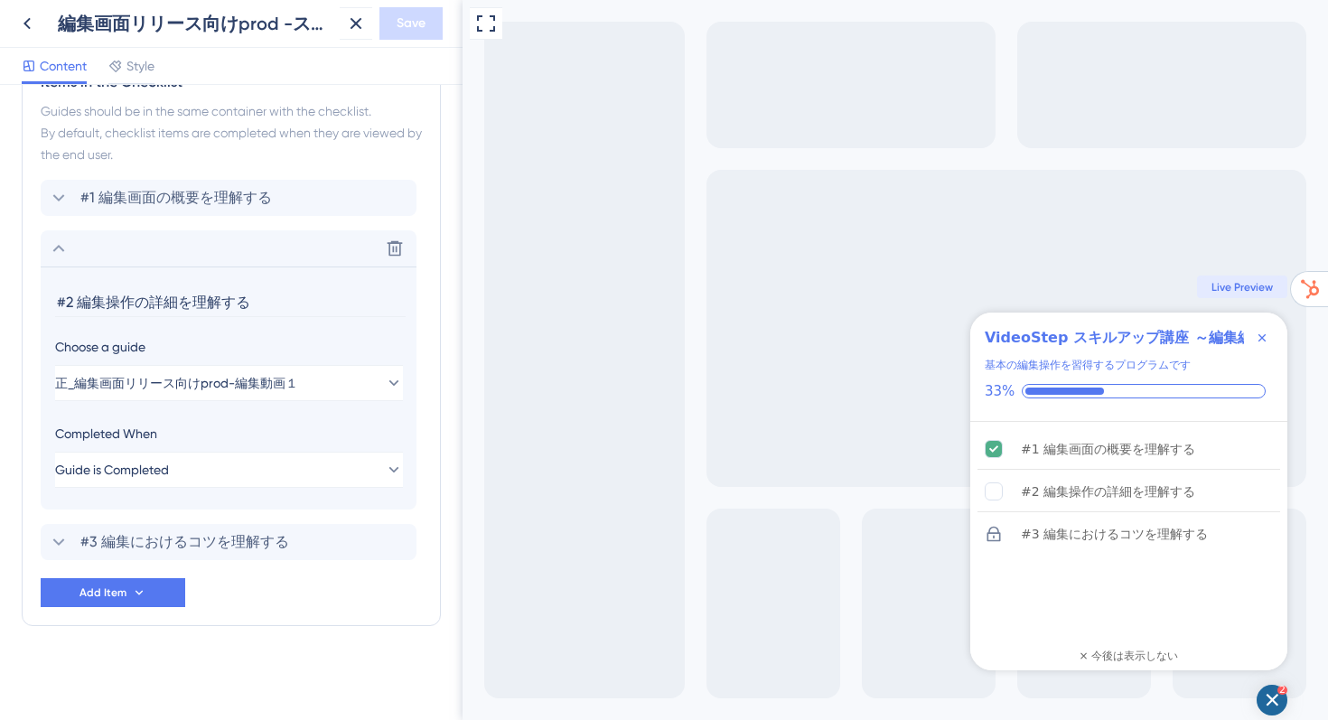
drag, startPoint x: 287, startPoint y: 303, endPoint x: 0, endPoint y: 303, distance: 287.2
click at [0, 303] on div "Checklist Header Title VideoStep スキルアップ講座 ～編集編～ Subtitle 基本の編集操作を習得するプログラムです Fu…" at bounding box center [231, 402] width 462 height 635
click at [163, 388] on span "正_編集画面リリース向けprod-編集動画１" at bounding box center [177, 383] width 243 height 22
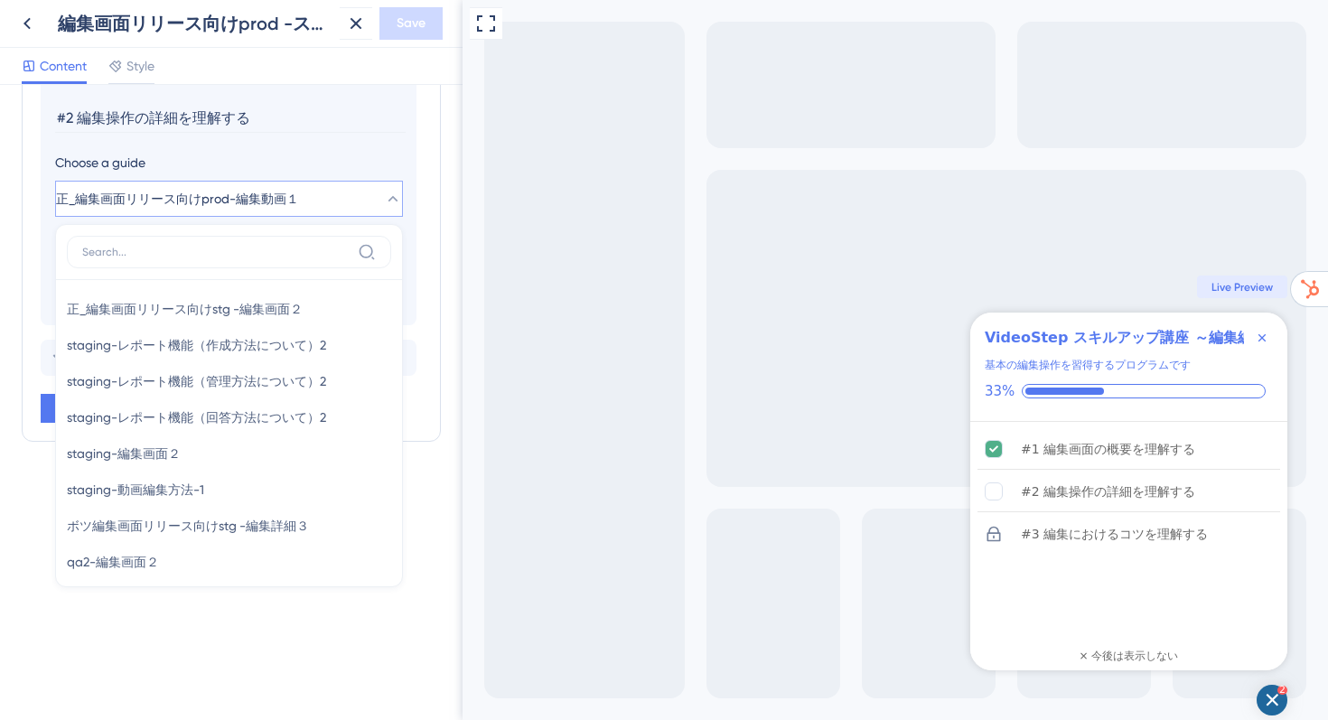
click at [60, 639] on div "Checklist Header Title VideoStep スキルアップ講座 ～編集編～ Subtitle 基本の編集操作を習得するプログラムです Fu…" at bounding box center [231, 402] width 462 height 635
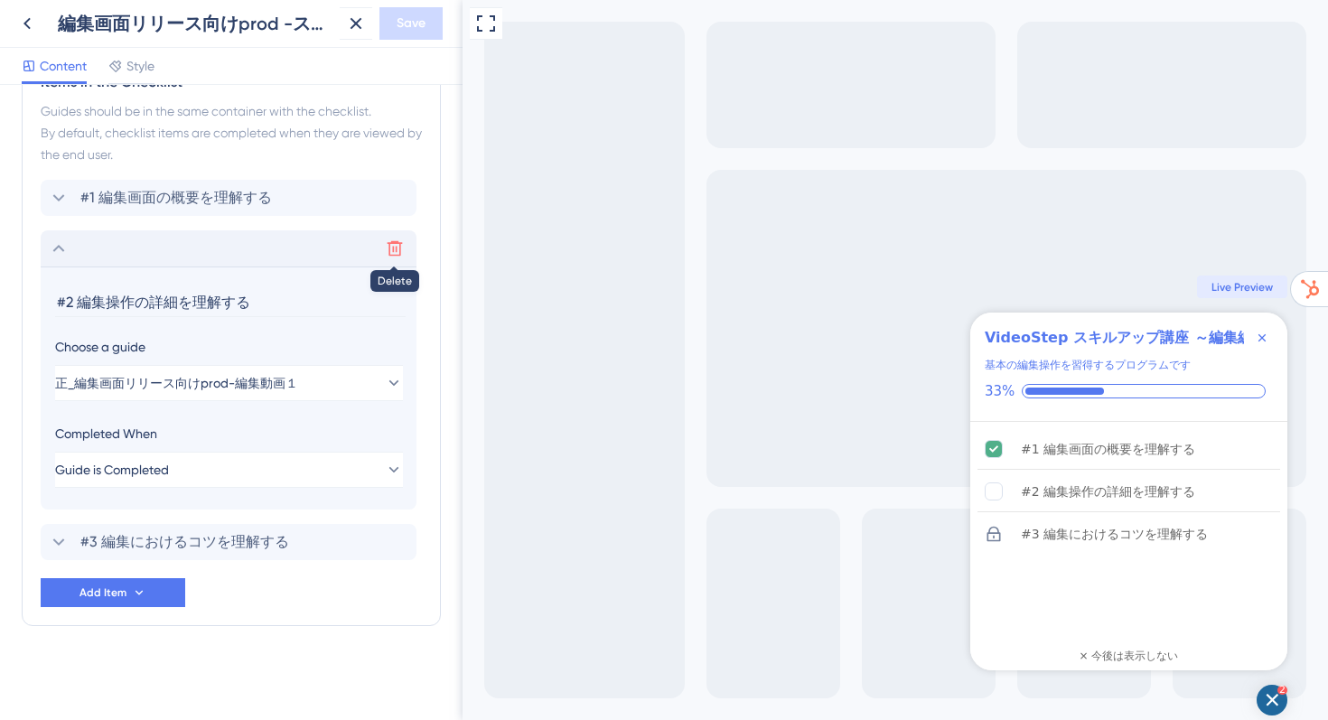
click at [391, 249] on icon at bounding box center [395, 248] width 18 height 18
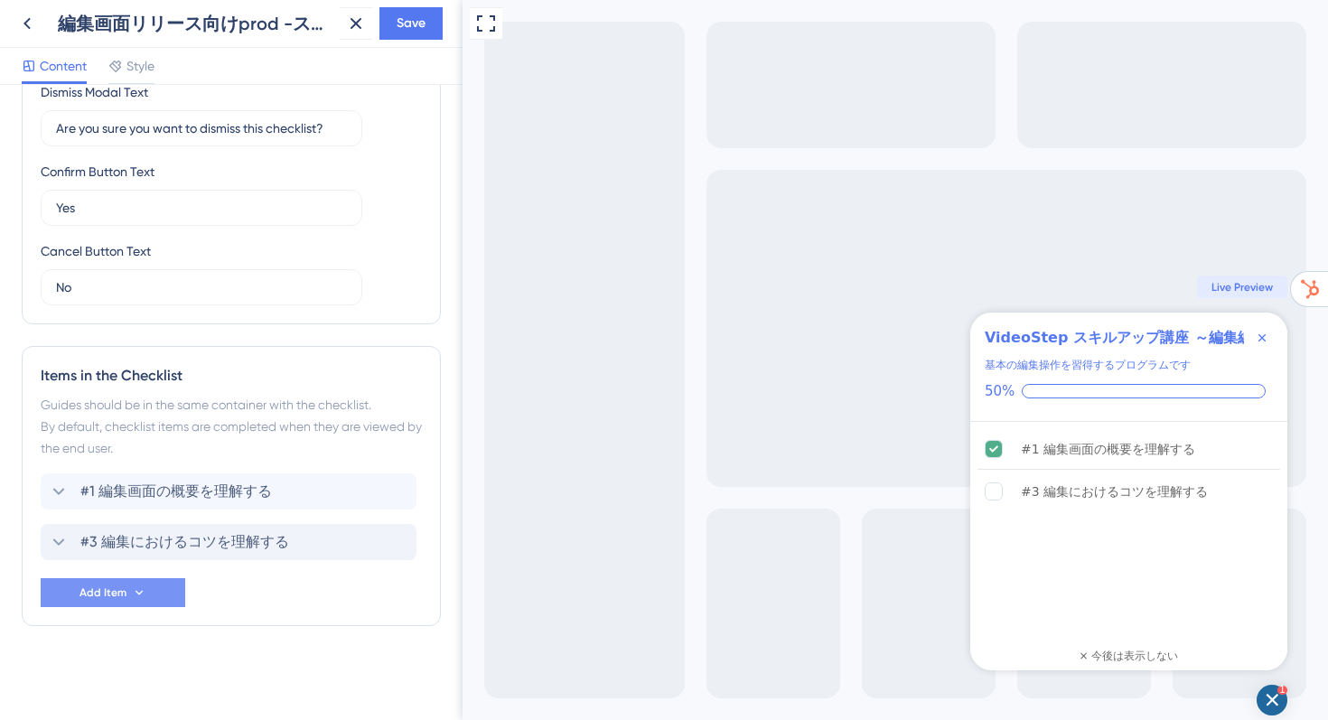
click at [117, 592] on span "Add Item" at bounding box center [102, 592] width 47 height 14
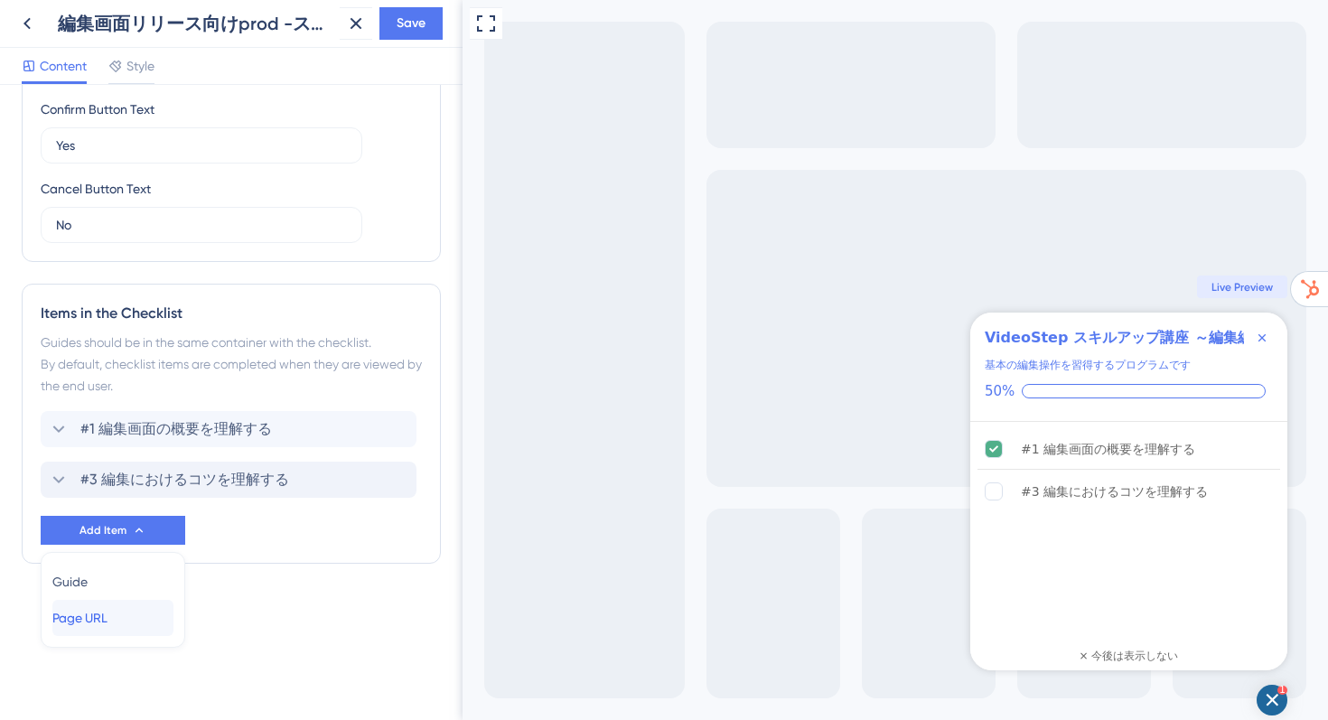
click at [98, 613] on span "Page URL" at bounding box center [79, 618] width 55 height 22
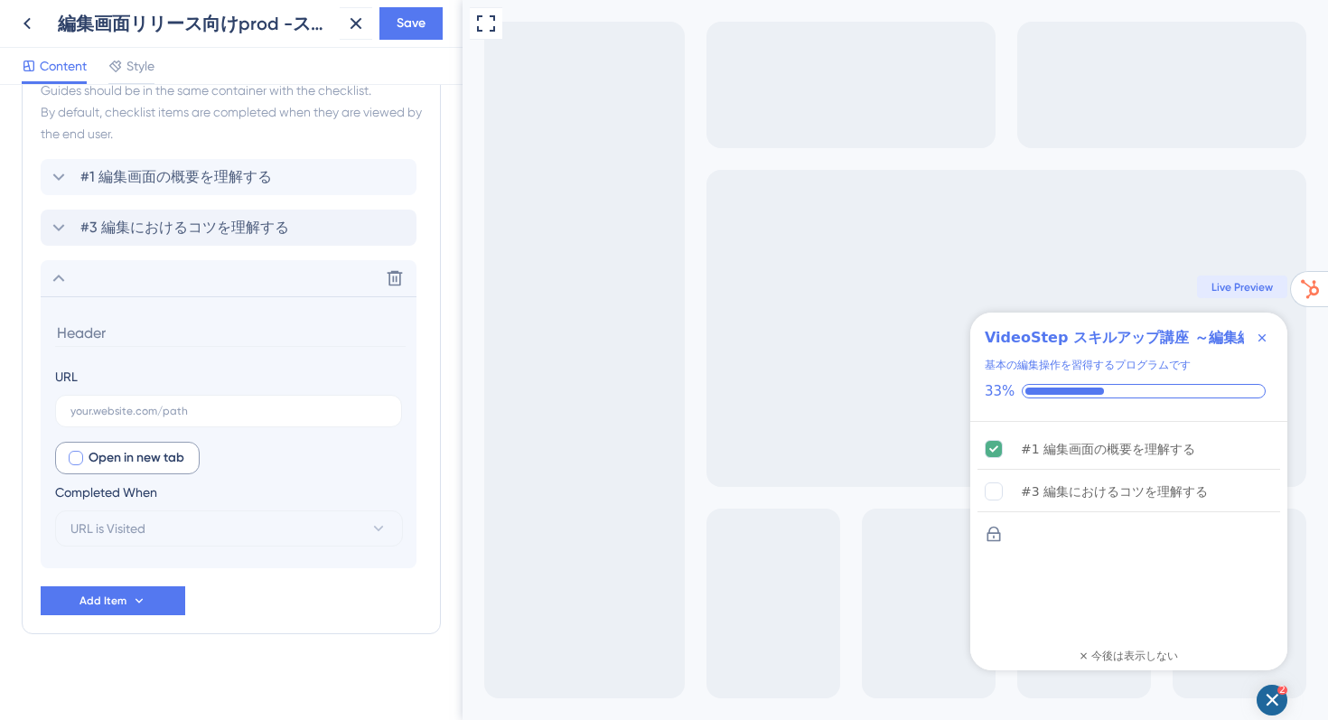
scroll to position [914, 0]
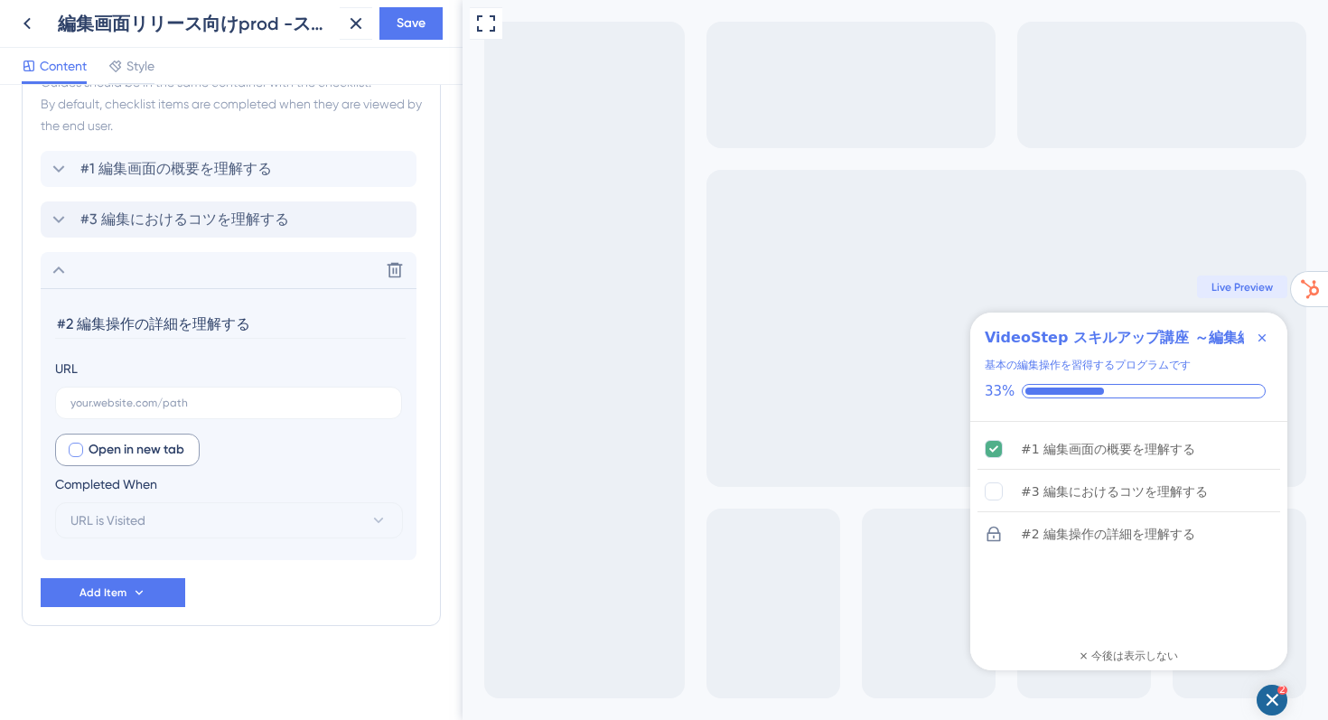
type input "#2 編集操作の詳細を理解する"
click at [77, 447] on div at bounding box center [76, 450] width 14 height 14
click at [77, 447] on icon at bounding box center [75, 450] width 7 height 14
checkbox input "false"
click at [123, 402] on input "text" at bounding box center [228, 403] width 316 height 13
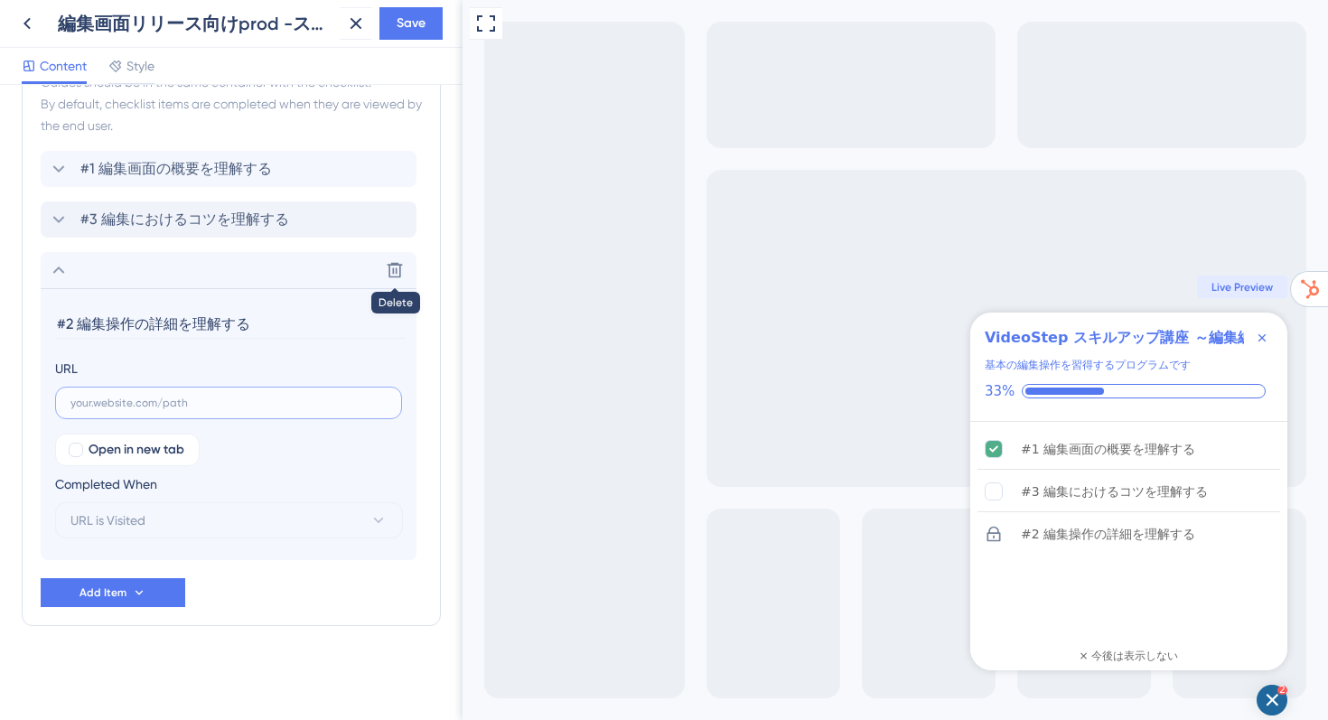
click at [257, 406] on input "text" at bounding box center [228, 403] width 316 height 13
paste input "https://app.videostep.io/manuals/a21948ab-5222-434a-b463-09c76b1dbb24"
type input "https://app.videostep.io/manuals/a21948ab-5222-434a-b463-09c76b1dbb24"
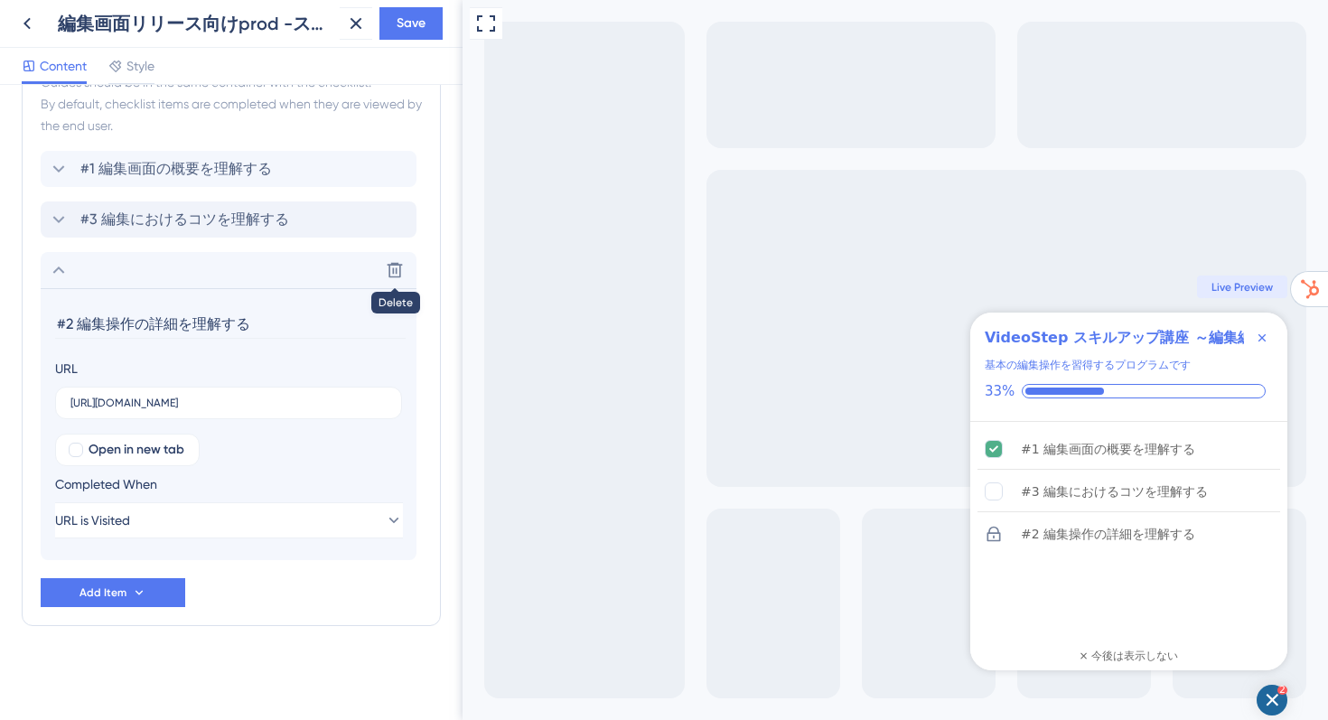
scroll to position [0, 0]
drag, startPoint x: 156, startPoint y: 264, endPoint x: 156, endPoint y: 204, distance: 59.6
click at [156, 203] on div "#1 編集画面の概要を理解する #3 編集におけるコツを理解する Delete Delete #2 編集操作の詳細を理解する URL https://app.…" at bounding box center [231, 355] width 381 height 409
click at [58, 271] on icon at bounding box center [59, 270] width 22 height 22
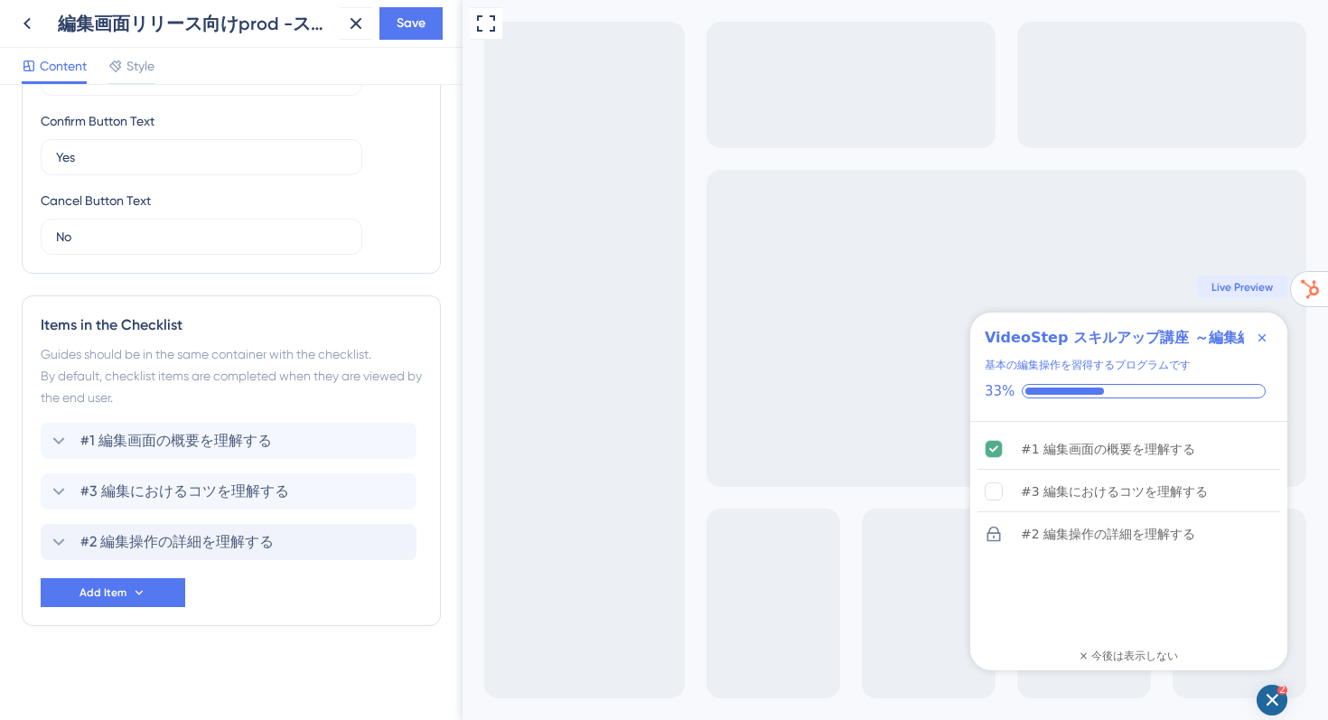
drag, startPoint x: 31, startPoint y: 541, endPoint x: 33, endPoint y: 481, distance: 59.6
click at [33, 481] on div "Items in the Checklist Guides should be in the same container with the checklis…" at bounding box center [231, 460] width 419 height 331
click at [415, 33] on span "Save" at bounding box center [411, 24] width 29 height 22
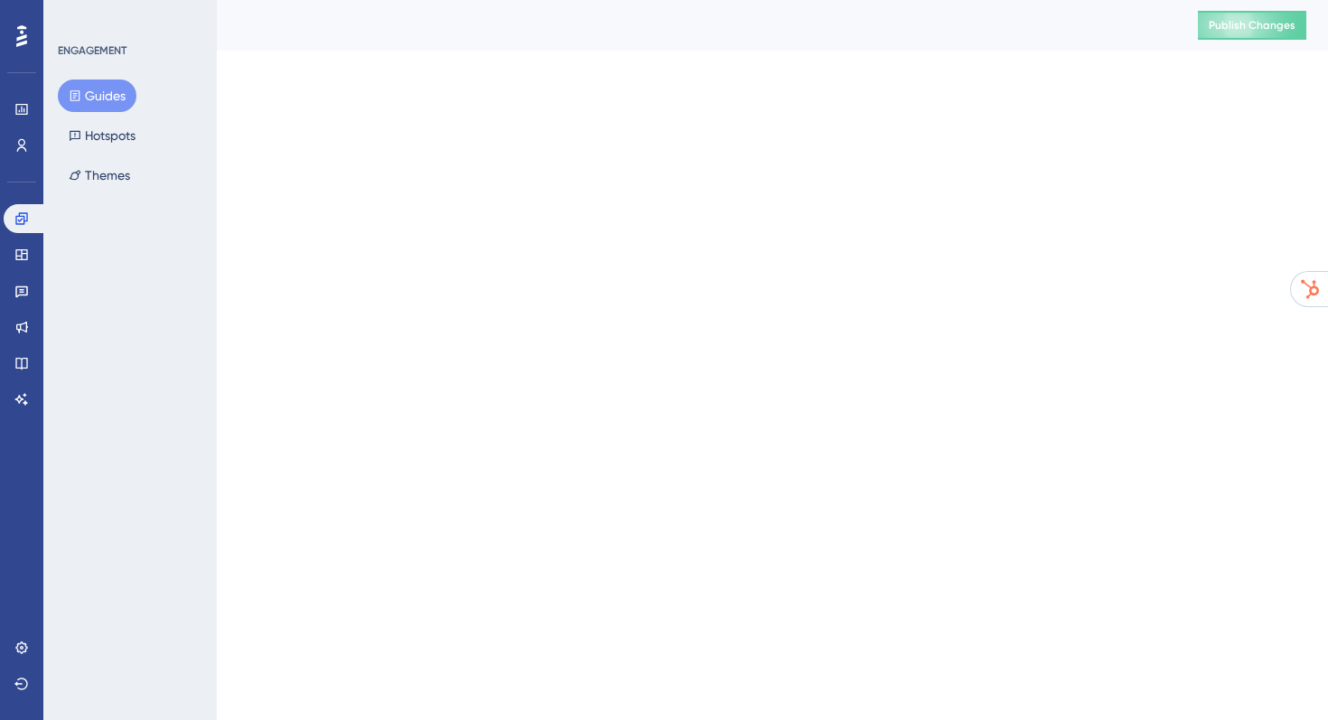
click at [1274, 27] on span "Publish Changes" at bounding box center [1251, 25] width 87 height 14
